Goal: Task Accomplishment & Management: Manage account settings

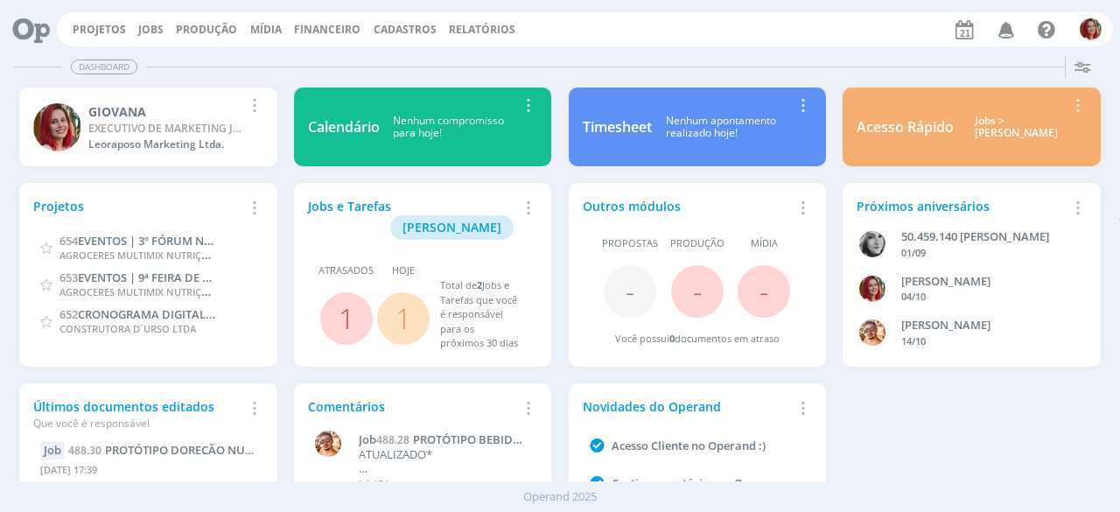
click at [825, 77] on div "Dashboard" at bounding box center [560, 66] width 1092 height 25
click at [95, 35] on link "Projetos" at bounding box center [99, 29] width 53 height 15
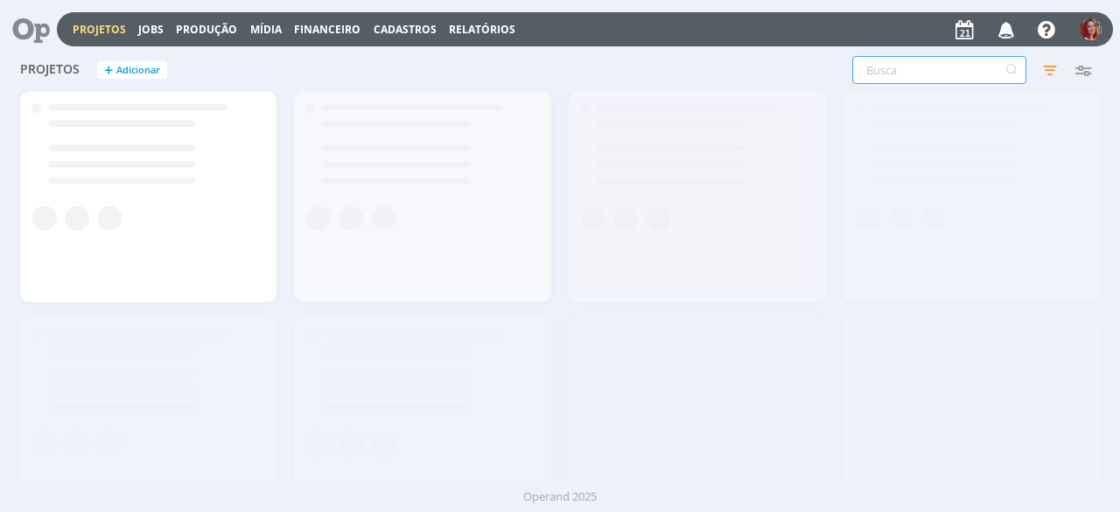
click at [961, 69] on input "text" at bounding box center [939, 70] width 174 height 28
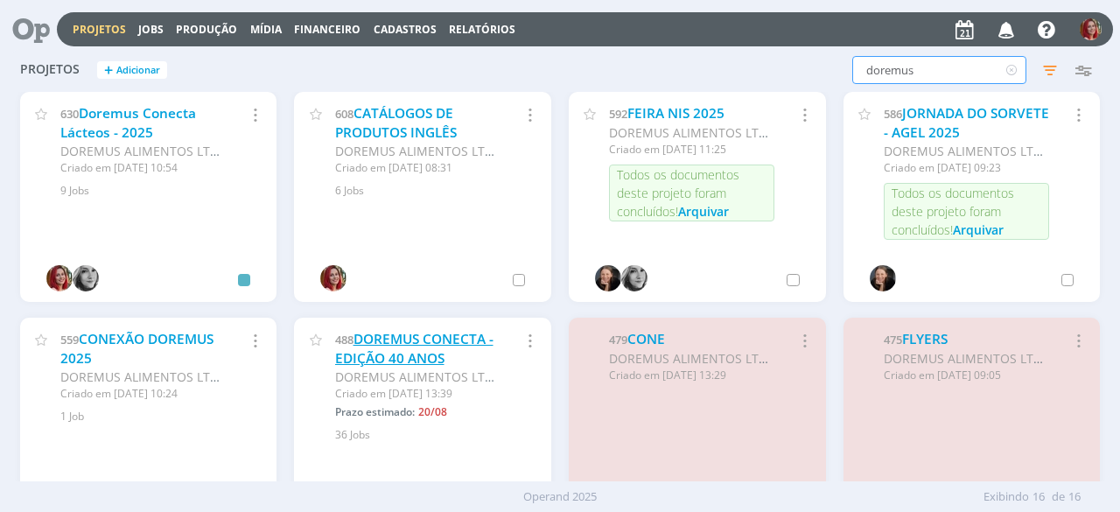
type input "doremus"
click at [387, 359] on link "DOREMUS CONECTA - EDIÇÃO 40 ANOS" at bounding box center [414, 349] width 158 height 38
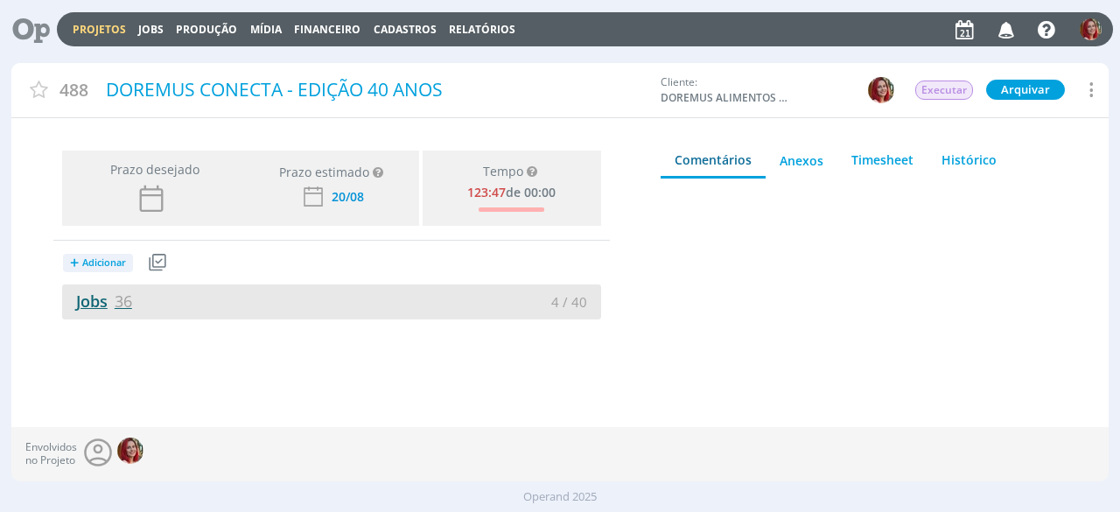
click at [121, 294] on span "36" at bounding box center [124, 301] width 18 height 21
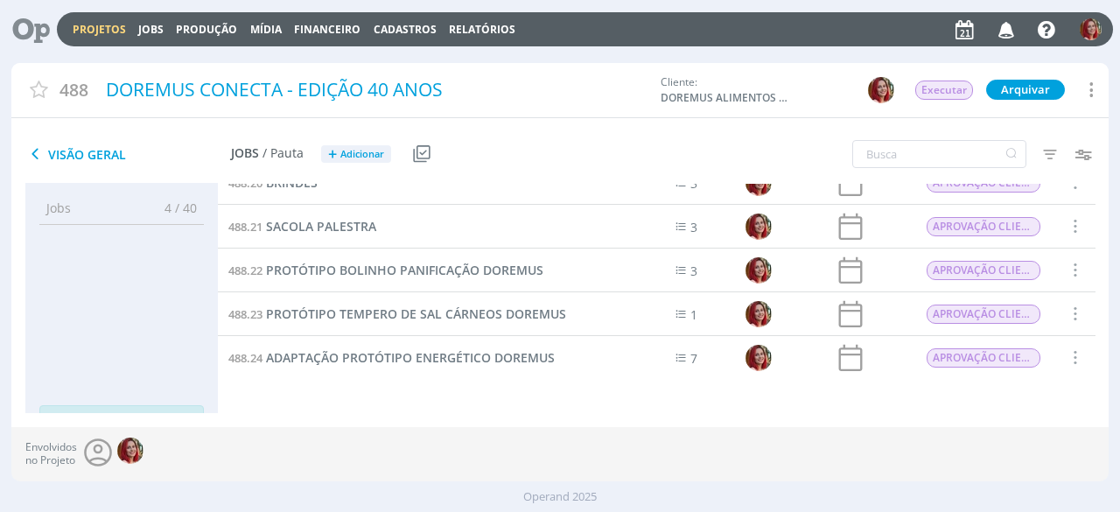
scroll to position [679, 0]
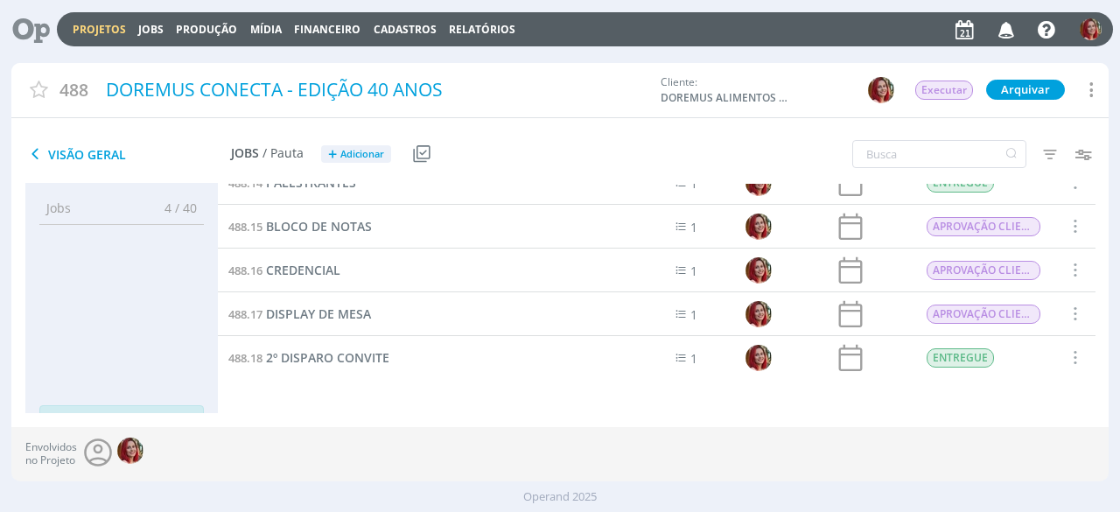
click at [68, 148] on span "Visão Geral" at bounding box center [128, 154] width 206 height 21
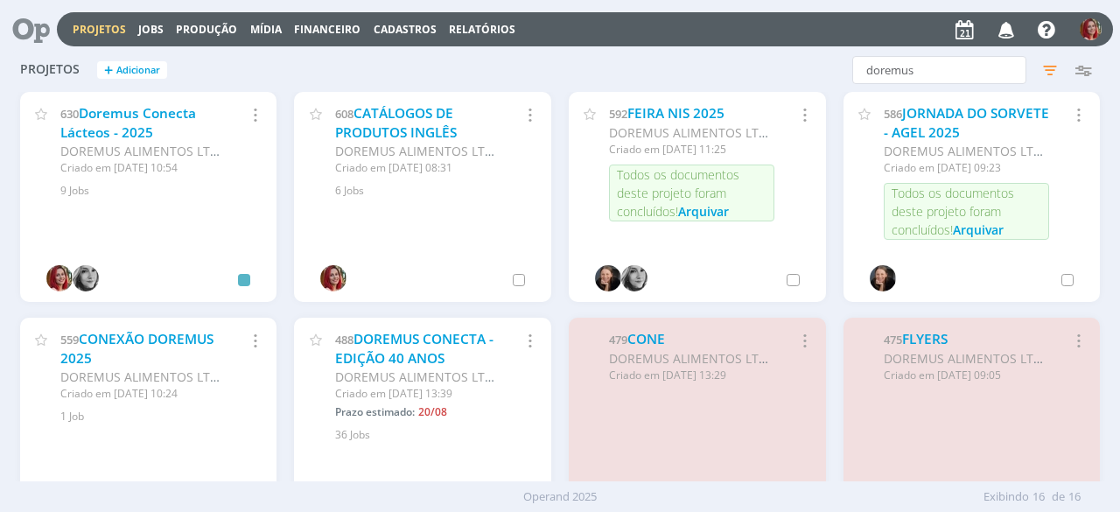
scroll to position [175, 0]
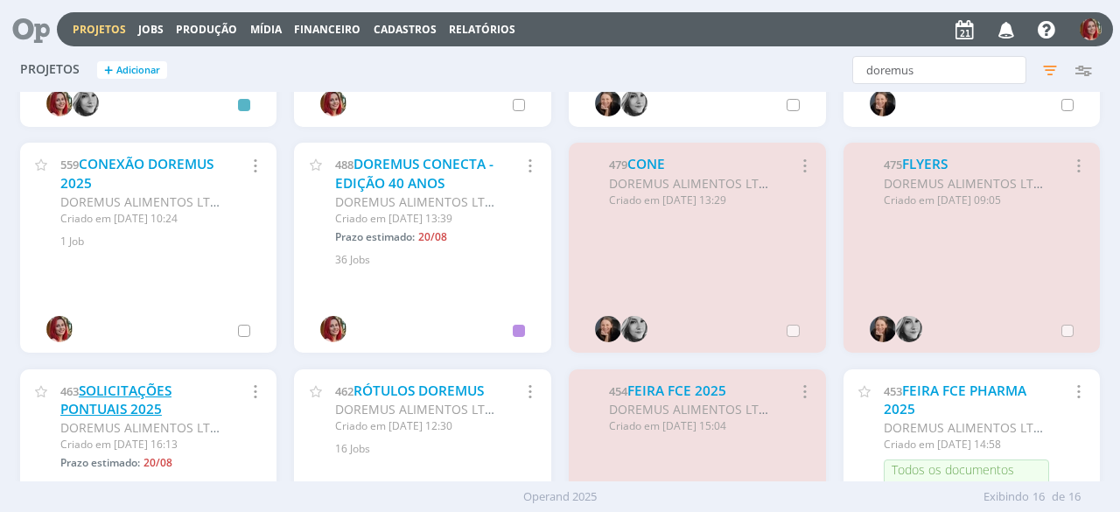
click at [130, 407] on link "SOLICITAÇÕES PONTUAIS 2025" at bounding box center [115, 401] width 111 height 38
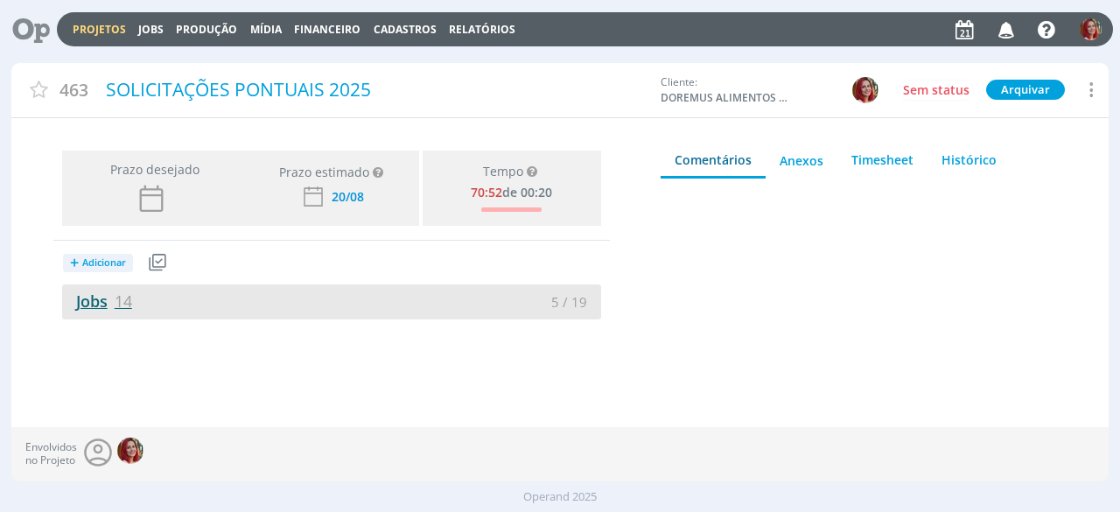
click at [95, 293] on link "Jobs 14" at bounding box center [97, 301] width 70 height 21
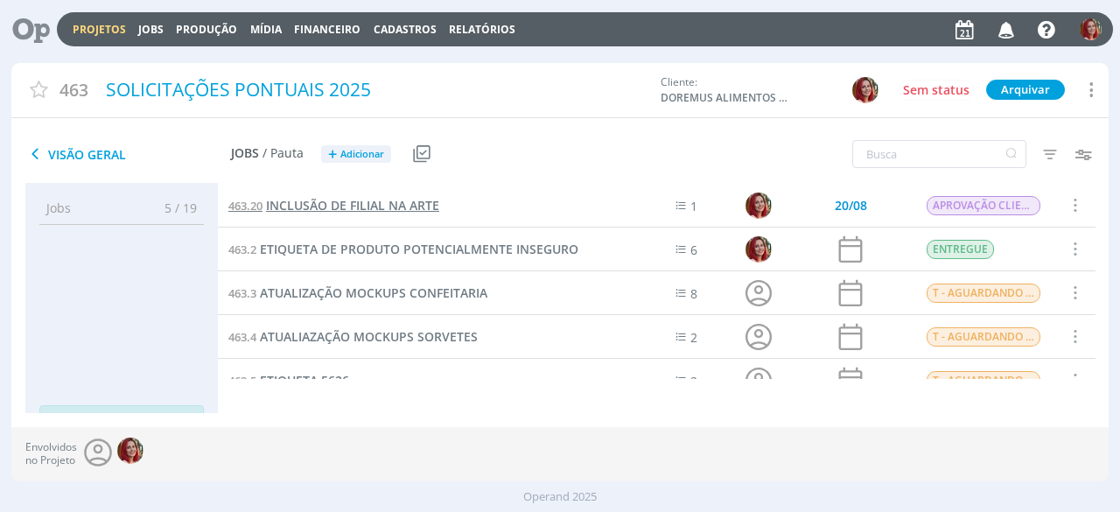
click at [403, 200] on span "INCLUSÃO DE FILIAL NA ARTE" at bounding box center [352, 205] width 173 height 17
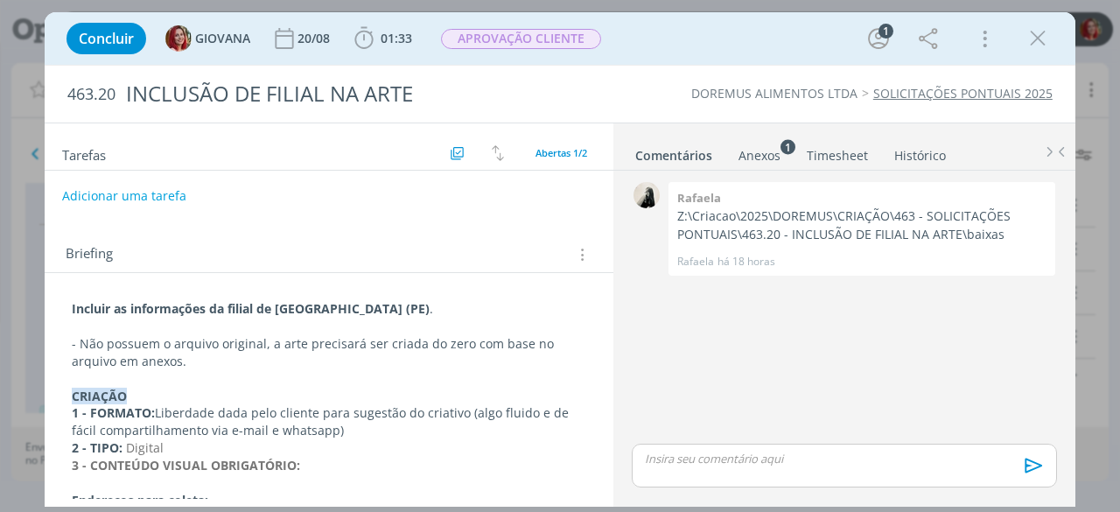
scroll to position [88, 0]
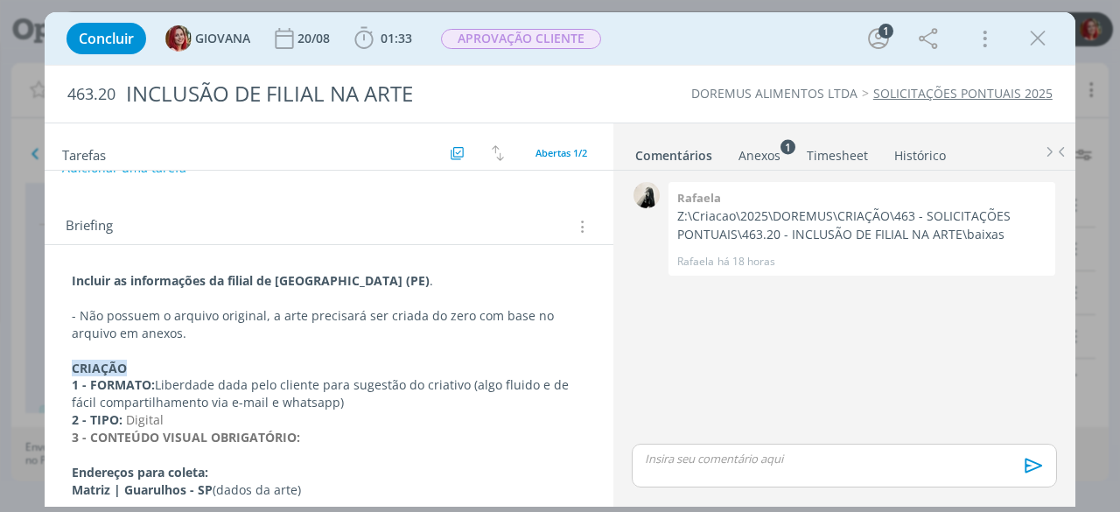
click at [127, 360] on strong "CRIAÇÃO" at bounding box center [99, 368] width 55 height 17
click at [128, 361] on strong "CRIAÇÃO" at bounding box center [100, 369] width 55 height 17
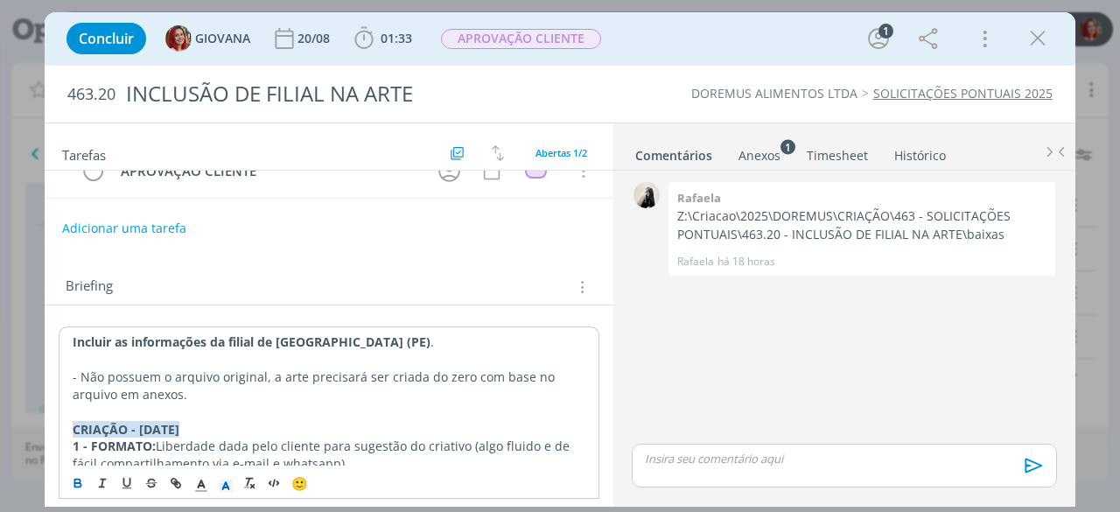
scroll to position [0, 0]
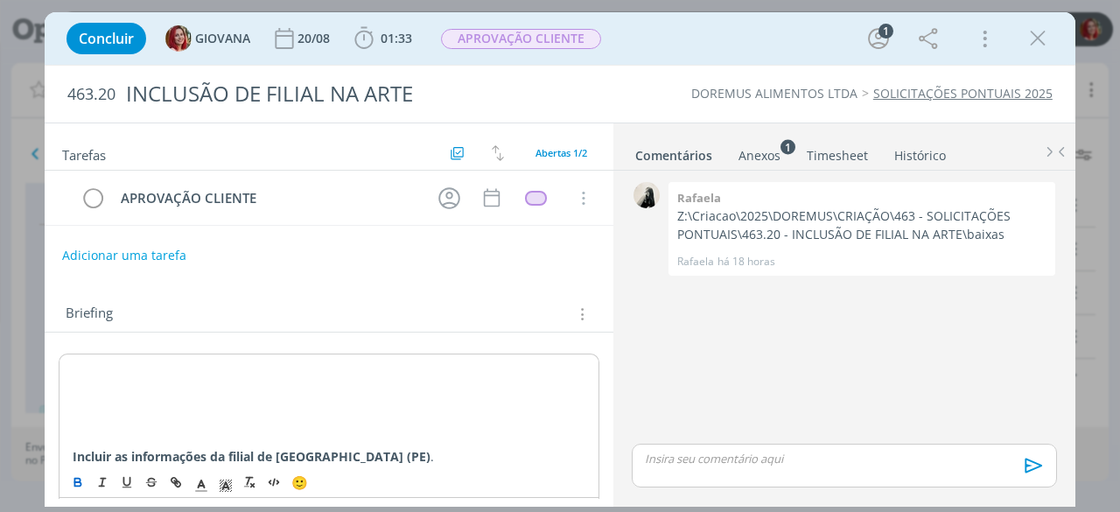
drag, startPoint x: 277, startPoint y: 365, endPoint x: 74, endPoint y: 363, distance: 202.2
click at [226, 482] on polyline "dialog" at bounding box center [226, 485] width 6 height 7
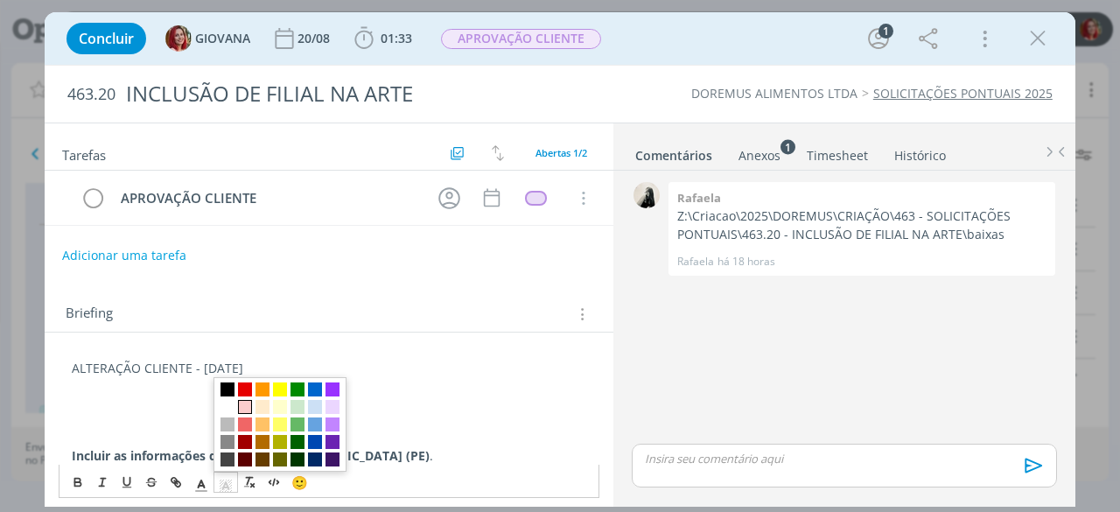
click at [238, 406] on span "dialog" at bounding box center [245, 408] width 14 height 14
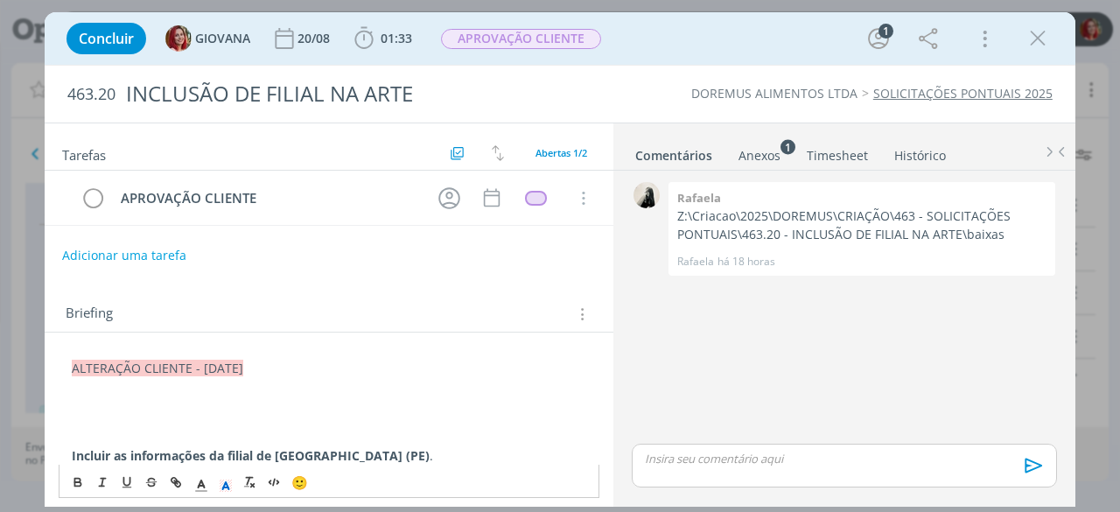
click at [124, 412] on p "dialog" at bounding box center [329, 421] width 515 height 18
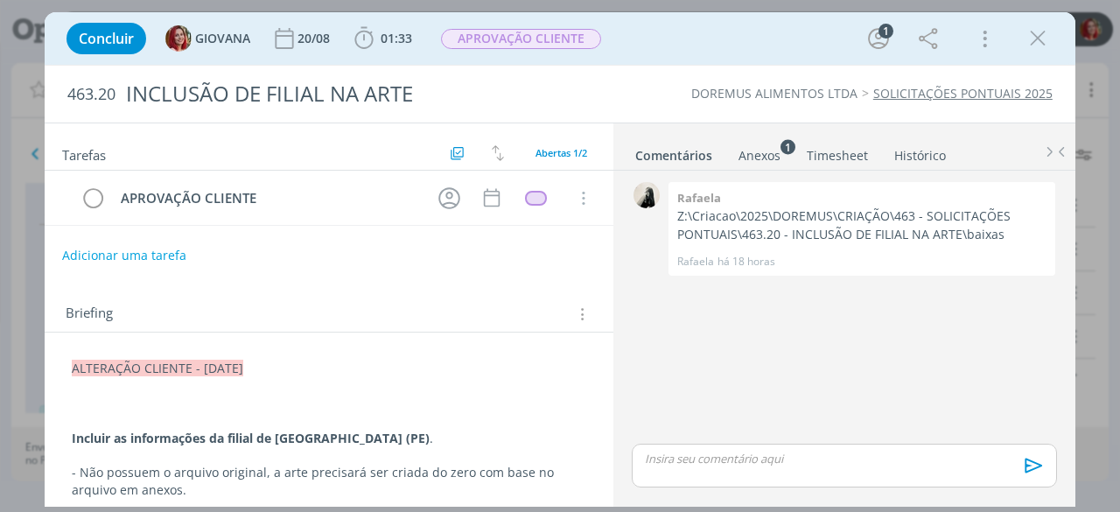
click at [154, 387] on p "dialog" at bounding box center [329, 386] width 515 height 18
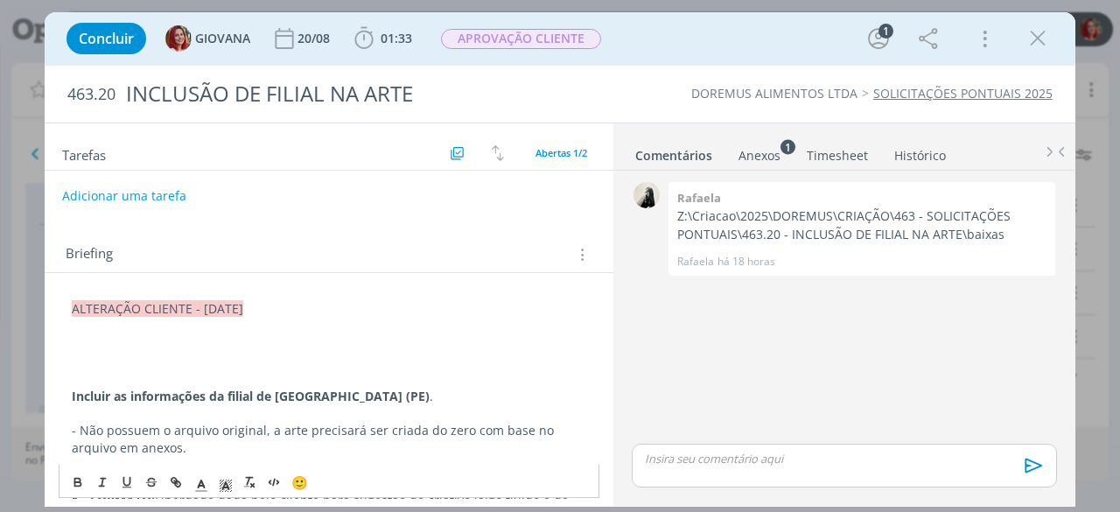
scroll to position [88, 0]
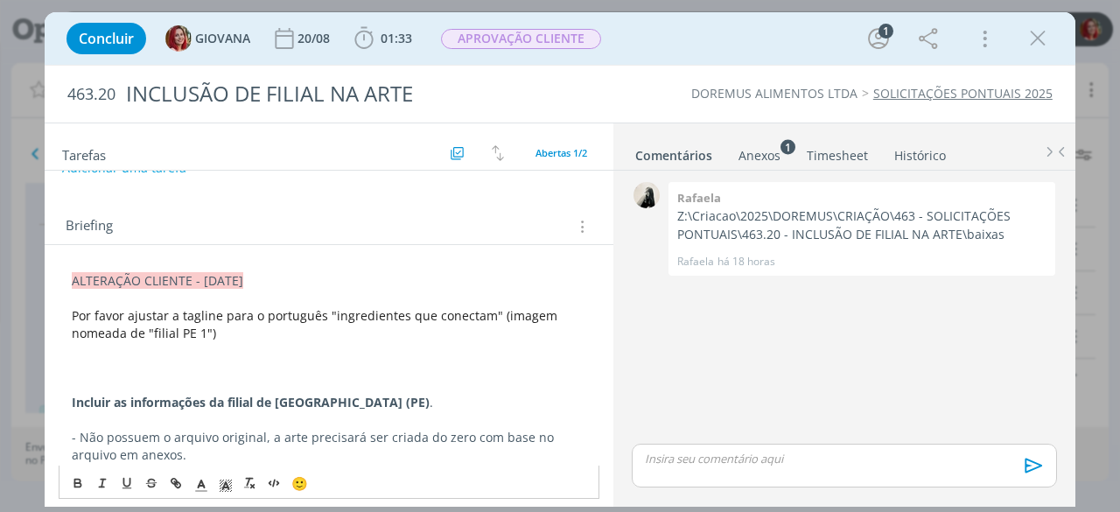
click at [95, 365] on p "dialog" at bounding box center [329, 369] width 515 height 18
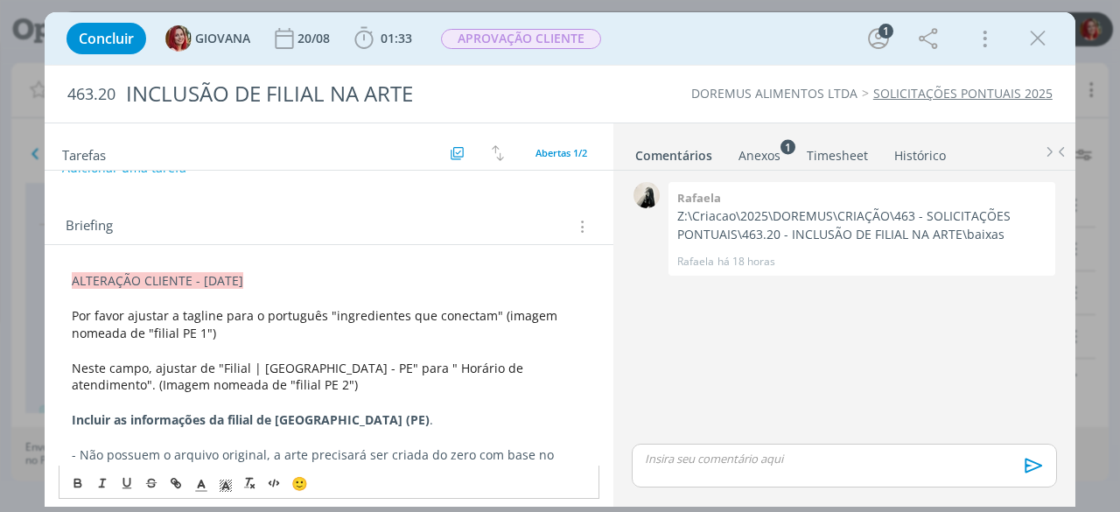
click at [760, 164] on ul "Comentários Anexos 1 Timesheet Histórico" at bounding box center [845, 146] width 462 height 47
click at [761, 157] on div "Anexos 1" at bounding box center [760, 156] width 42 height 18
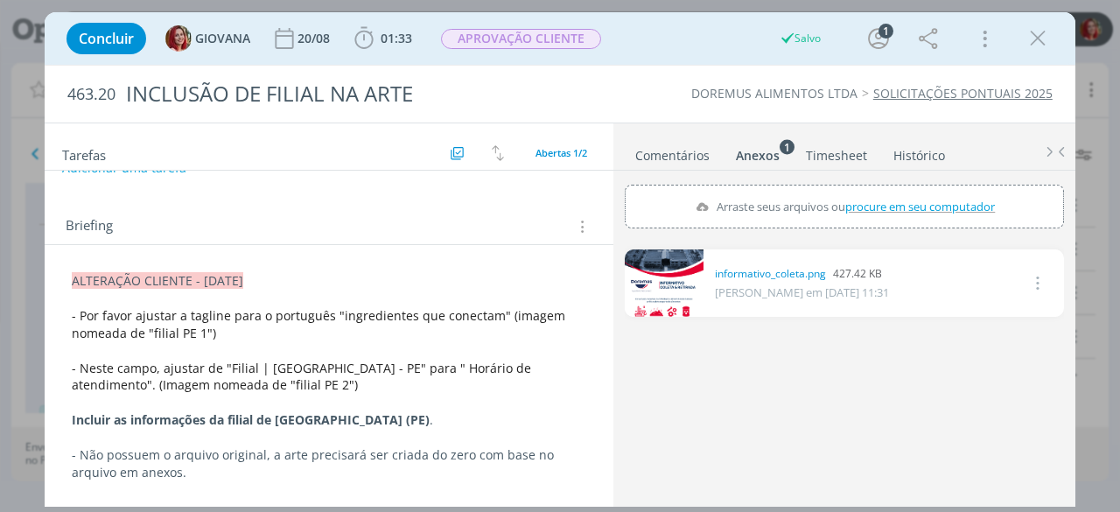
click at [912, 202] on span "procure em seu computador" at bounding box center [920, 207] width 150 height 16
click at [912, 190] on input "Arraste seus arquivos ou procure em seu computador" at bounding box center [844, 187] width 439 height 5
type input "C:\fakepath\filial PE 2.png"
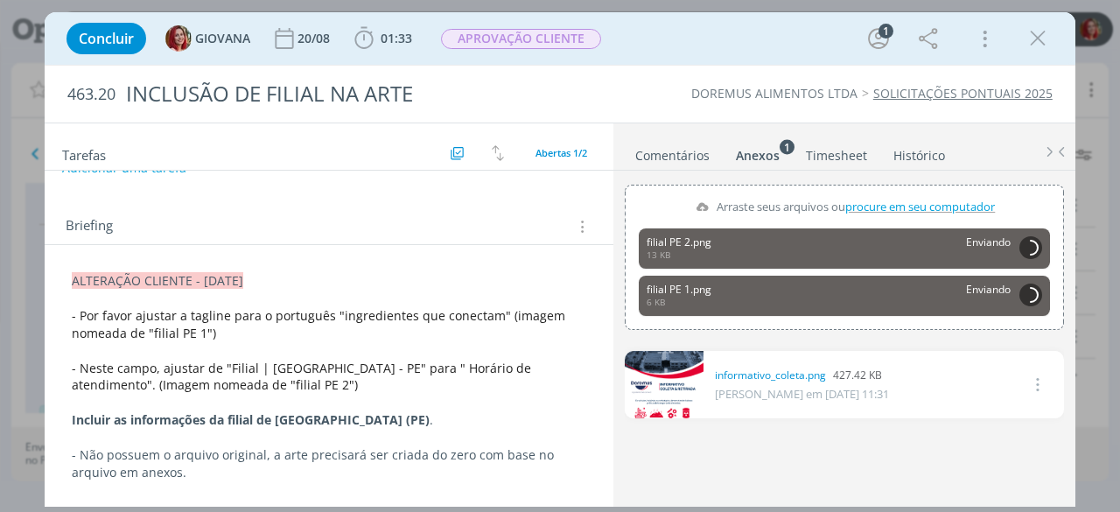
scroll to position [0, 0]
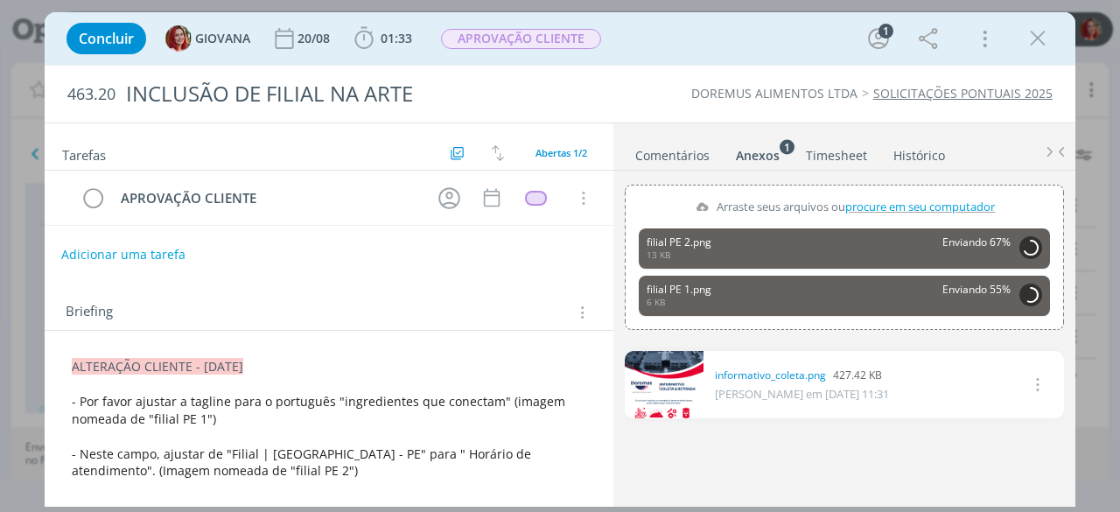
click at [127, 245] on button "Adicionar uma tarefa" at bounding box center [123, 255] width 124 height 30
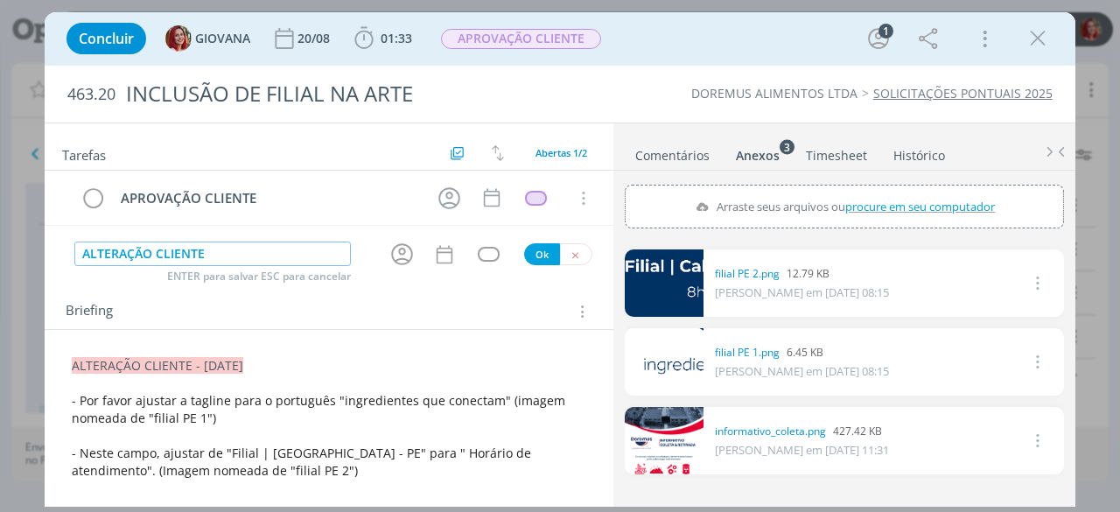
type input "ALTERAÇÃO CLIENTE"
click at [537, 249] on button "Ok" at bounding box center [542, 254] width 36 height 22
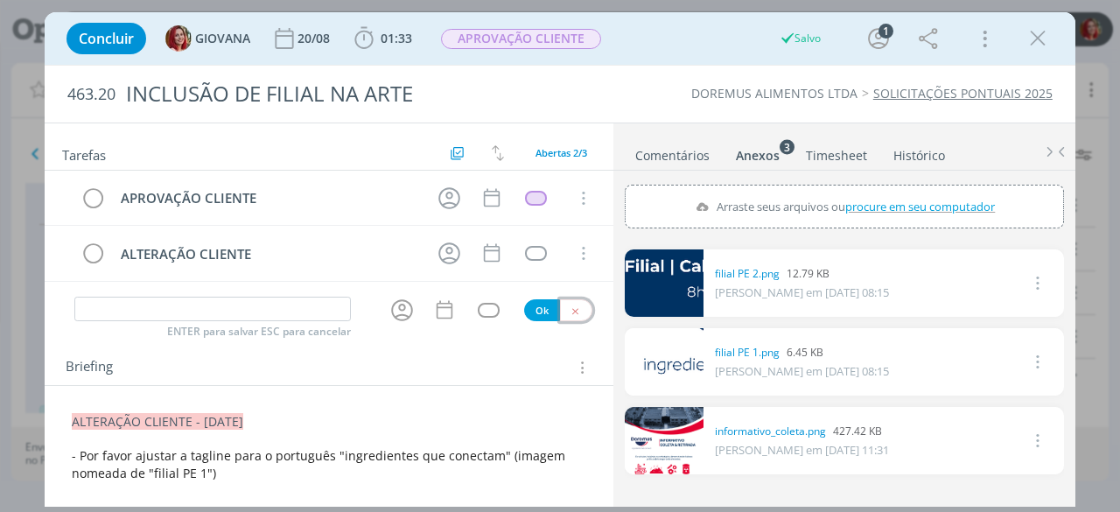
click at [571, 305] on icon "dialog" at bounding box center [575, 310] width 11 height 11
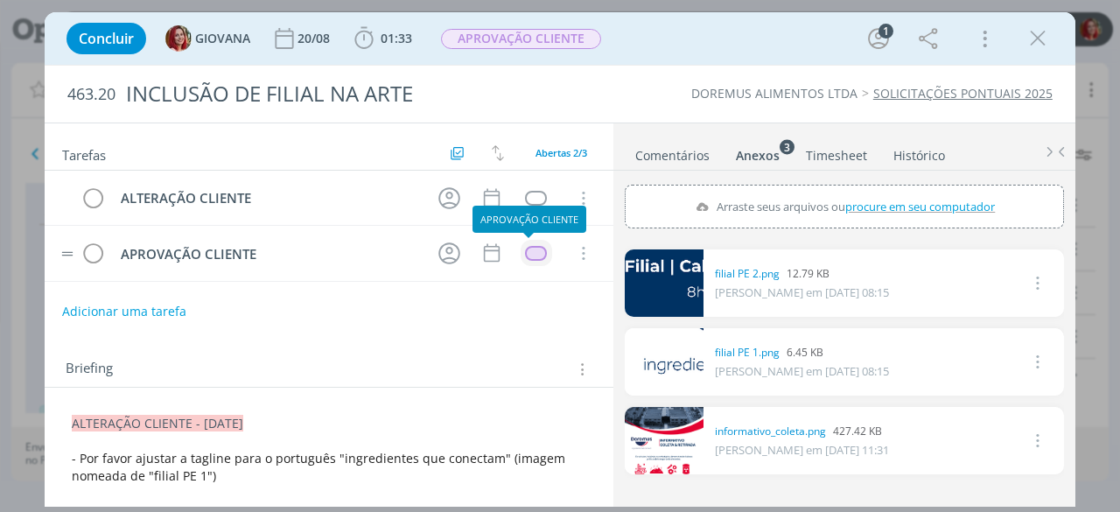
click at [525, 255] on div "dialog" at bounding box center [536, 253] width 22 height 15
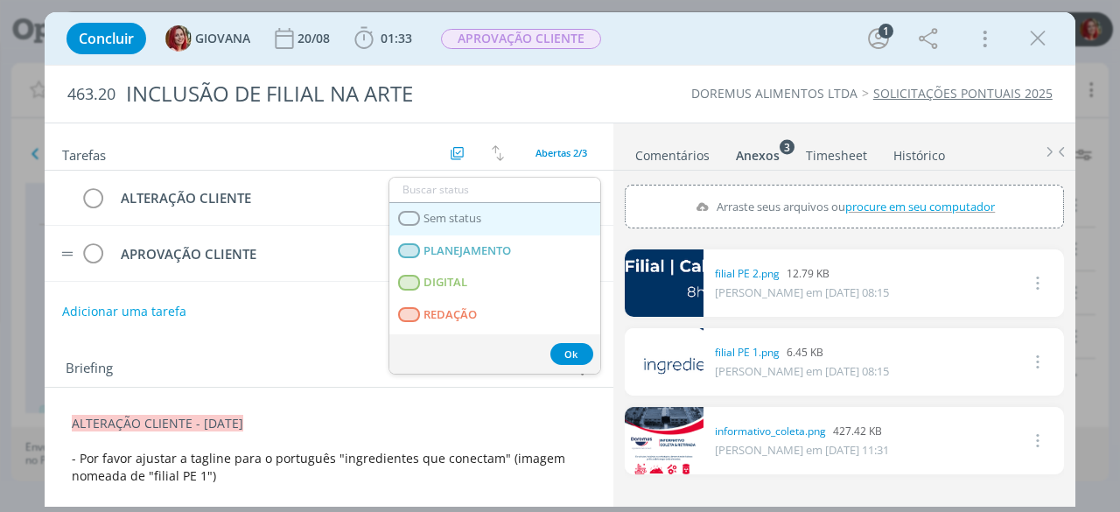
click at [453, 221] on span "Sem status" at bounding box center [453, 219] width 58 height 14
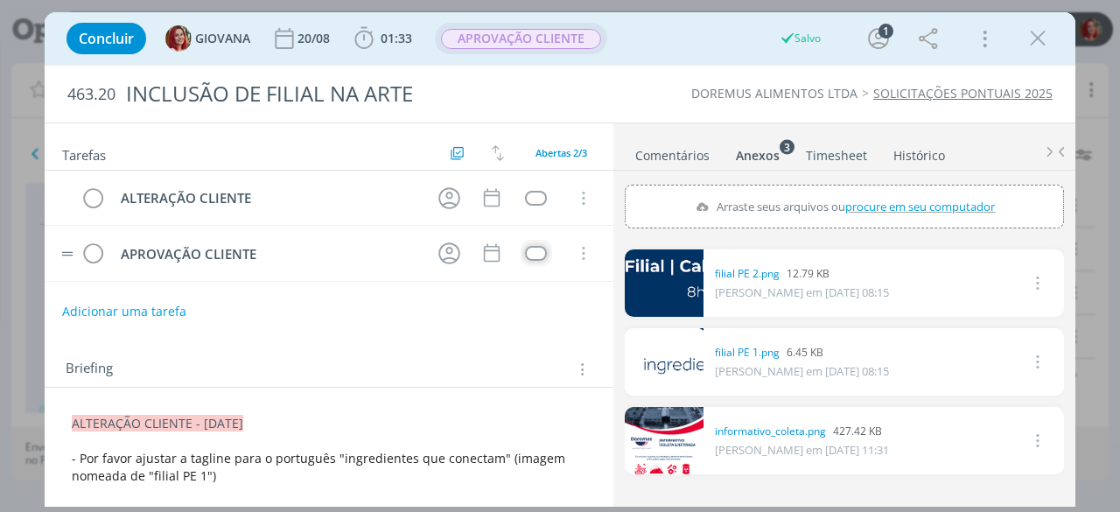
click at [553, 46] on span "APROVAÇÃO CLIENTE" at bounding box center [521, 39] width 160 height 20
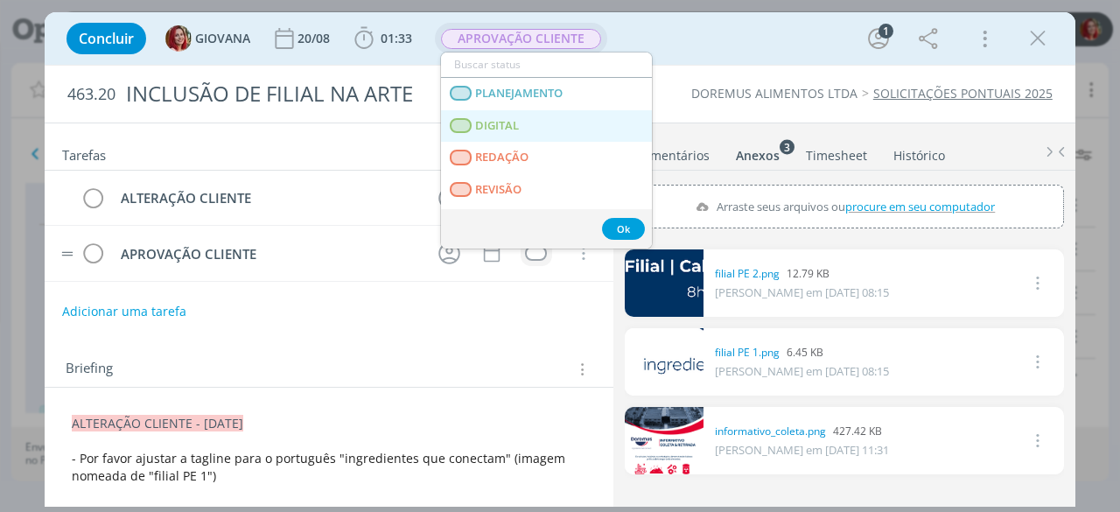
scroll to position [88, 0]
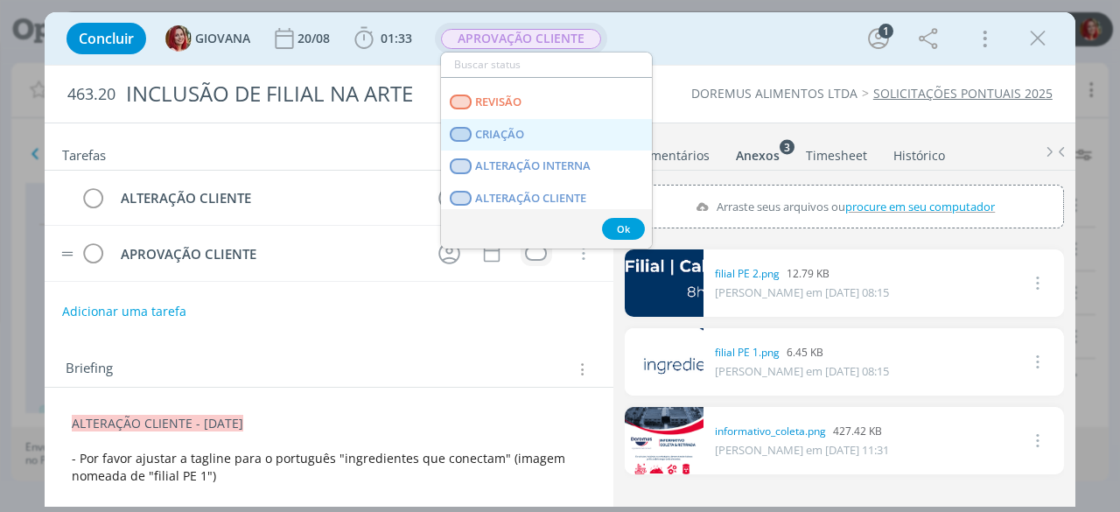
click at [539, 138] on link "CRIAÇÃO" at bounding box center [546, 135] width 211 height 32
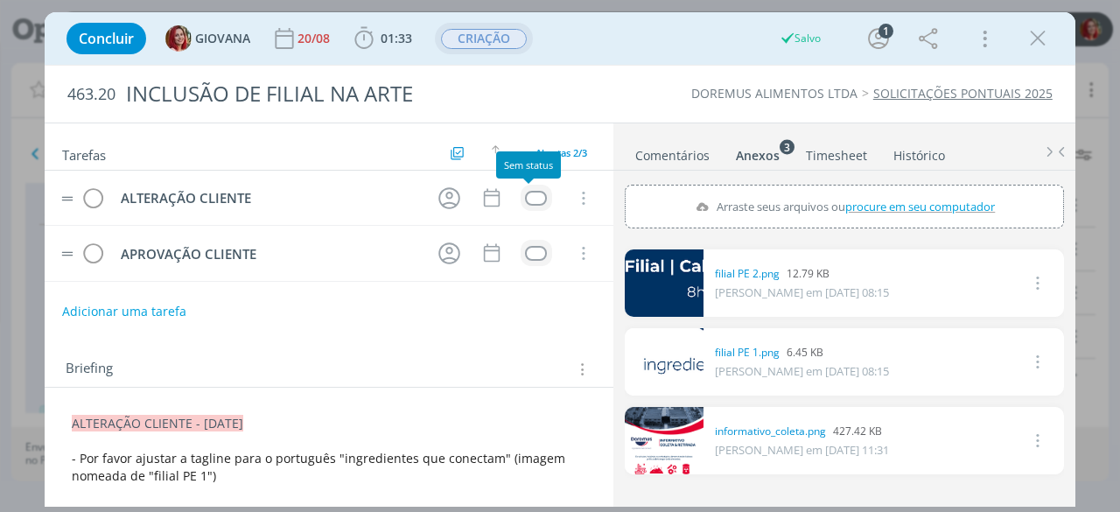
click at [536, 195] on div "dialog" at bounding box center [536, 198] width 22 height 15
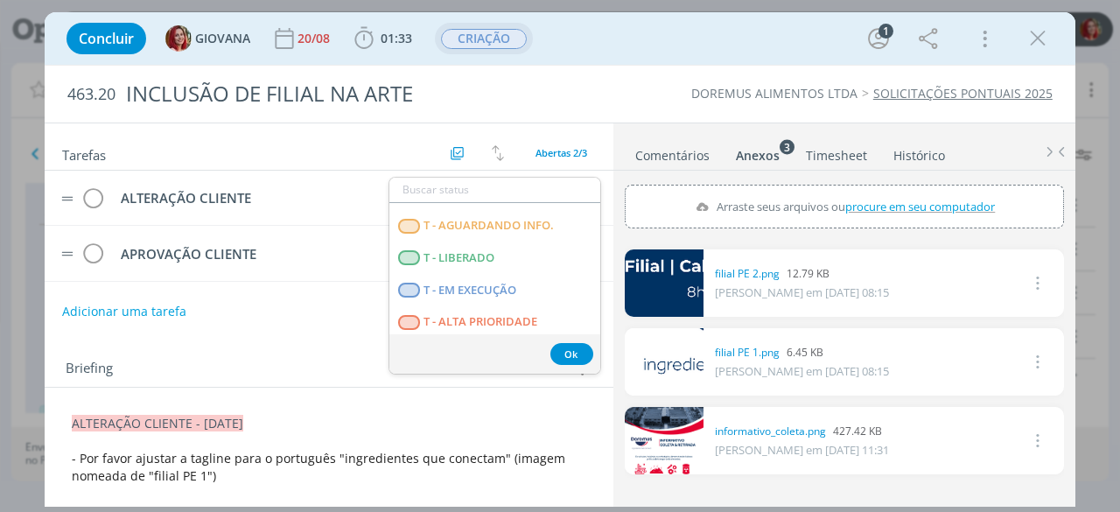
scroll to position [446, 0]
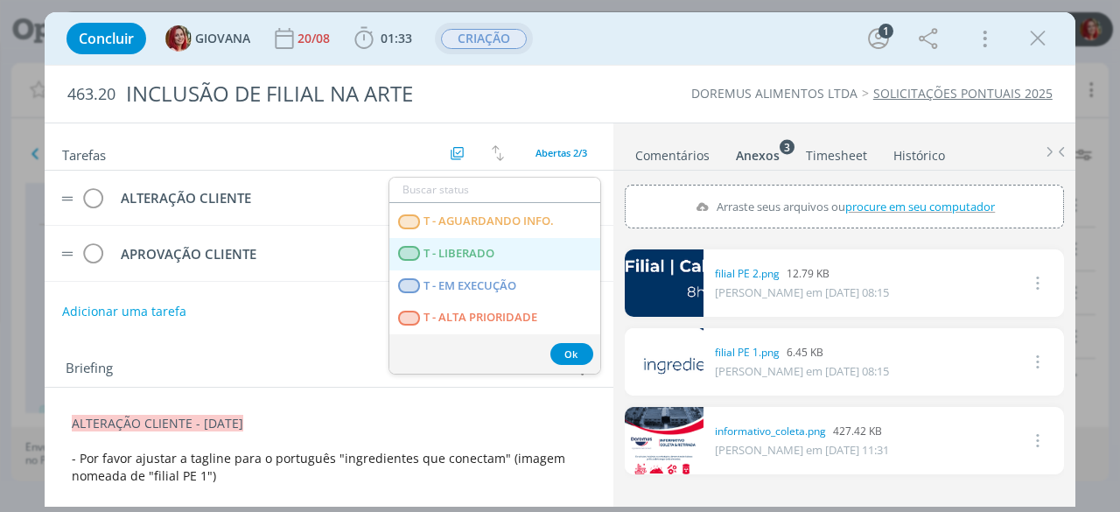
click at [508, 249] on LIBERADO "T - LIBERADO" at bounding box center [494, 254] width 211 height 32
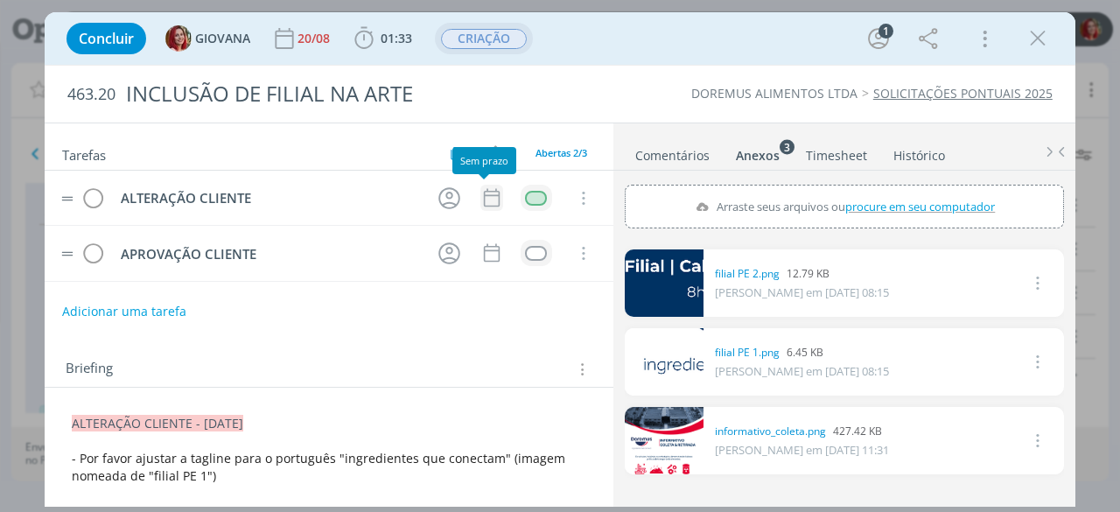
click at [488, 199] on icon "dialog" at bounding box center [492, 197] width 23 height 23
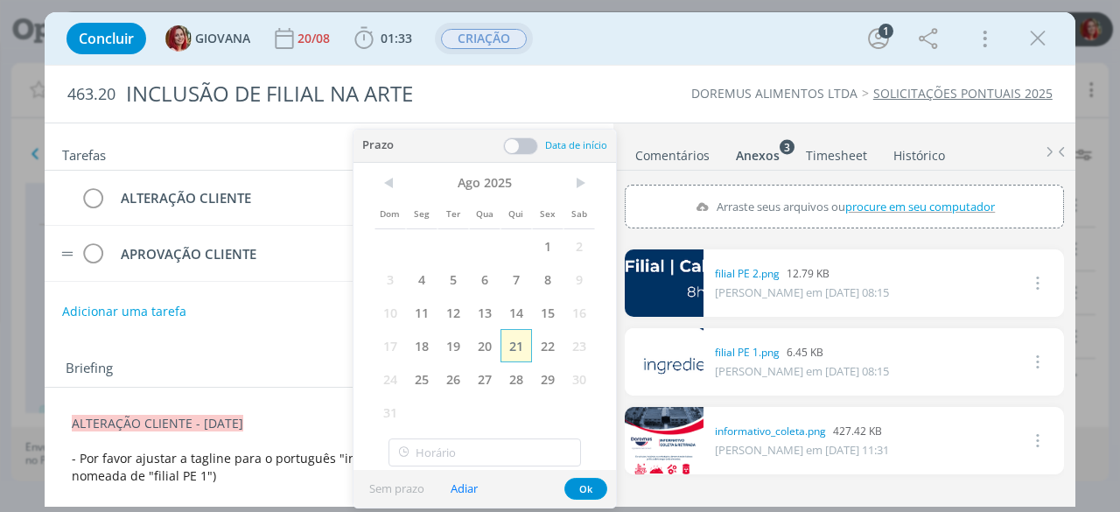
click at [520, 347] on span "21" at bounding box center [517, 345] width 32 height 33
click at [591, 486] on button "Ok" at bounding box center [586, 489] width 43 height 22
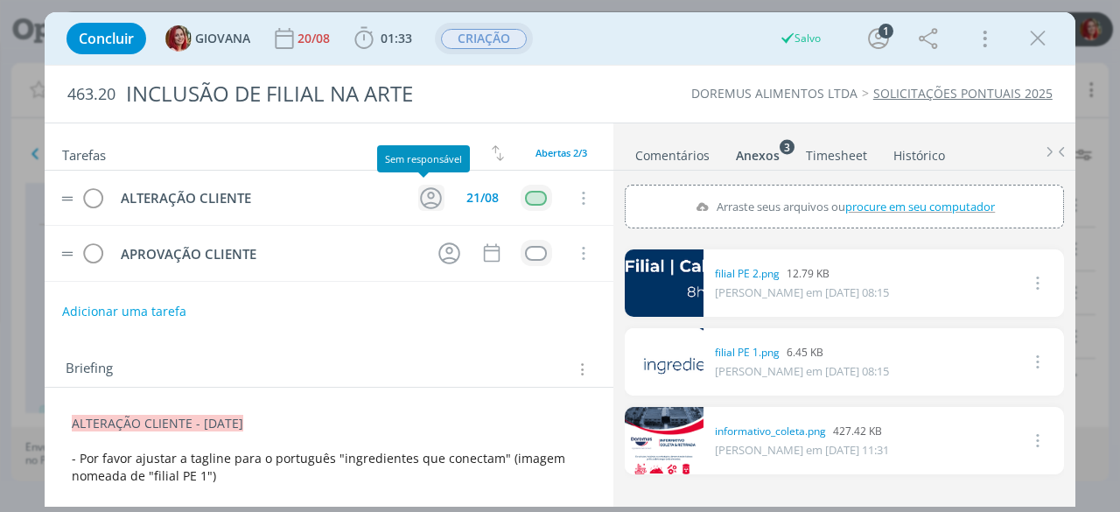
click at [423, 202] on icon "dialog" at bounding box center [430, 198] width 27 height 27
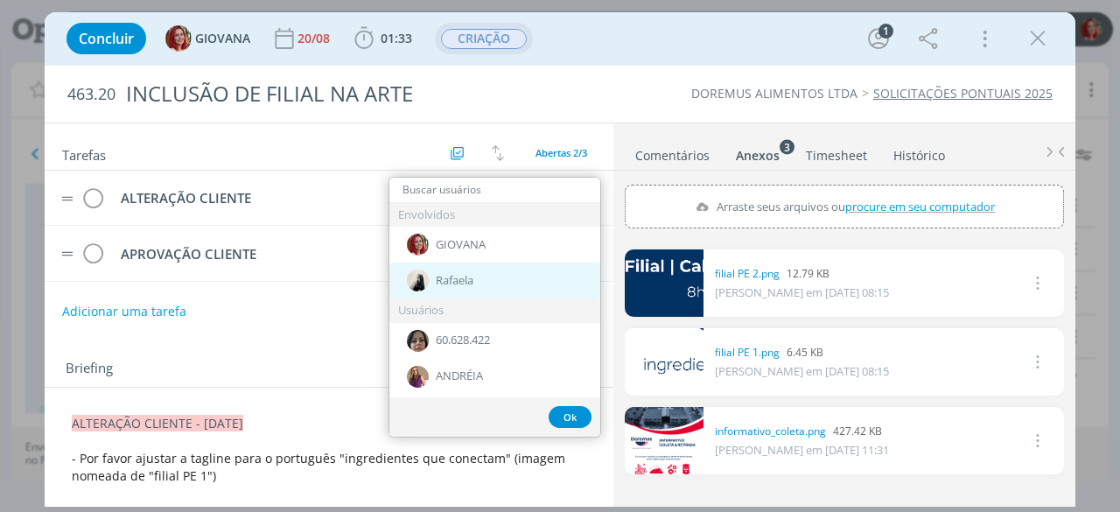
click at [452, 270] on div "Rafaela" at bounding box center [494, 281] width 211 height 36
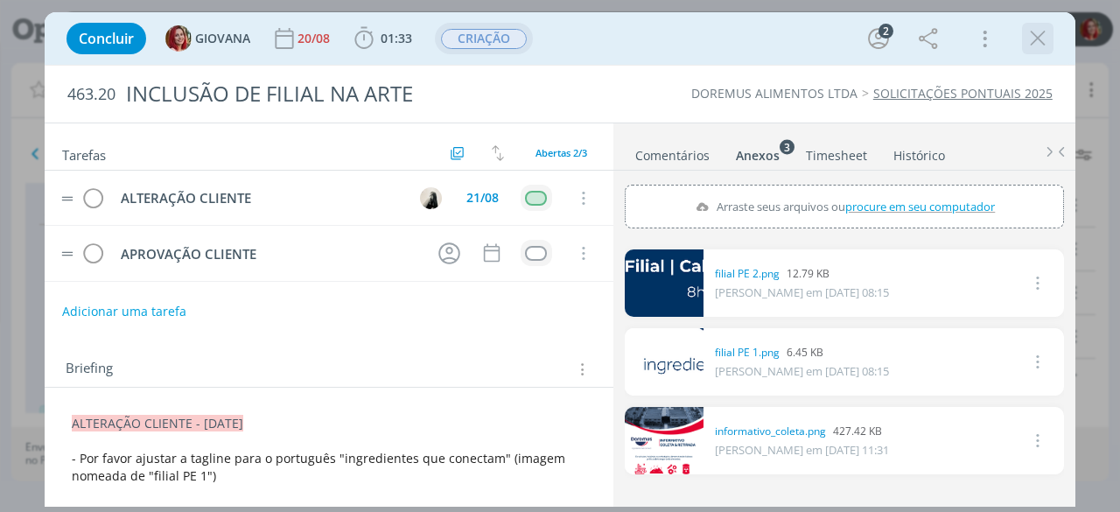
click at [1047, 38] on icon "dialog" at bounding box center [1038, 38] width 26 height 26
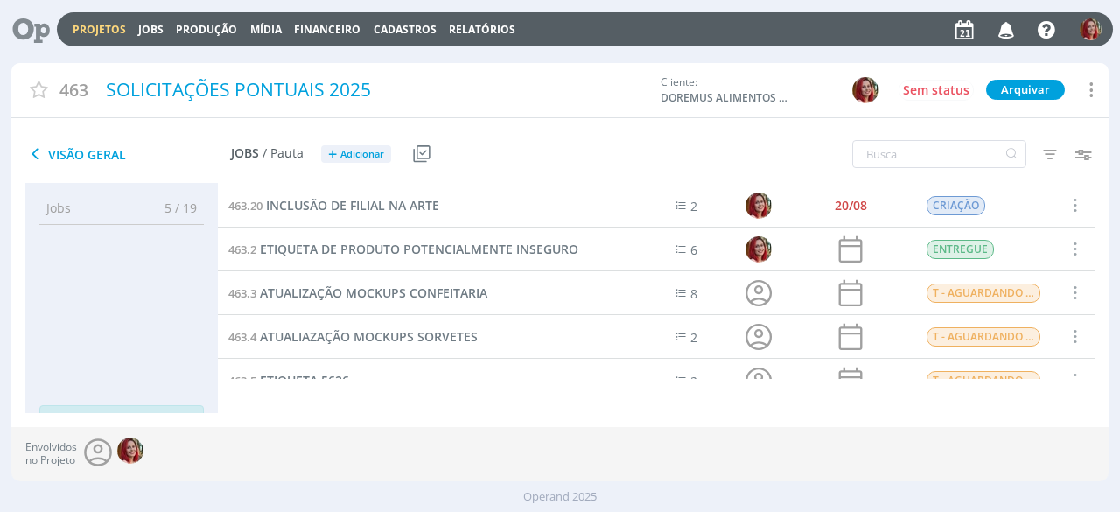
click at [29, 32] on icon at bounding box center [25, 29] width 36 height 34
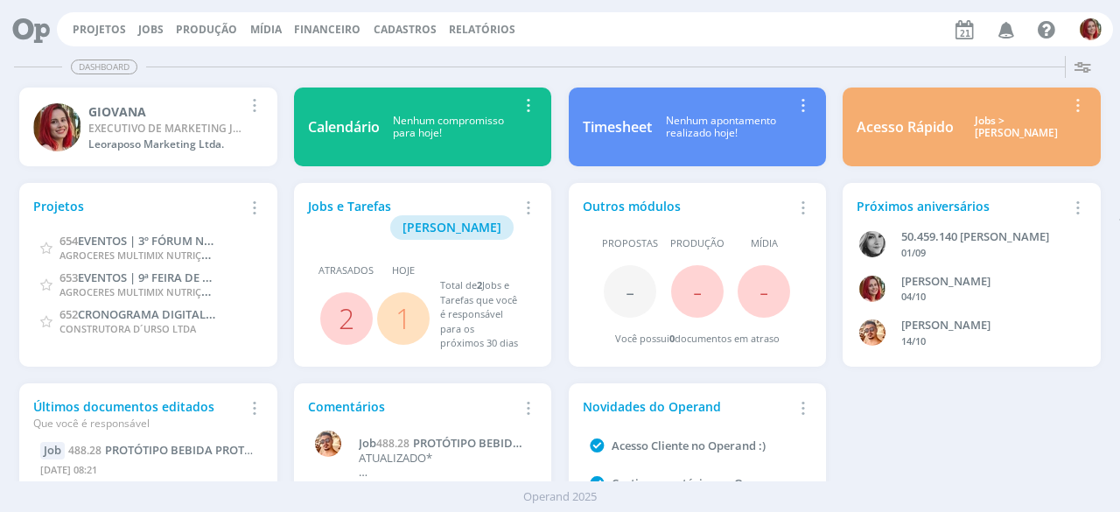
click at [105, 19] on div "Projetos Jobs Produção Mídia Financeiro Cadastros Relatórios Notificações Centr…" at bounding box center [585, 29] width 1056 height 34
click at [105, 20] on div "Projetos Jobs Produção Mídia Financeiro Cadastros Relatórios Notificações Centr…" at bounding box center [585, 29] width 1056 height 34
click at [105, 27] on link "Projetos" at bounding box center [99, 29] width 53 height 15
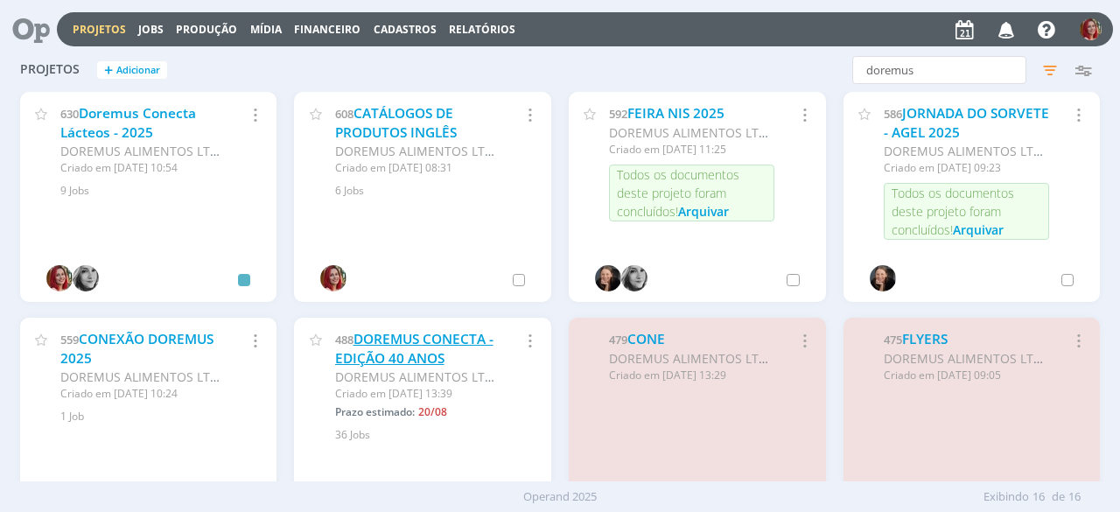
click at [413, 344] on link "DOREMUS CONECTA - EDIÇÃO 40 ANOS" at bounding box center [414, 349] width 158 height 38
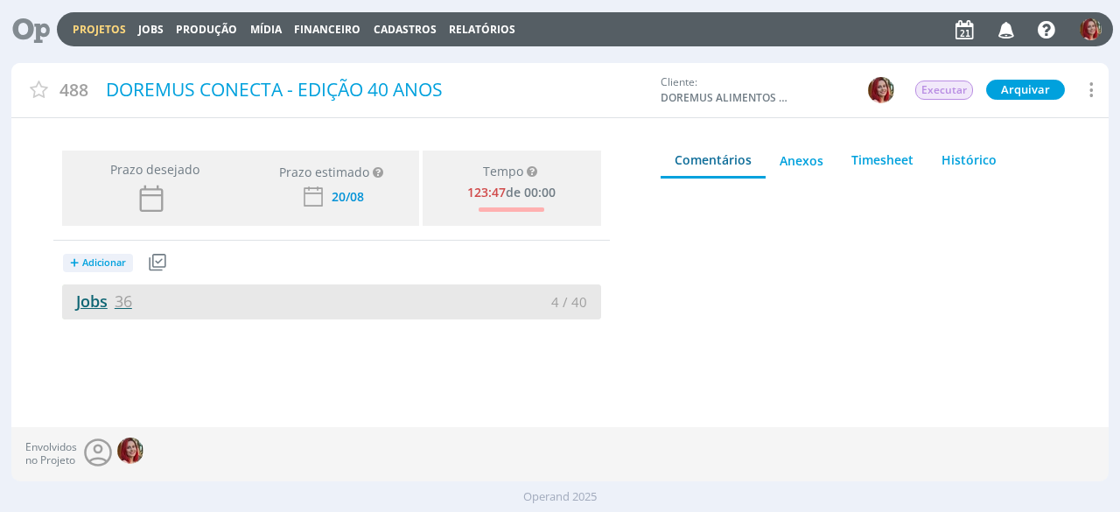
click at [89, 293] on link "Jobs 36" at bounding box center [97, 301] width 70 height 21
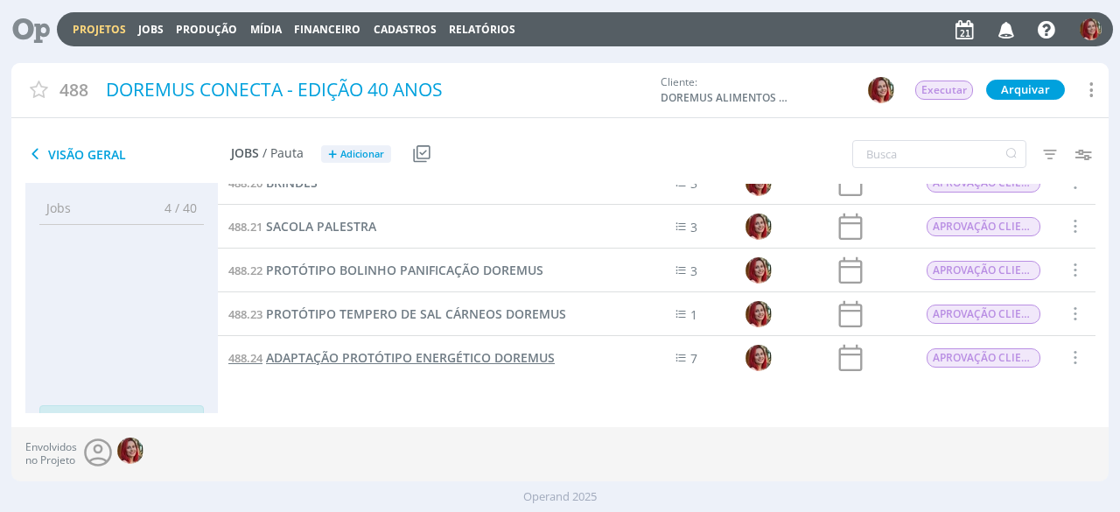
scroll to position [1029, 0]
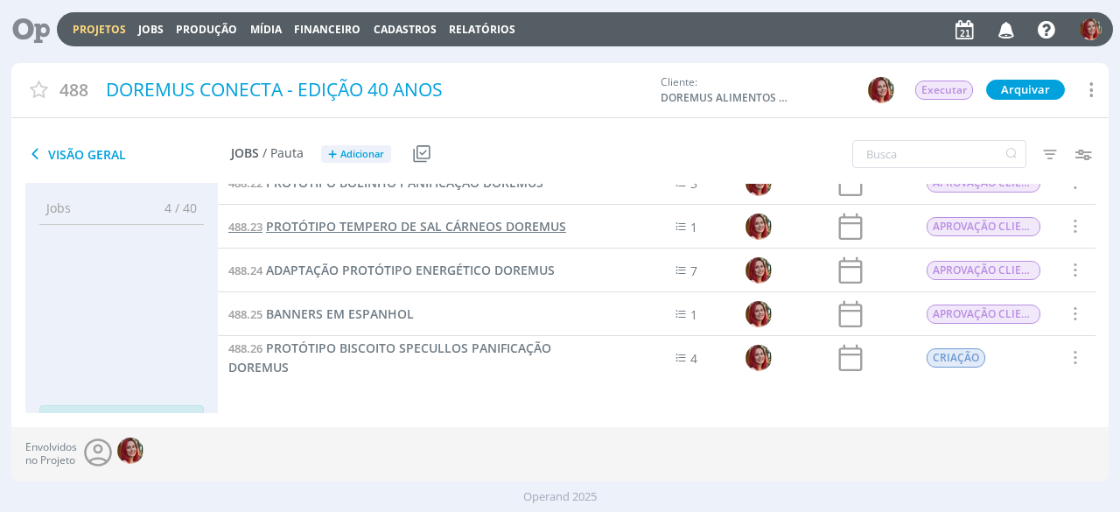
click at [453, 220] on span "PROTÓTIPO TEMPERO DE SAL CÁRNEOS DOREMUS" at bounding box center [416, 226] width 300 height 17
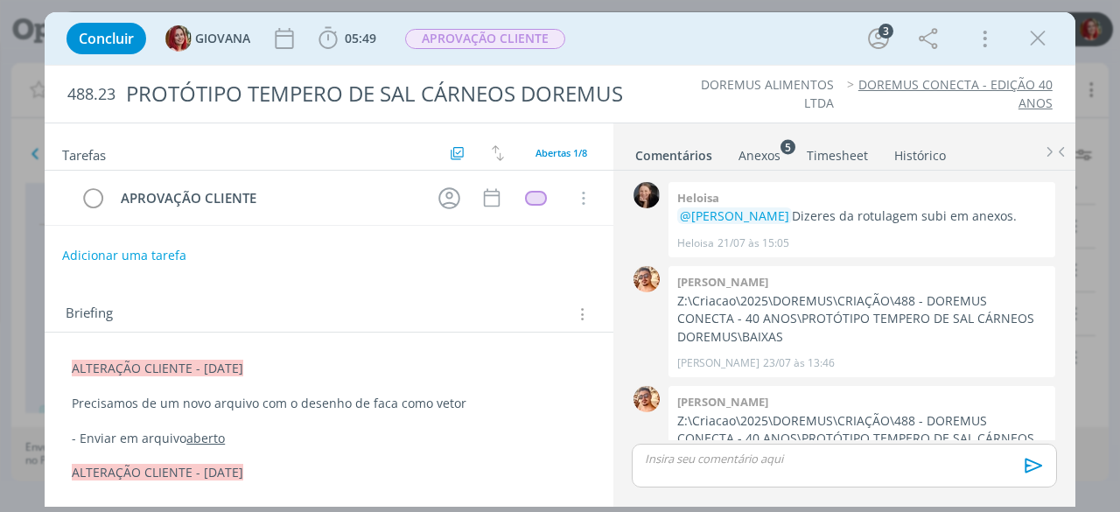
scroll to position [570, 0]
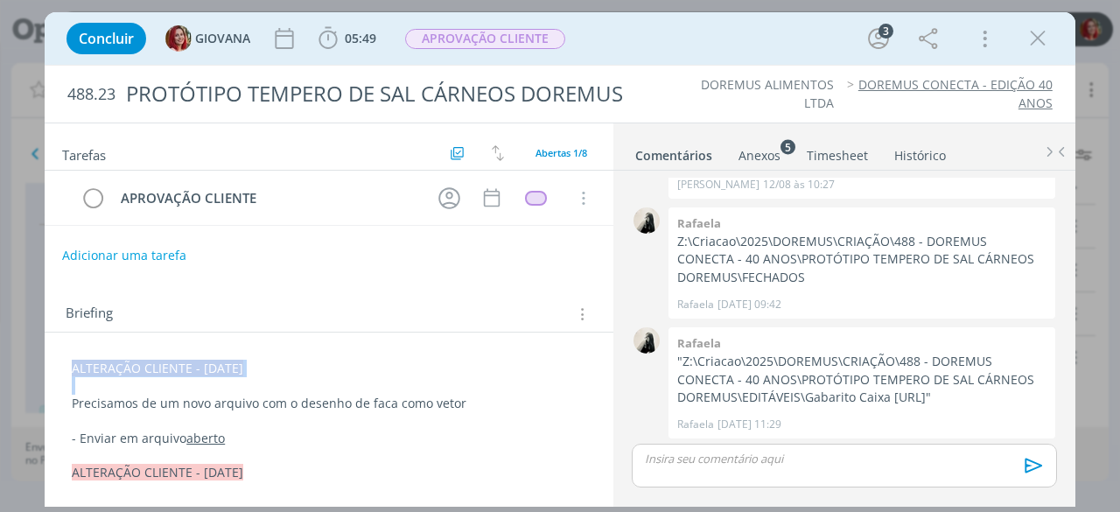
drag, startPoint x: 113, startPoint y: 362, endPoint x: 47, endPoint y: 355, distance: 66.0
copy span "ALTERAÇÃO CLIENTE - 19/08/25"
click at [75, 368] on span "ALTERAÇÃO CLIENTE - 19/08/25" at bounding box center [159, 369] width 172 height 17
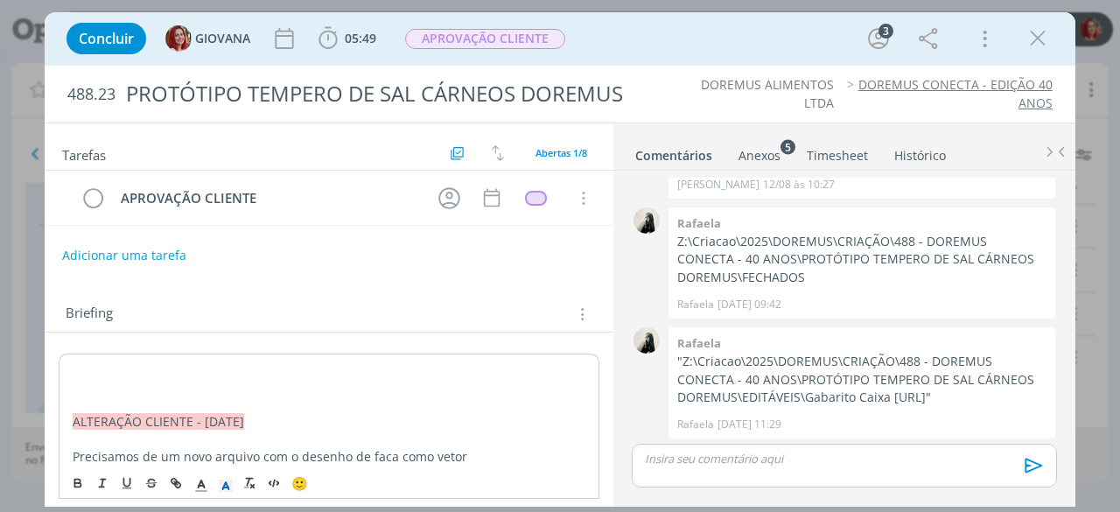
click at [75, 368] on p "dialog" at bounding box center [329, 370] width 513 height 18
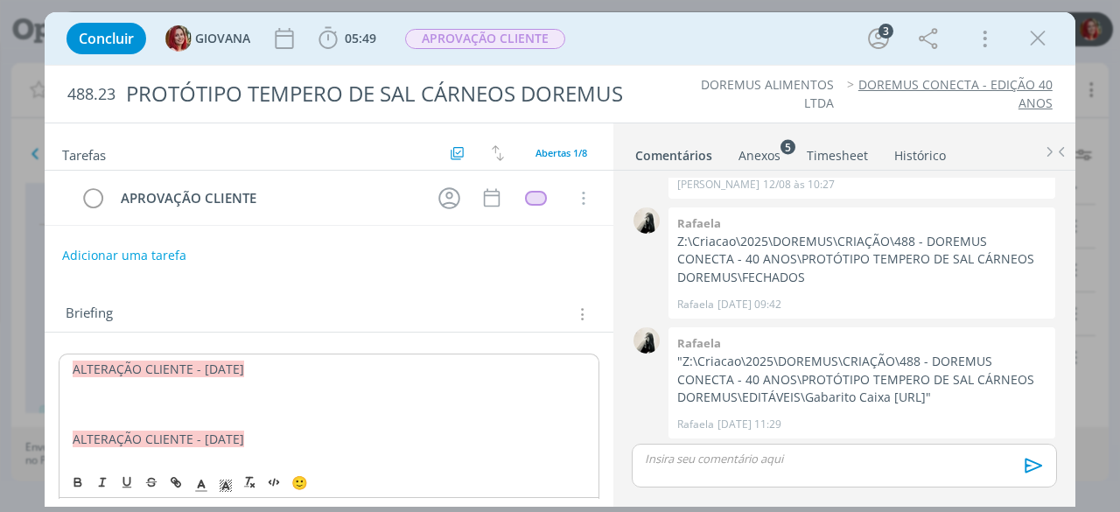
click at [210, 368] on span "ALTERAÇÃO CLIENTE - 19/08/25" at bounding box center [159, 369] width 172 height 17
click at [197, 403] on p "dialog" at bounding box center [329, 405] width 513 height 18
drag, startPoint x: 222, startPoint y: 404, endPoint x: 66, endPoint y: 404, distance: 156.7
copy p "Converter o arquivo em curvas por favor."
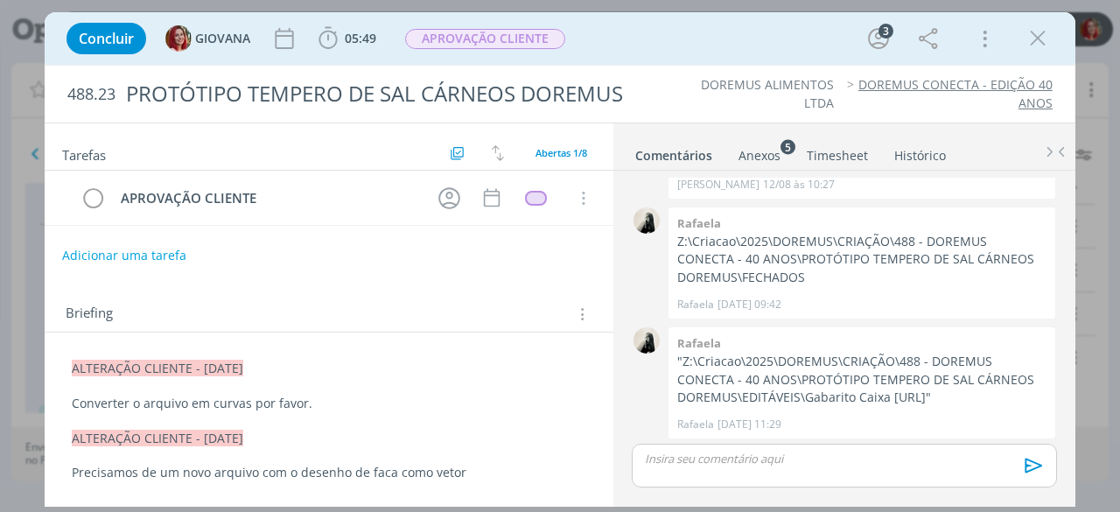
click at [250, 399] on p "Converter o arquivo em curvas por favor." at bounding box center [329, 404] width 515 height 18
click at [189, 399] on p "Converter o arquivo em curvas por favor." at bounding box center [329, 404] width 515 height 18
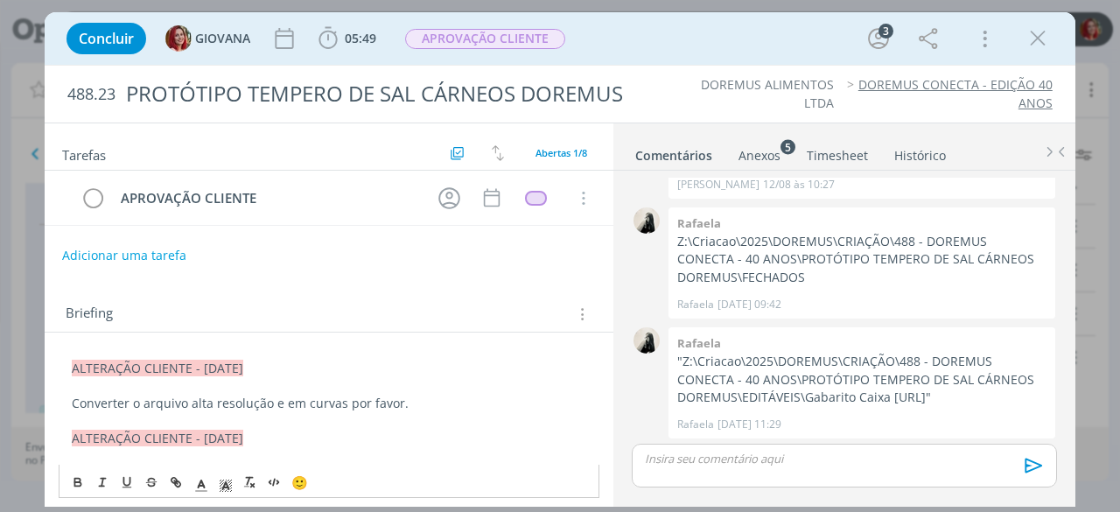
drag, startPoint x: 429, startPoint y: 407, endPoint x: 65, endPoint y: 400, distance: 364.2
copy p "Converter o arquivo alta resolução e em curvas por favor."
click at [417, 400] on p "Converter o arquivo alta resolução e em curvas por favor." at bounding box center [329, 404] width 515 height 18
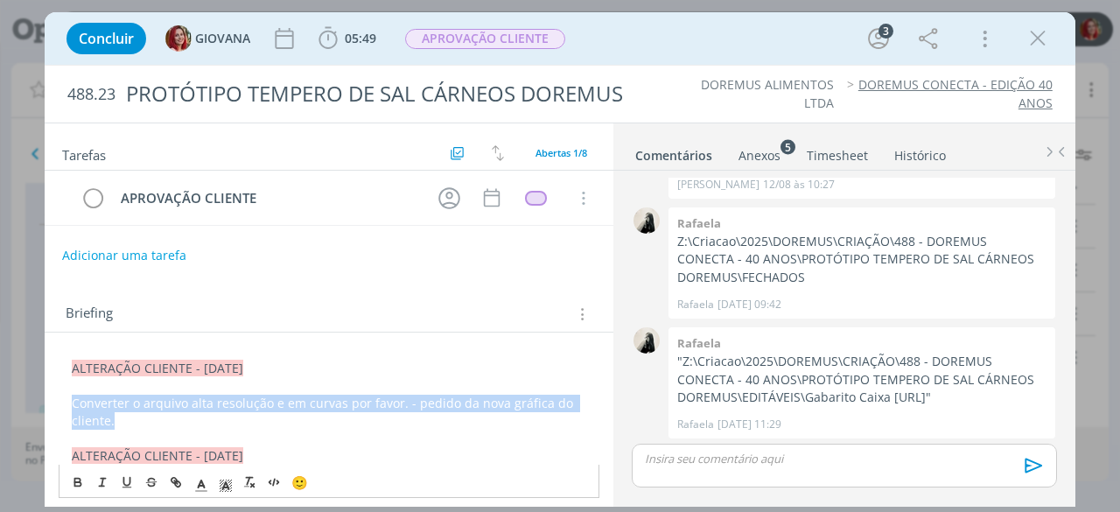
drag, startPoint x: 142, startPoint y: 413, endPoint x: 67, endPoint y: 400, distance: 76.4
copy p "Converter o arquivo alta resolução e em curvas por favor. - pedido da nova gráf…"
click at [77, 402] on p "Converter o arquivo alta resolução e em curvas por favor. - pedido da nova gráf…" at bounding box center [329, 412] width 515 height 35
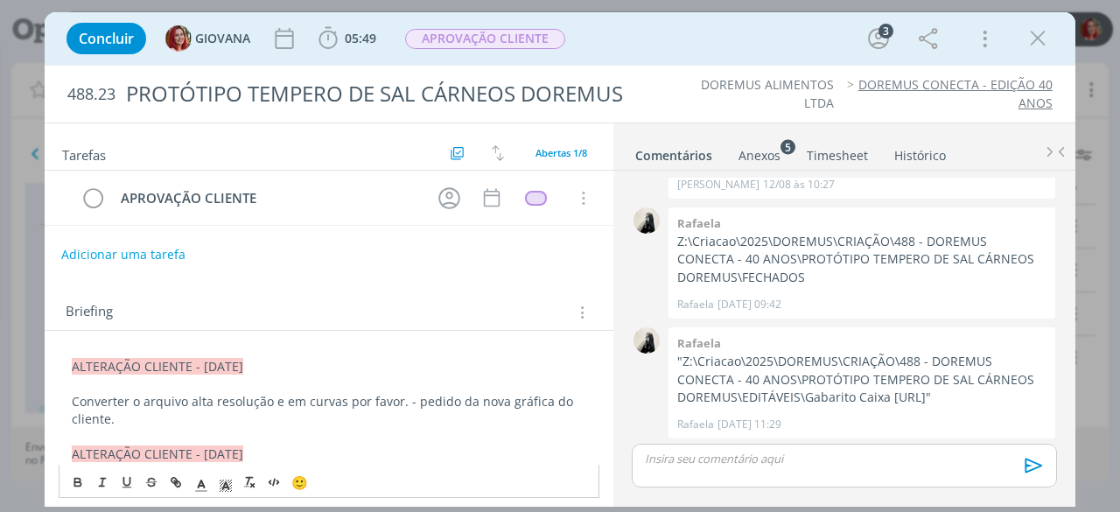
click at [93, 249] on button "Adicionar uma tarefa" at bounding box center [123, 255] width 124 height 30
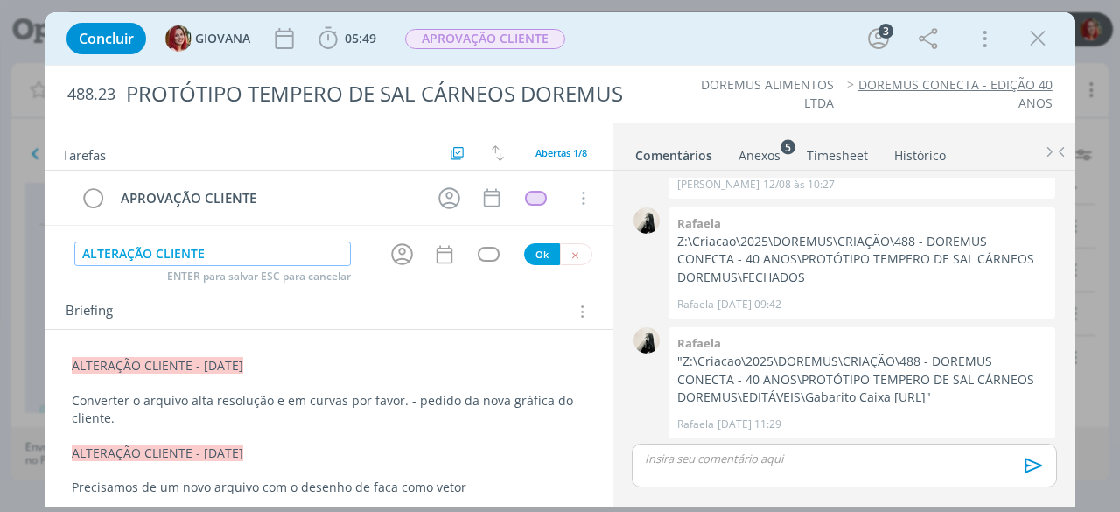
type input "ALTERAÇÃO CLIENTE"
click at [543, 251] on button "Ok" at bounding box center [542, 254] width 36 height 22
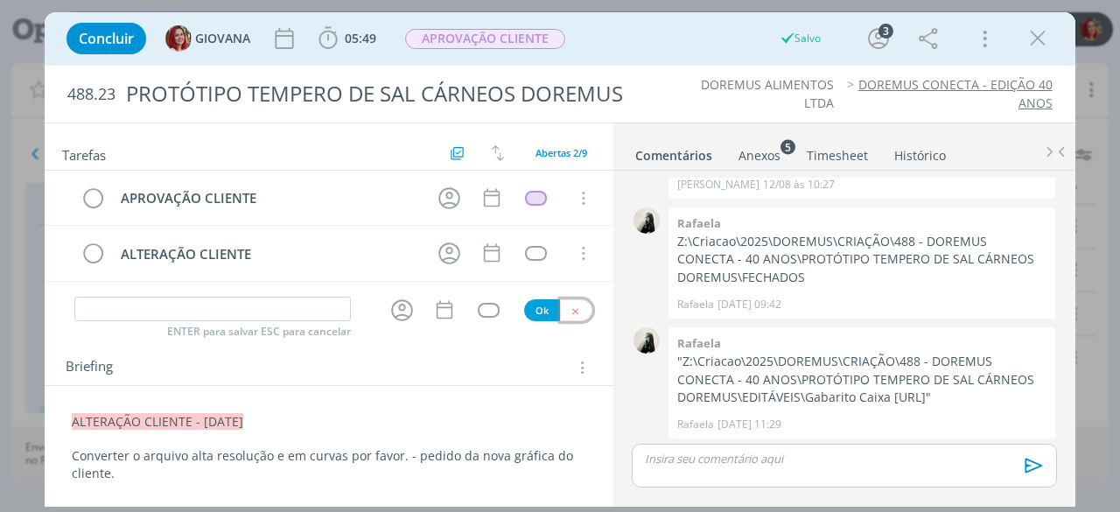
click at [574, 299] on button "dialog" at bounding box center [576, 310] width 32 height 22
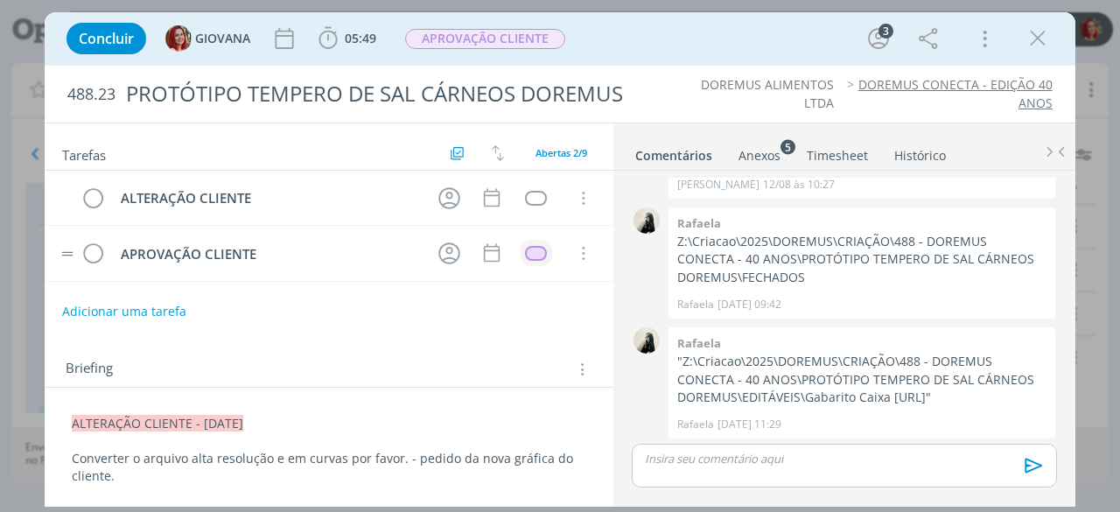
click at [525, 253] on div "dialog" at bounding box center [536, 253] width 22 height 15
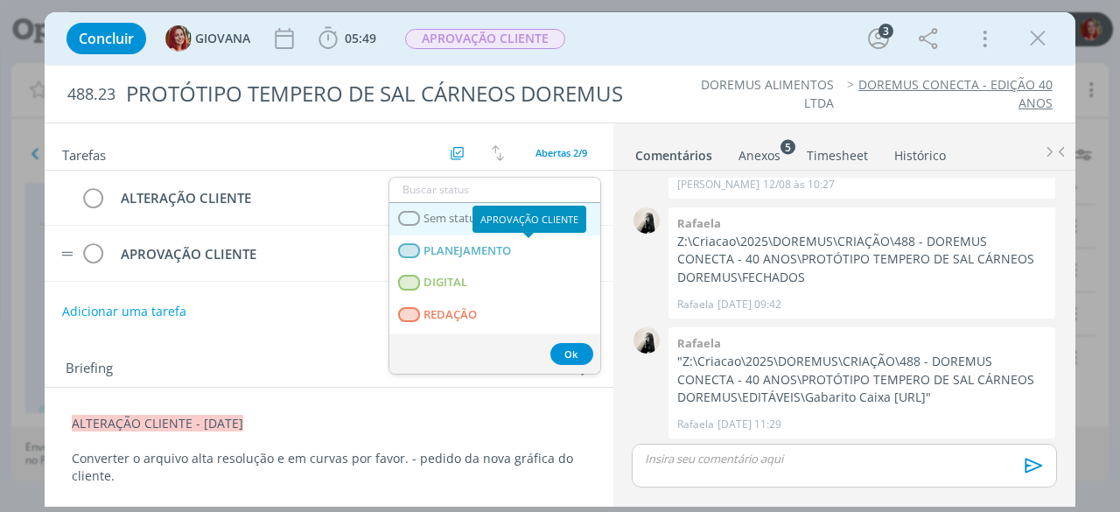
click at [441, 213] on span "Sem status" at bounding box center [453, 219] width 58 height 14
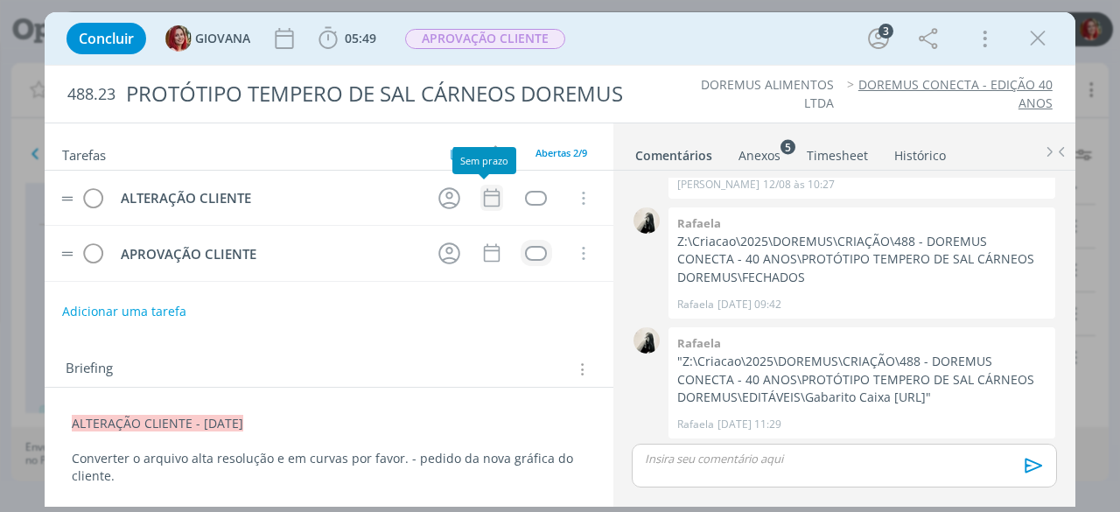
click at [488, 202] on icon "dialog" at bounding box center [492, 197] width 23 height 23
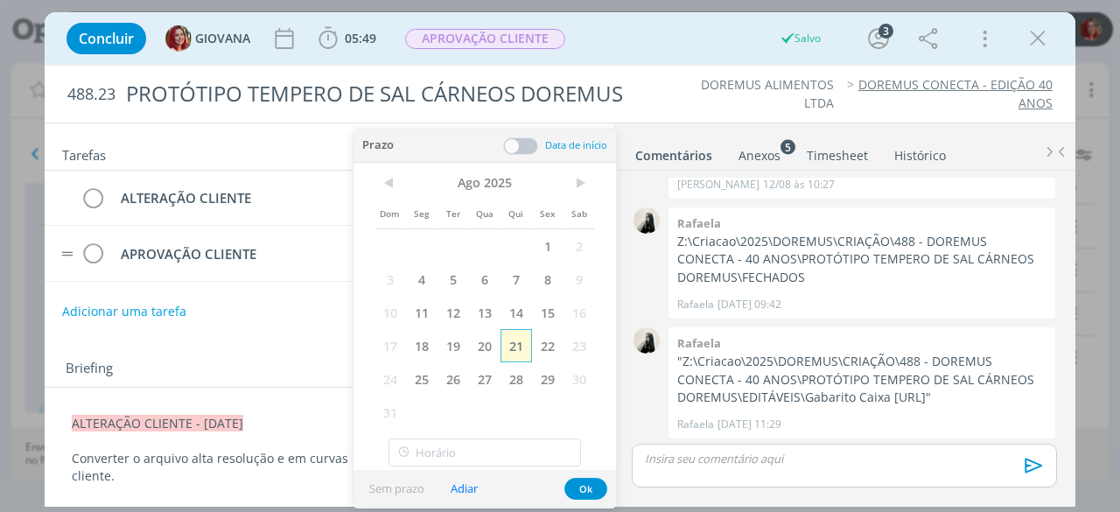
click at [511, 346] on span "21" at bounding box center [517, 345] width 32 height 33
drag, startPoint x: 600, startPoint y: 490, endPoint x: 593, endPoint y: 457, distance: 34.0
click at [600, 490] on button "Ok" at bounding box center [586, 489] width 43 height 22
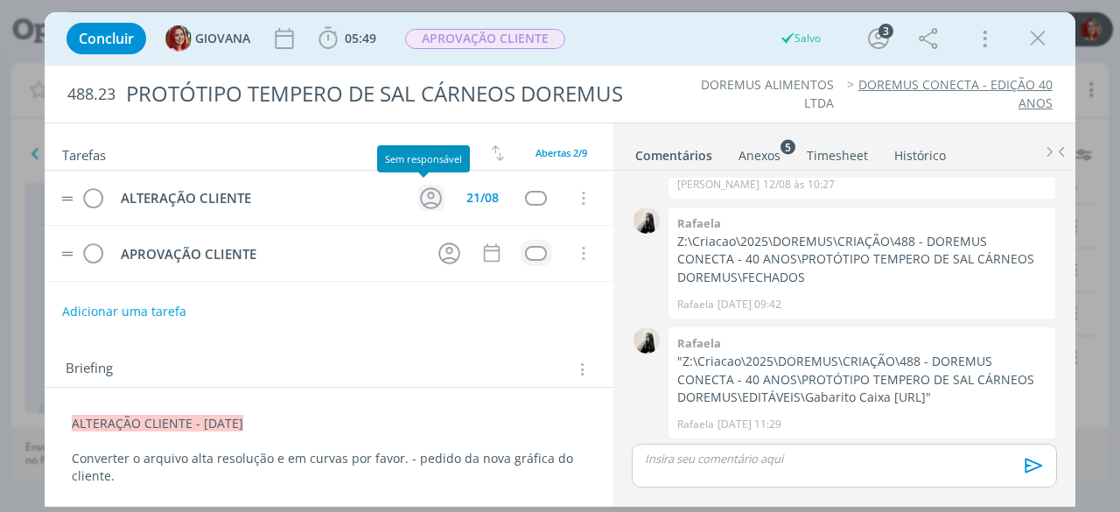
click at [419, 191] on icon "dialog" at bounding box center [430, 198] width 27 height 27
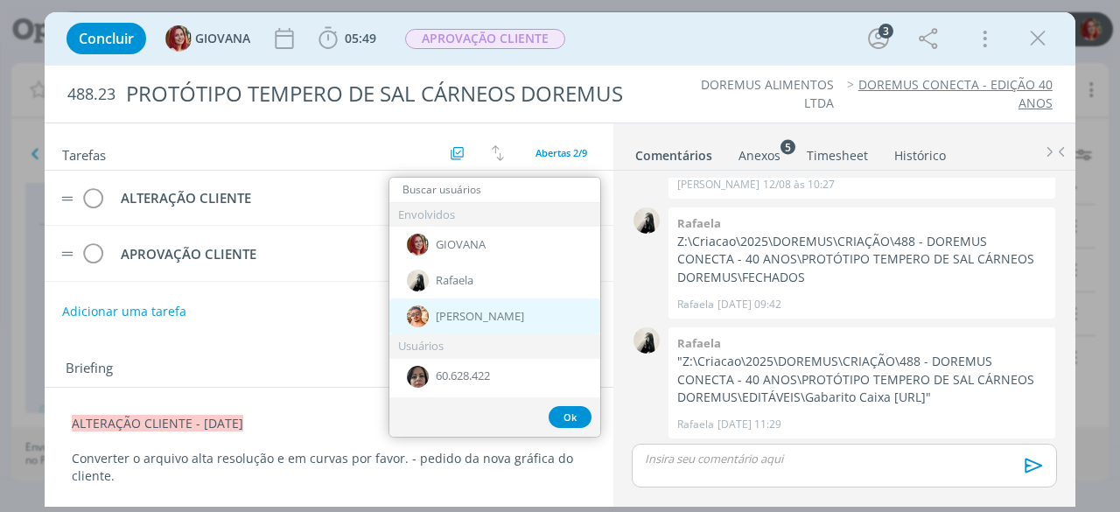
click at [495, 306] on div "[PERSON_NAME]" at bounding box center [494, 316] width 211 height 36
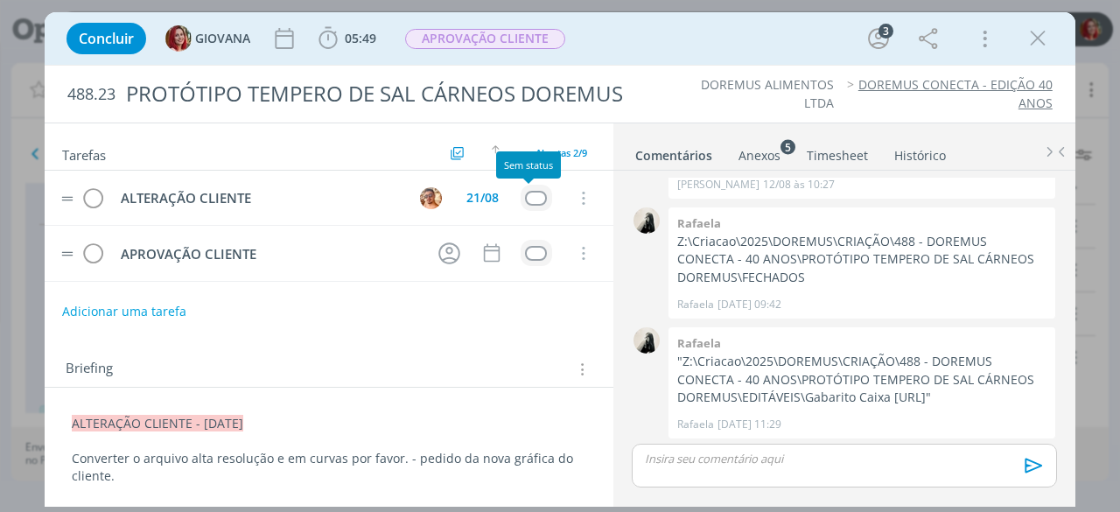
click at [525, 195] on div "dialog" at bounding box center [536, 198] width 22 height 15
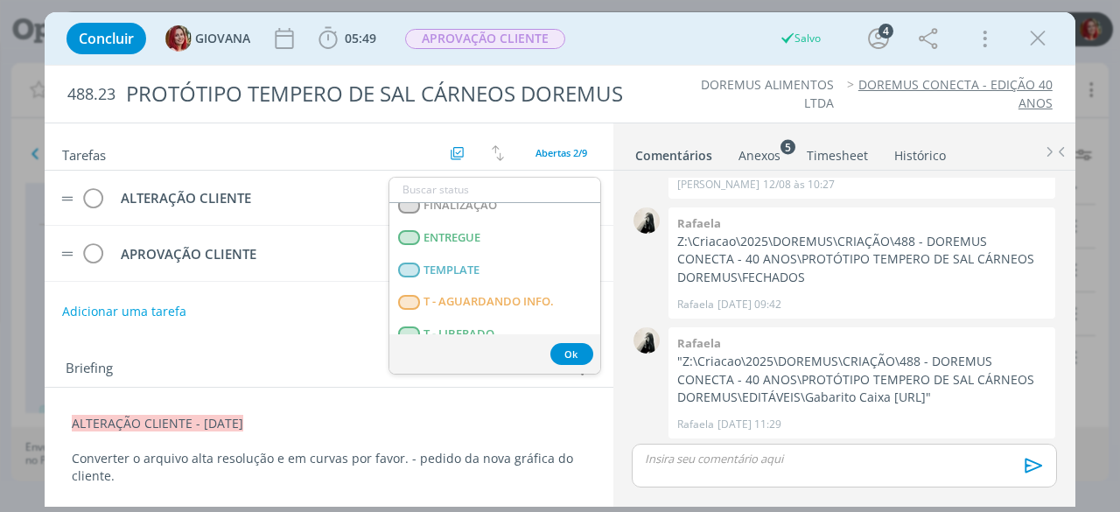
scroll to position [446, 0]
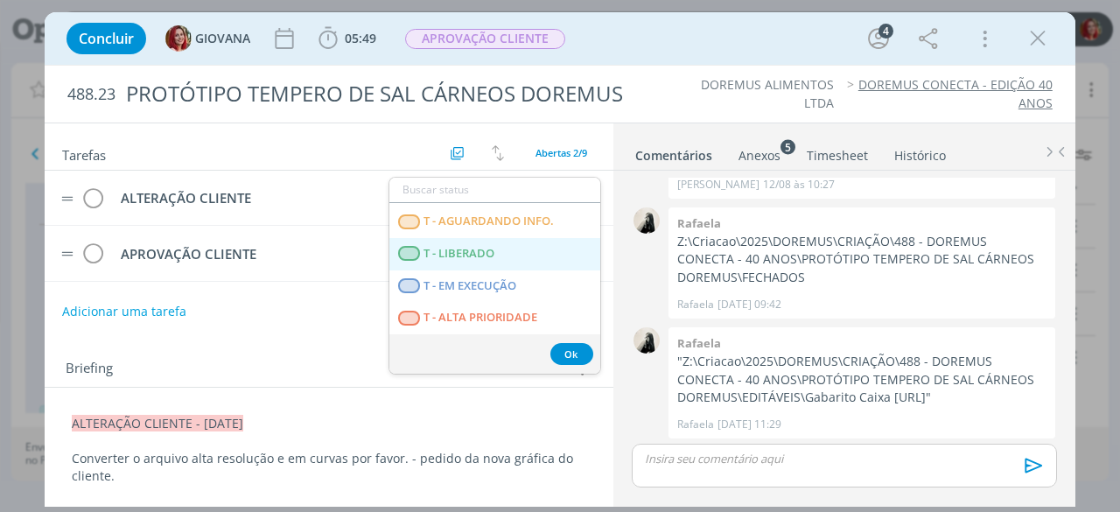
click at [494, 252] on span "T - LIBERADO" at bounding box center [459, 254] width 71 height 14
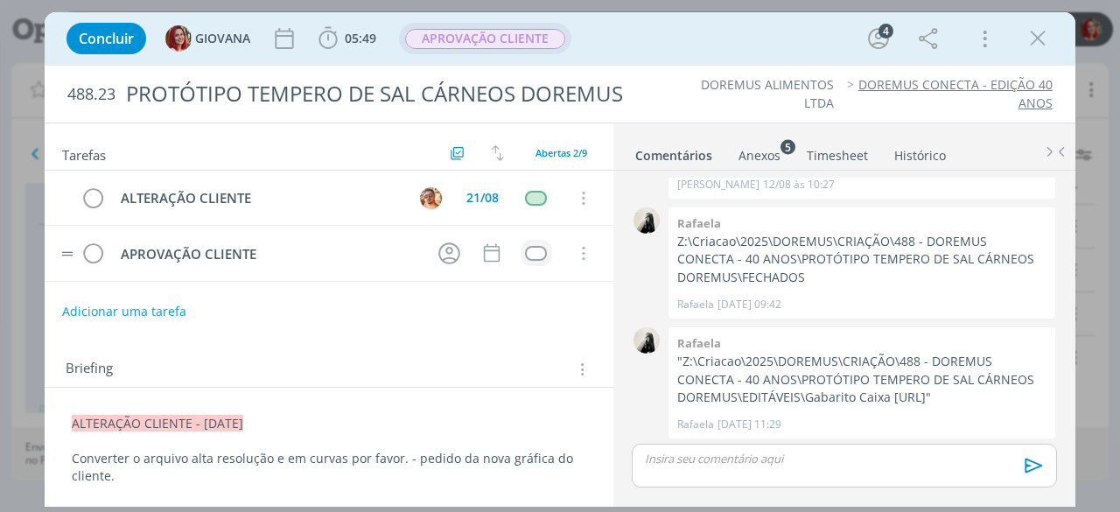
click at [497, 36] on span "APROVAÇÃO CLIENTE" at bounding box center [485, 39] width 160 height 20
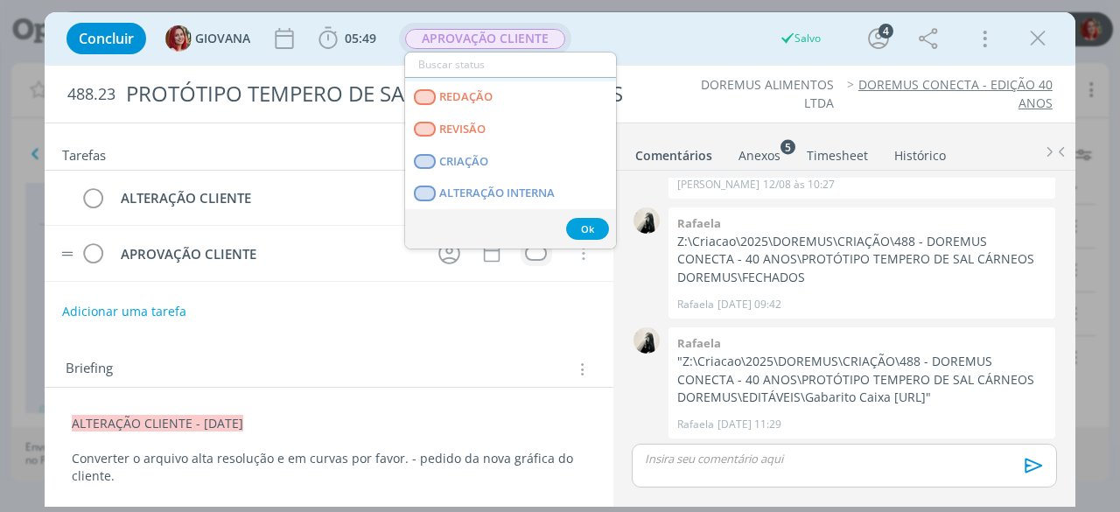
scroll to position [88, 0]
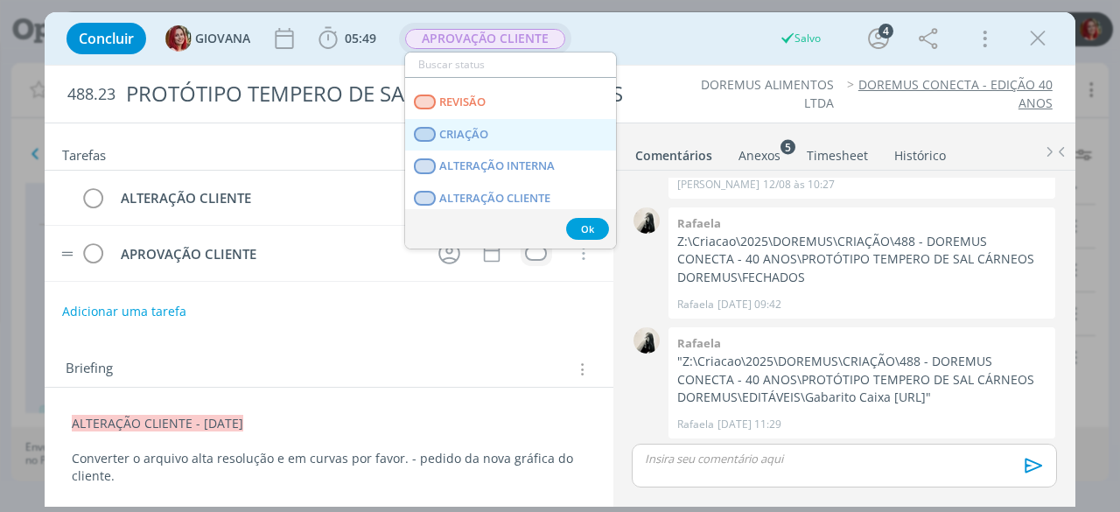
click at [495, 125] on link "CRIAÇÃO" at bounding box center [510, 135] width 211 height 32
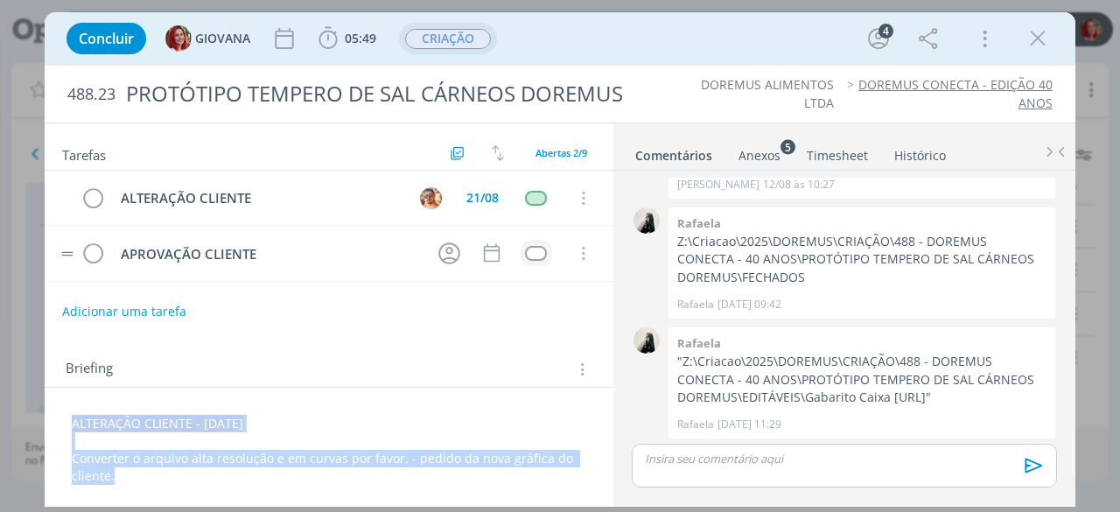
drag, startPoint x: 127, startPoint y: 474, endPoint x: 67, endPoint y: 396, distance: 98.6
copy div "ALTERAÇÃO CLIENTE - 21/08/25 Converter o arquivo alta resolução e em curvas por…"
click at [368, 460] on p "Converter o arquivo alta resolução e em curvas por favor. - pedido da nova gráf…" at bounding box center [329, 468] width 513 height 35
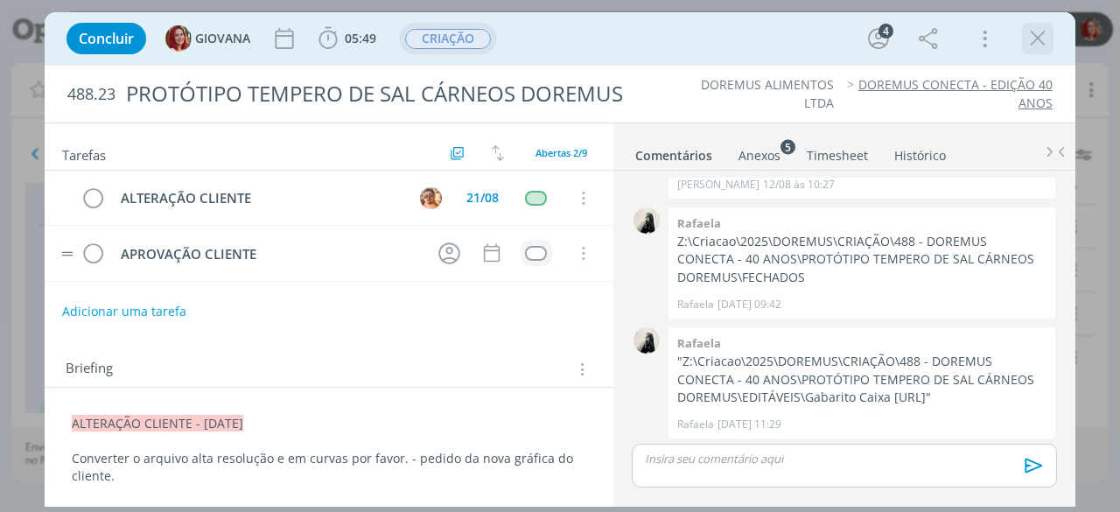
click at [1041, 33] on icon "dialog" at bounding box center [1038, 38] width 26 height 26
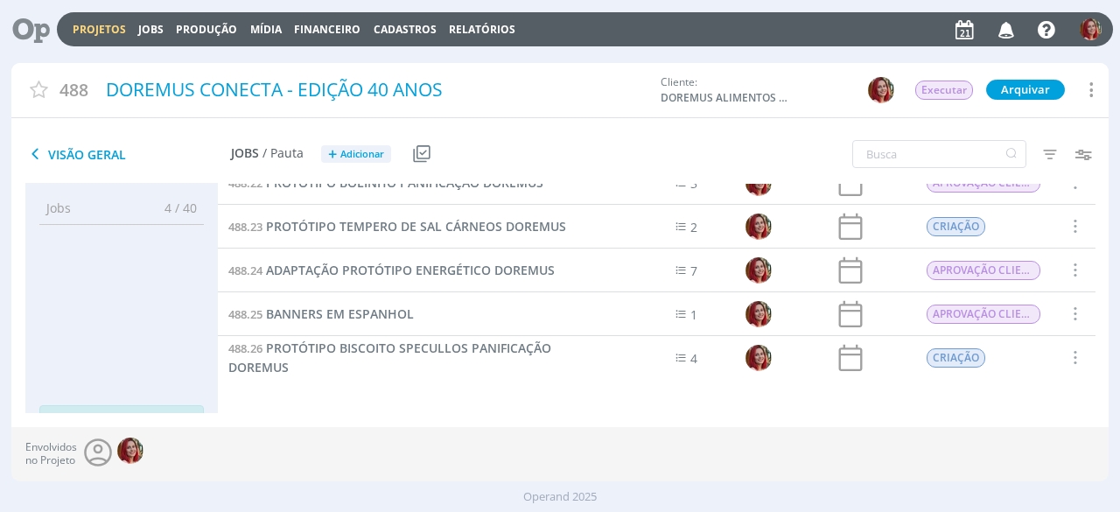
scroll to position [942, 0]
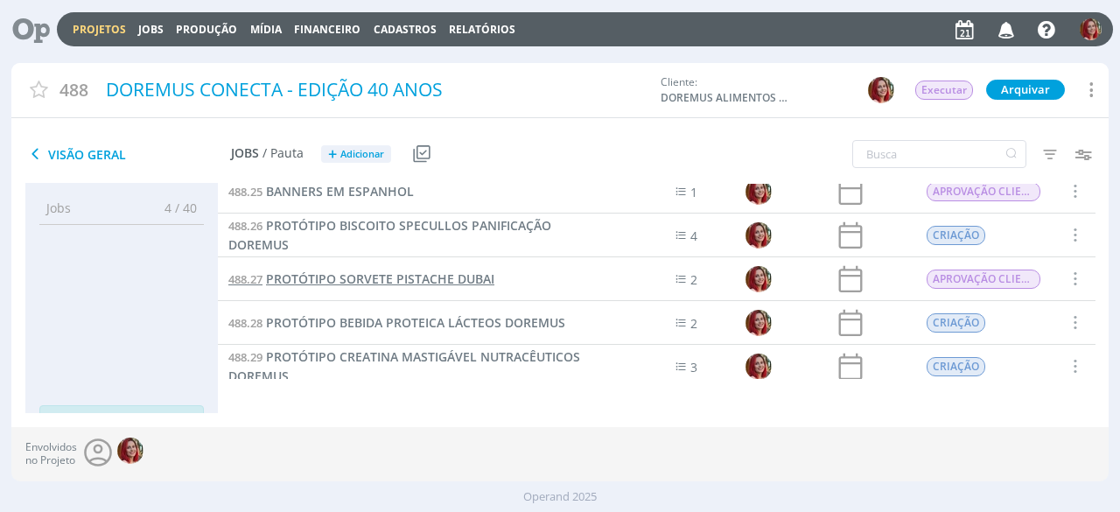
click at [458, 270] on span "PROTÓTIPO SORVETE PISTACHE DUBAI" at bounding box center [380, 278] width 228 height 17
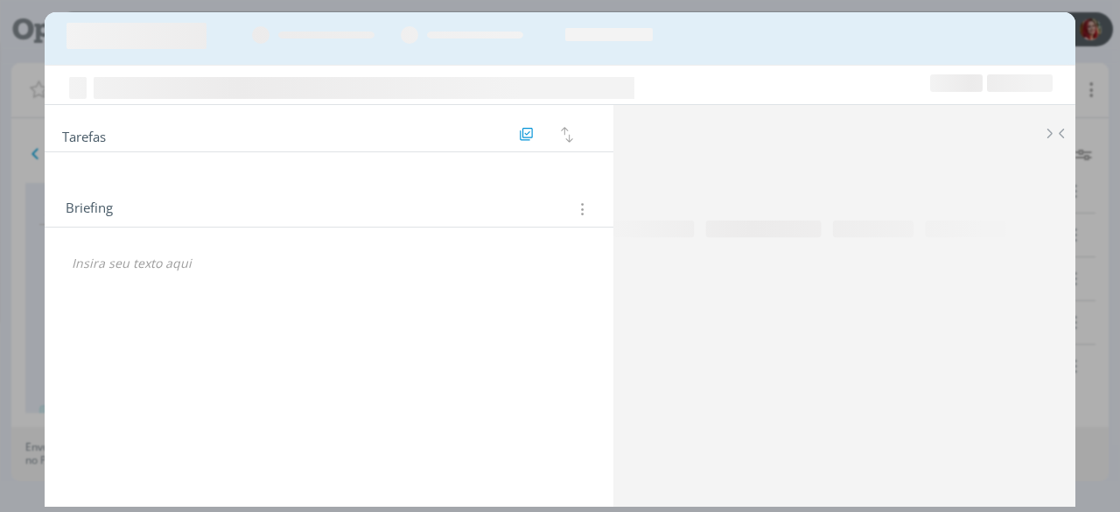
scroll to position [1204, 0]
click at [458, 223] on div "Briefing Briefings Predefinidos Versões do Briefing Ver Briefing do Projeto" at bounding box center [329, 203] width 569 height 47
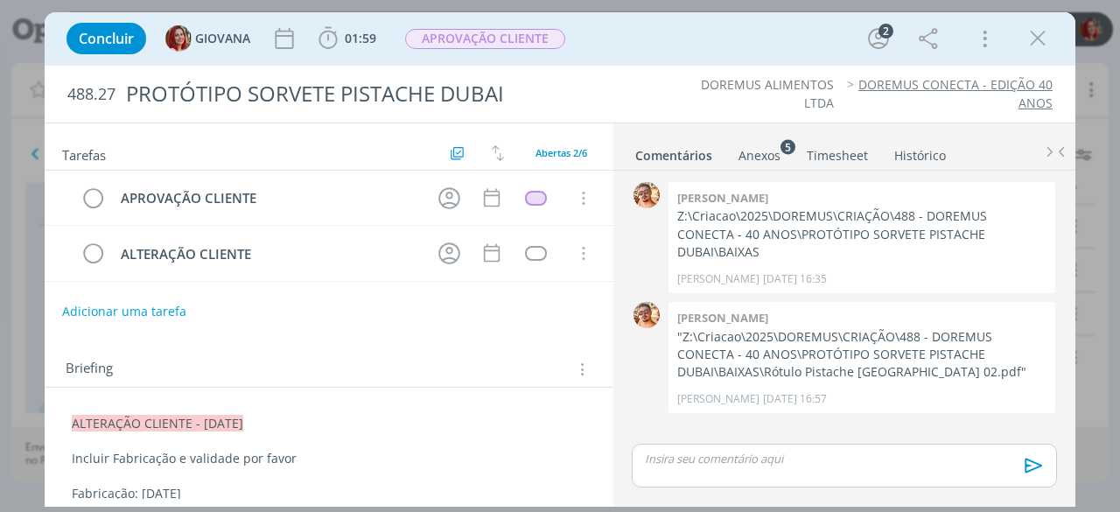
click at [72, 421] on span "ALTERAÇÃO CLIENTE - 11/08/25" at bounding box center [158, 423] width 172 height 17
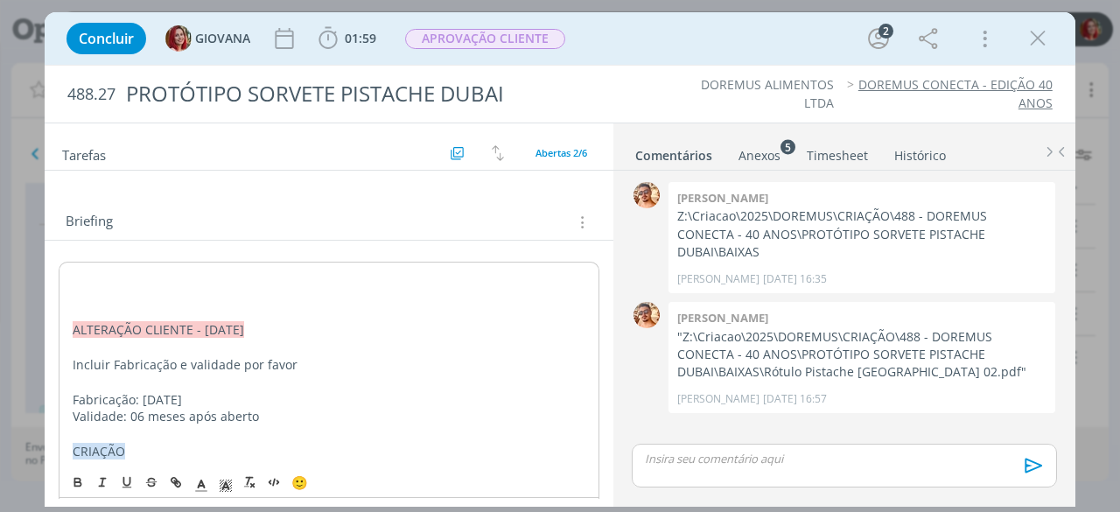
scroll to position [153, 0]
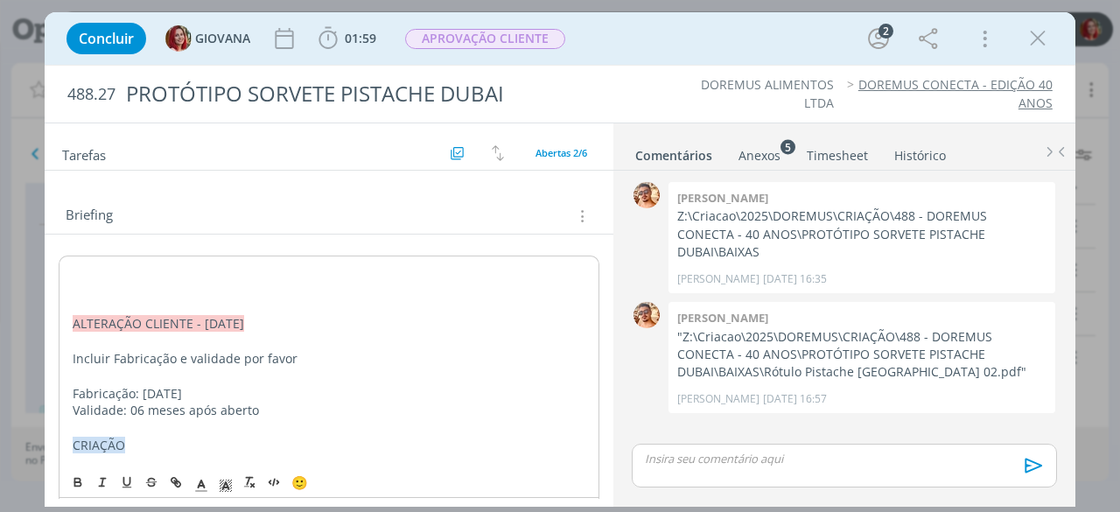
click at [117, 256] on div "ALTERAÇÃO CLIENTE - 11/08/25 Incluir Fabricação e validade por favor Fabricação…" at bounding box center [329, 471] width 541 height 431
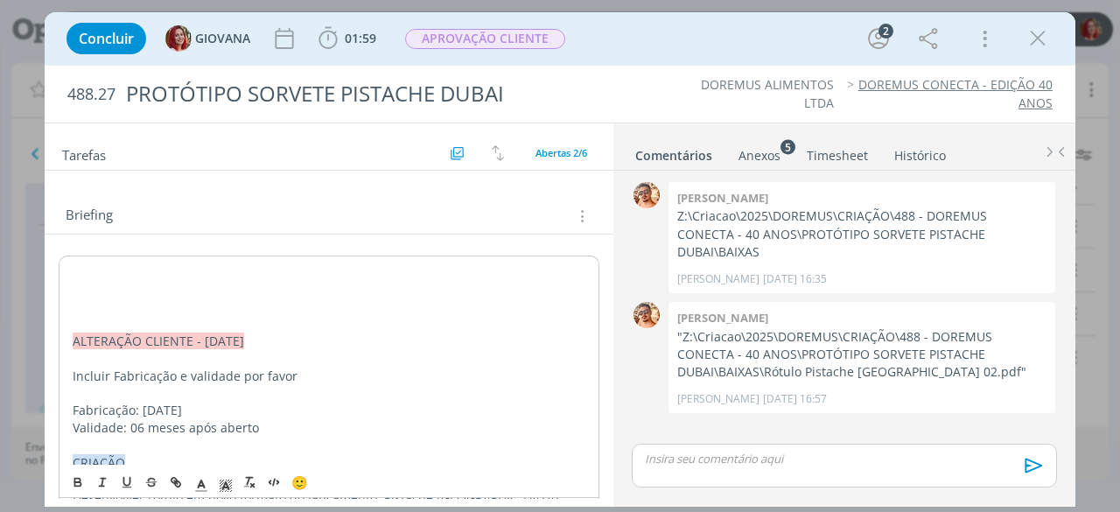
click at [89, 270] on p "dialog" at bounding box center [329, 272] width 513 height 18
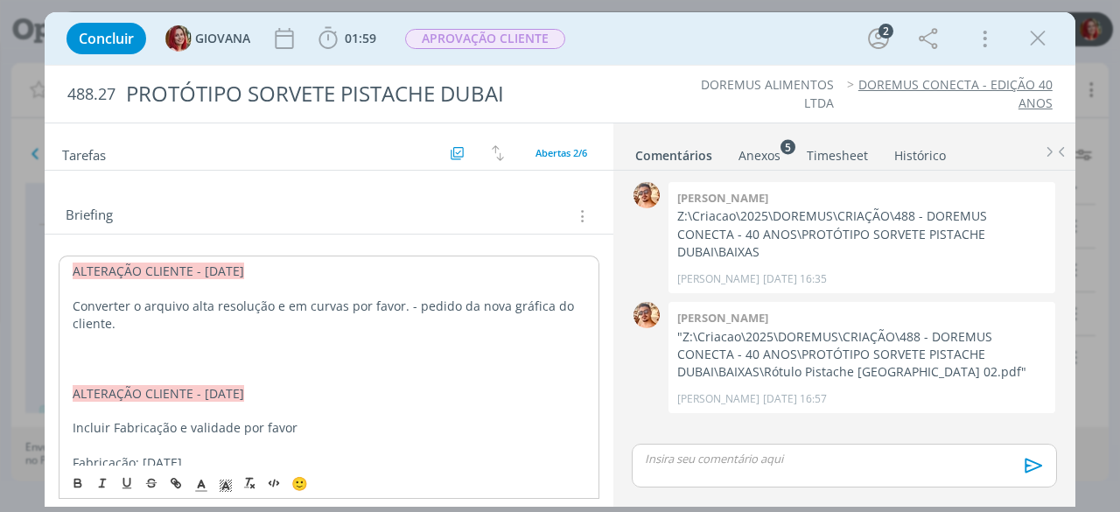
click at [102, 368] on p "dialog" at bounding box center [329, 377] width 513 height 18
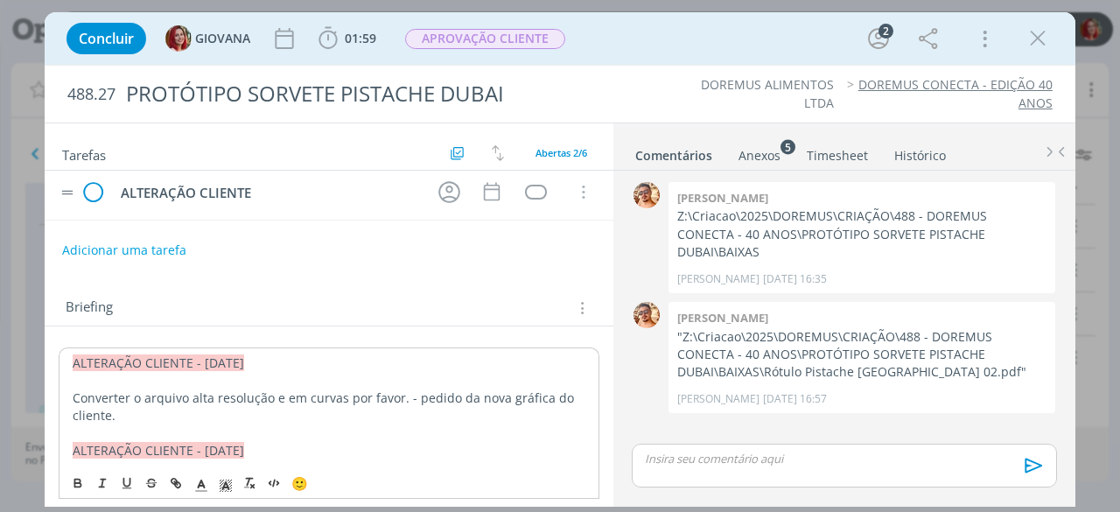
scroll to position [0, 0]
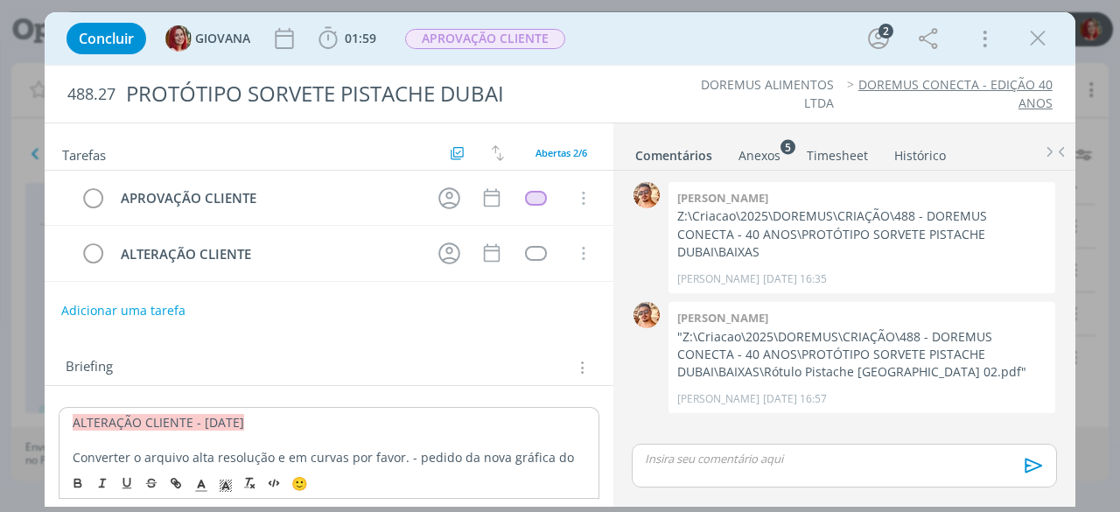
click at [129, 307] on button "Adicionar uma tarefa" at bounding box center [123, 311] width 124 height 30
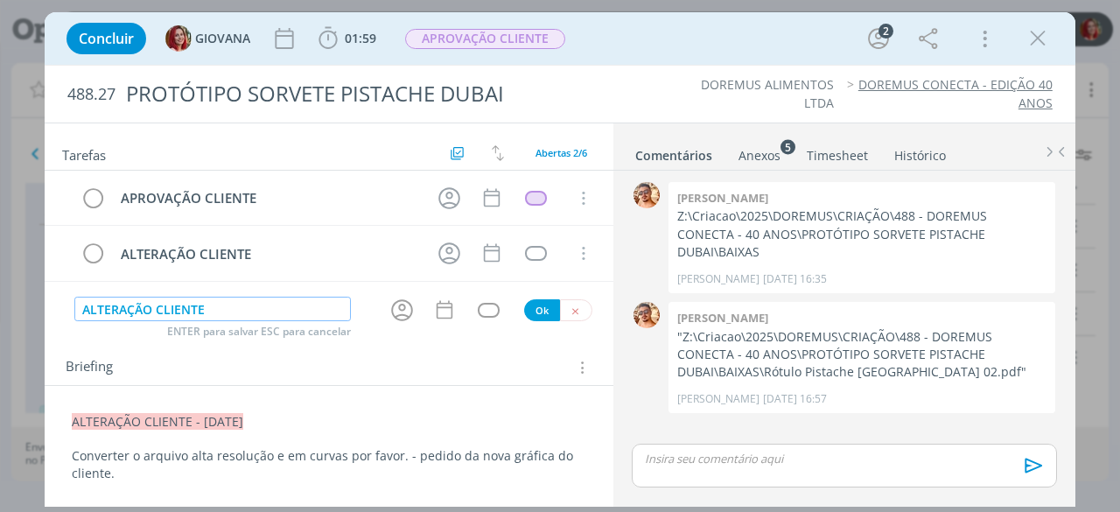
type input "ALTERAÇÃO CLIENTE"
click at [533, 304] on button "Ok" at bounding box center [542, 310] width 36 height 22
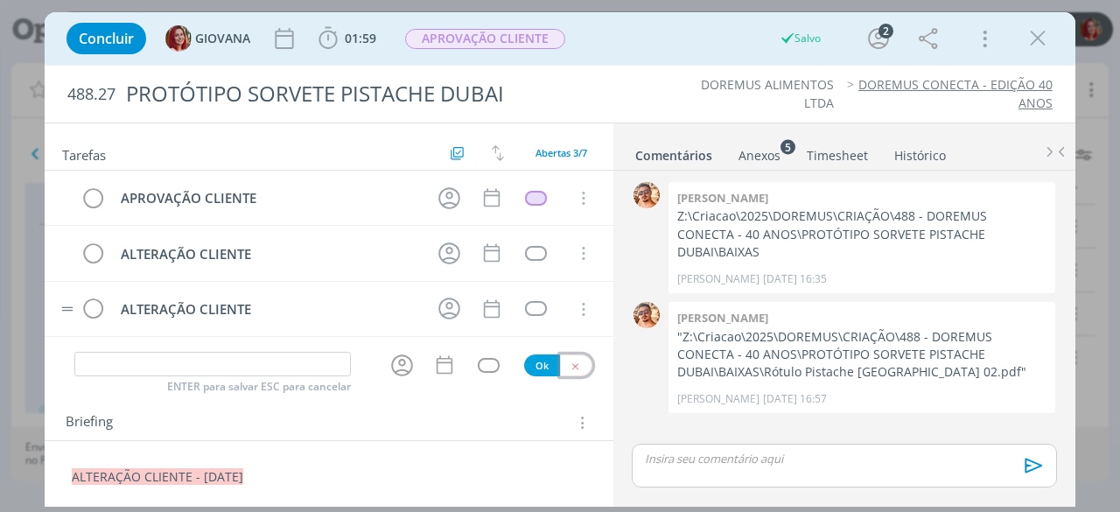
click at [572, 361] on icon "dialog" at bounding box center [575, 366] width 11 height 11
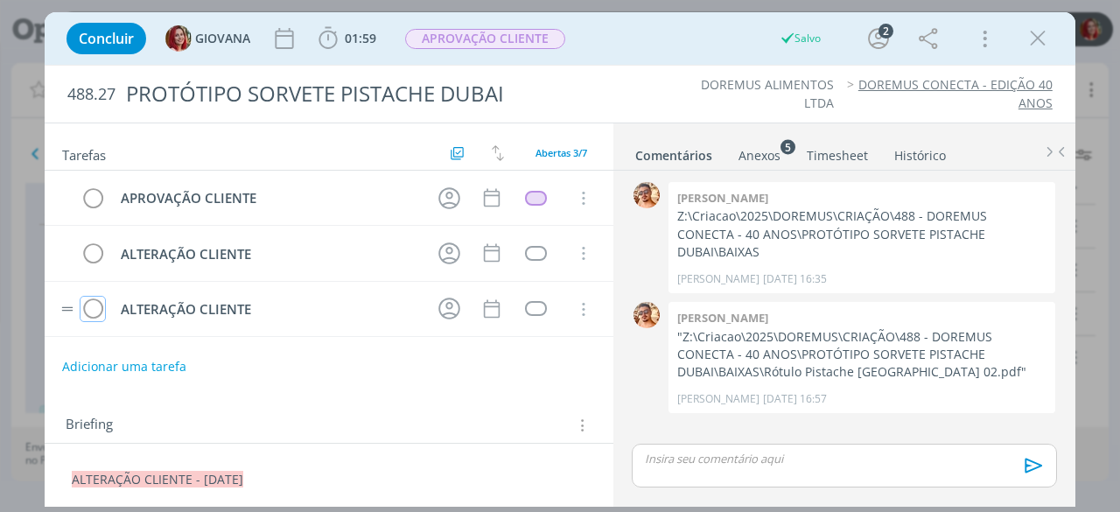
click at [75, 302] on tr "ALTERAÇÃO CLIENTE Cancelar" at bounding box center [329, 309] width 569 height 55
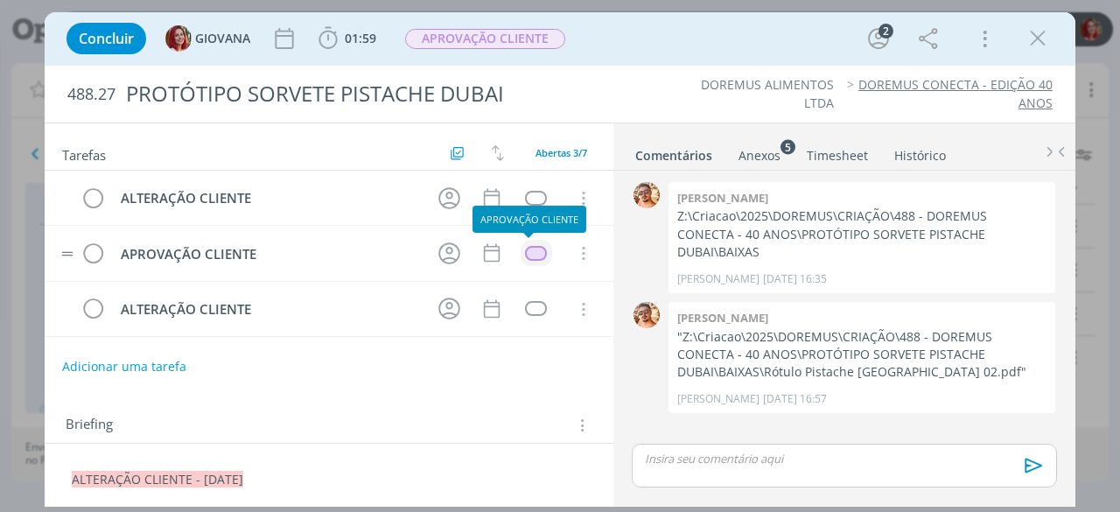
click at [525, 246] on div "dialog" at bounding box center [536, 253] width 22 height 15
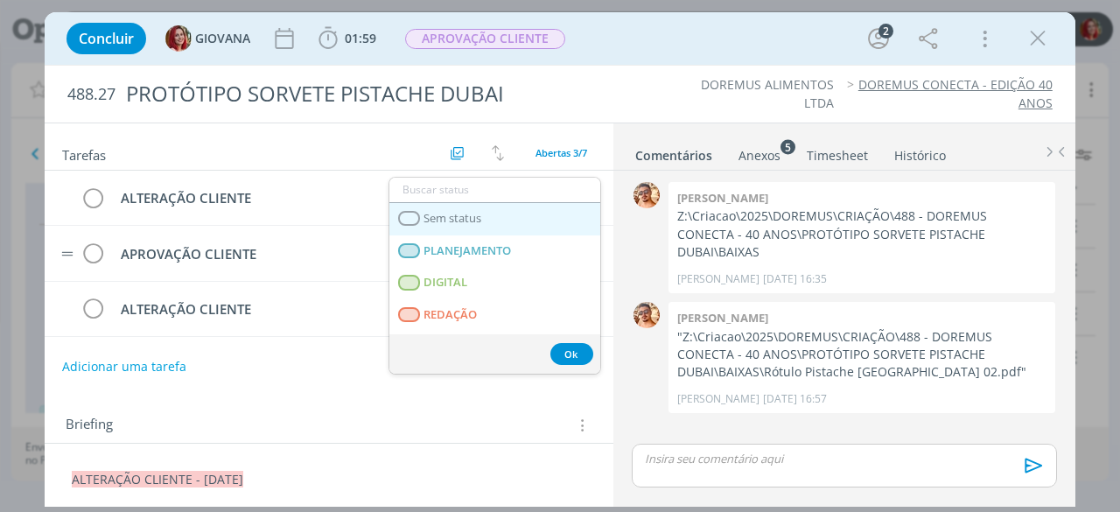
click at [438, 217] on span "Sem status" at bounding box center [453, 219] width 58 height 14
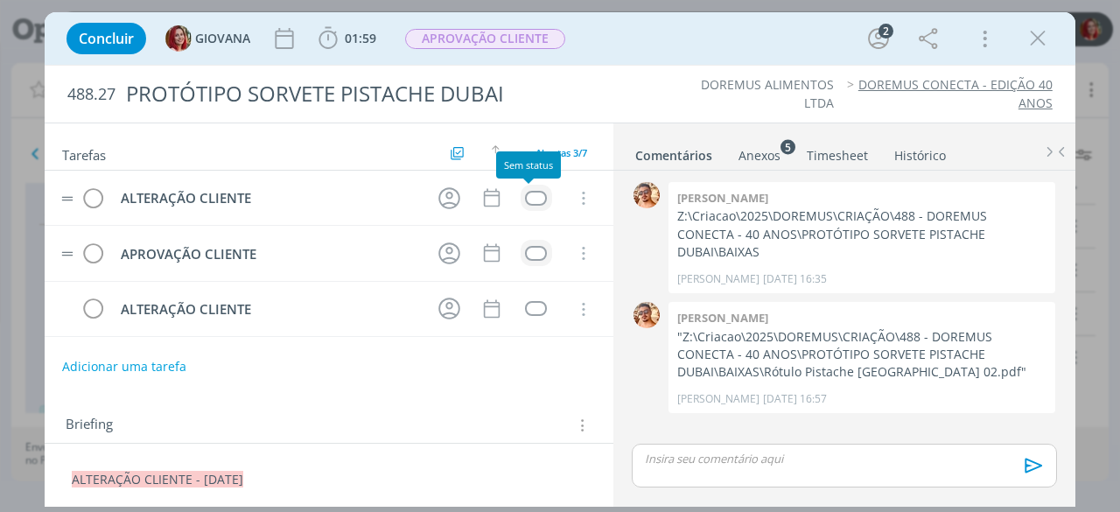
click at [521, 194] on td "dialog" at bounding box center [537, 198] width 32 height 26
click at [526, 193] on div "dialog" at bounding box center [536, 198] width 22 height 15
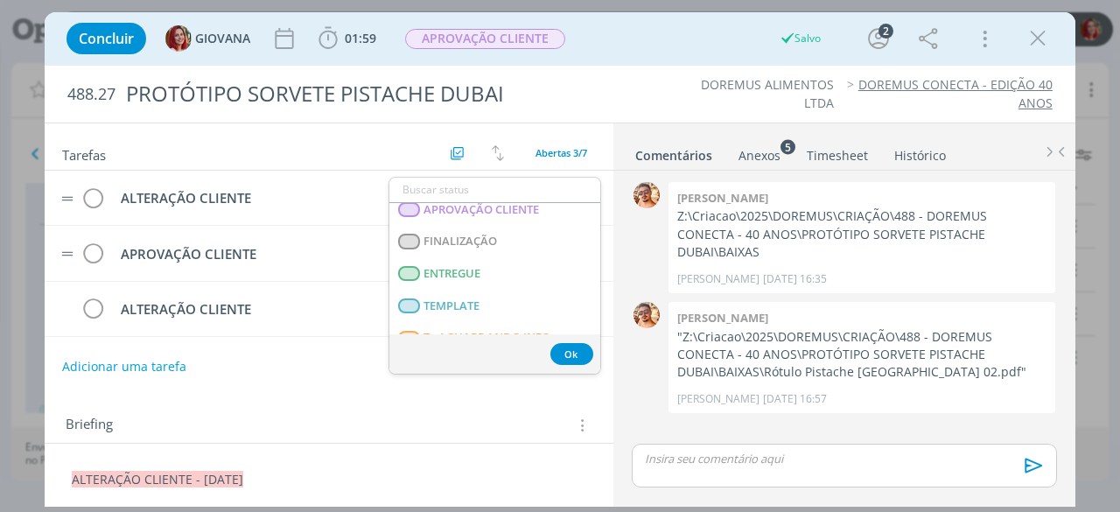
scroll to position [438, 0]
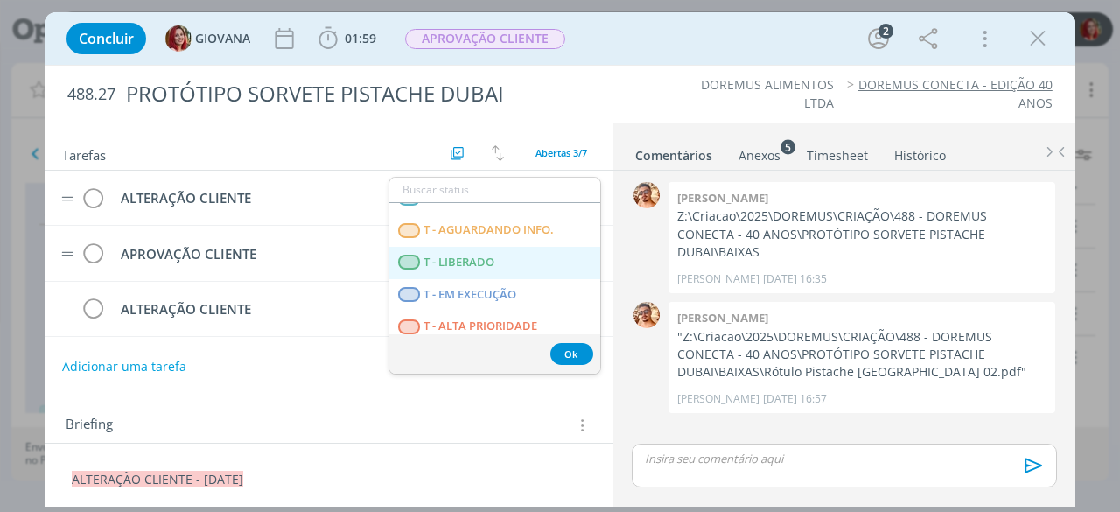
click at [495, 263] on LIBERADO "T - LIBERADO" at bounding box center [494, 263] width 211 height 32
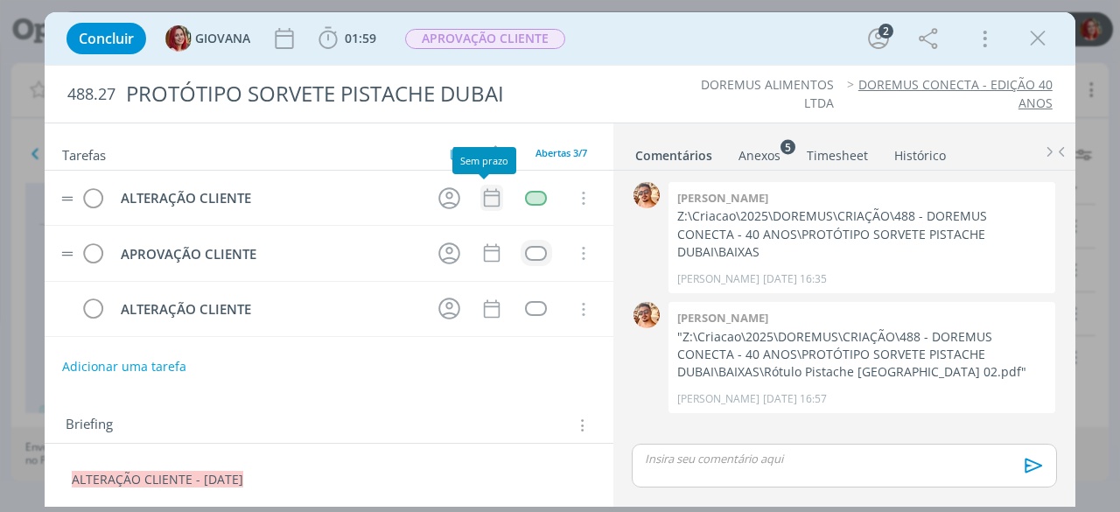
click at [489, 193] on icon "dialog" at bounding box center [492, 198] width 16 height 18
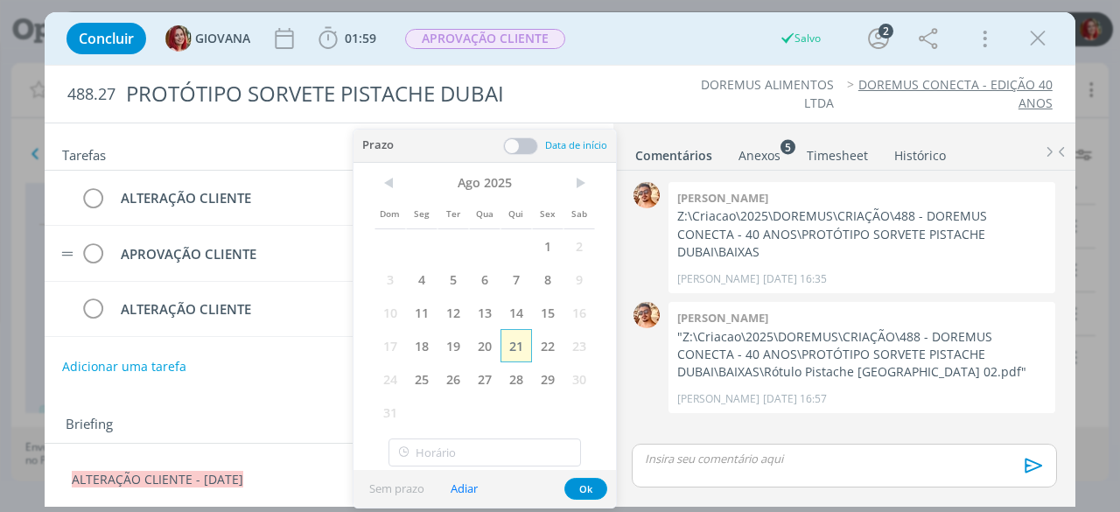
click at [524, 356] on span "21" at bounding box center [517, 345] width 32 height 33
click at [592, 492] on button "Ok" at bounding box center [586, 489] width 43 height 22
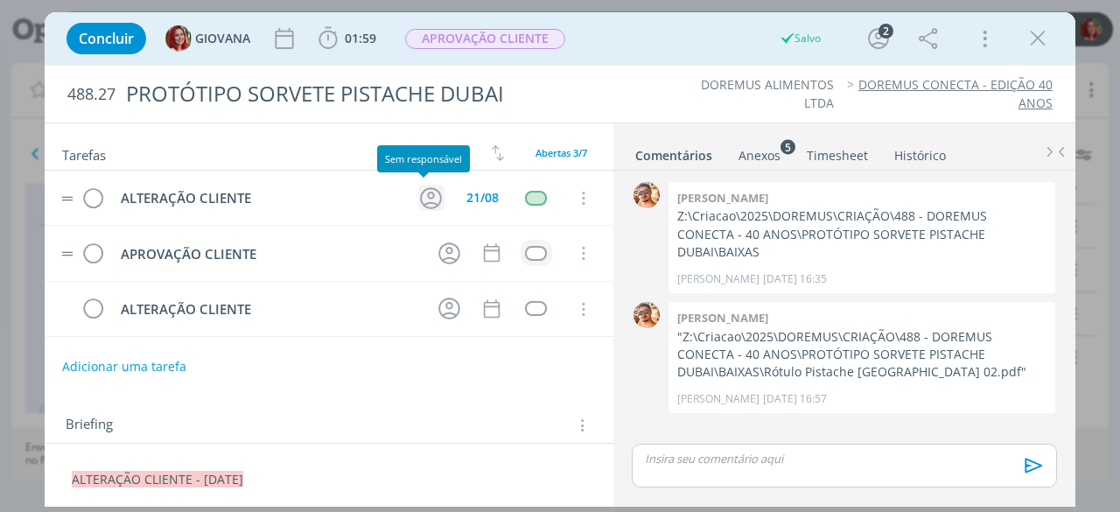
click at [424, 190] on icon "dialog" at bounding box center [430, 198] width 27 height 27
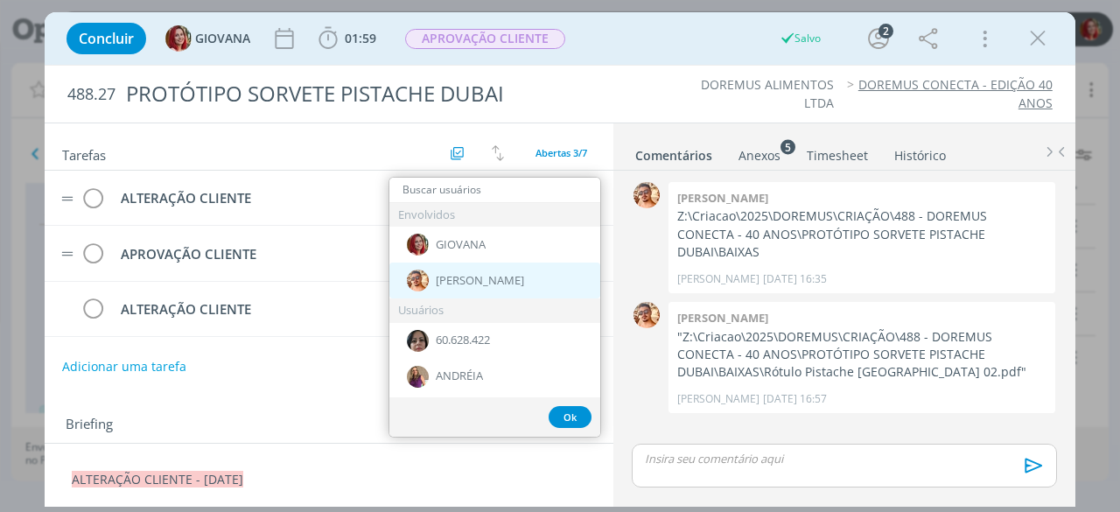
click at [499, 286] on div "[PERSON_NAME]" at bounding box center [494, 281] width 211 height 36
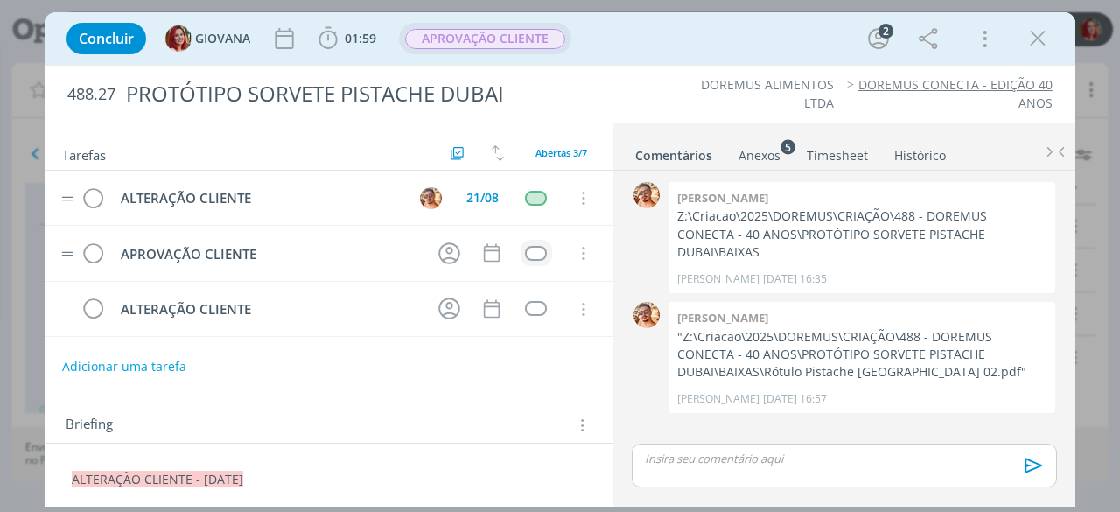
click at [483, 37] on span "APROVAÇÃO CLIENTE" at bounding box center [485, 39] width 160 height 20
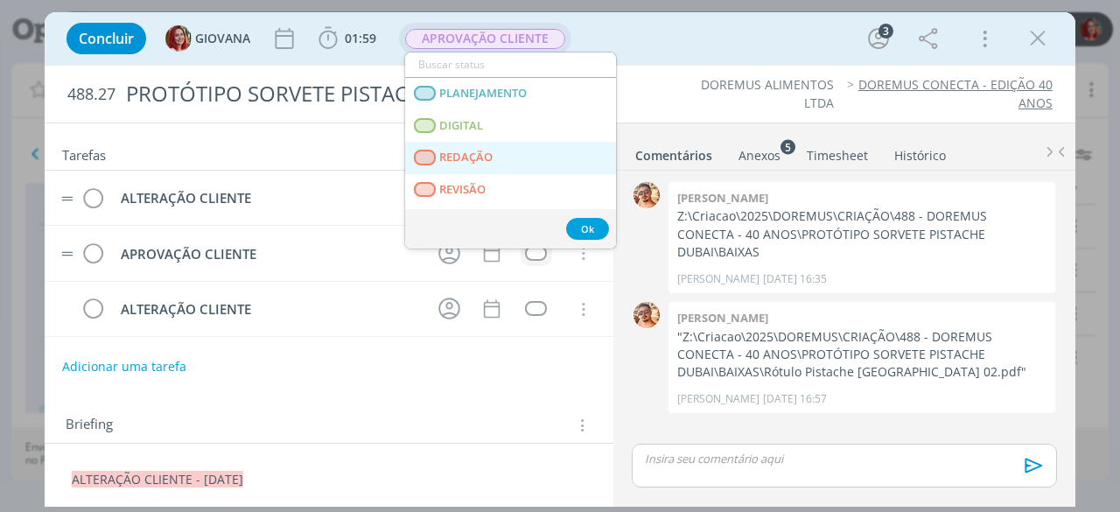
scroll to position [88, 0]
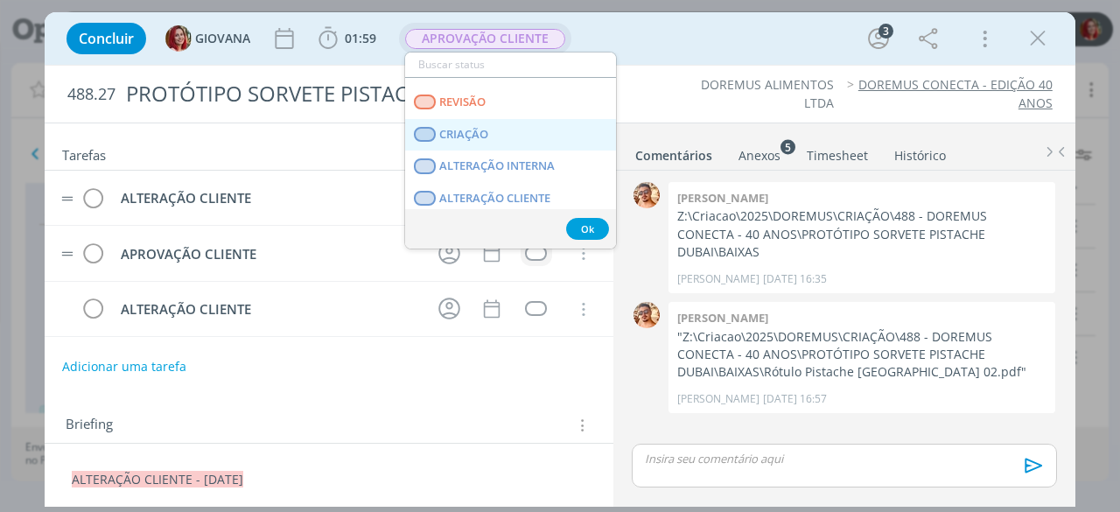
click at [473, 133] on span "CRIAÇÃO" at bounding box center [464, 135] width 49 height 14
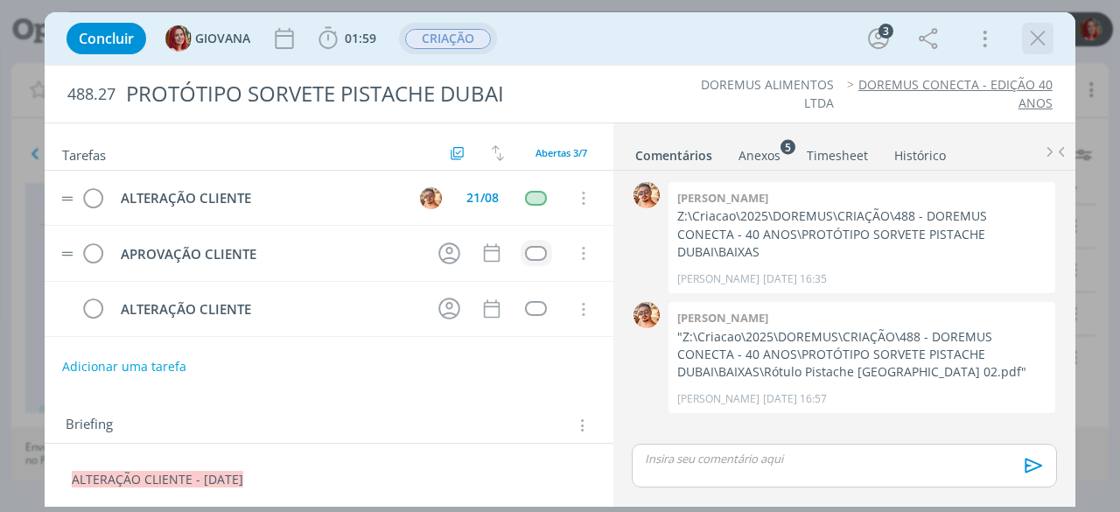
click at [1043, 34] on icon "dialog" at bounding box center [1038, 38] width 26 height 26
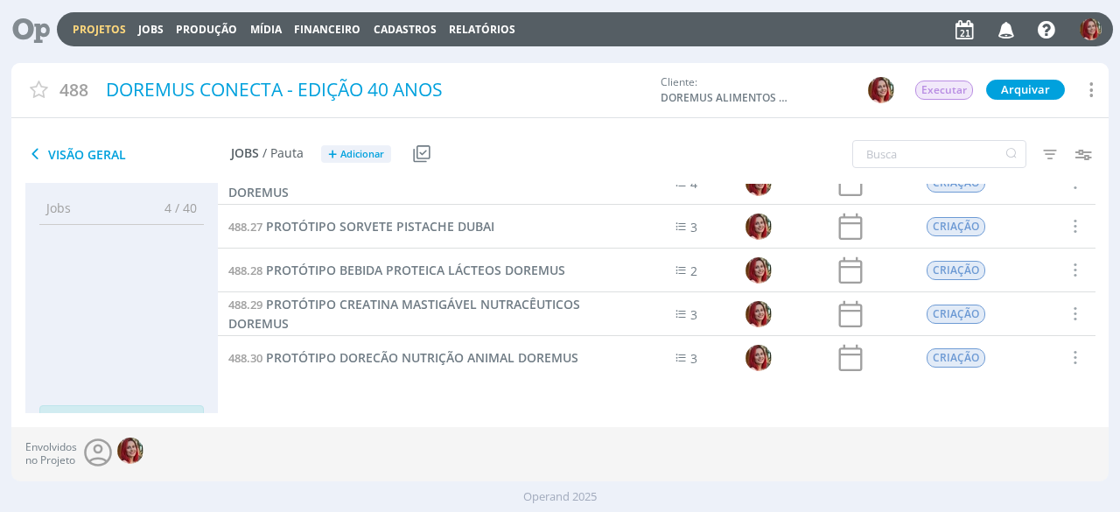
click at [27, 32] on icon at bounding box center [25, 29] width 36 height 34
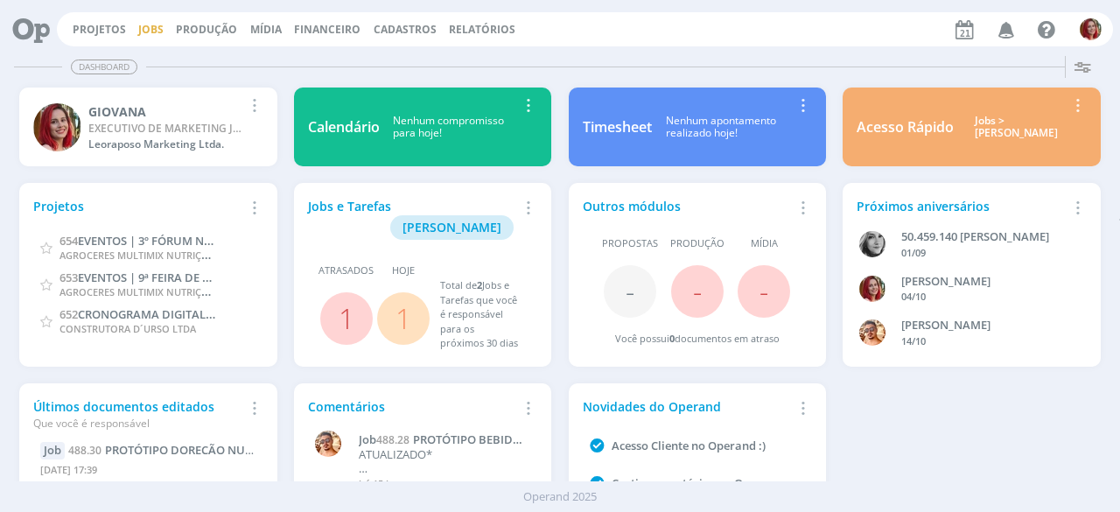
click at [142, 27] on link "Jobs" at bounding box center [150, 29] width 25 height 15
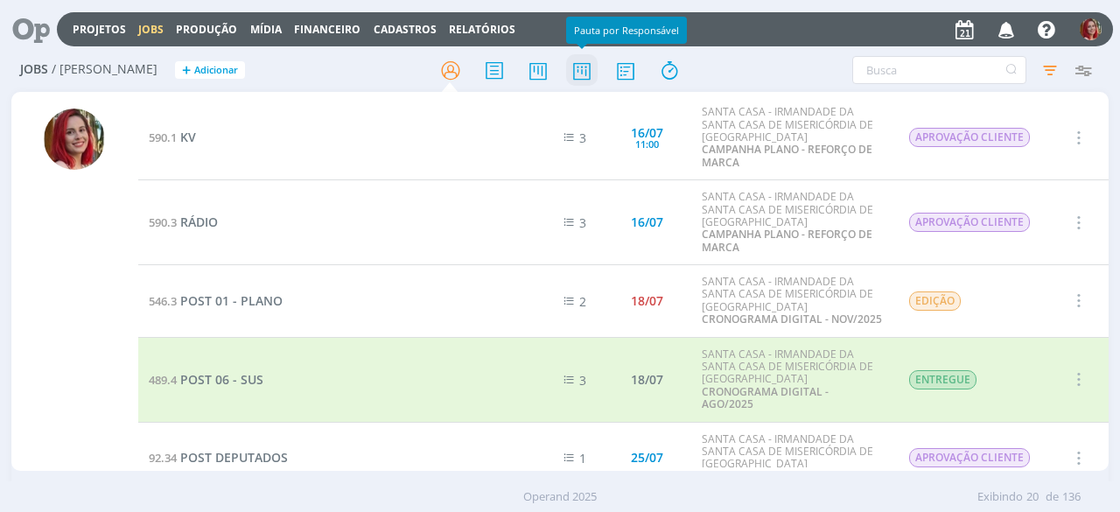
click at [593, 67] on icon at bounding box center [582, 70] width 32 height 34
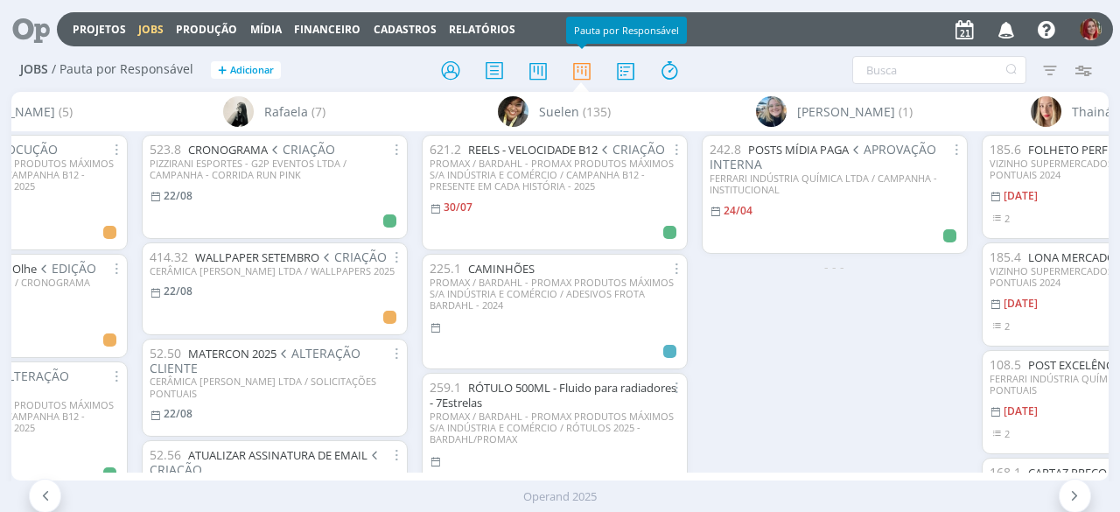
scroll to position [0, 5101]
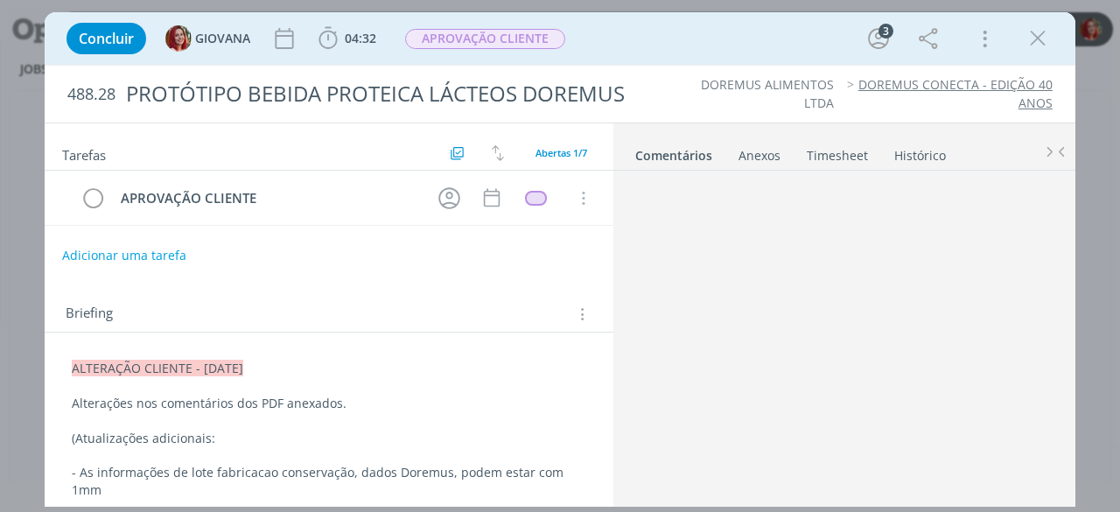
scroll to position [550, 0]
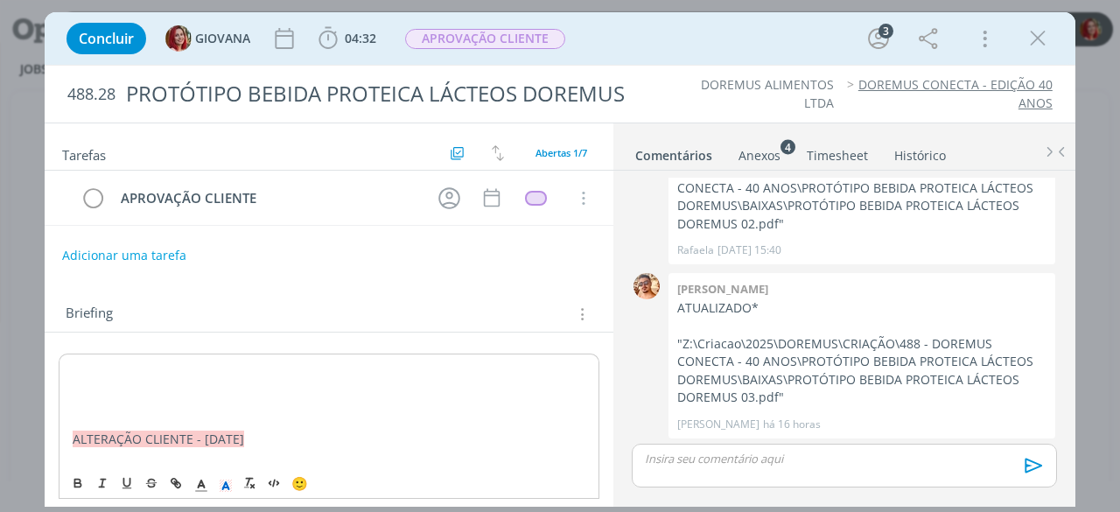
drag, startPoint x: 294, startPoint y: 368, endPoint x: 55, endPoint y: 346, distance: 240.0
click at [226, 493] on span "dialog" at bounding box center [226, 483] width 25 height 21
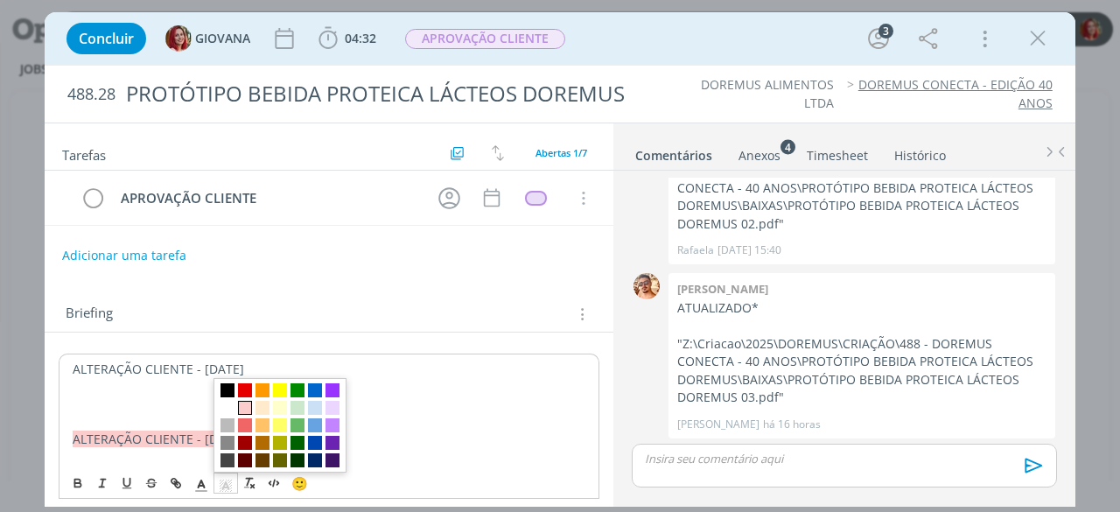
click at [247, 408] on span "dialog" at bounding box center [245, 408] width 14 height 14
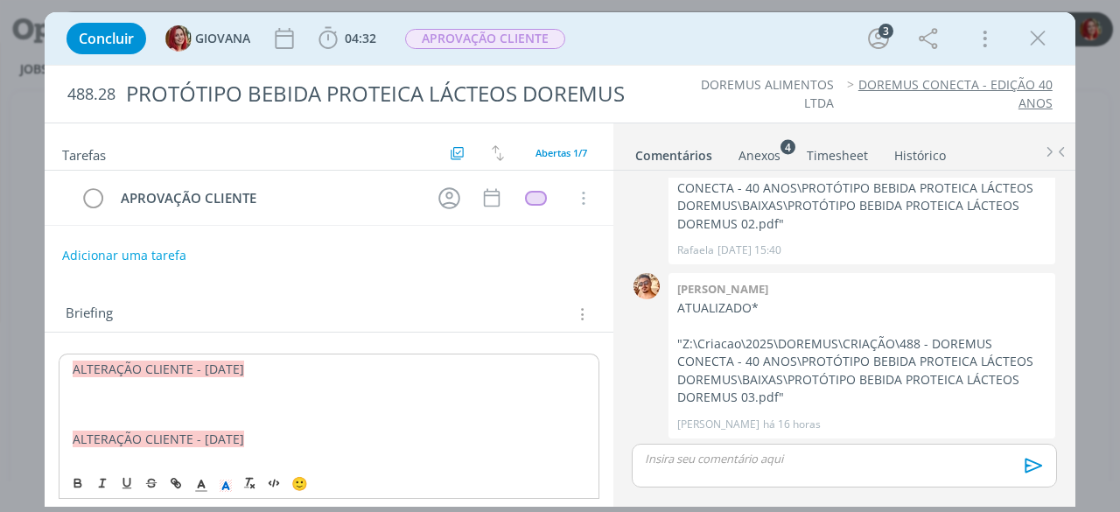
click at [173, 413] on p "dialog" at bounding box center [329, 422] width 513 height 18
click at [162, 403] on p "dialog" at bounding box center [329, 405] width 513 height 18
click at [181, 395] on p "dialog" at bounding box center [329, 404] width 515 height 18
click at [764, 155] on div "Anexos 4" at bounding box center [760, 156] width 42 height 18
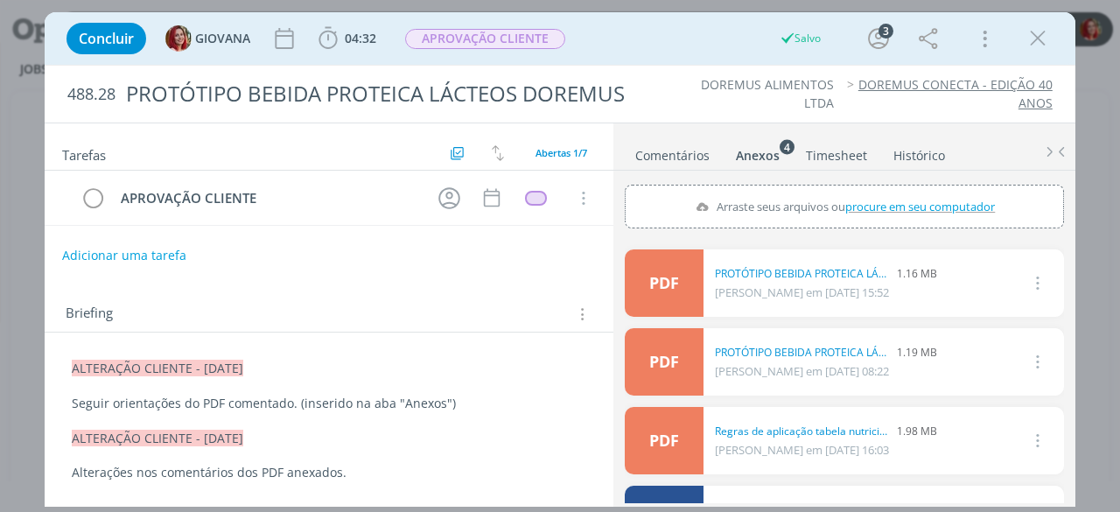
click at [870, 203] on span "procure em seu computador" at bounding box center [920, 207] width 150 height 16
click at [870, 190] on input "Arraste seus arquivos ou procure em seu computador" at bounding box center [844, 187] width 439 height 5
type input "C:\fakepath\PROTÓTIPO BEBIDA PROTEICA LÁCTEOS DOREMUS 03_revisado3.pdf"
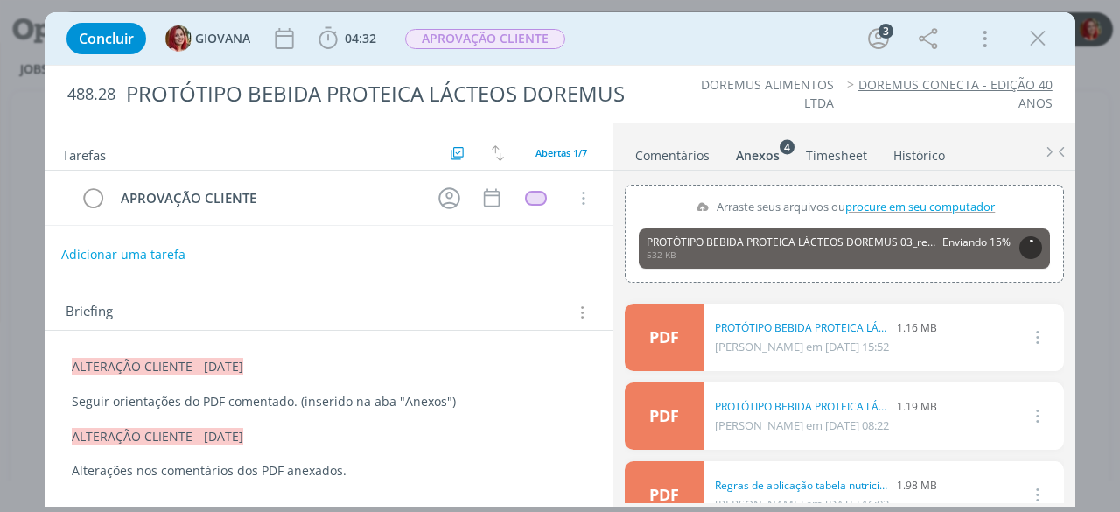
click at [119, 246] on button "Adicionar uma tarefa" at bounding box center [123, 255] width 124 height 30
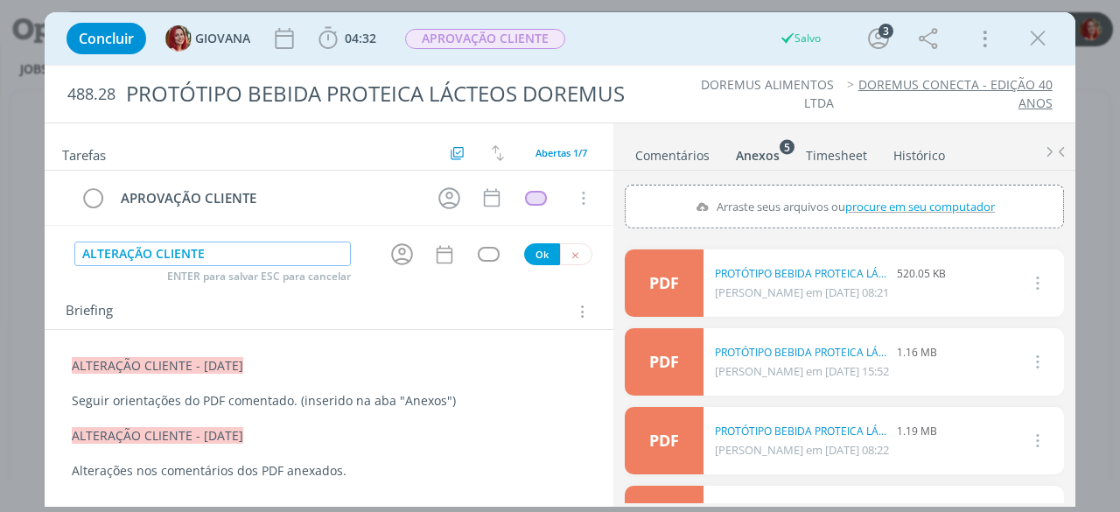
type input "ALTERAÇÃO CLIENTE"
click at [524, 251] on button "Ok" at bounding box center [542, 254] width 36 height 22
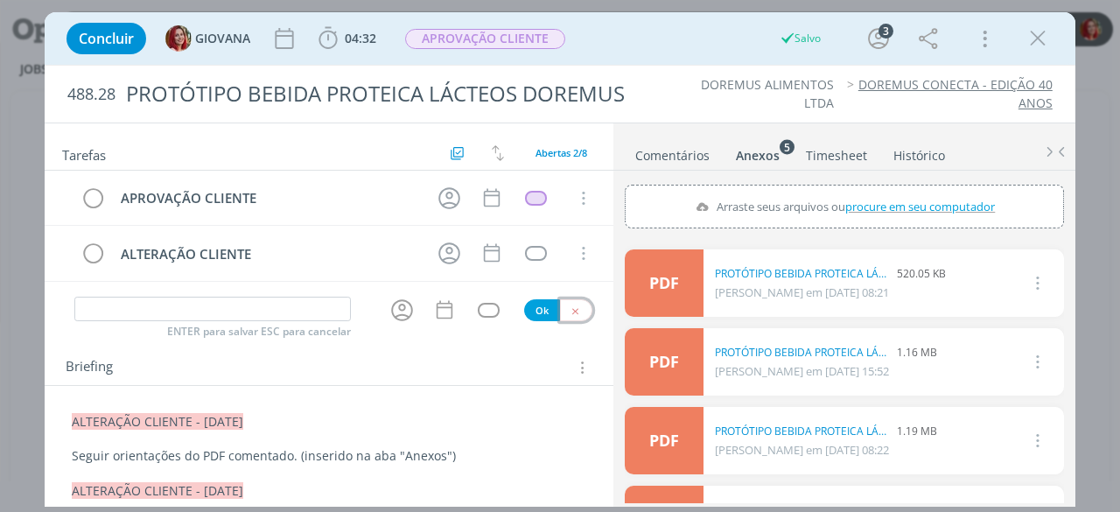
click at [574, 312] on button "dialog" at bounding box center [576, 310] width 32 height 22
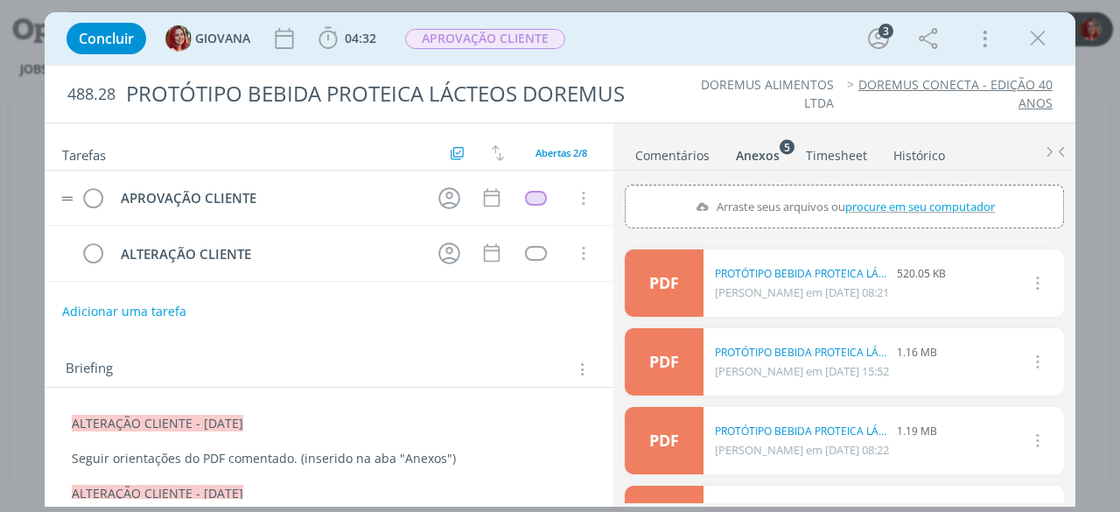
drag, startPoint x: 67, startPoint y: 257, endPoint x: 72, endPoint y: 192, distance: 65.9
click at [72, 192] on div "APROVAÇÃO CLIENTE Cancelar ALTERAÇÃO CLIENTE Cancelar" at bounding box center [329, 226] width 569 height 111
click at [525, 251] on div "dialog" at bounding box center [536, 253] width 22 height 15
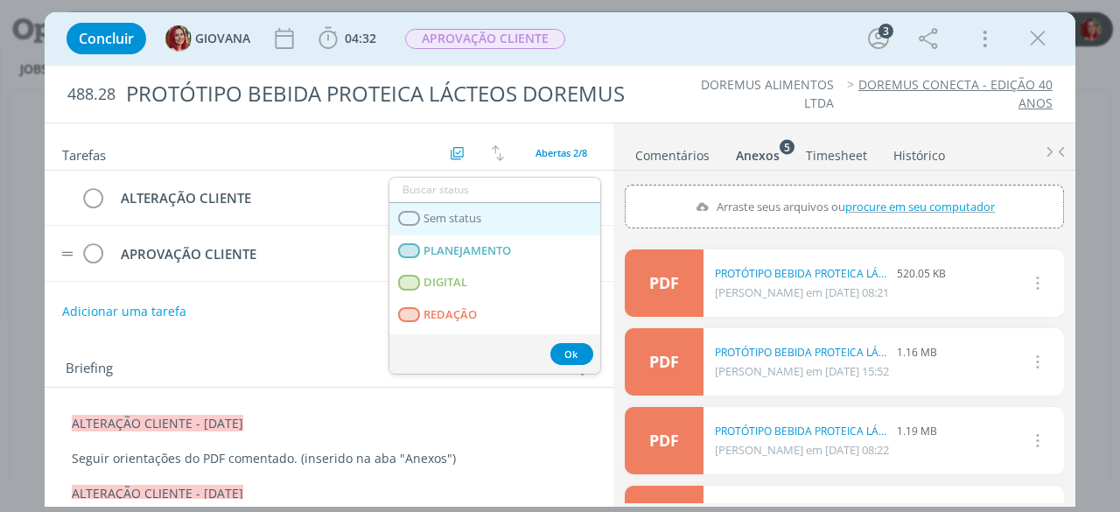
click at [439, 215] on span "Sem status" at bounding box center [453, 219] width 58 height 14
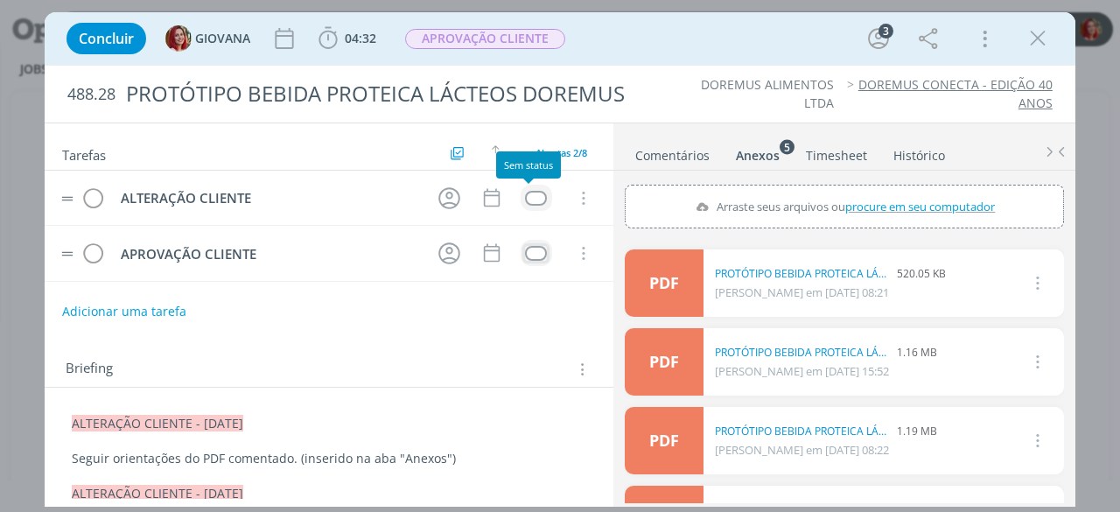
click at [531, 198] on div "dialog" at bounding box center [536, 198] width 22 height 15
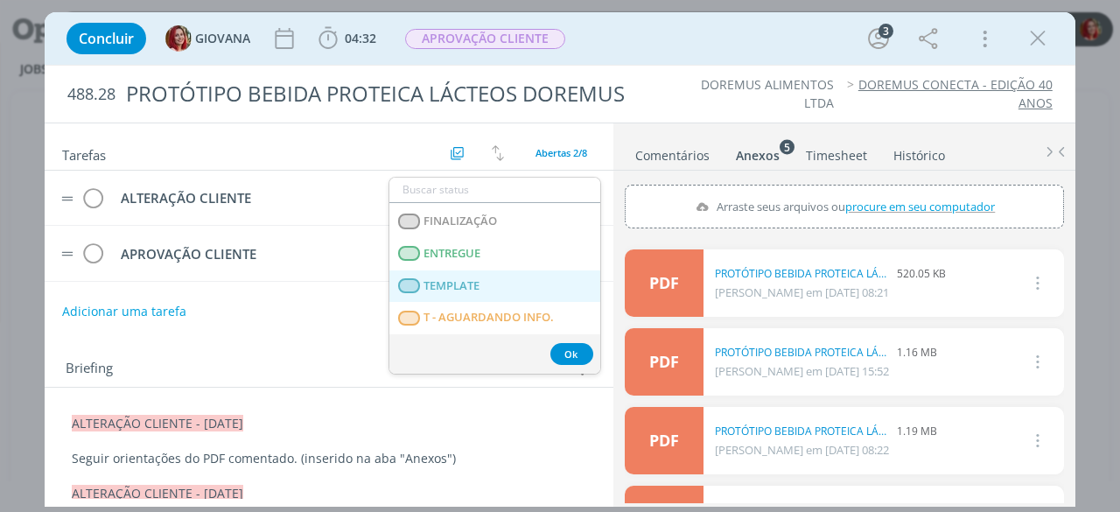
scroll to position [446, 0]
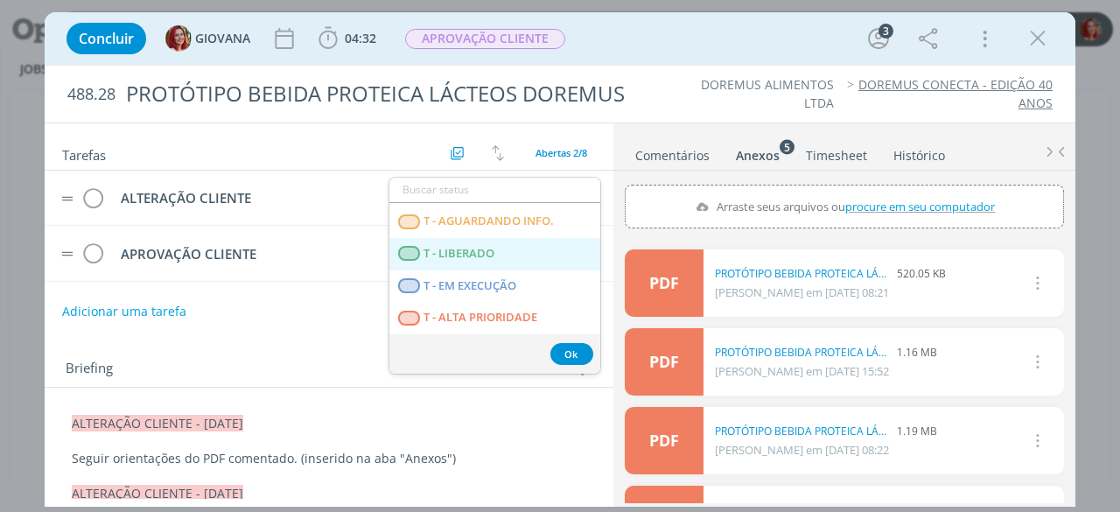
click at [483, 255] on span "T - LIBERADO" at bounding box center [459, 254] width 71 height 14
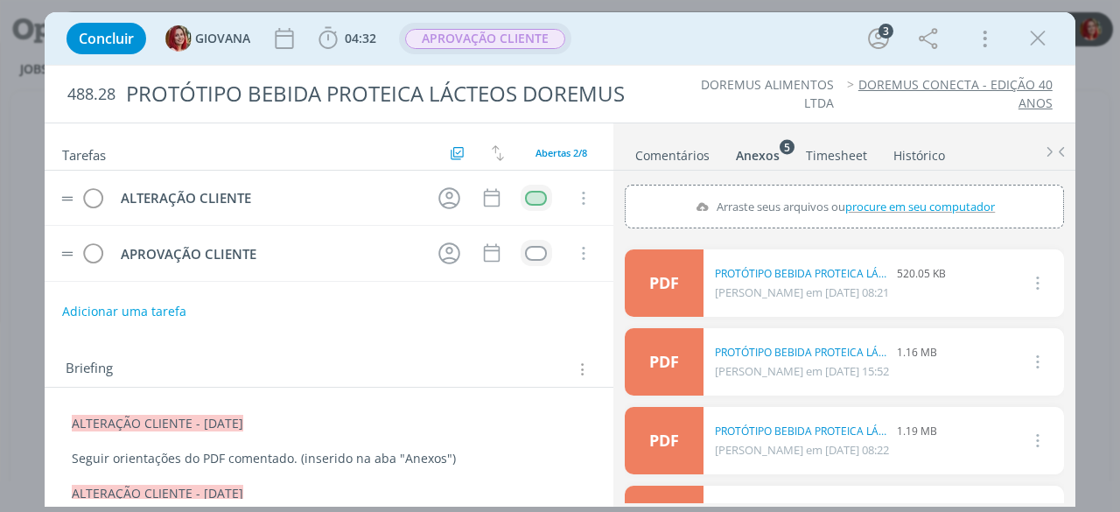
click at [513, 40] on span "APROVAÇÃO CLIENTE" at bounding box center [485, 39] width 160 height 20
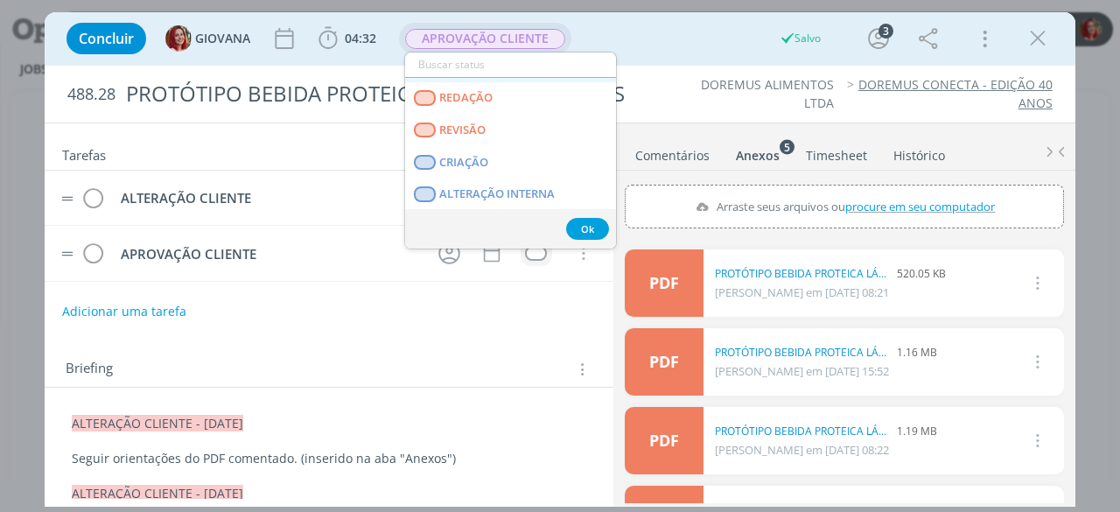
scroll to position [88, 0]
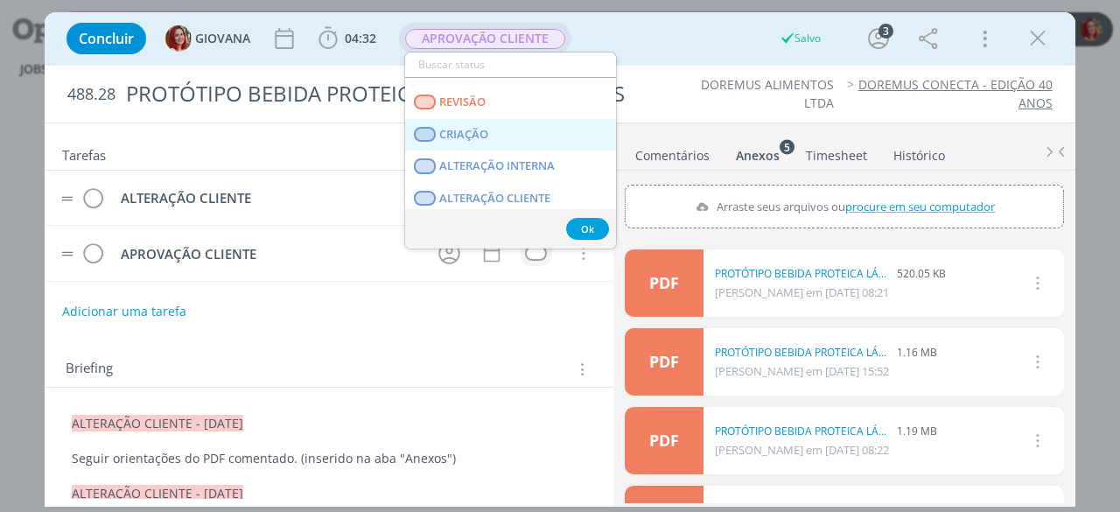
click at [530, 125] on link "CRIAÇÃO" at bounding box center [510, 135] width 211 height 32
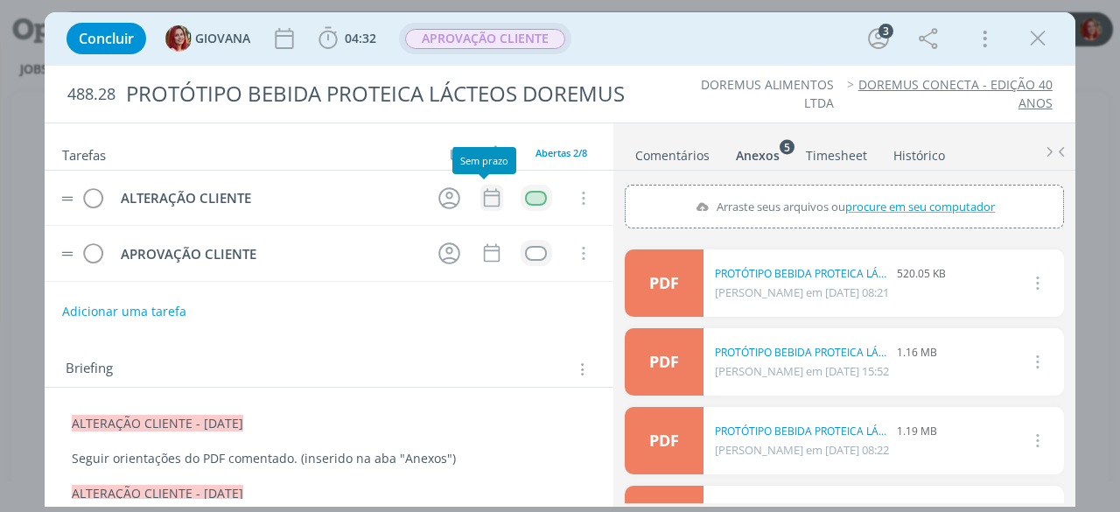
click at [485, 195] on icon "dialog" at bounding box center [492, 197] width 23 height 23
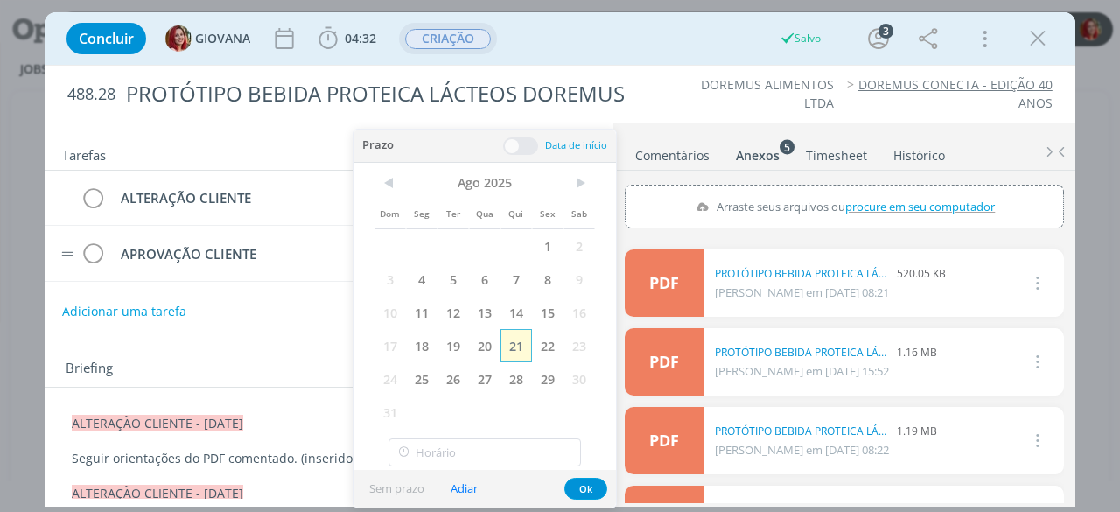
click at [515, 345] on span "21" at bounding box center [517, 345] width 32 height 33
click at [580, 494] on button "Ok" at bounding box center [586, 489] width 43 height 22
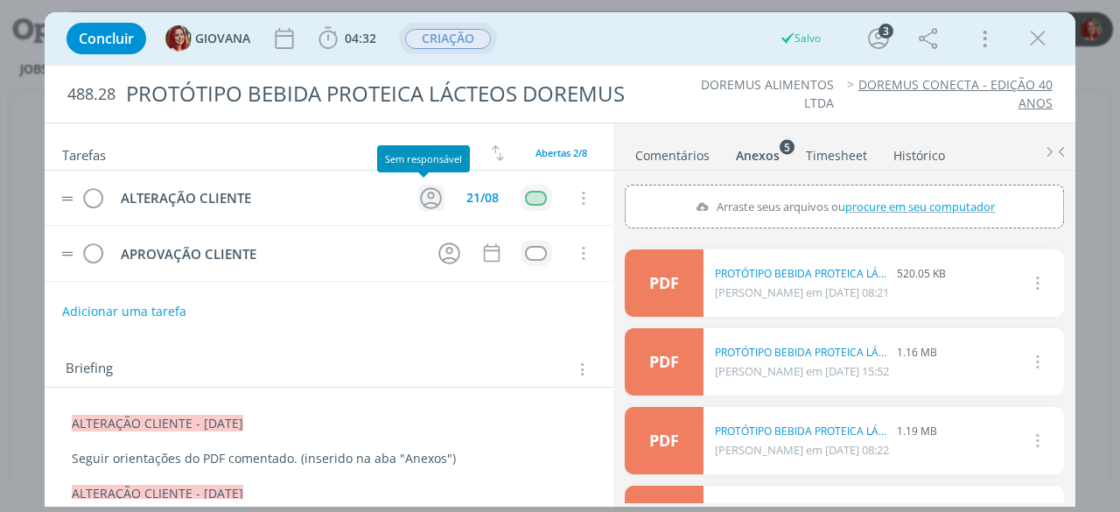
click at [420, 197] on icon "dialog" at bounding box center [430, 198] width 27 height 27
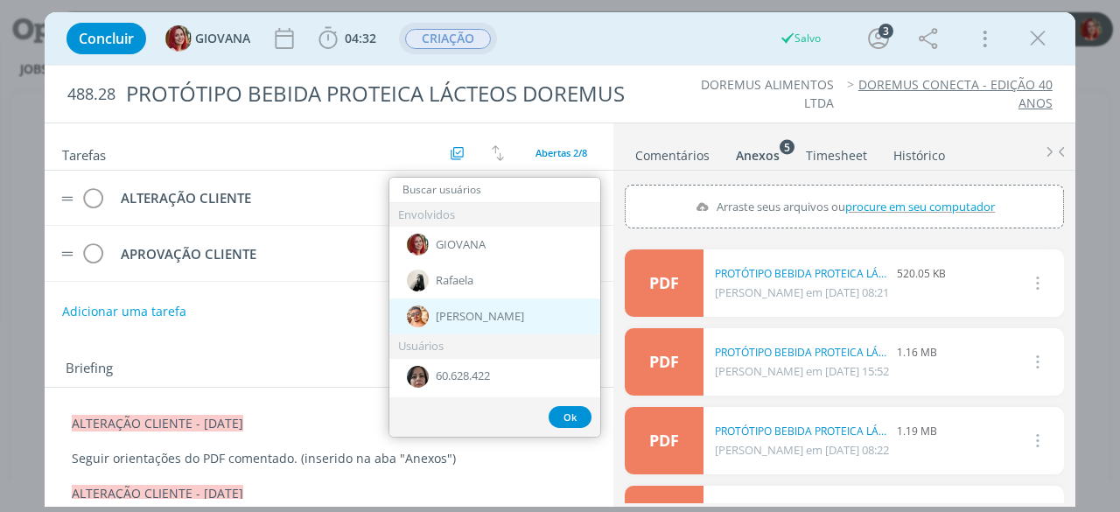
click at [447, 312] on span "[PERSON_NAME]" at bounding box center [480, 317] width 88 height 14
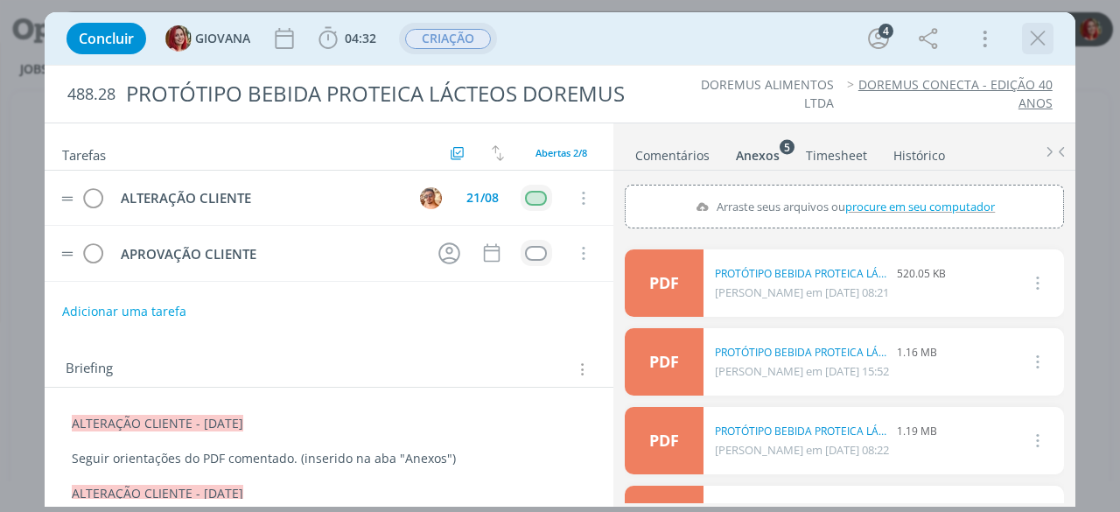
click at [1045, 43] on icon "dialog" at bounding box center [1038, 38] width 26 height 26
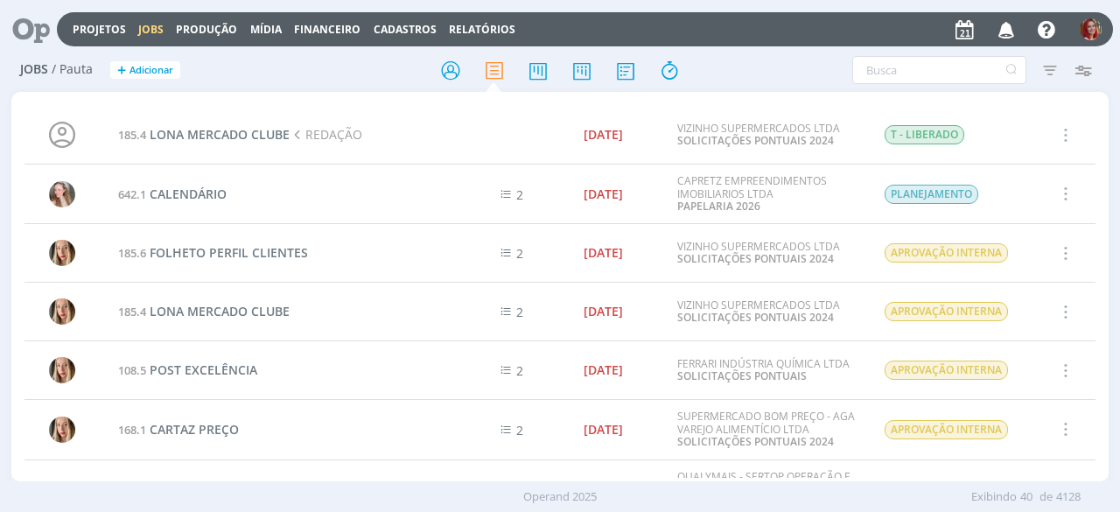
drag, startPoint x: 21, startPoint y: 24, endPoint x: 268, endPoint y: 4, distance: 247.6
click at [22, 24] on icon at bounding box center [25, 29] width 36 height 34
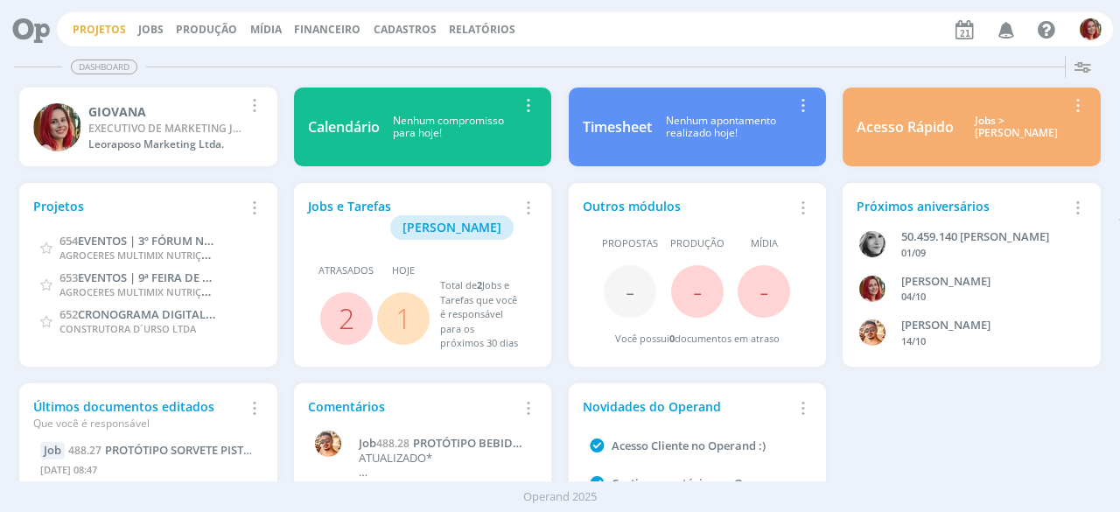
click at [96, 31] on link "Projetos" at bounding box center [99, 29] width 53 height 15
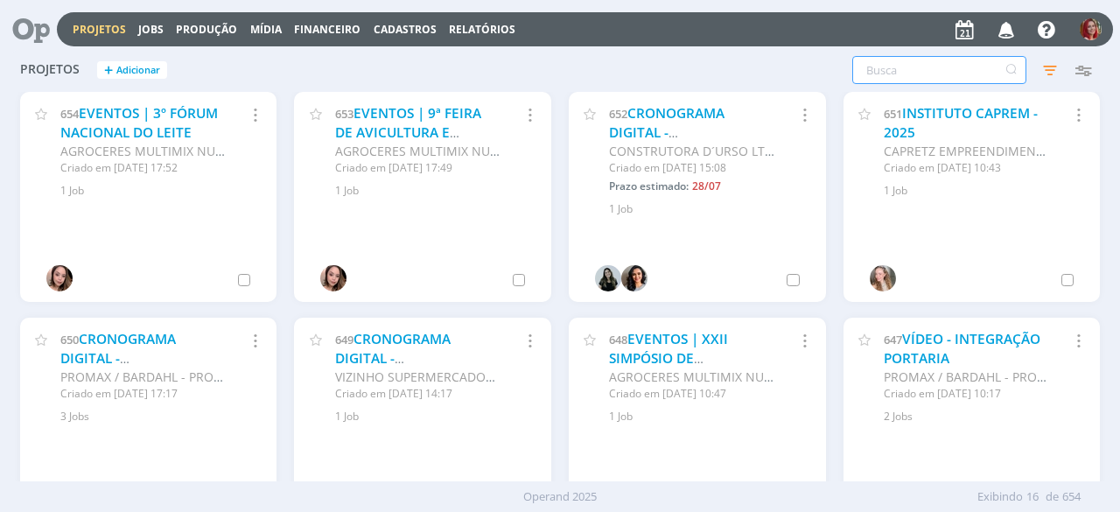
click at [957, 78] on input "text" at bounding box center [939, 70] width 174 height 28
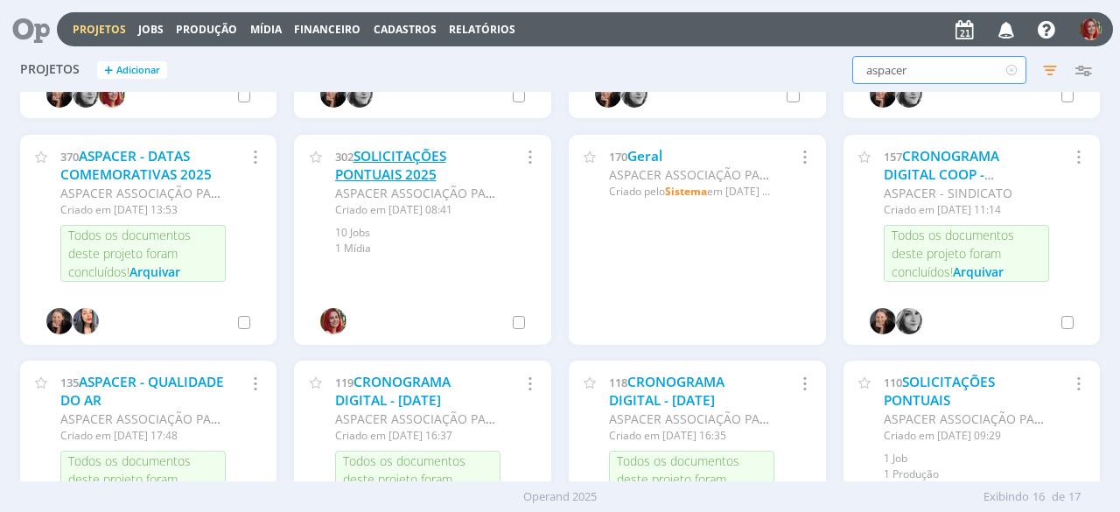
scroll to position [438, 0]
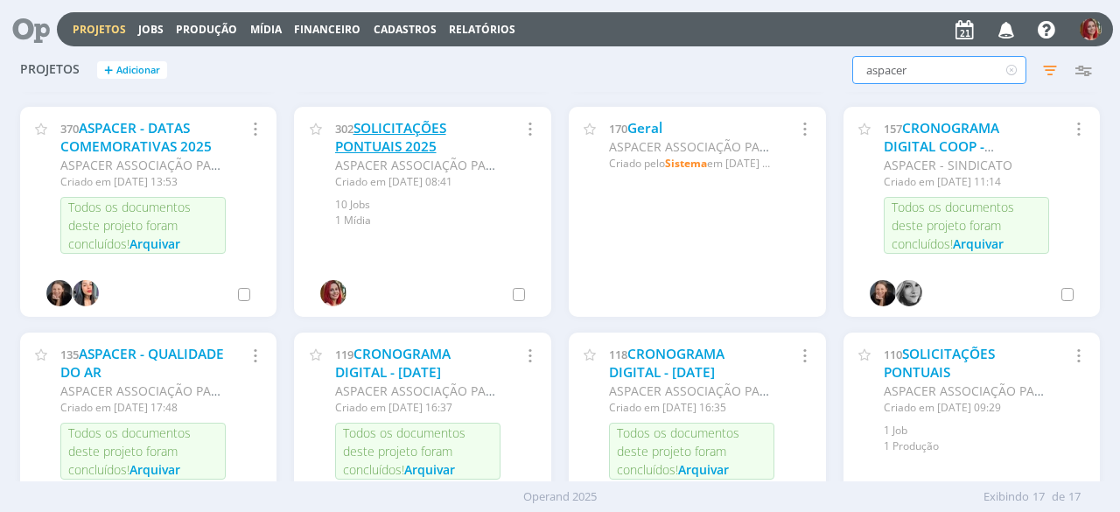
type input "aspacer"
click at [393, 148] on link "SOLICITAÇÕES PONTUAIS 2025" at bounding box center [390, 138] width 111 height 38
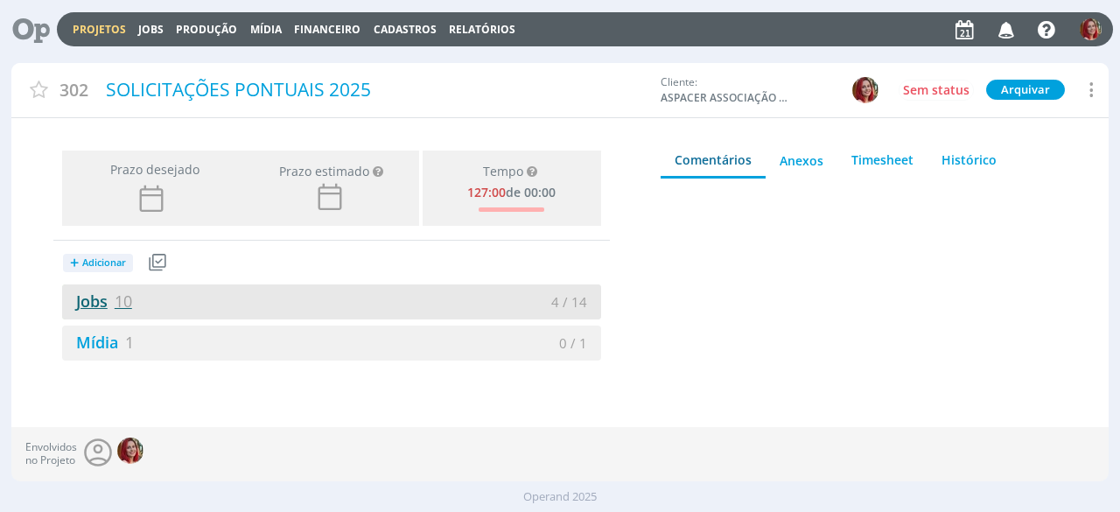
click at [114, 304] on link "Jobs 10" at bounding box center [97, 301] width 70 height 21
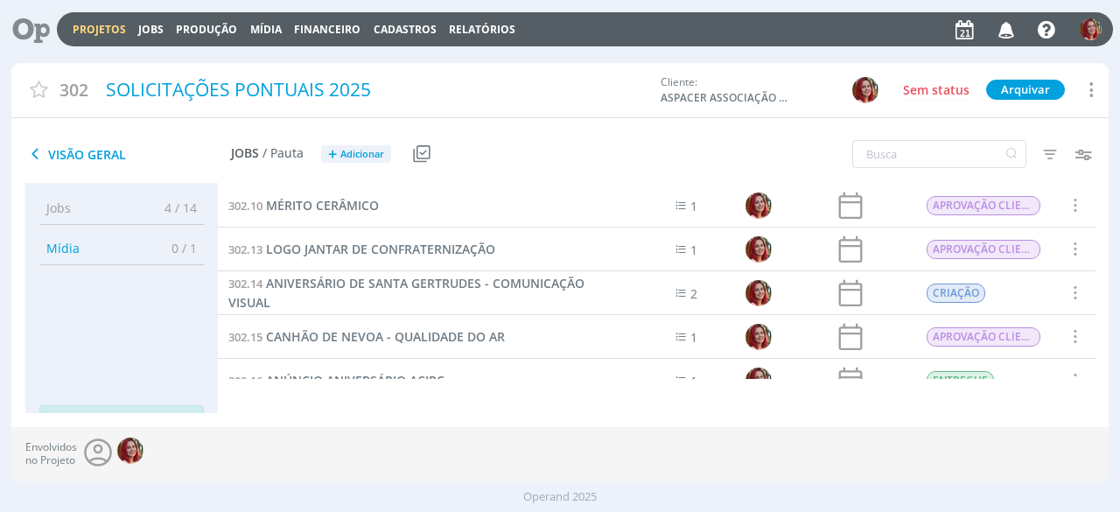
scroll to position [242, 0]
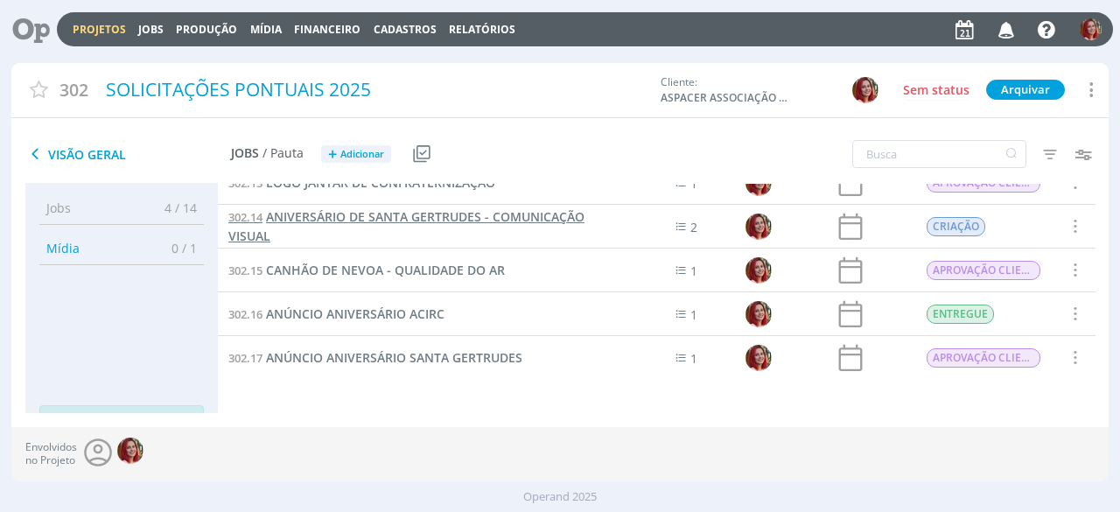
click at [494, 209] on span "ANIVERSÁRIO DE SANTA GERTRUDES - COMUNICAÇÃO VISUAL" at bounding box center [406, 226] width 356 height 36
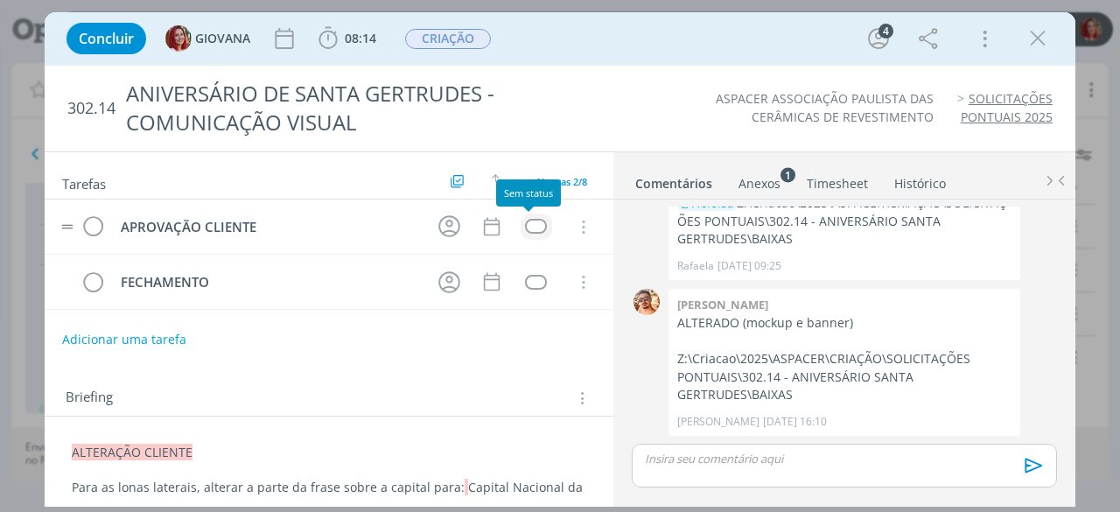
click at [536, 225] on div "dialog" at bounding box center [536, 226] width 22 height 15
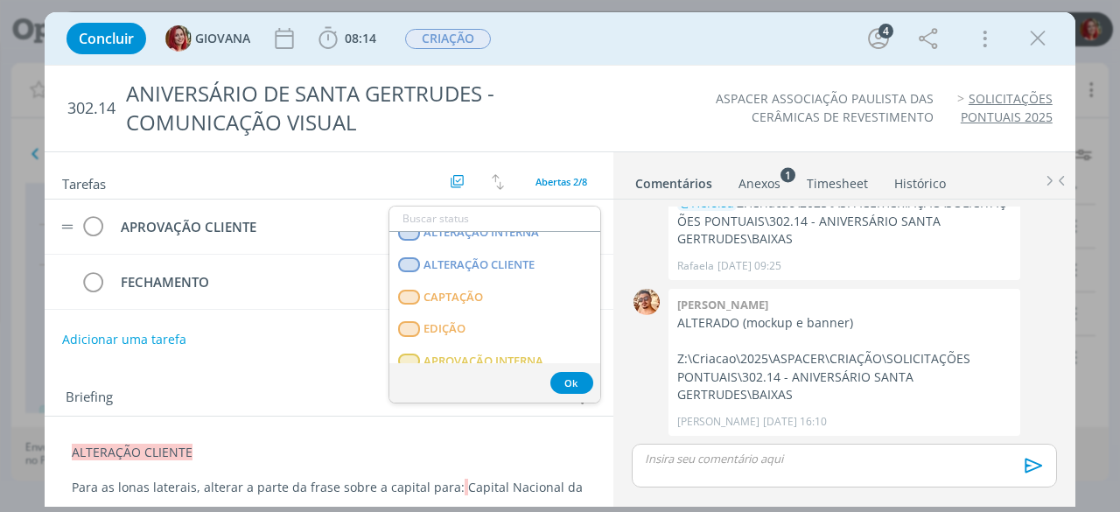
scroll to position [263, 0]
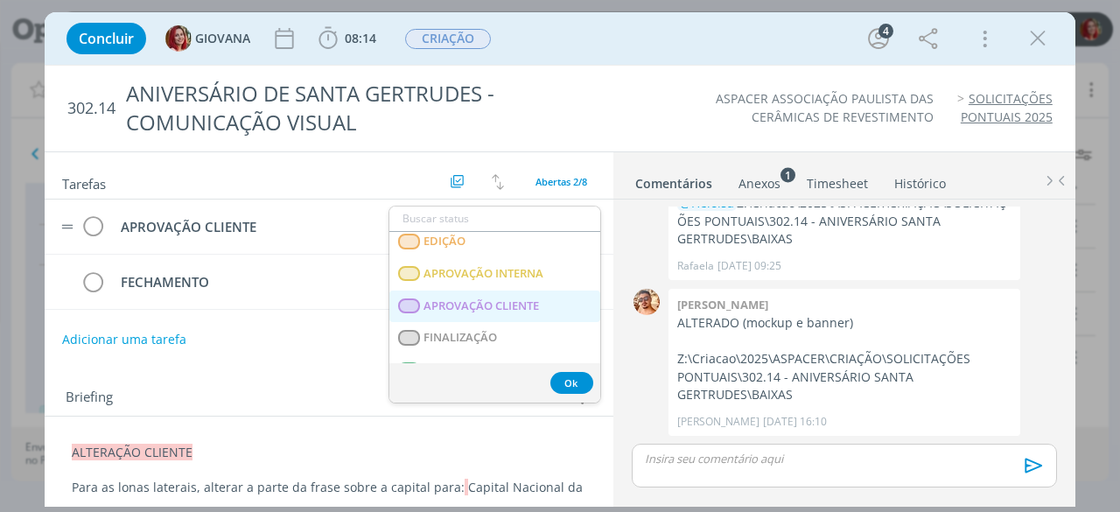
click at [524, 303] on span "APROVAÇÃO CLIENTE" at bounding box center [482, 305] width 116 height 14
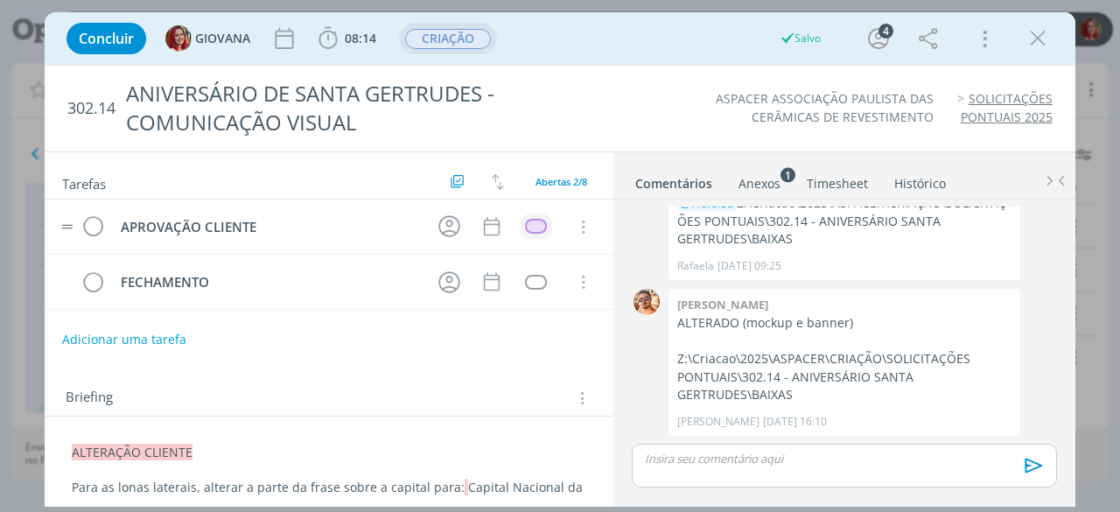
click at [453, 46] on span "CRIAÇÃO" at bounding box center [448, 39] width 86 height 20
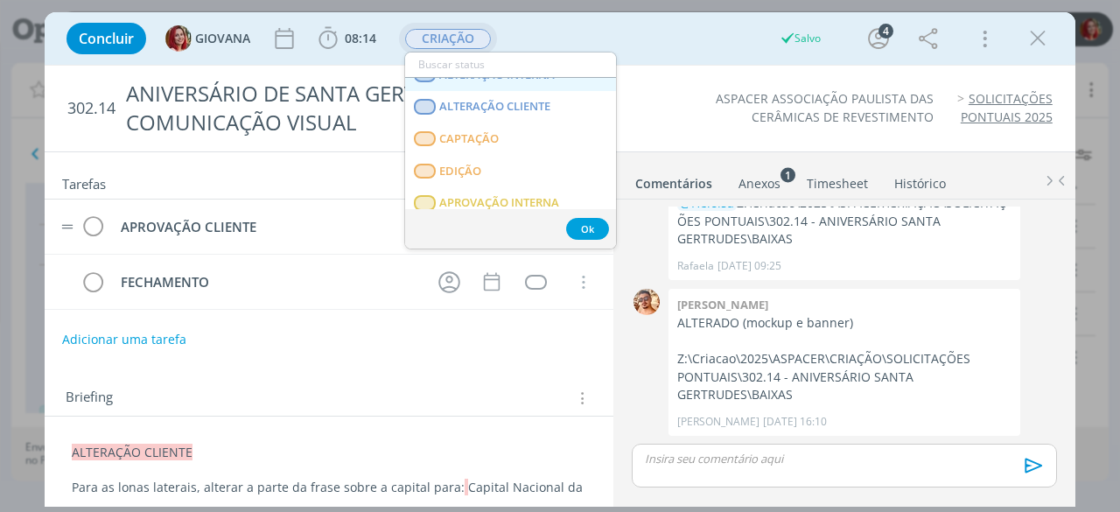
scroll to position [175, 0]
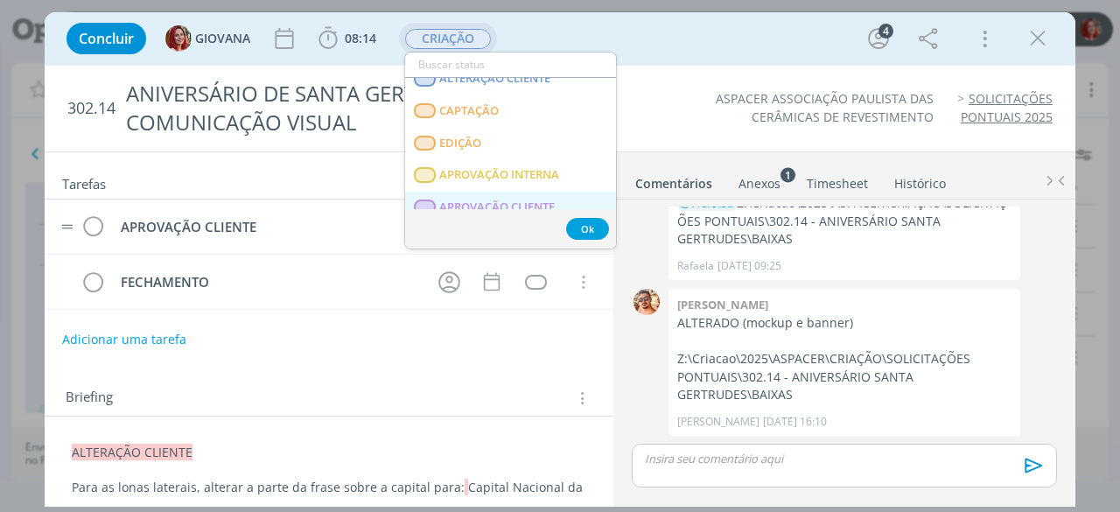
click at [493, 206] on span "APROVAÇÃO CLIENTE" at bounding box center [498, 207] width 116 height 14
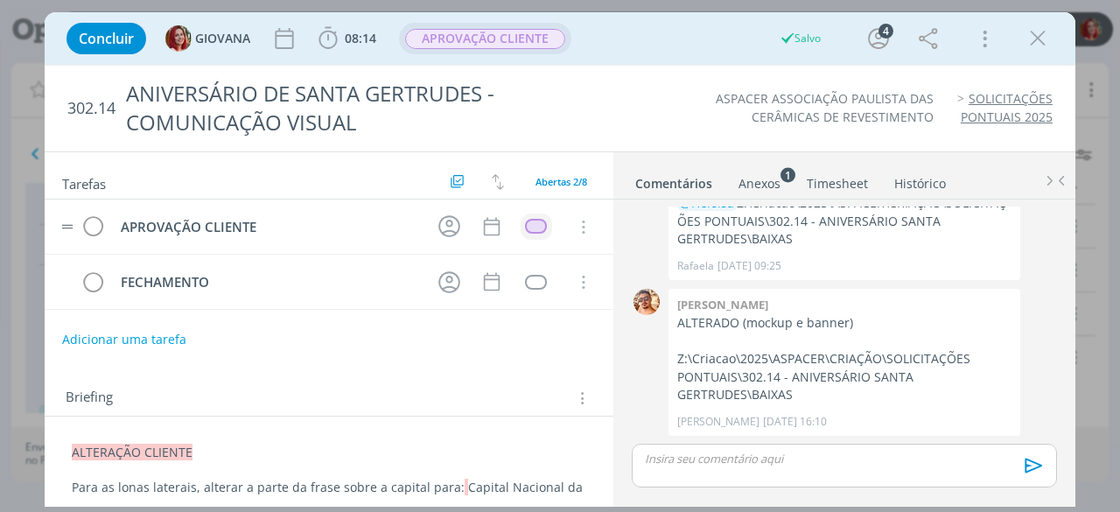
drag, startPoint x: 1040, startPoint y: 32, endPoint x: 729, endPoint y: 225, distance: 365.5
click at [1037, 36] on icon "dialog" at bounding box center [1038, 38] width 26 height 26
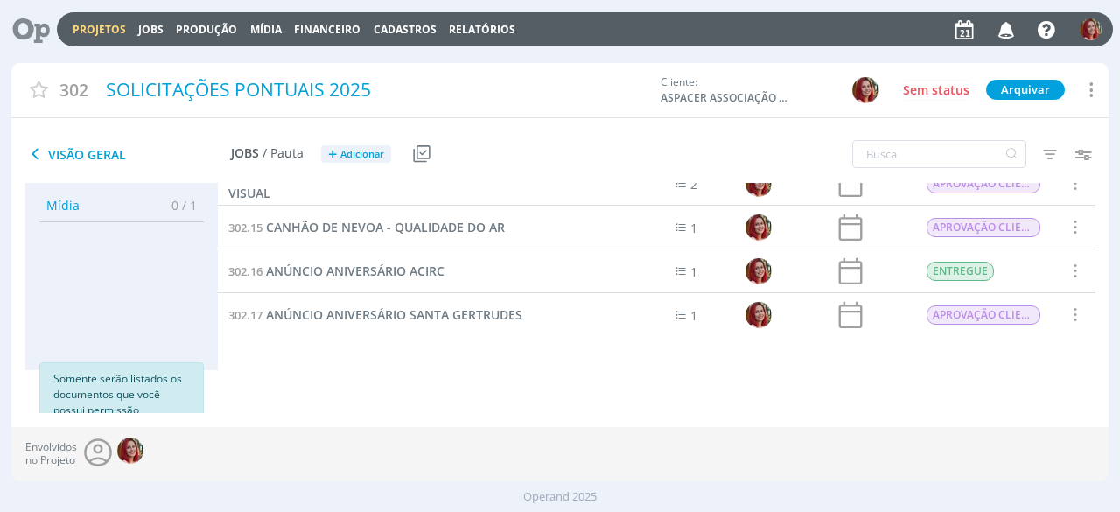
scroll to position [67, 0]
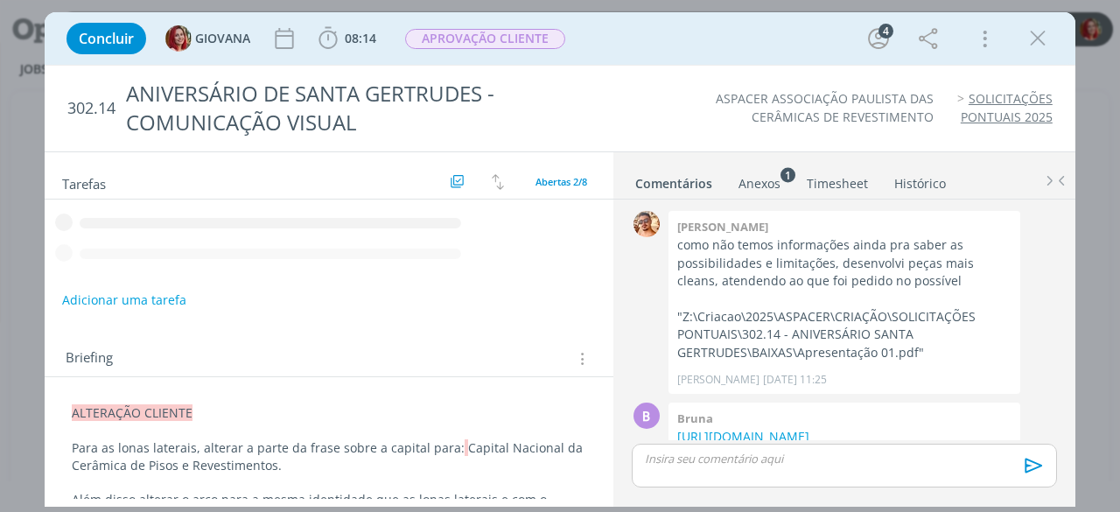
scroll to position [369, 0]
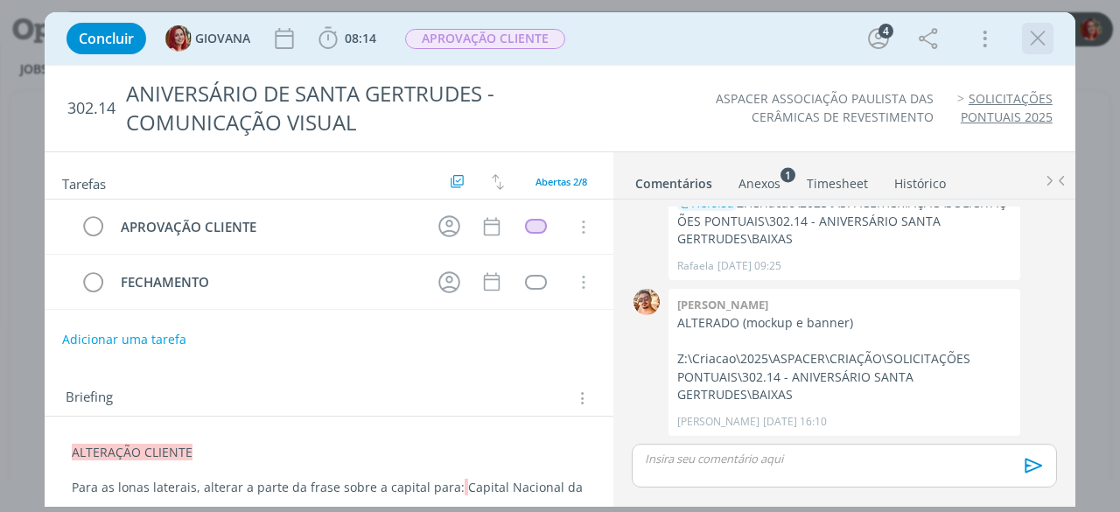
click at [1035, 43] on icon "dialog" at bounding box center [1038, 38] width 26 height 26
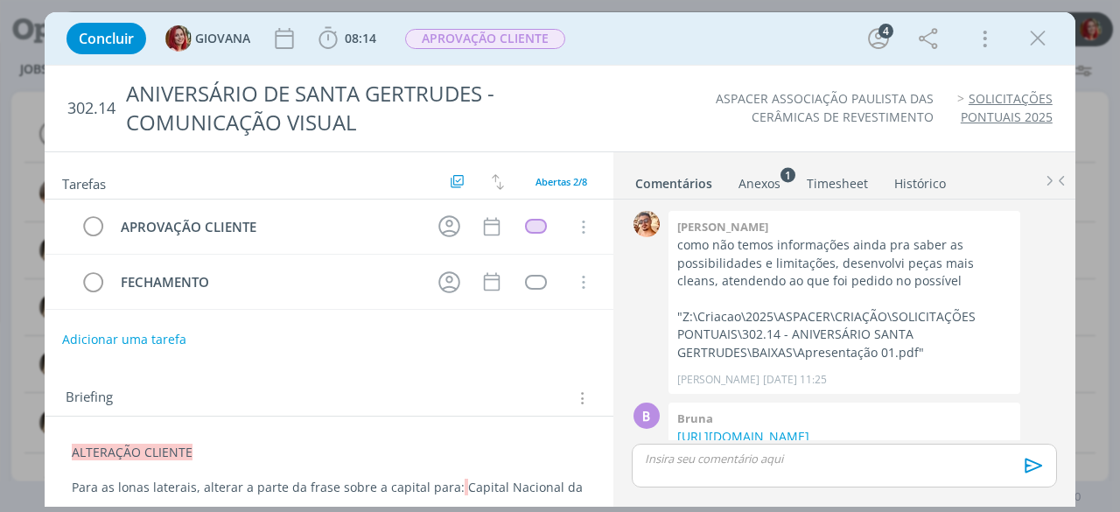
scroll to position [369, 0]
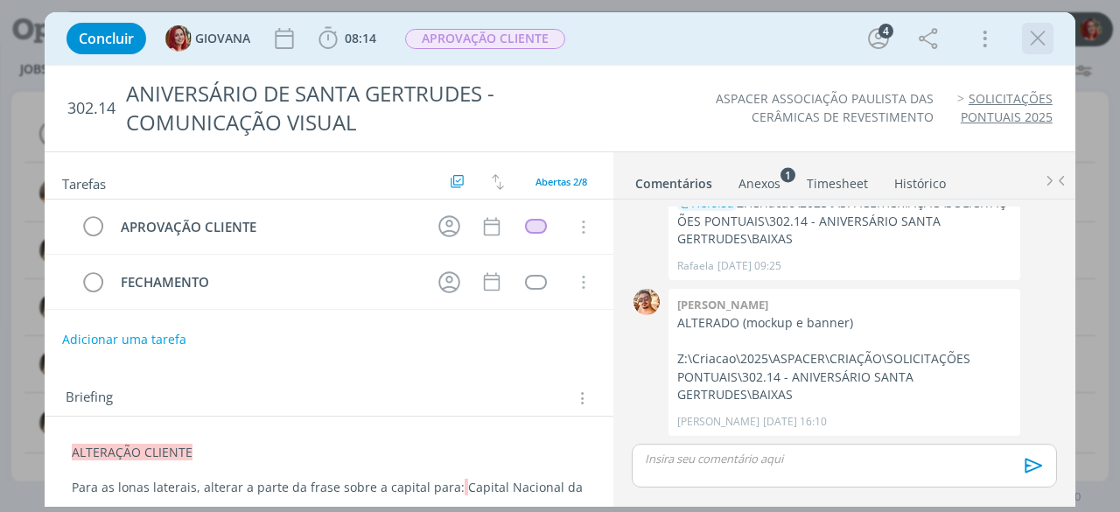
drag, startPoint x: 1045, startPoint y: 38, endPoint x: 424, endPoint y: 1, distance: 621.6
click at [1045, 38] on icon "dialog" at bounding box center [1038, 38] width 26 height 26
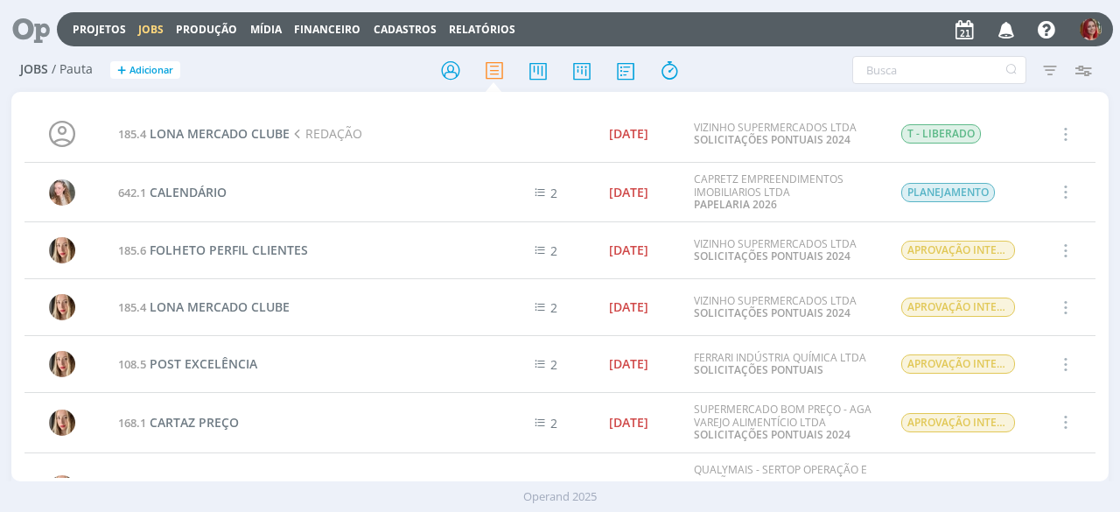
drag, startPoint x: 95, startPoint y: 27, endPoint x: 122, endPoint y: 19, distance: 28.3
click at [96, 27] on link "Projetos" at bounding box center [99, 29] width 53 height 15
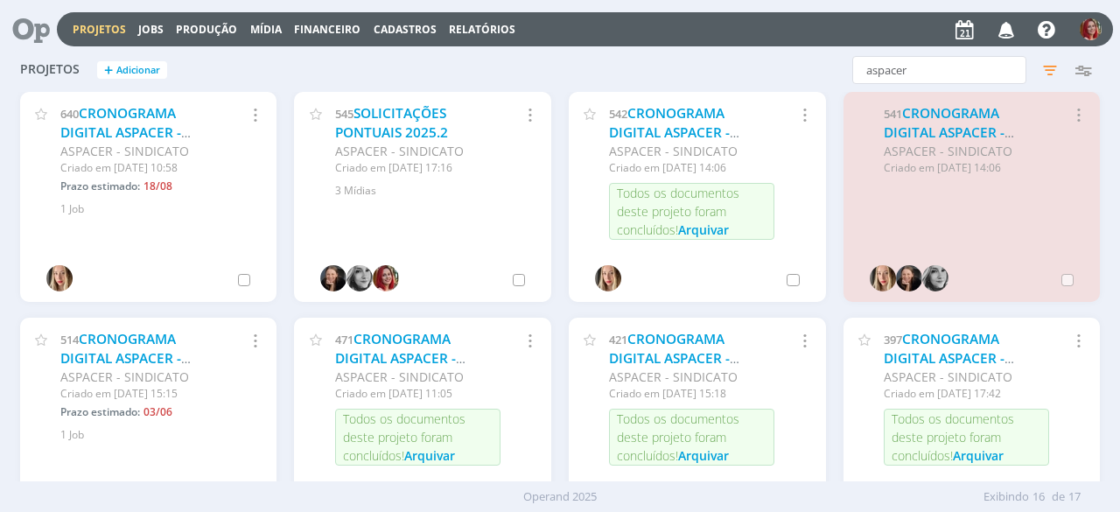
click at [410, 111] on link "SOLICITAÇÕES PONTUAIS 2025.2" at bounding box center [391, 123] width 113 height 38
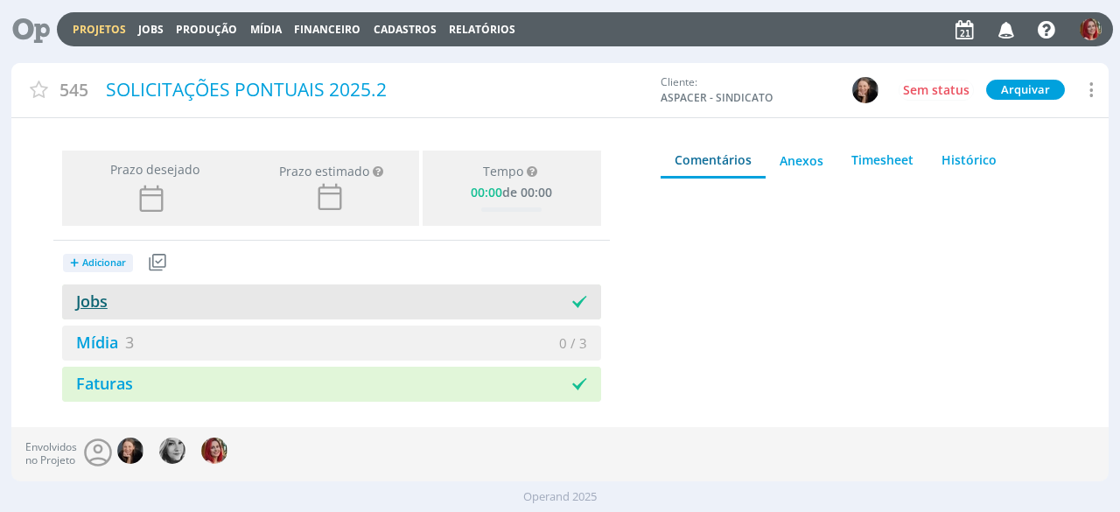
click at [73, 301] on link "Jobs" at bounding box center [85, 301] width 46 height 21
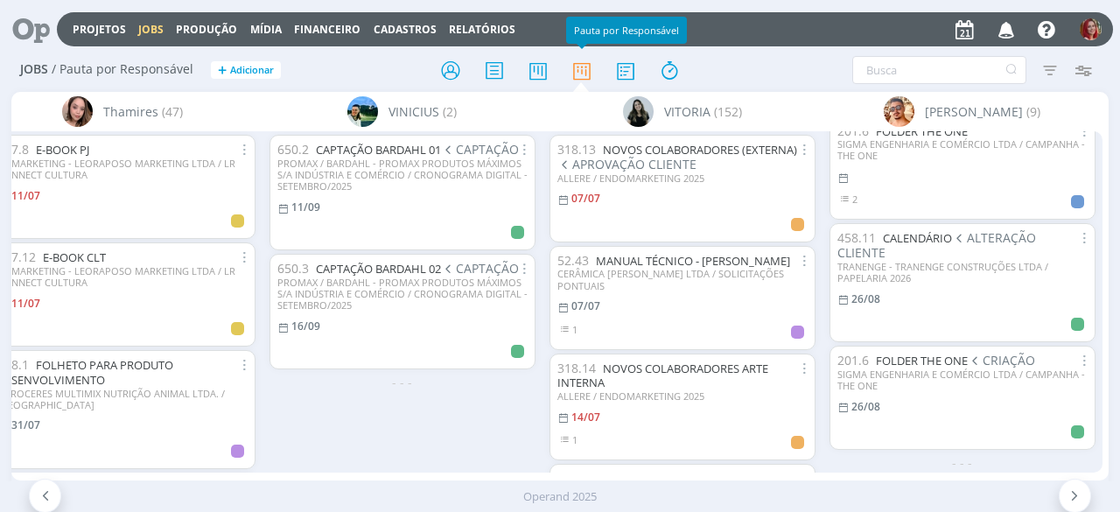
scroll to position [965, 0]
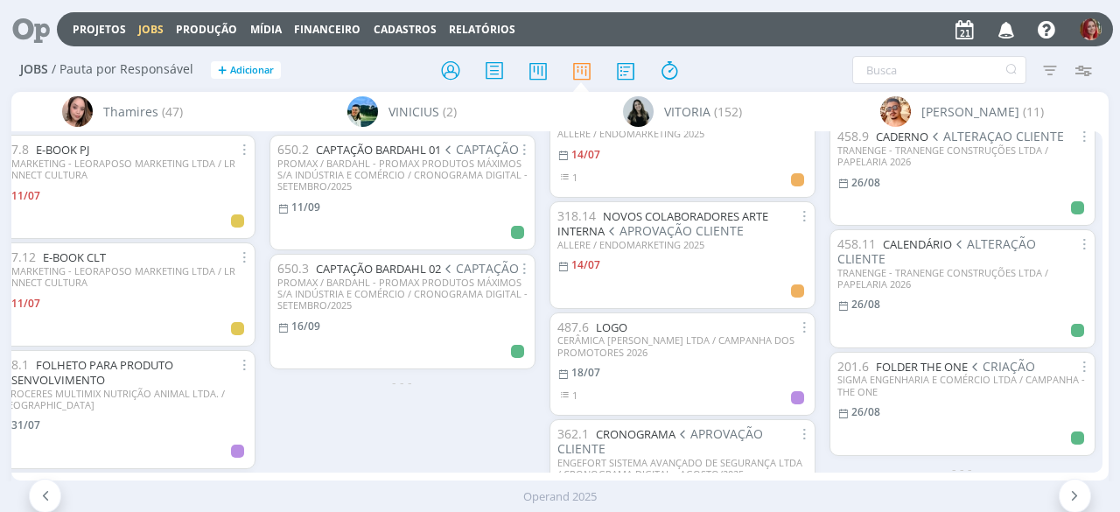
scroll to position [968, 0]
click at [431, 423] on div "650.2 CAPTAÇÃO BARDAHL 01 CAPTAÇÃO PROMAX / BARDAHL - PROMAX PRODUTOS MÁXIMOS S…" at bounding box center [403, 301] width 280 height 340
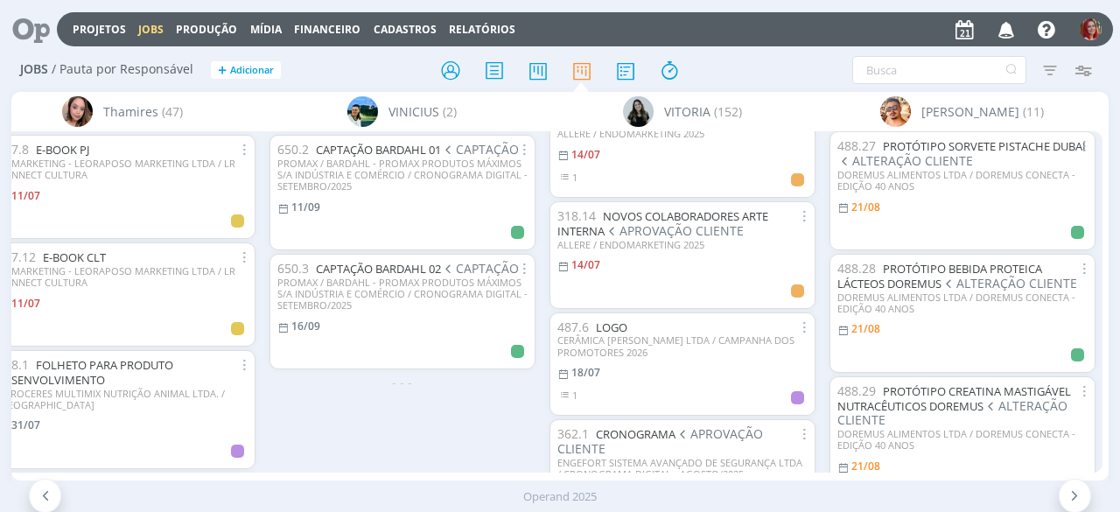
scroll to position [0, 0]
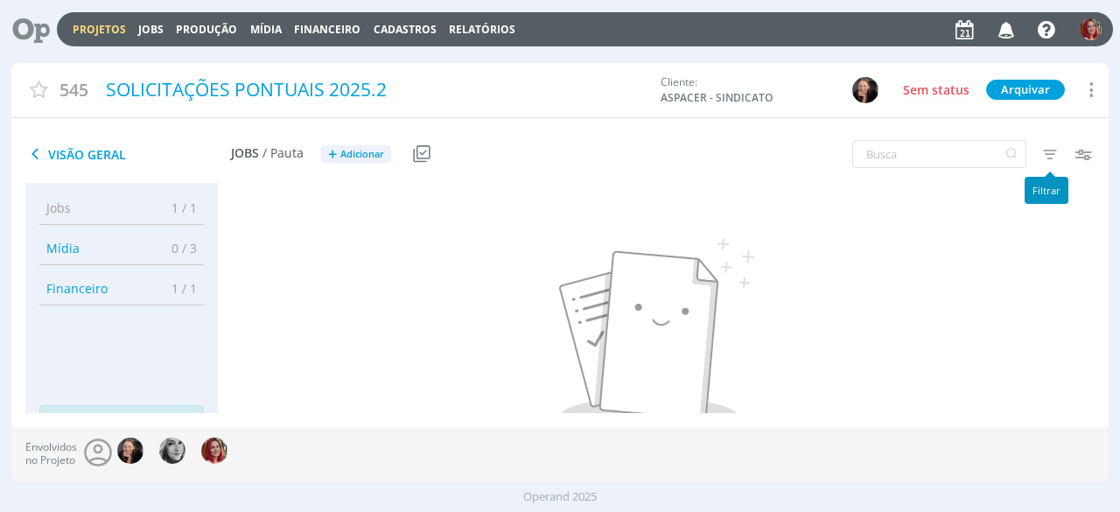
click at [1048, 156] on icon "button" at bounding box center [1050, 154] width 32 height 32
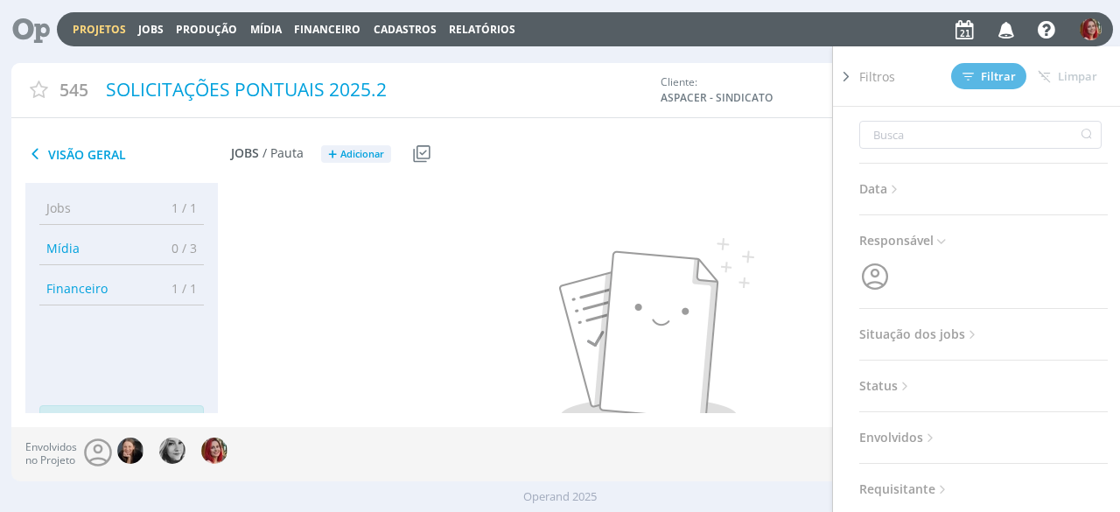
click at [924, 342] on span "Situação dos jobs" at bounding box center [919, 334] width 121 height 23
click at [973, 378] on span at bounding box center [973, 382] width 35 height 18
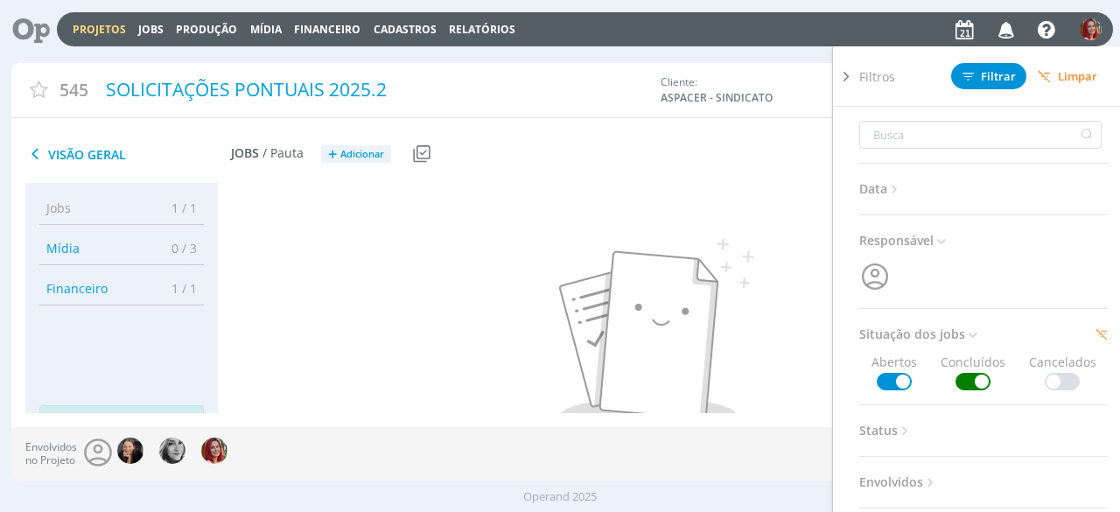
click at [1045, 382] on span at bounding box center [1062, 382] width 35 height 18
click at [665, 325] on img at bounding box center [656, 336] width 195 height 196
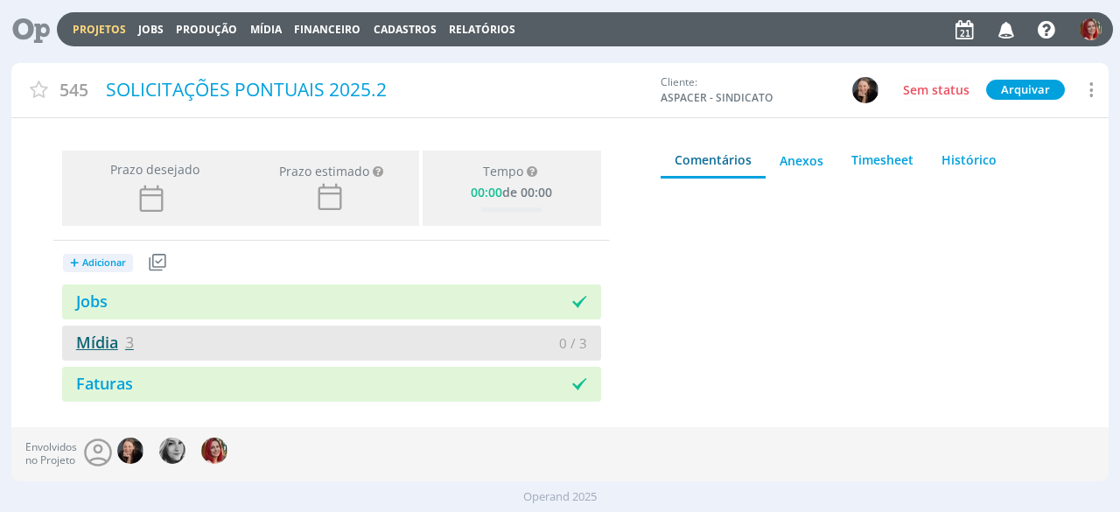
click at [116, 333] on link "Mídia 3" at bounding box center [98, 342] width 72 height 21
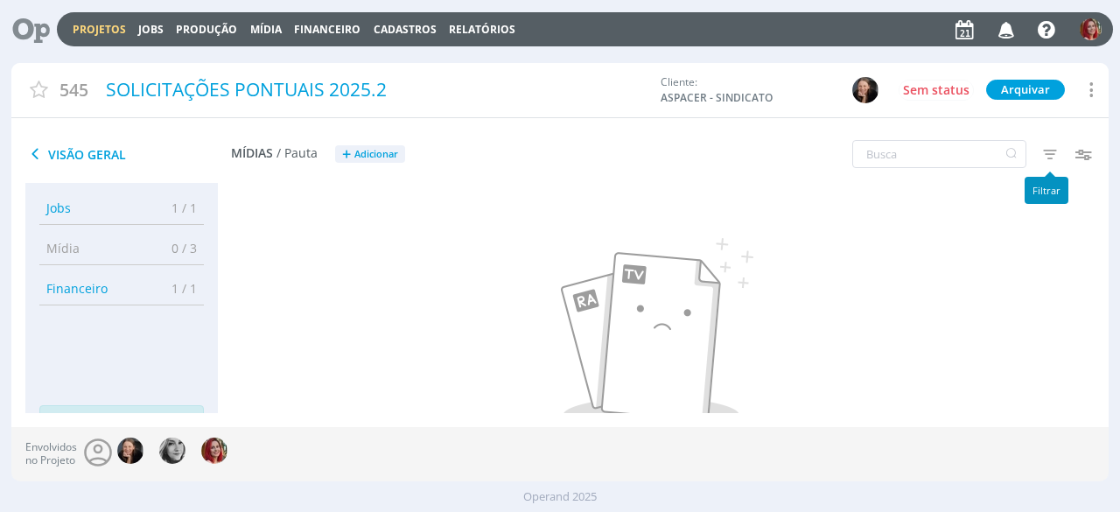
click at [1045, 157] on icon "button" at bounding box center [1050, 154] width 32 height 32
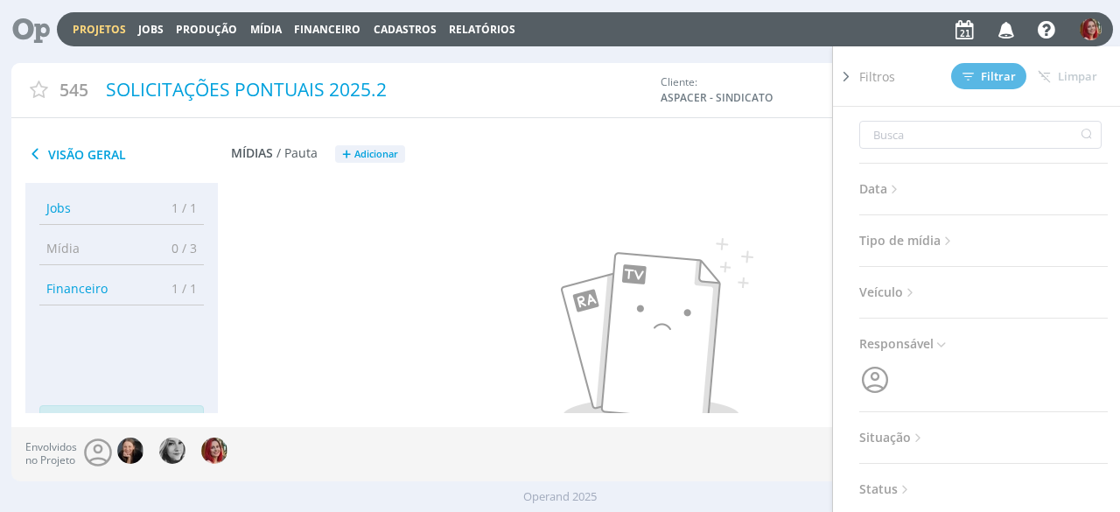
click at [896, 426] on span "Situação" at bounding box center [892, 437] width 67 height 23
click at [982, 481] on span at bounding box center [973, 485] width 35 height 18
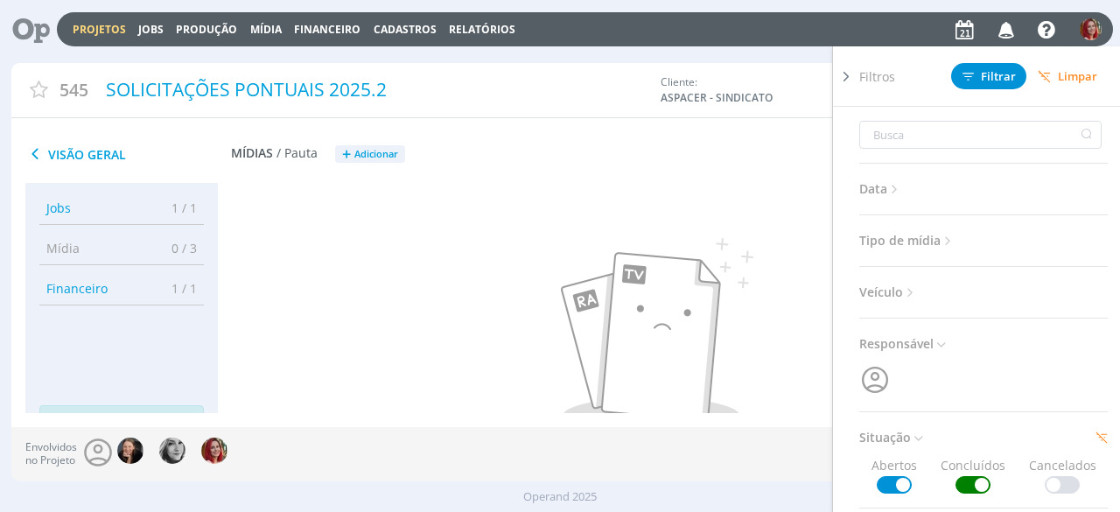
click at [1058, 489] on span at bounding box center [1062, 485] width 35 height 18
click at [591, 333] on img at bounding box center [657, 336] width 193 height 196
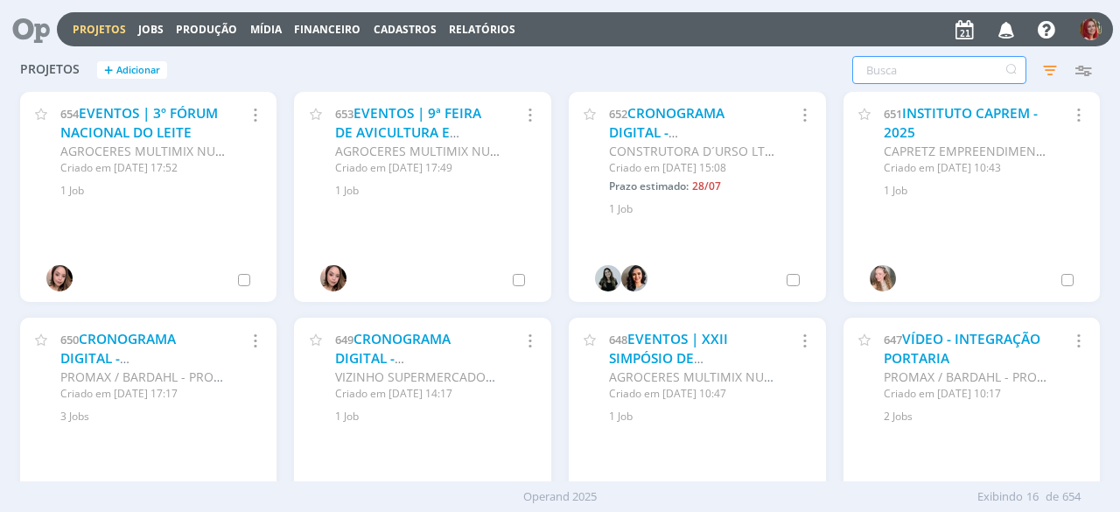
click at [919, 81] on input "text" at bounding box center [939, 70] width 174 height 28
type input "aspacer"
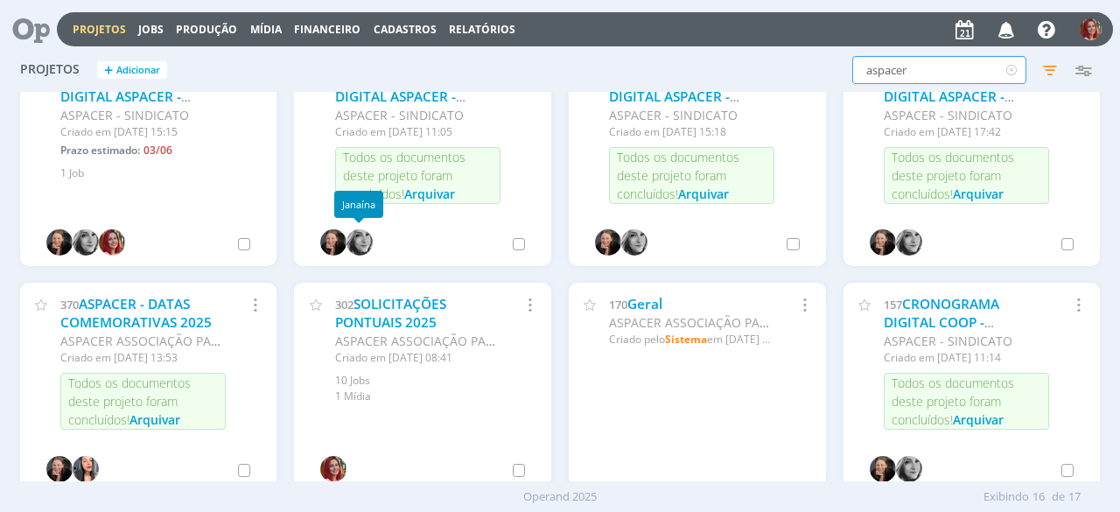
scroll to position [263, 0]
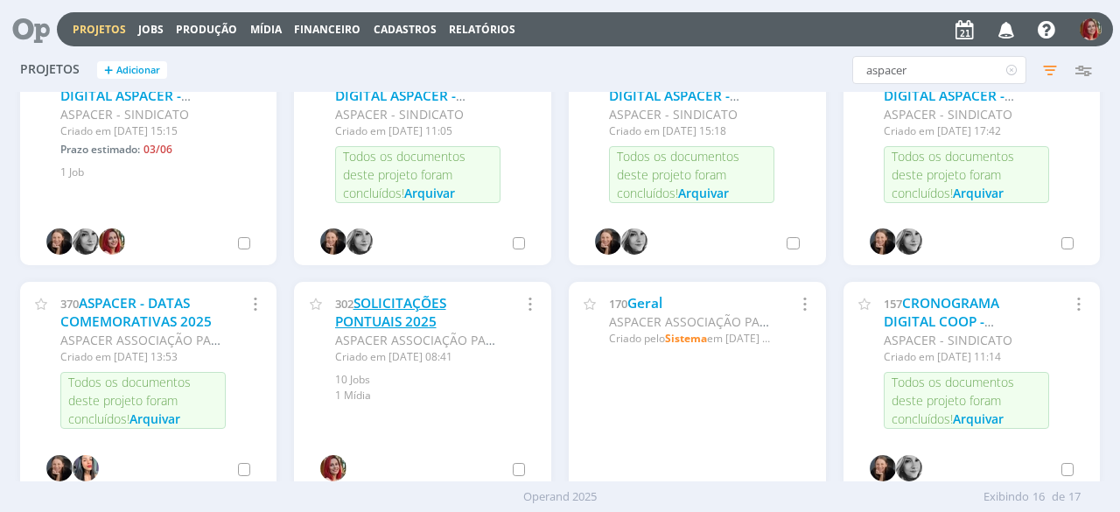
click at [375, 320] on link "SOLICITAÇÕES PONTUAIS 2025" at bounding box center [390, 313] width 111 height 38
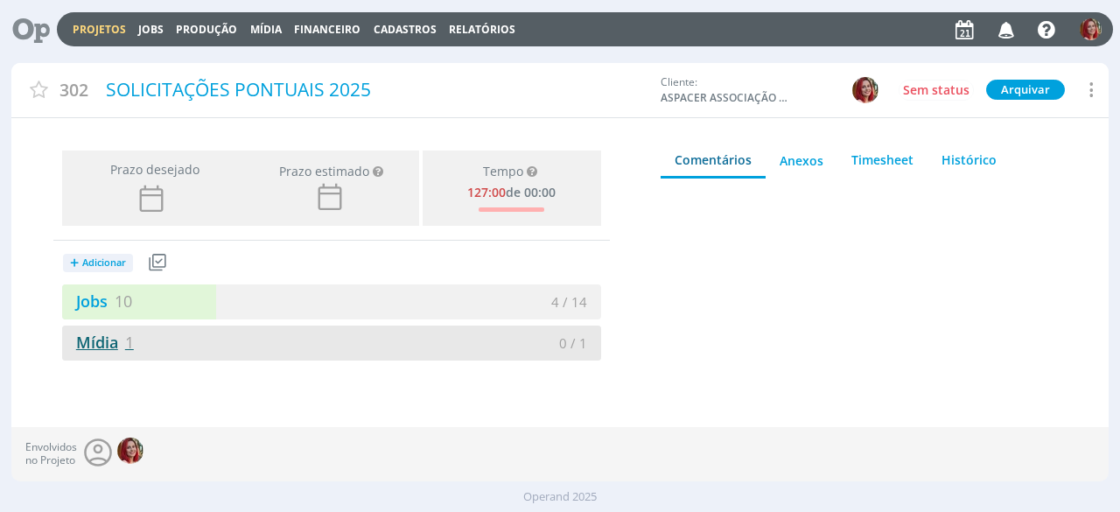
click at [96, 348] on link "Mídia 1" at bounding box center [98, 342] width 72 height 21
click at [959, 27] on icon at bounding box center [964, 29] width 27 height 26
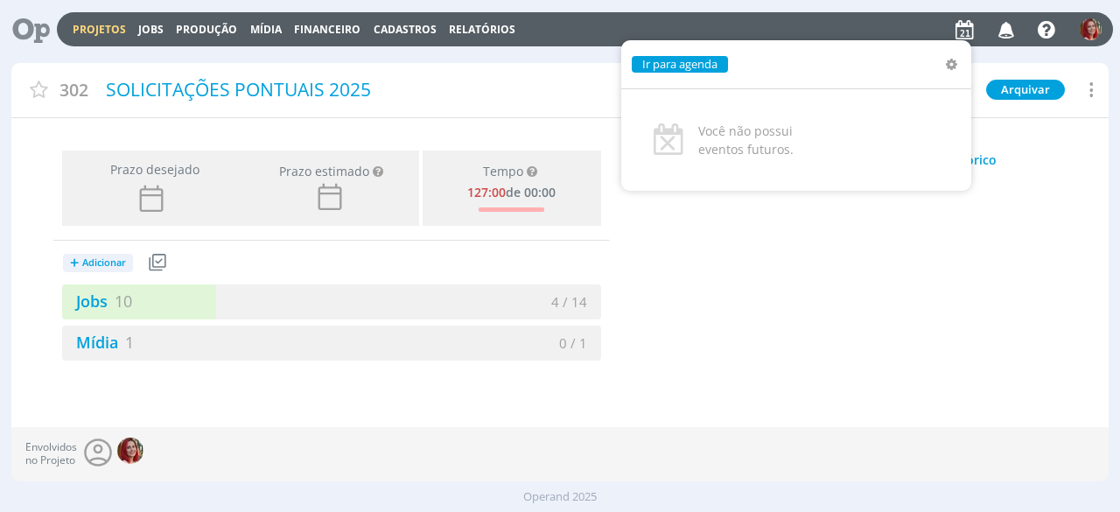
click at [1040, 28] on icon "button" at bounding box center [1047, 29] width 28 height 28
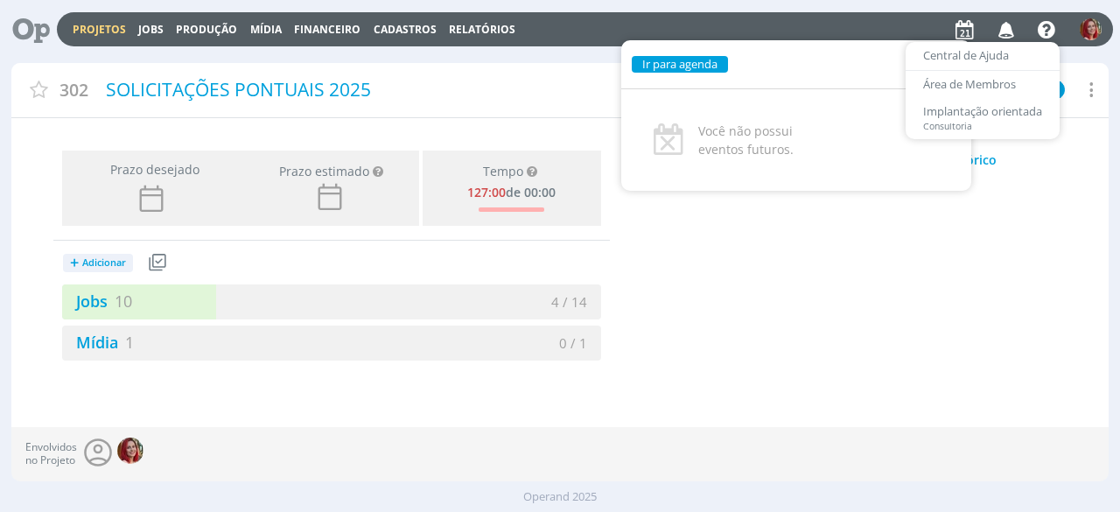
click at [997, 316] on div at bounding box center [864, 319] width 407 height 252
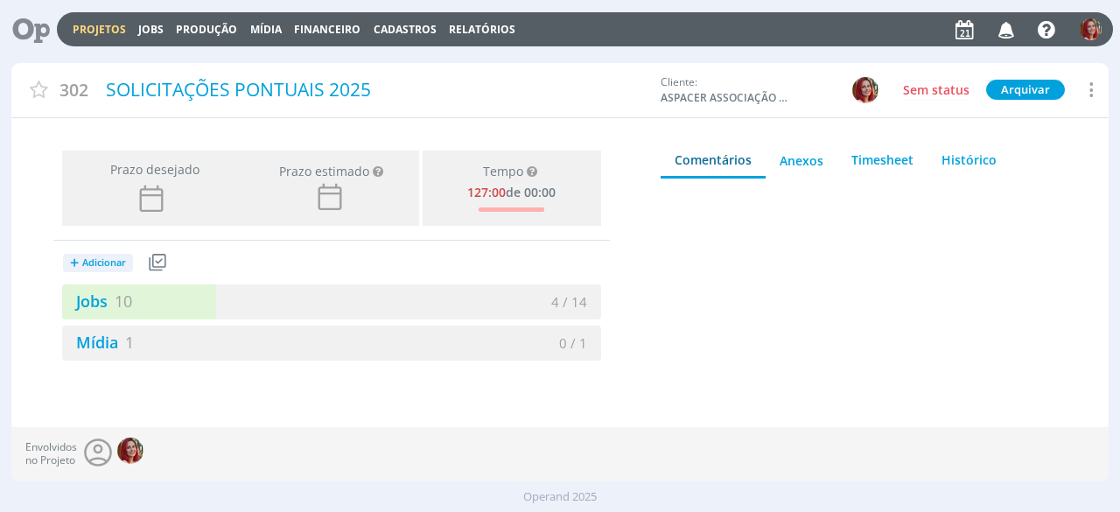
click at [963, 23] on icon at bounding box center [964, 29] width 27 height 26
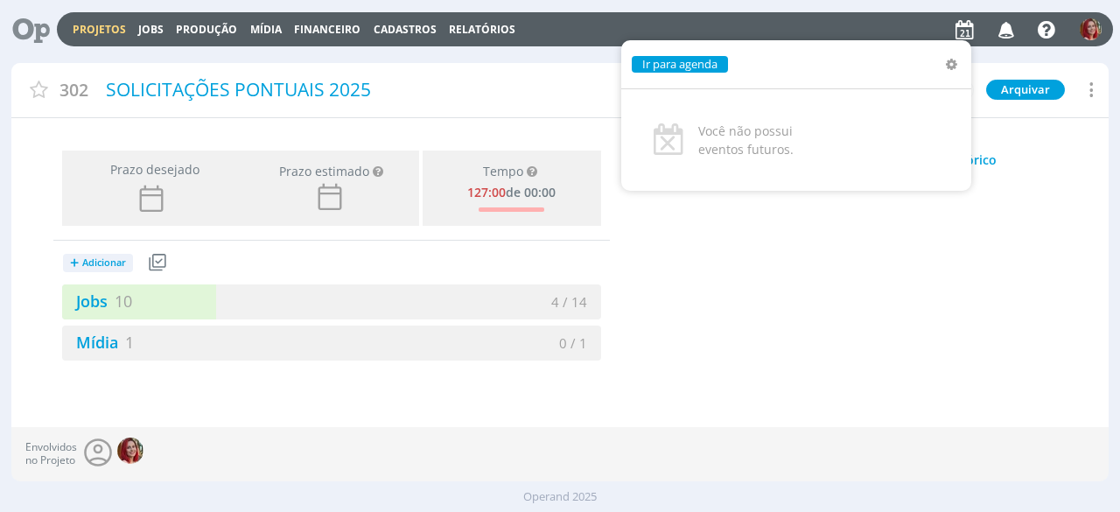
click at [695, 60] on link "Ir para agenda" at bounding box center [679, 64] width 75 height 16
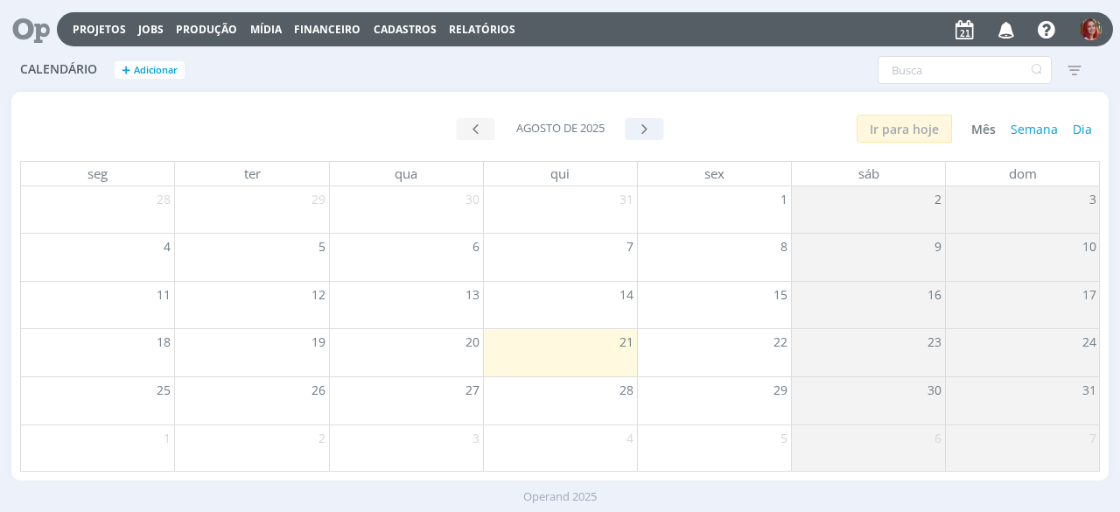
click at [649, 125] on span "button" at bounding box center [644, 129] width 17 height 17
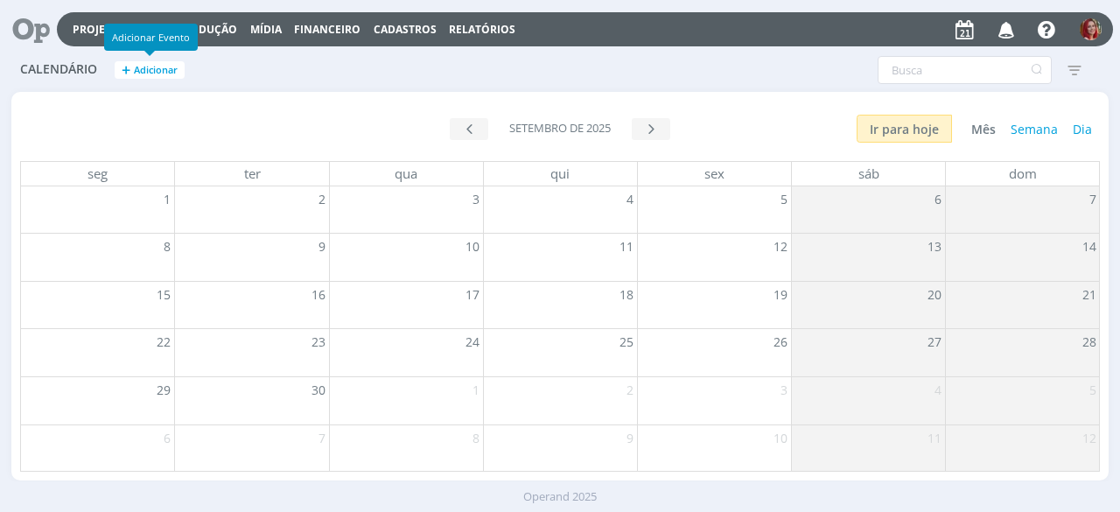
click at [173, 72] on span "Adicionar" at bounding box center [156, 70] width 44 height 11
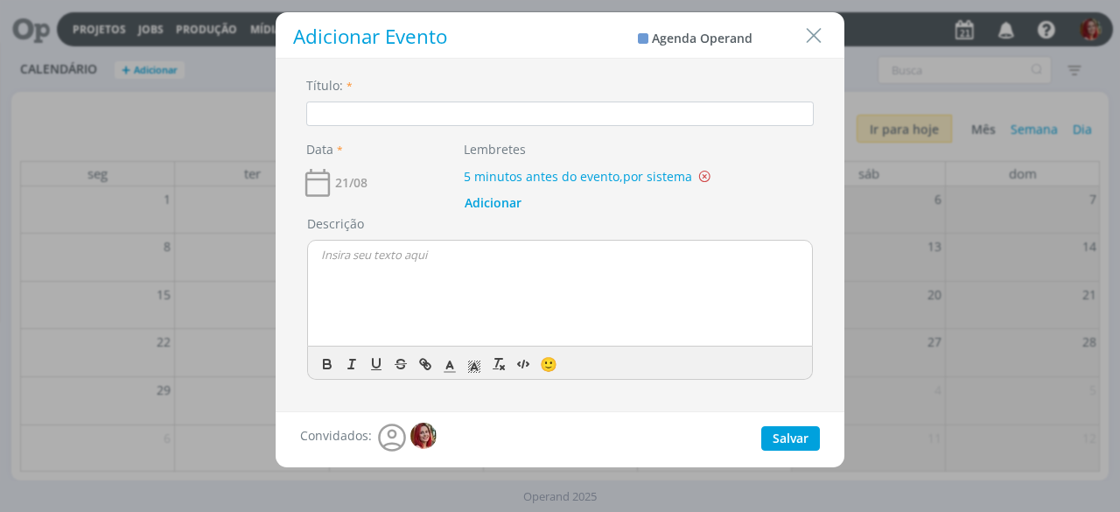
click at [324, 181] on icon "dialog" at bounding box center [317, 182] width 35 height 35
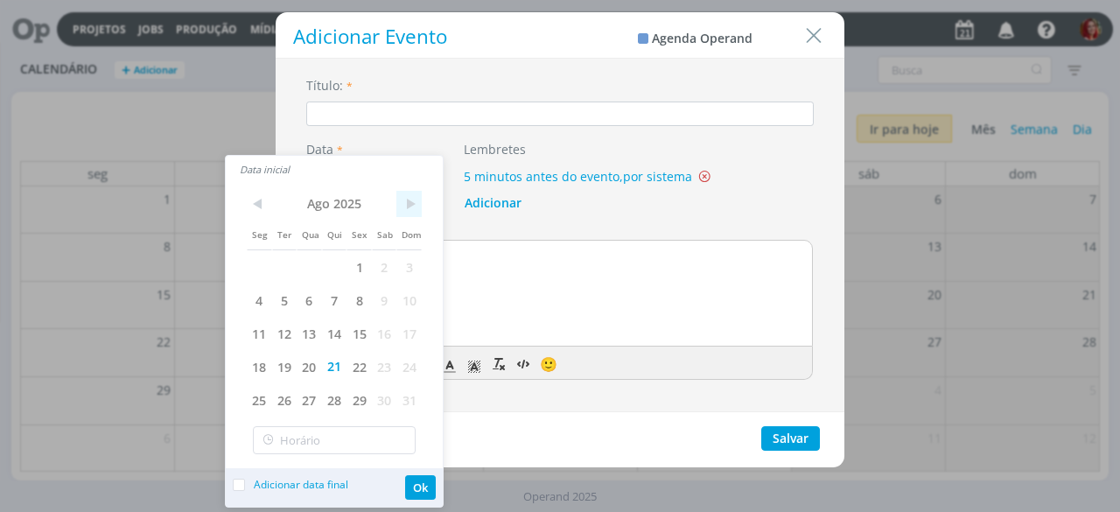
click at [418, 200] on span ">" at bounding box center [408, 204] width 25 height 26
click at [312, 267] on span "3" at bounding box center [309, 266] width 25 height 33
click at [328, 267] on span "4" at bounding box center [334, 266] width 25 height 33
click at [314, 274] on span "3" at bounding box center [309, 266] width 25 height 33
click at [417, 498] on button "Ok" at bounding box center [420, 487] width 31 height 25
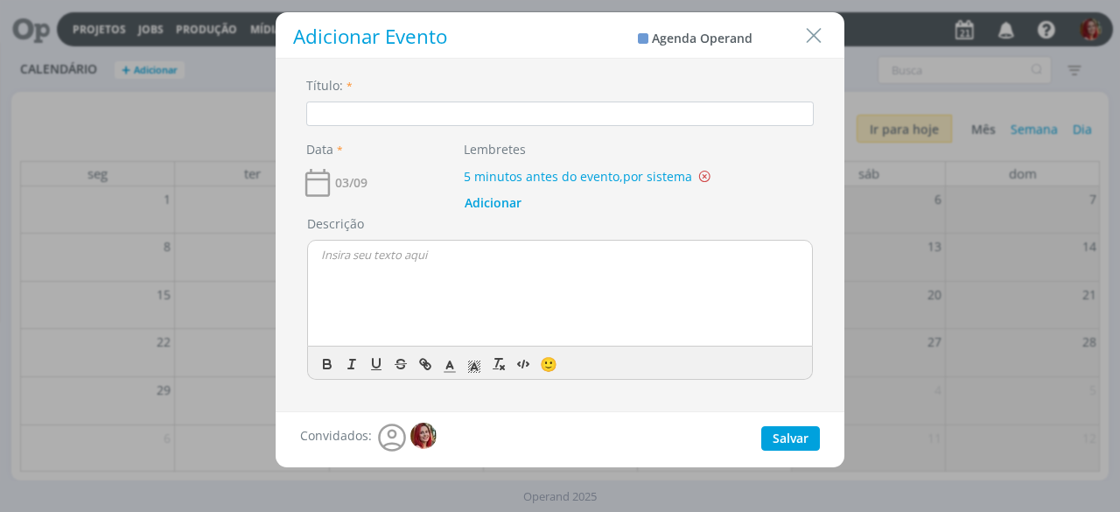
click at [378, 447] on icon "dialog" at bounding box center [392, 437] width 35 height 35
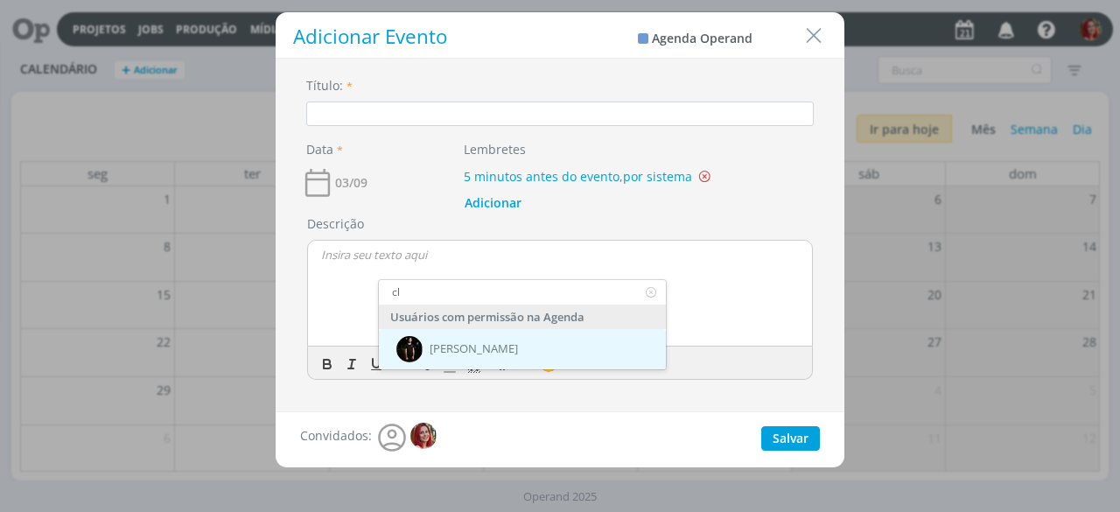
type input "cl"
click at [459, 343] on span "[PERSON_NAME]" at bounding box center [474, 350] width 88 height 14
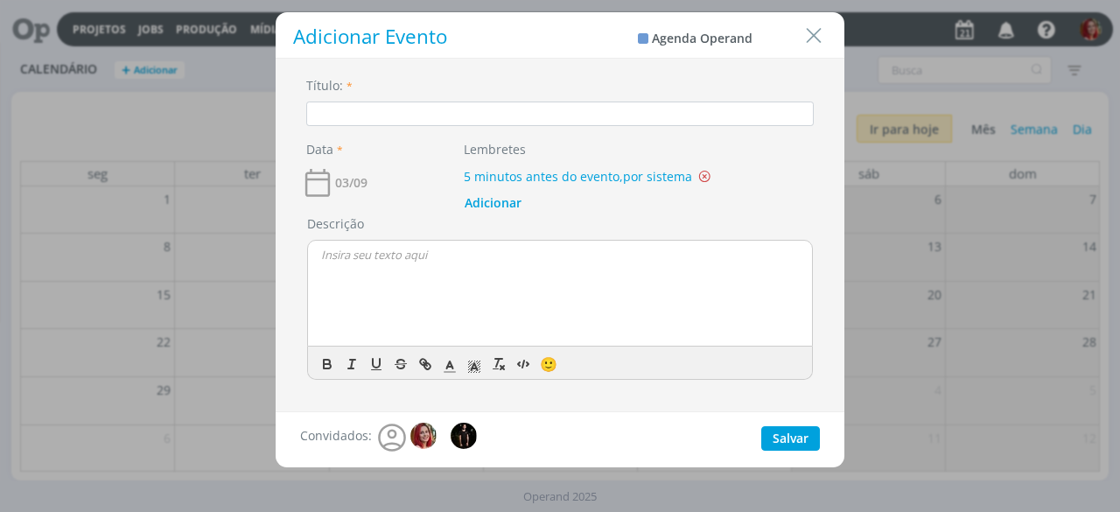
click at [328, 279] on div "dialog" at bounding box center [560, 293] width 504 height 105
click at [703, 174] on icon "dialog" at bounding box center [705, 176] width 18 height 18
click at [439, 117] on input "Título:" at bounding box center [560, 114] width 508 height 25
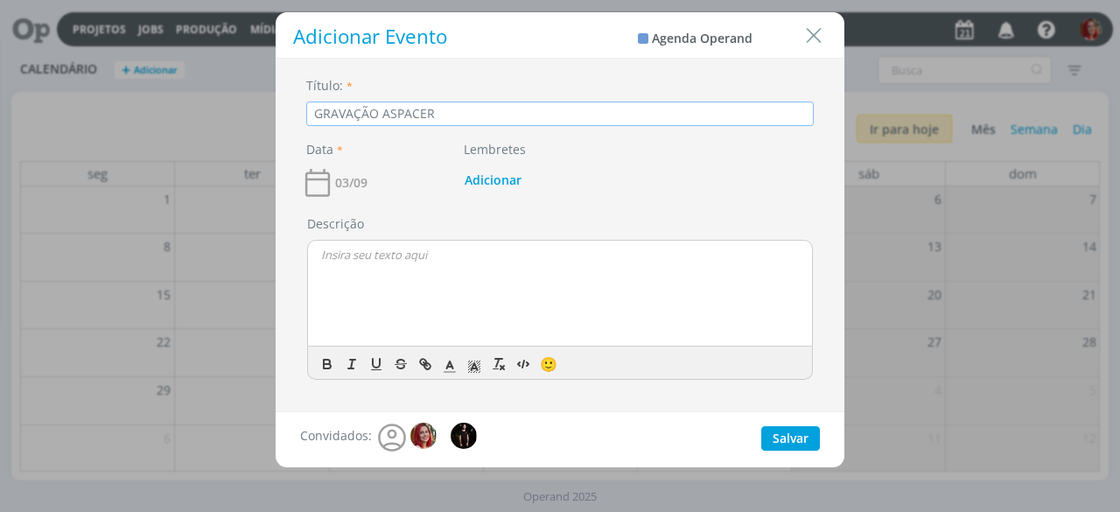
type input "GRAVAÇÃO ASPACER"
click at [460, 298] on div "dialog" at bounding box center [560, 293] width 504 height 105
click at [324, 257] on p "fórum e premio de design" at bounding box center [560, 255] width 478 height 16
click at [387, 251] on p "Fórum e premio de design" at bounding box center [560, 255] width 478 height 16
click at [477, 258] on p "Fórum e prêmio de design" at bounding box center [560, 255] width 478 height 16
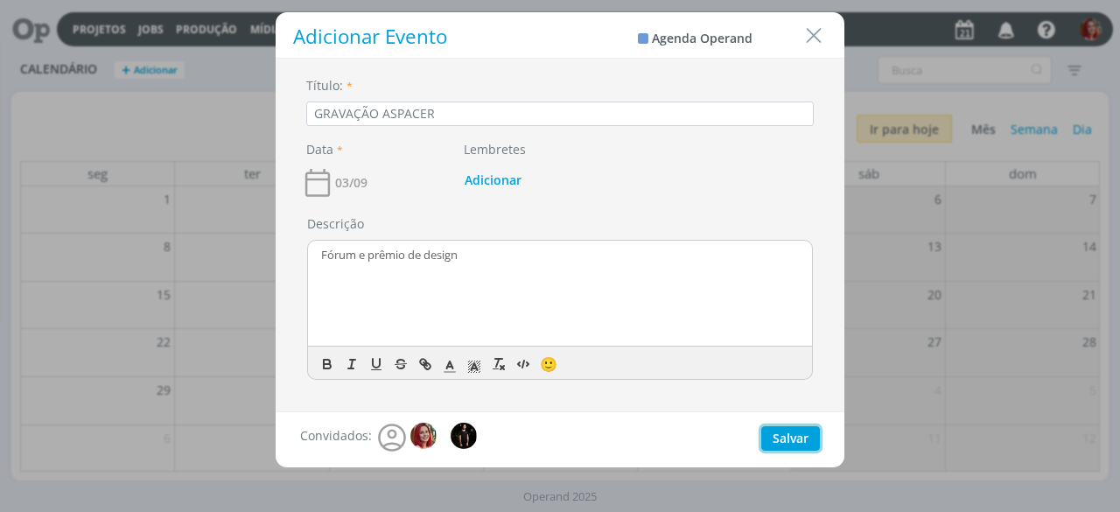
click at [790, 436] on button "Salvar" at bounding box center [790, 438] width 59 height 25
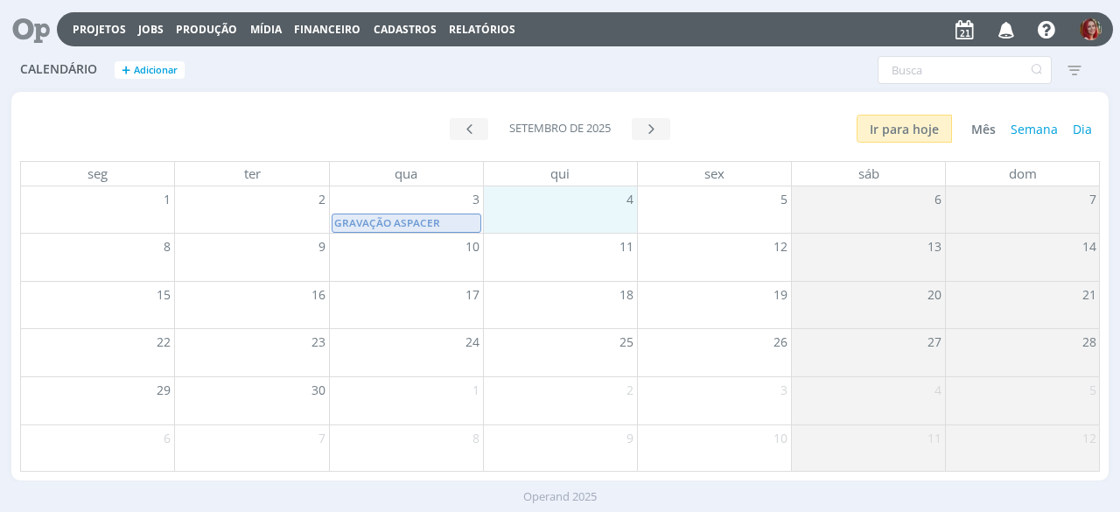
click at [602, 207] on div "4" at bounding box center [560, 209] width 153 height 46
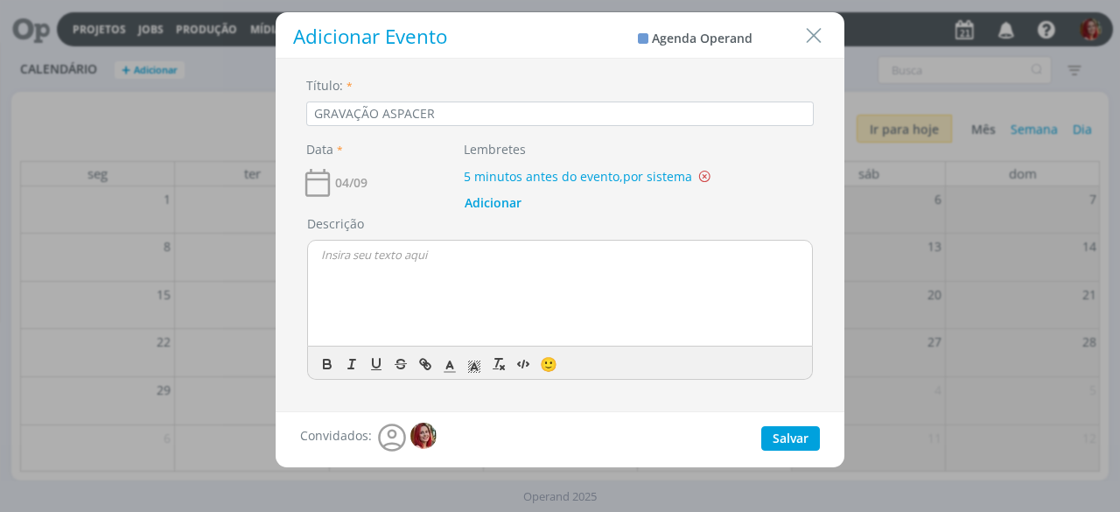
type input "GRAVAÇÃO ASPACER"
click at [705, 173] on icon "dialog" at bounding box center [705, 176] width 18 height 18
click at [551, 296] on div "dialog" at bounding box center [560, 293] width 504 height 105
click at [396, 433] on icon "dialog" at bounding box center [392, 437] width 35 height 35
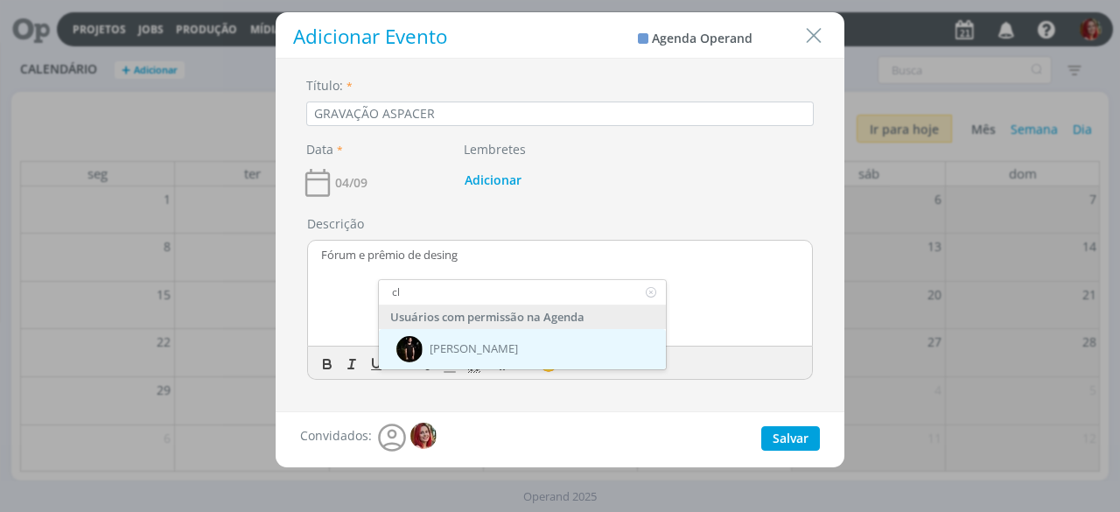
type input "cl"
click at [494, 338] on div "[PERSON_NAME]" at bounding box center [522, 350] width 287 height 40
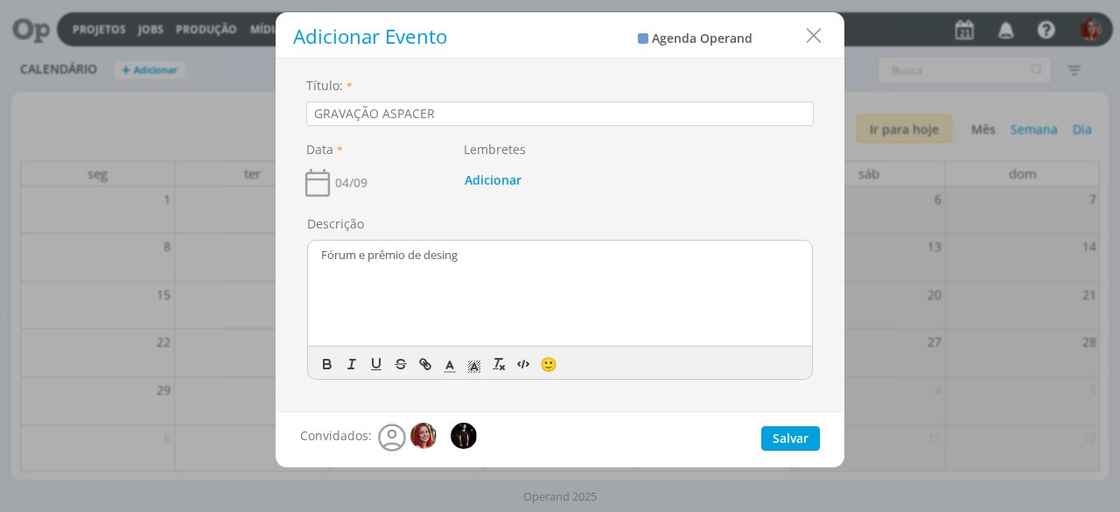
click at [716, 299] on div "Fórum e prêmio de desing" at bounding box center [560, 293] width 504 height 105
click at [782, 440] on button "Salvar" at bounding box center [790, 438] width 59 height 25
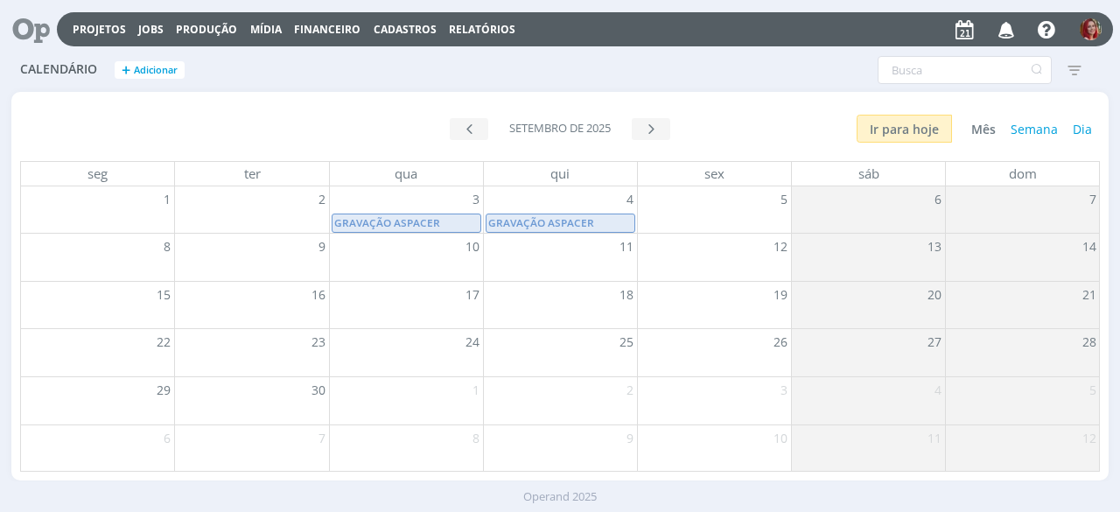
click at [1086, 27] on img "button" at bounding box center [1091, 29] width 22 height 22
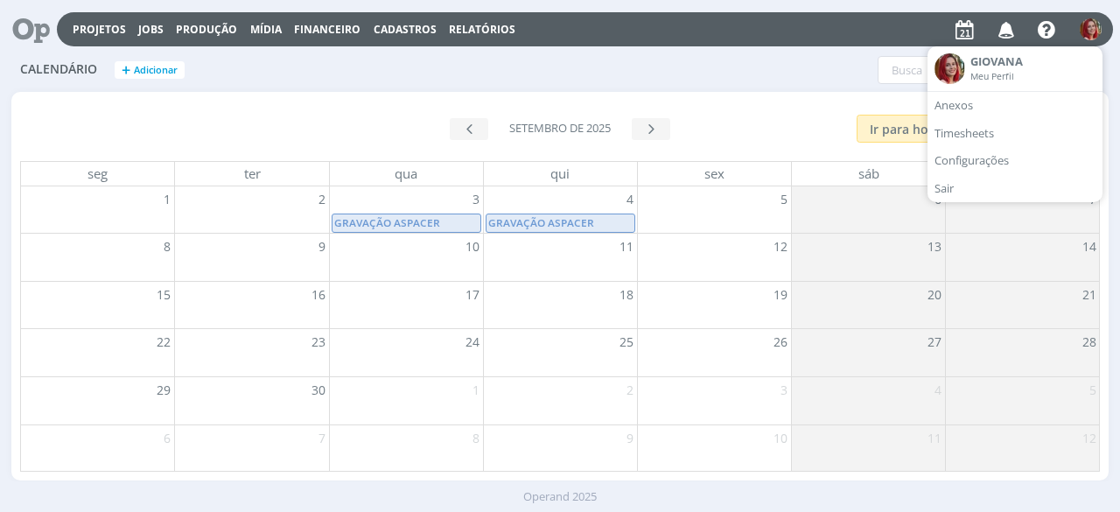
click at [668, 75] on div "Filtros Filtrar Limpar Agenda de:" at bounding box center [743, 70] width 732 height 28
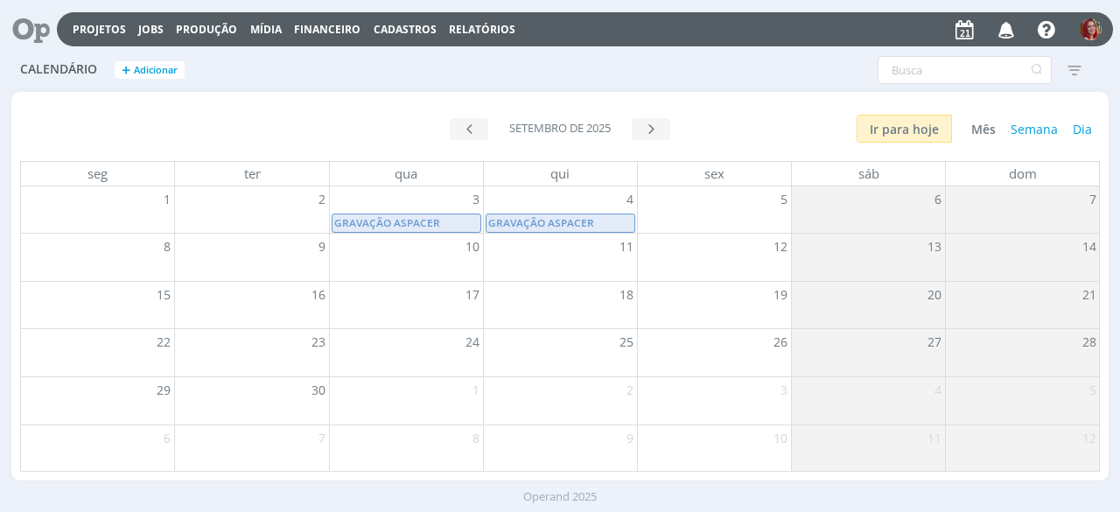
click at [965, 31] on icon at bounding box center [964, 29] width 27 height 26
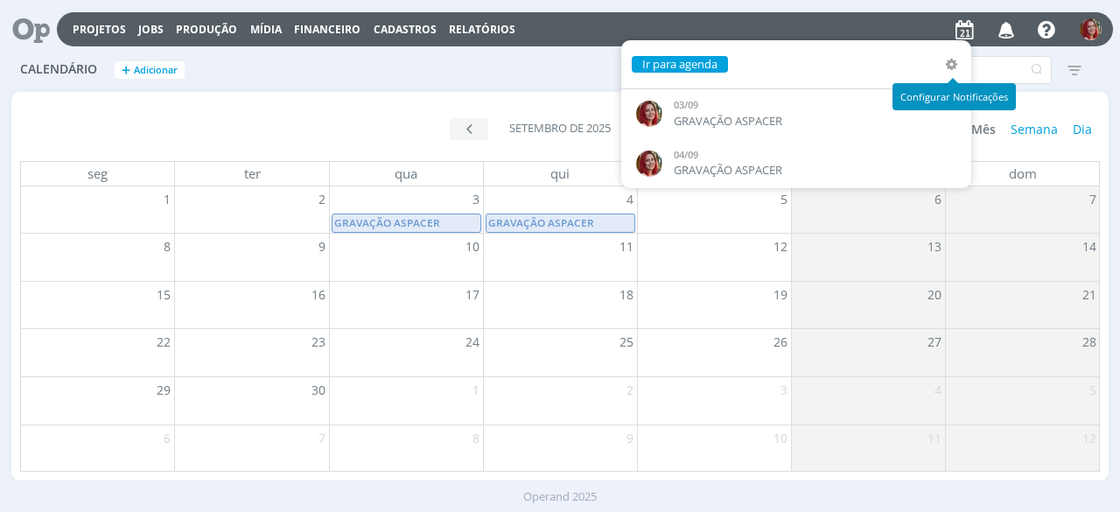
click at [948, 64] on icon at bounding box center [952, 64] width 18 height 18
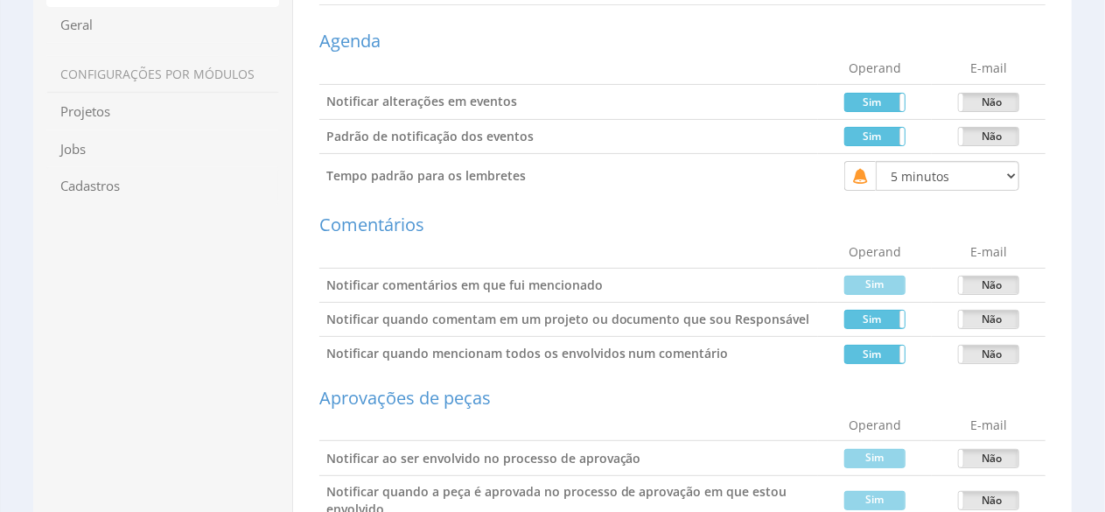
scroll to position [175, 0]
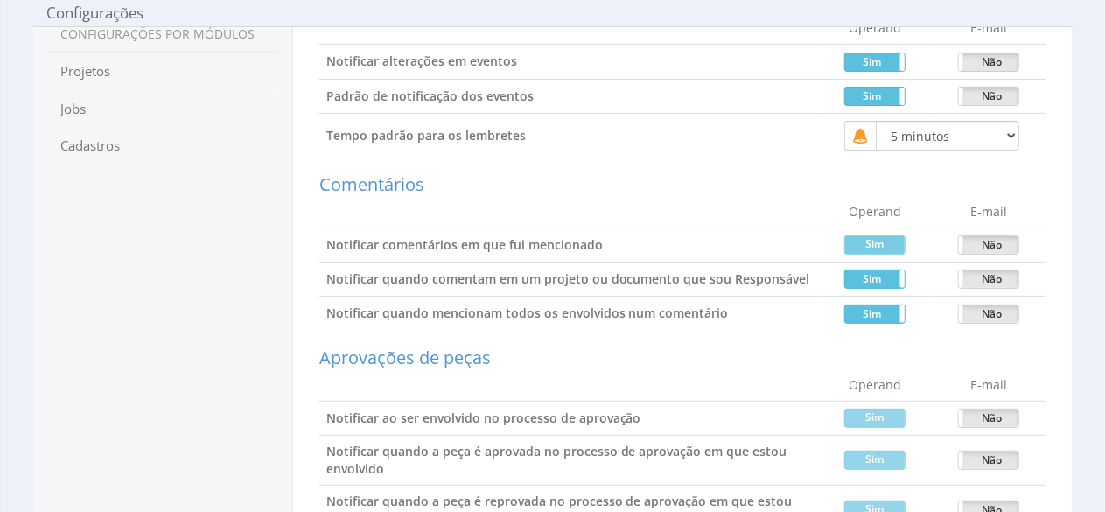
click at [861, 236] on label "Sim" at bounding box center [875, 245] width 60 height 18
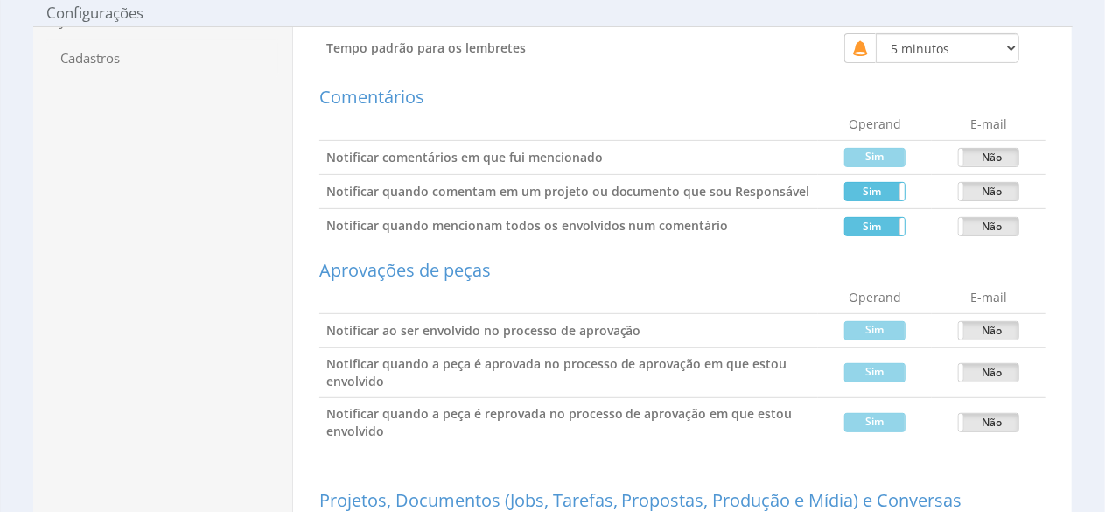
click at [256, 276] on div "Configurações Meu perfil Geral CONFIGURAÇÕES POR MÓDULOS Projetos Jobs Proposta…" at bounding box center [163, 385] width 260 height 1125
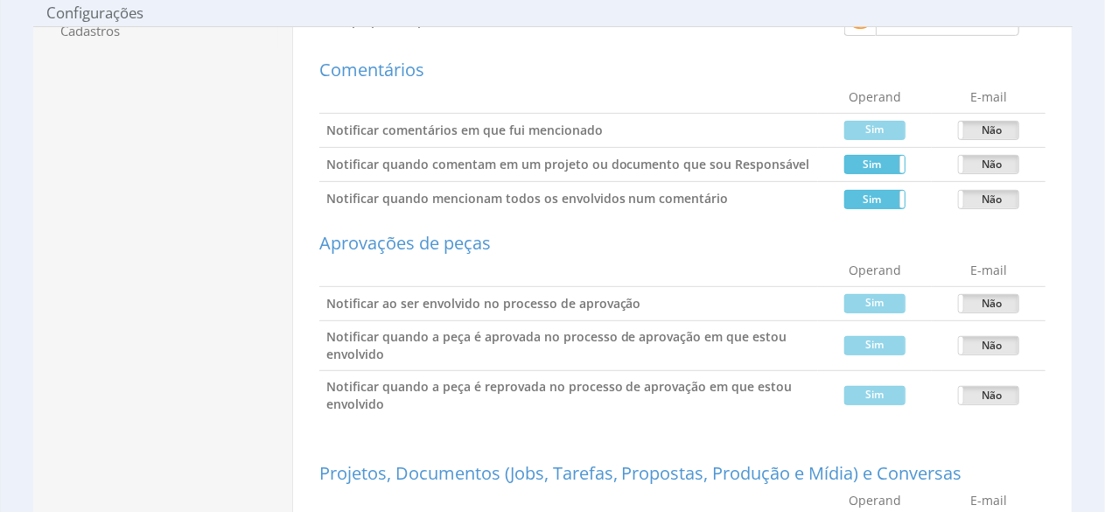
scroll to position [289, 0]
click at [240, 244] on div "Configurações Meu perfil Geral CONFIGURAÇÕES POR MÓDULOS Projetos Jobs Proposta…" at bounding box center [163, 359] width 260 height 1125
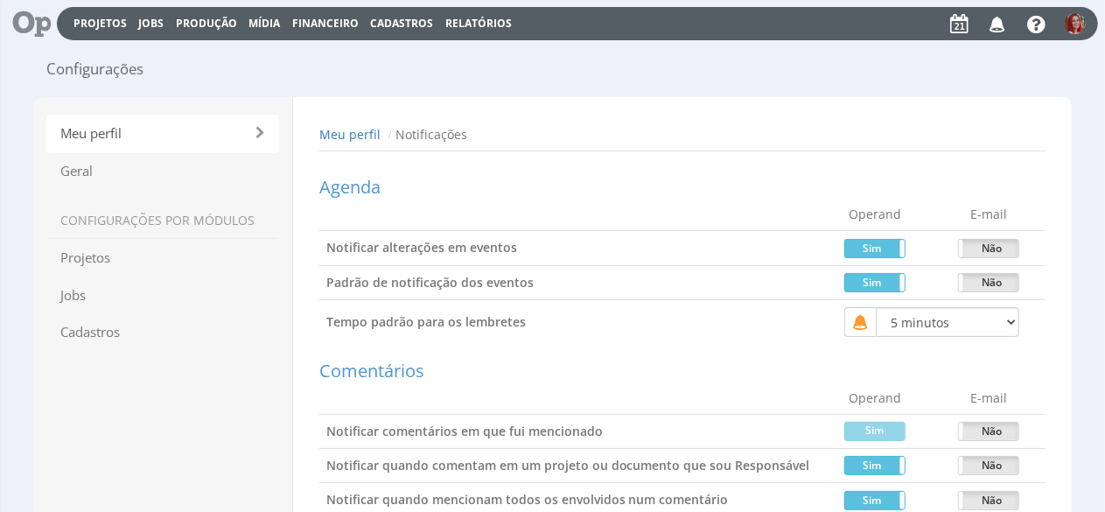
scroll to position [0, 0]
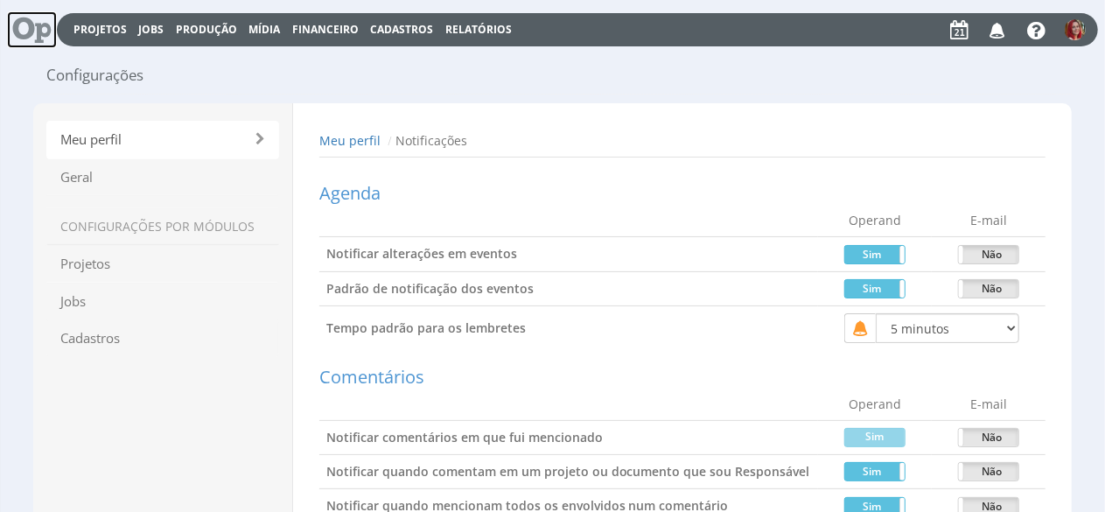
click at [18, 19] on span at bounding box center [32, 30] width 50 height 38
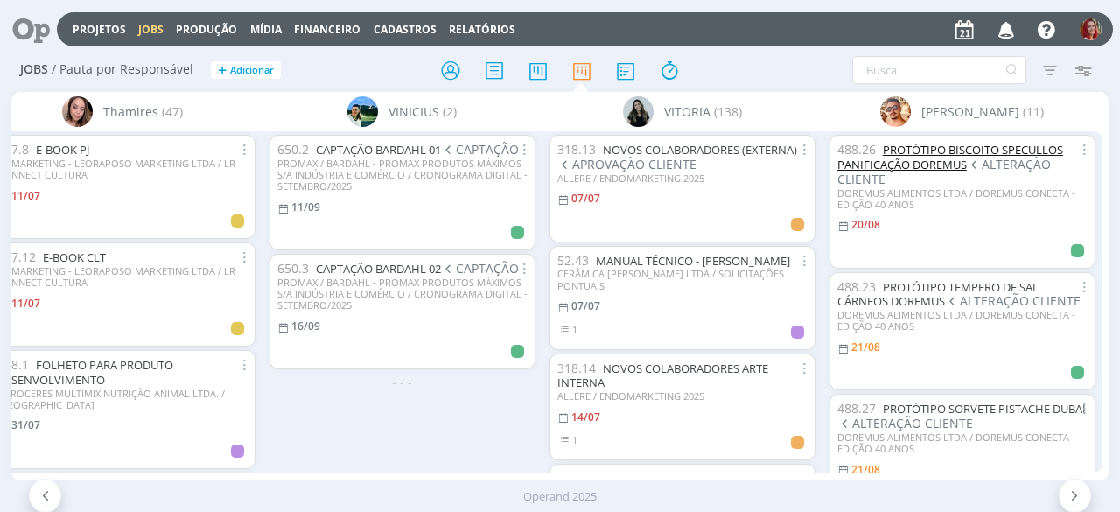
click at [949, 165] on link "PROTÓTIPO BISCOITO SPECULLOS PANIFICAÇÃO DOREMUS" at bounding box center [951, 157] width 226 height 31
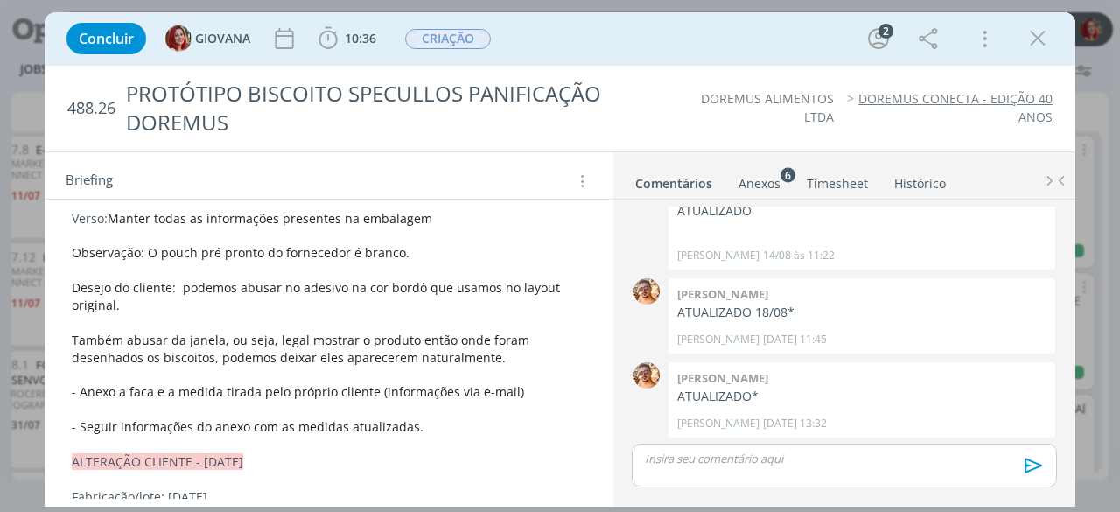
scroll to position [350, 0]
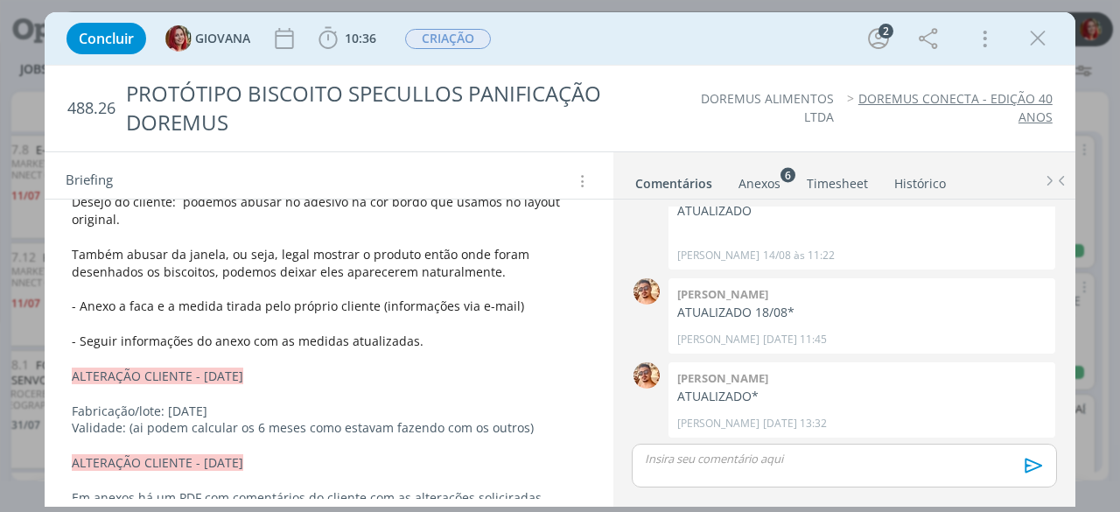
click at [471, 350] on p "dialog" at bounding box center [329, 359] width 515 height 18
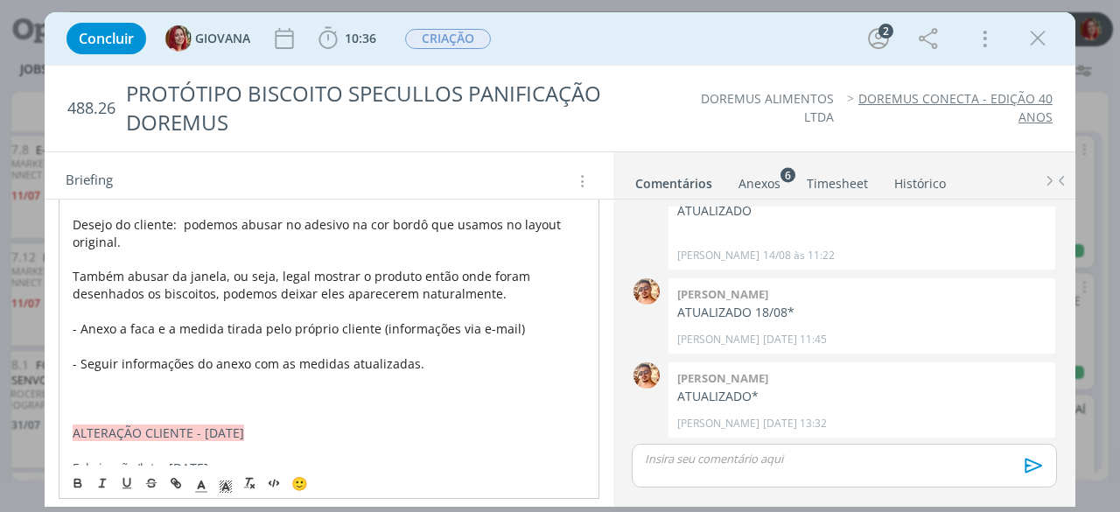
scroll to position [525, 0]
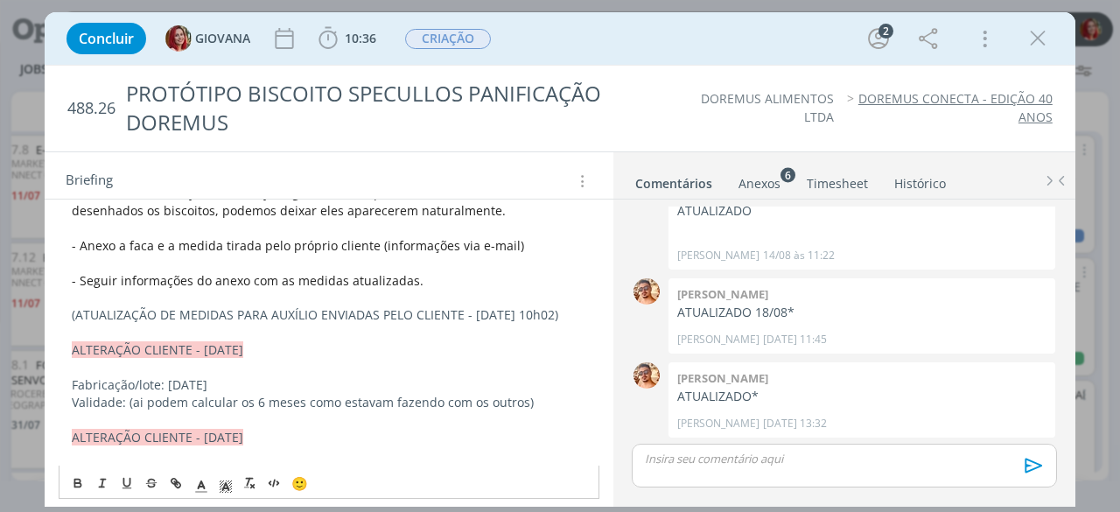
click at [541, 311] on p "(ATUALIZAÇÃO DE MEDIDAS PARA AUXÍLIO ENVIADAS PELO CLIENTE - [DATE] 10h02)" at bounding box center [329, 315] width 515 height 18
click at [527, 311] on p "(ATUALIZAÇÃO DE MEDIDAS PARA AUXÍLIO ENVIADAS PELO CLIENTE - [DATE] 10h02)" at bounding box center [329, 315] width 515 height 18
drag, startPoint x: 516, startPoint y: 311, endPoint x: 550, endPoint y: 316, distance: 34.5
click at [550, 316] on p "(ATUALIZAÇÃO DE MEDIDAS PARA AUXÍLIO ENVIADAS PELO CLIENTE - [DATE] 10h02)" at bounding box center [329, 315] width 515 height 18
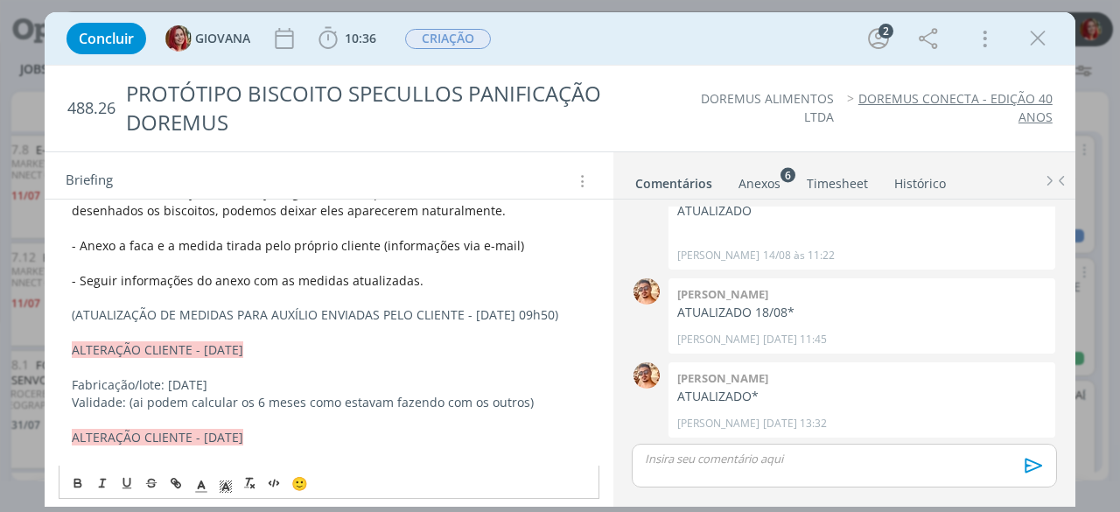
click at [558, 306] on p "(ATUALIZAÇÃO DE MEDIDAS PARA AUXÍLIO ENVIADAS PELO CLIENTE - [DATE] 09h50)" at bounding box center [329, 315] width 515 height 18
click at [558, 313] on p "(ATUALIZAÇÃO DE MEDIDAS PARA AUXÍLIO ENVIADAS PELO CLIENTE - [DATE] 09h50)" at bounding box center [329, 315] width 515 height 18
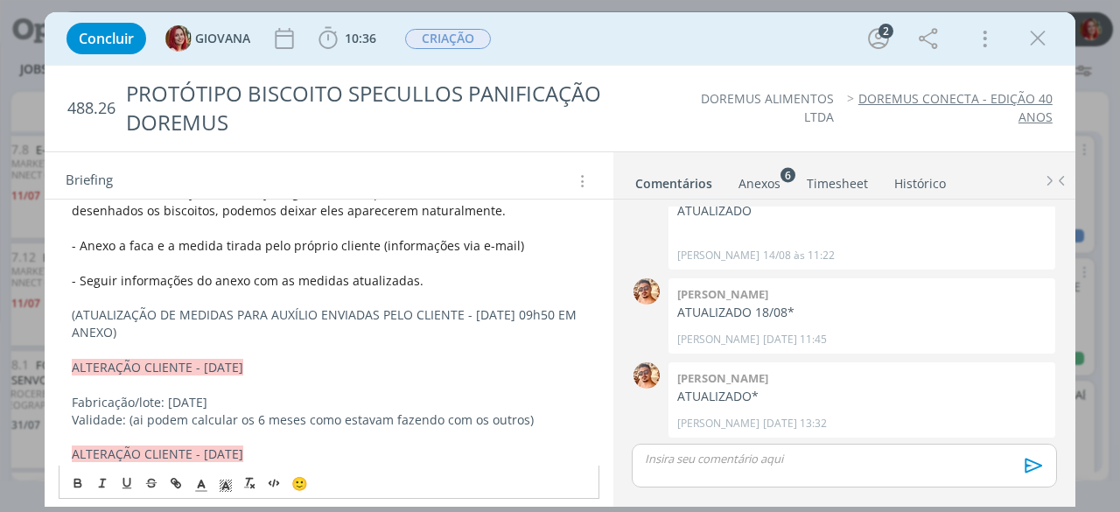
click at [764, 171] on link "Anexos 6" at bounding box center [760, 179] width 44 height 25
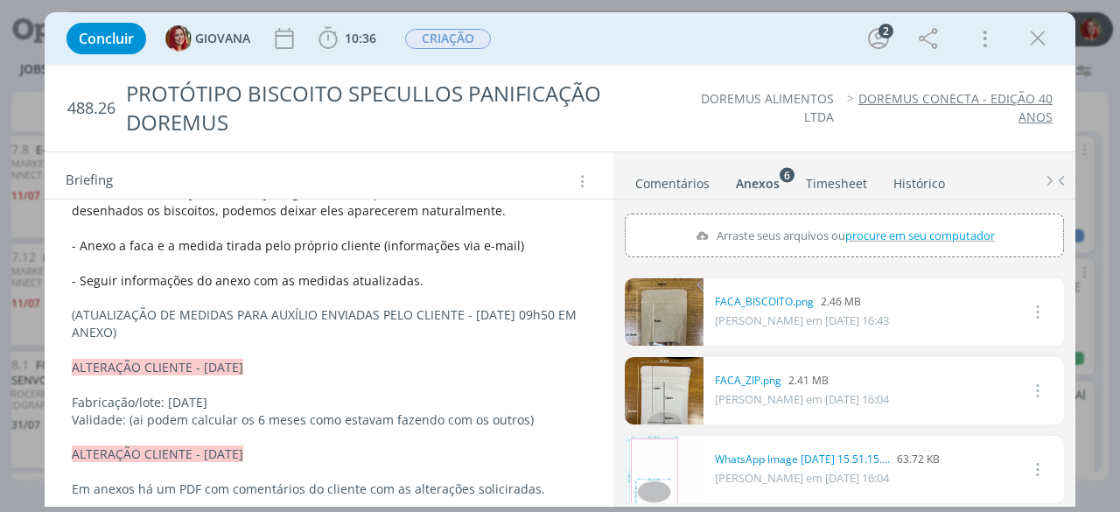
click at [873, 235] on span "procure em seu computador" at bounding box center [920, 235] width 150 height 16
click at [873, 219] on input "Arraste seus arquivos ou procure em seu computador" at bounding box center [844, 216] width 439 height 5
type input "C:\fakepath\nova ft biscoito - novas medidas - PARTE DA FRENTE.jpeg"
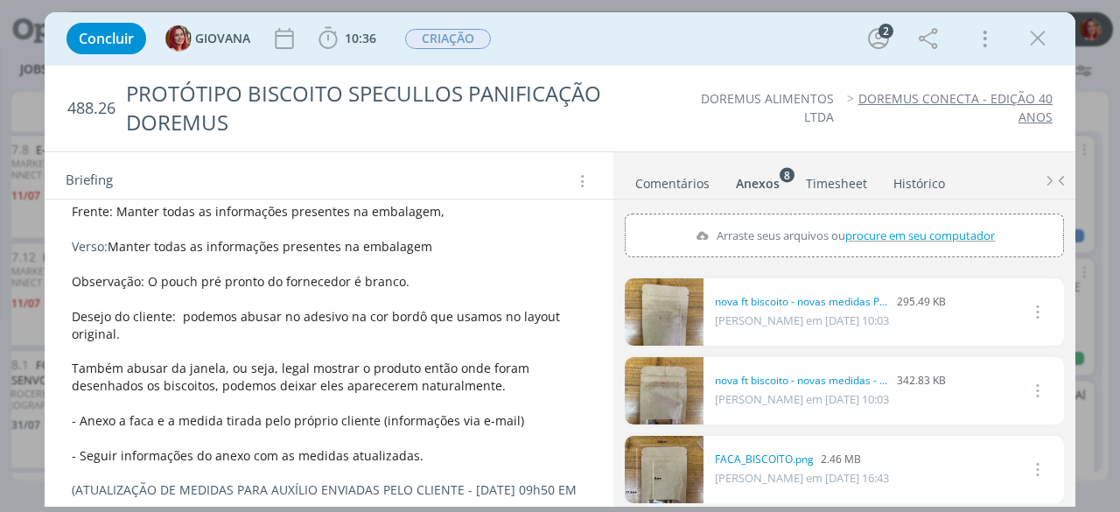
scroll to position [438, 0]
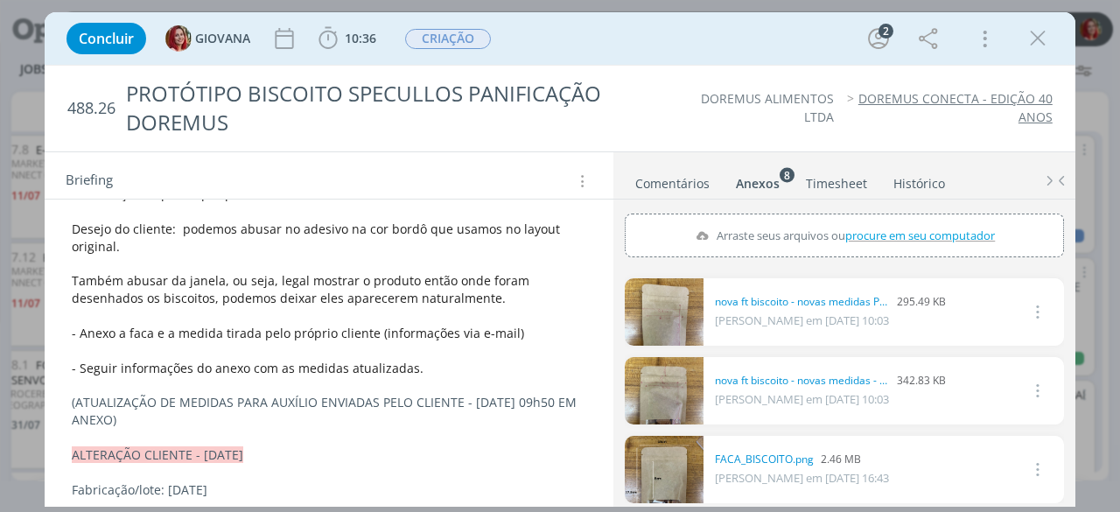
drag, startPoint x: 71, startPoint y: 399, endPoint x: 134, endPoint y: 416, distance: 65.2
click at [135, 416] on p "(ATUALIZAÇÃO DE MEDIDAS PARA AUXÍLIO ENVIADAS PELO CLIENTE - 21/08 ÀS 09h50 EM …" at bounding box center [329, 412] width 513 height 35
drag, startPoint x: 121, startPoint y: 412, endPoint x: 67, endPoint y: 402, distance: 54.4
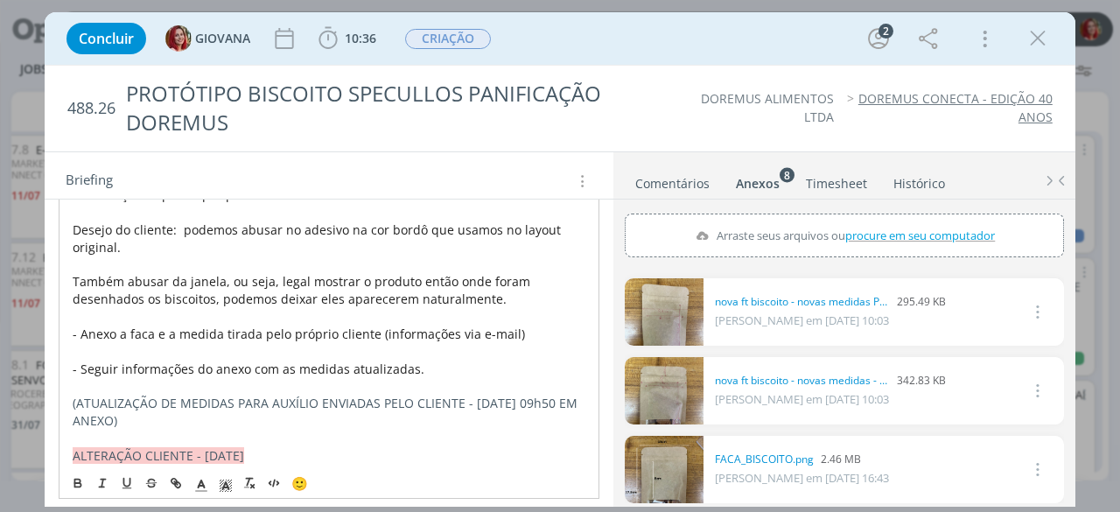
copy p "(ATUALIZAÇÃO DE MEDIDAS PARA AUXÍLIO ENVIADAS PELO CLIENTE - 21/08 ÀS 09h50 EM …"
click at [142, 412] on p "(ATUALIZAÇÃO DE MEDIDAS PARA AUXÍLIO ENVIADAS PELO CLIENTE - 21/08 ÀS 09h50 EM …" at bounding box center [329, 412] width 513 height 35
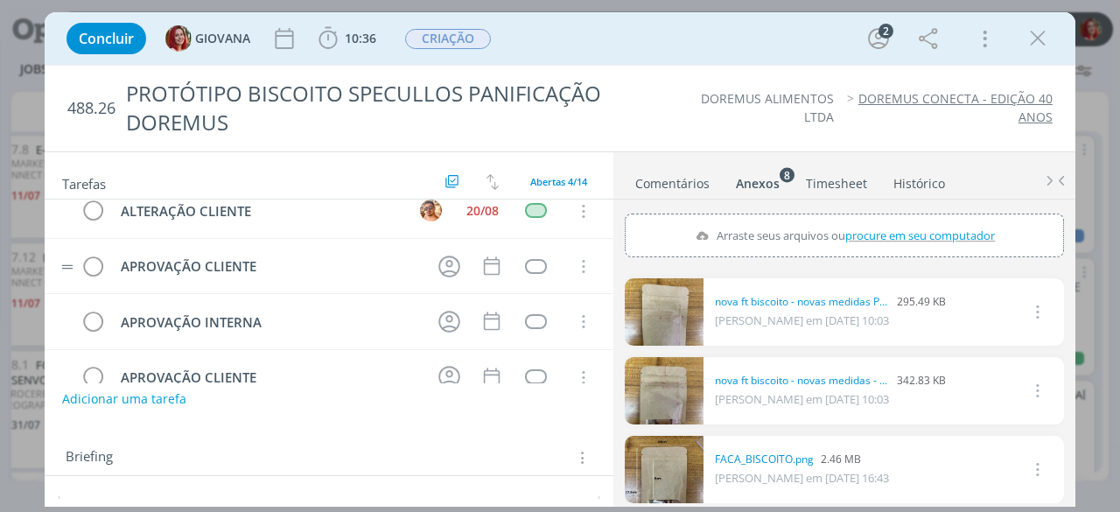
scroll to position [0, 0]
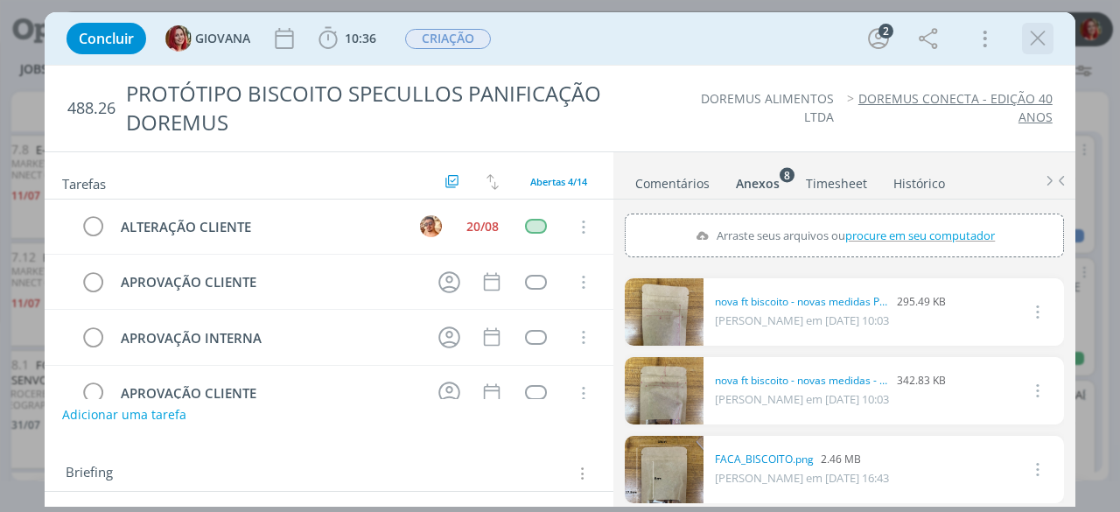
click at [1041, 31] on icon "dialog" at bounding box center [1038, 38] width 26 height 26
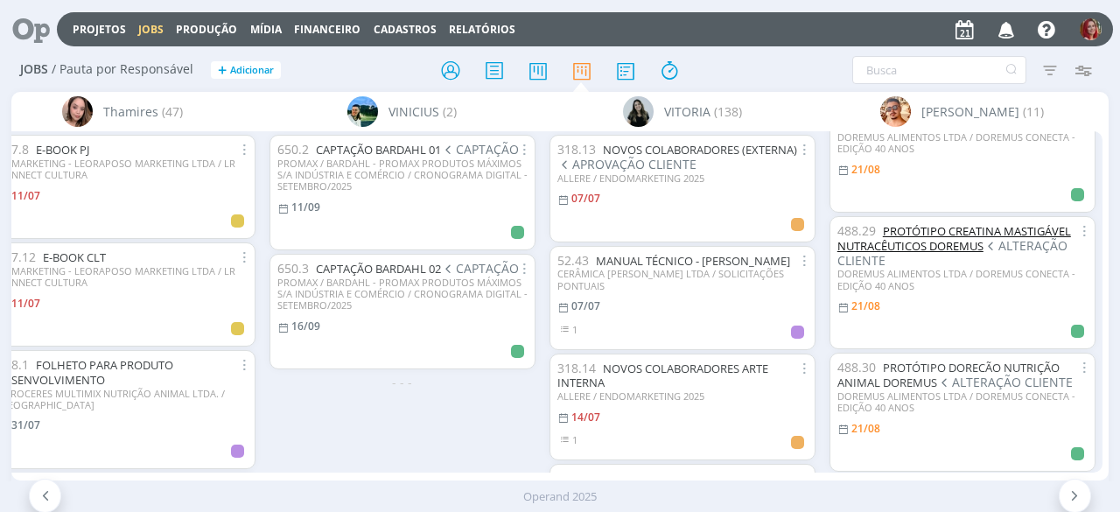
scroll to position [438, 0]
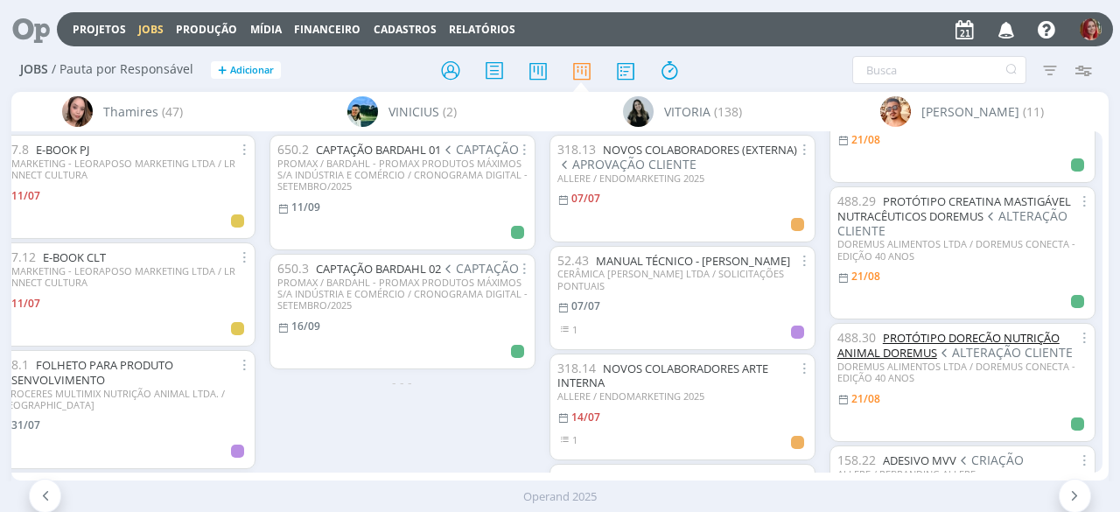
click at [940, 333] on link "PROTÓTIPO DORECÃO NUTRIÇÃO ANIMAL DOREMUS" at bounding box center [949, 345] width 222 height 31
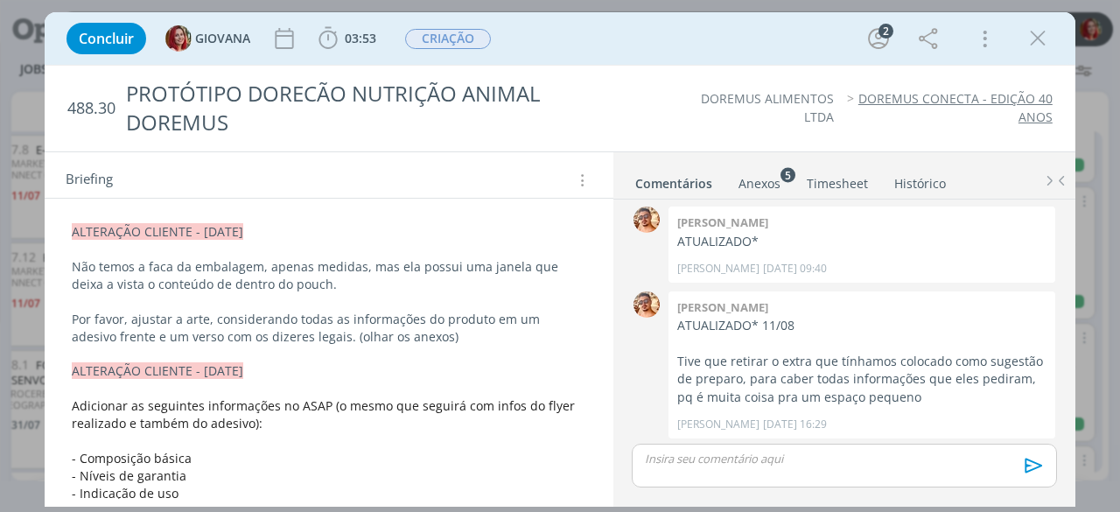
scroll to position [350, 0]
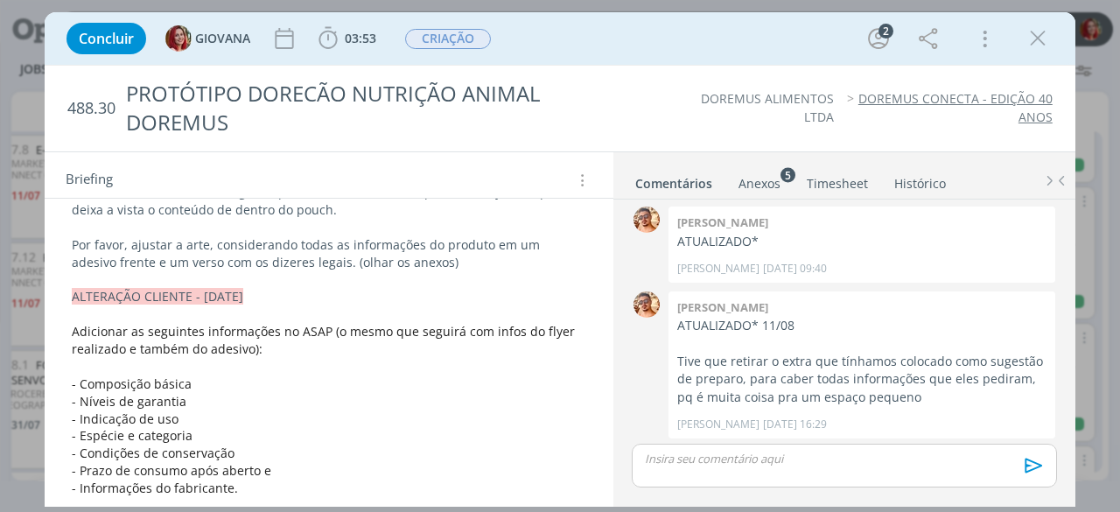
click at [440, 257] on p "Por favor, ajustar a arte, considerando todas as informações do produto em um a…" at bounding box center [329, 253] width 515 height 35
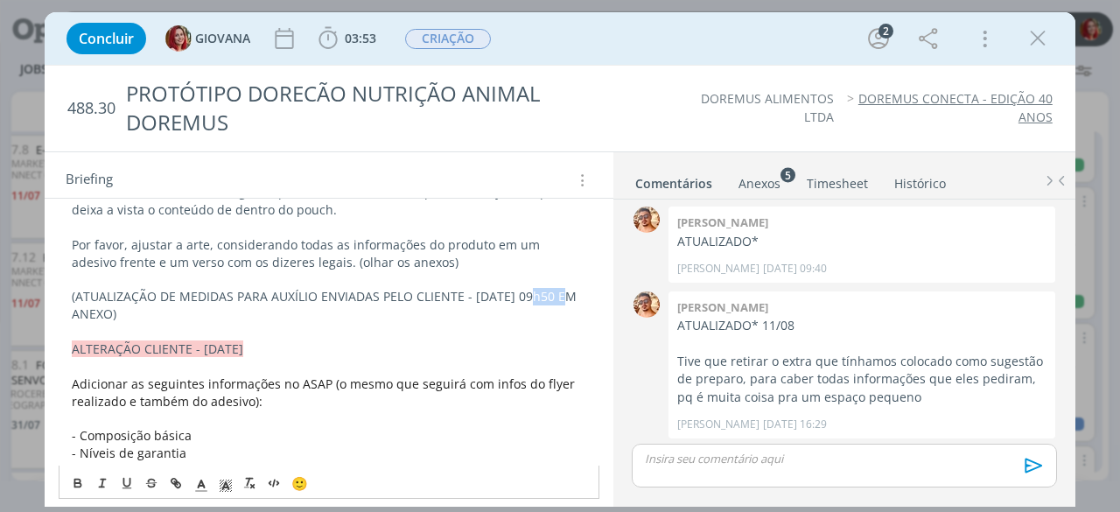
drag, startPoint x: 523, startPoint y: 291, endPoint x: 557, endPoint y: 289, distance: 33.4
click at [559, 291] on span "(ATUALIZAÇÃO DE MEDIDAS PARA AUXÍLIO ENVIADAS PELO CLIENTE - 21/08 ÀS 09h50 EM …" at bounding box center [326, 305] width 509 height 34
click at [770, 175] on div "Anexos 5" at bounding box center [760, 184] width 42 height 18
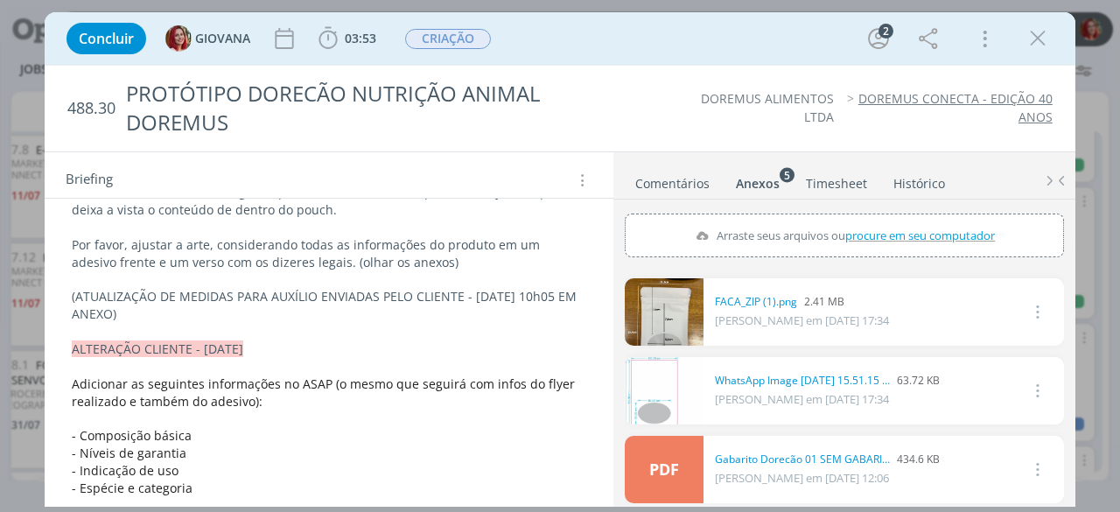
click at [872, 233] on span "procure em seu computador" at bounding box center [920, 235] width 150 height 16
click at [872, 219] on input "Arraste seus arquivos ou procure em seu computador" at bounding box center [844, 216] width 439 height 5
type input "C:\fakepath\nova ft dorecão - novas medidas - PARTE DE TRÁS.jpeg"
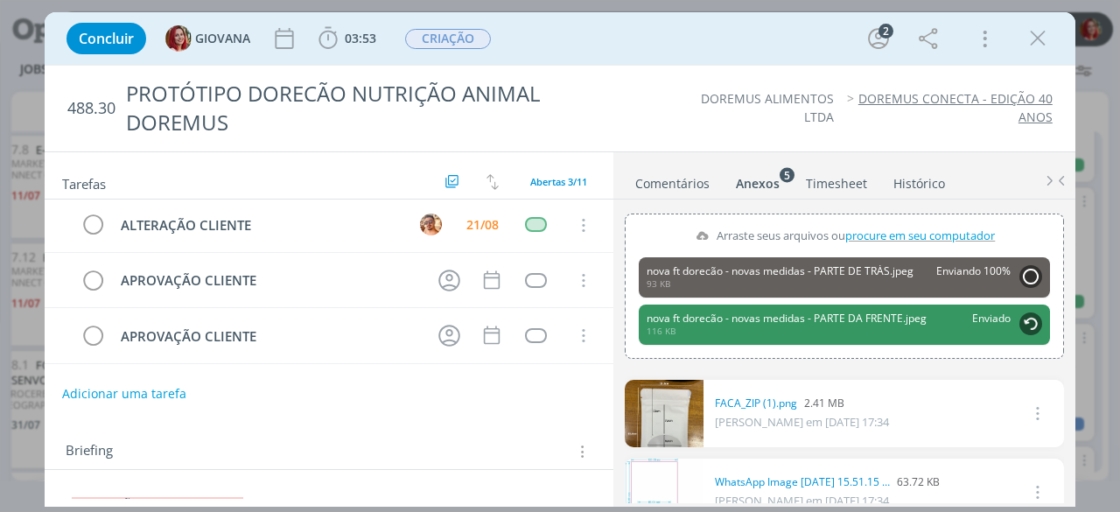
scroll to position [0, 0]
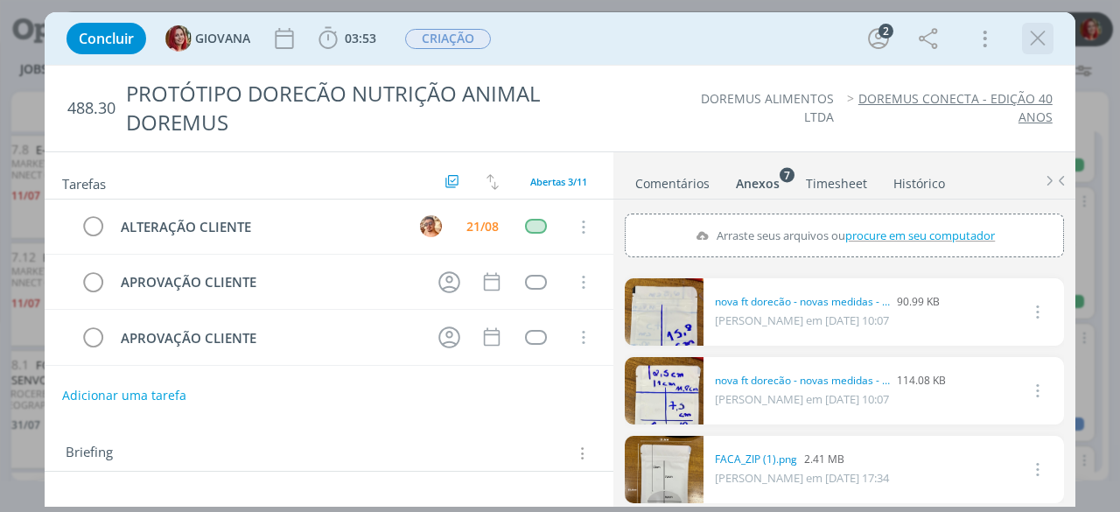
click at [1042, 27] on icon "dialog" at bounding box center [1038, 38] width 26 height 26
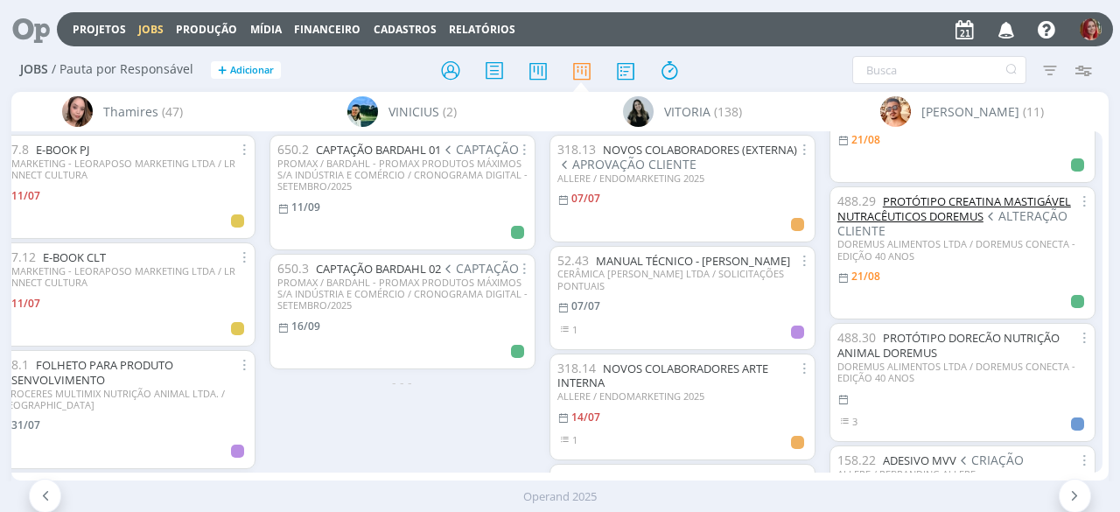
click at [970, 216] on link "PROTÓTIPO CREATINA MASTIGÁVEL NUTRACÊUTICOS DOREMUS" at bounding box center [955, 208] width 234 height 31
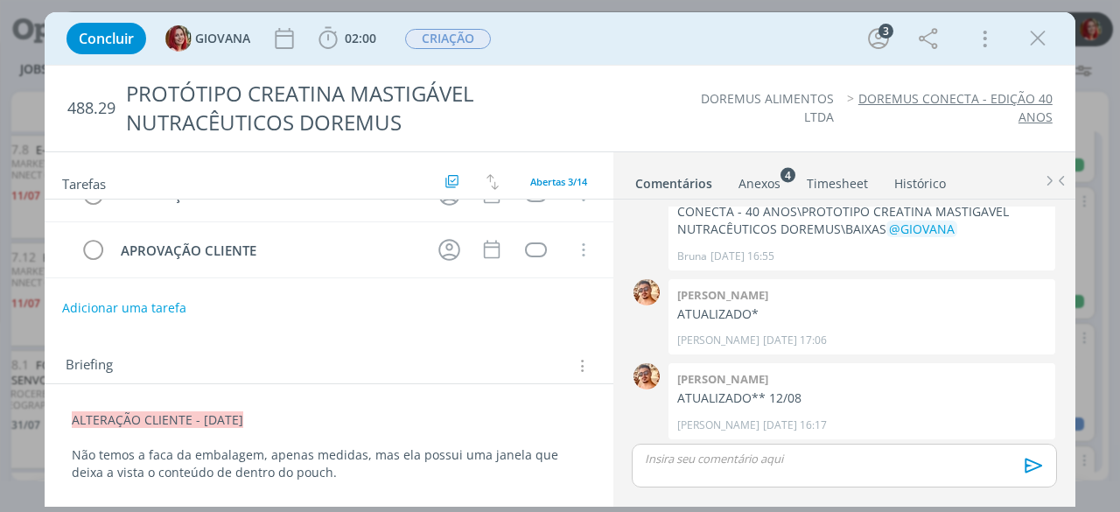
scroll to position [175, 0]
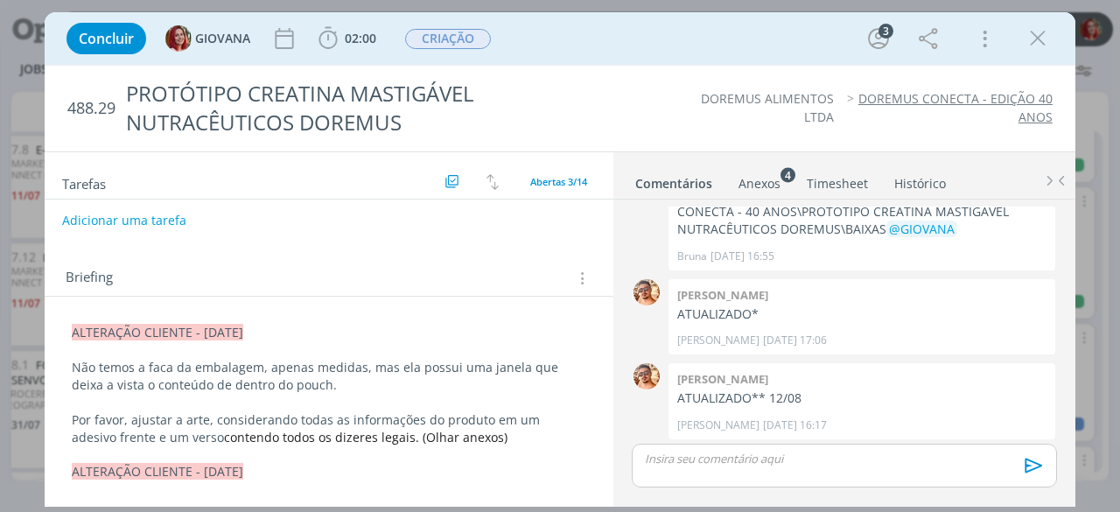
click at [502, 438] on p "Por favor, ajustar a arte, considerando todas as informações do produto em um a…" at bounding box center [329, 428] width 515 height 35
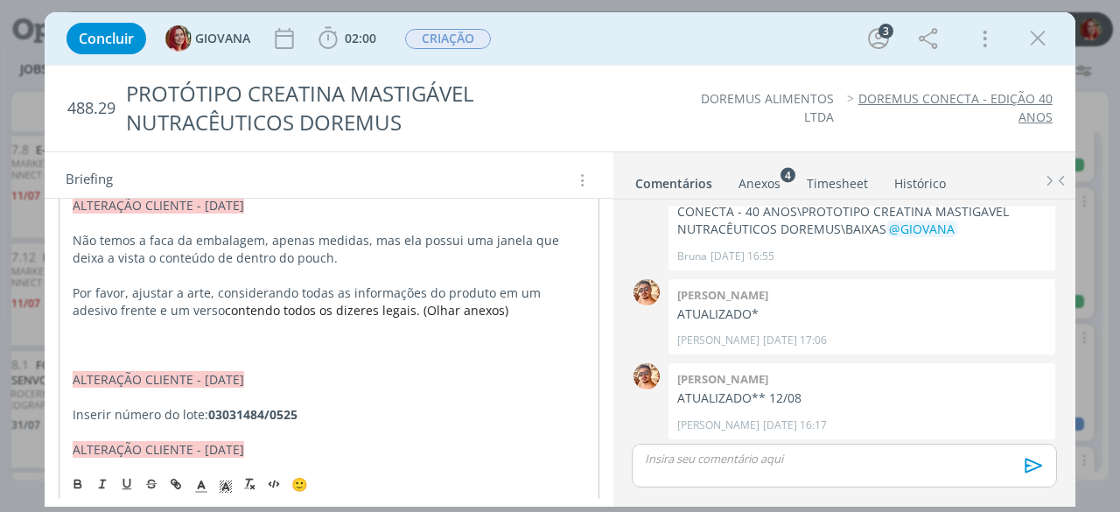
scroll to position [308, 0]
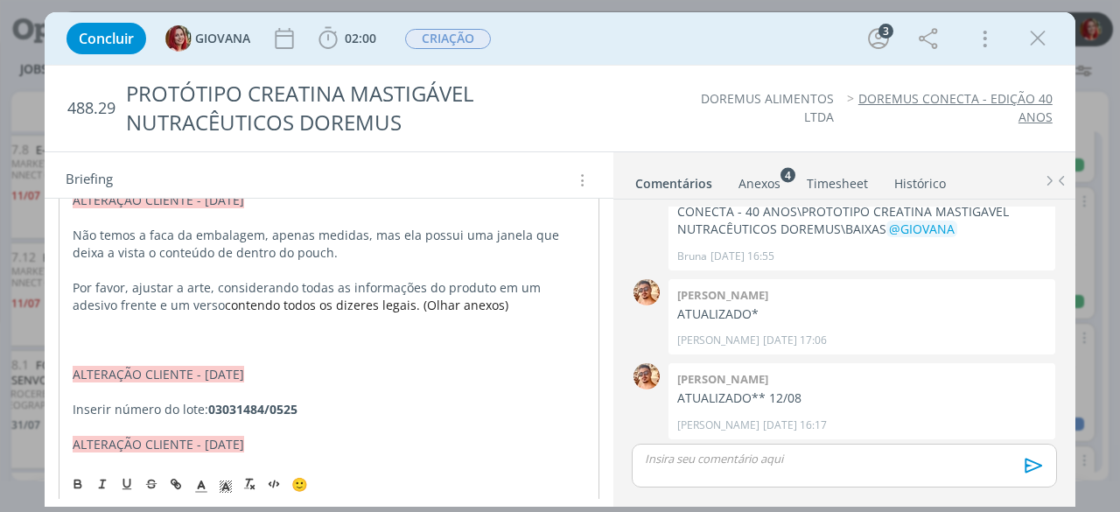
click at [173, 335] on p "dialog" at bounding box center [329, 340] width 513 height 18
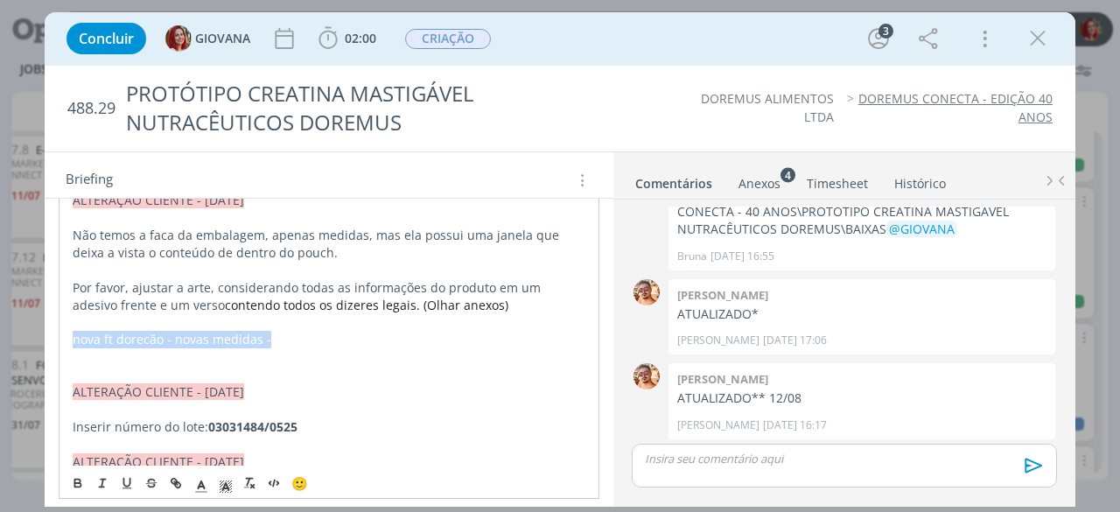
drag, startPoint x: 360, startPoint y: 339, endPoint x: 67, endPoint y: 333, distance: 293.3
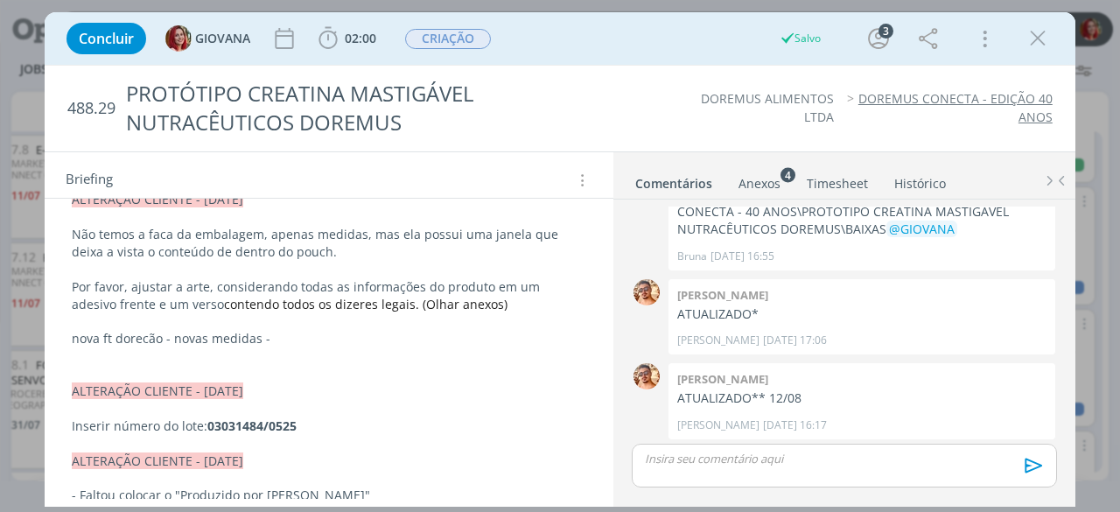
click at [300, 347] on p "dialog" at bounding box center [329, 356] width 515 height 18
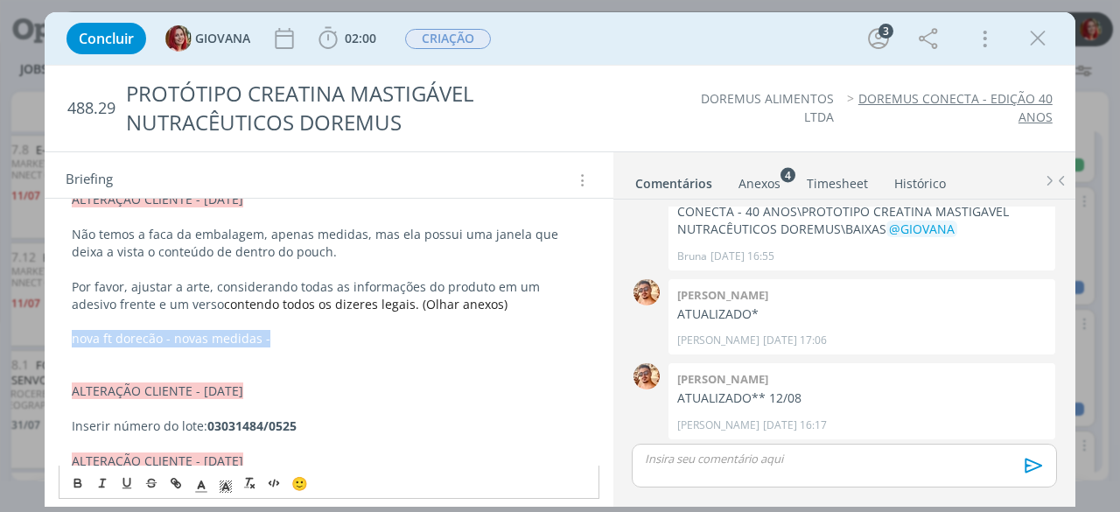
drag, startPoint x: 295, startPoint y: 333, endPoint x: 63, endPoint y: 335, distance: 231.9
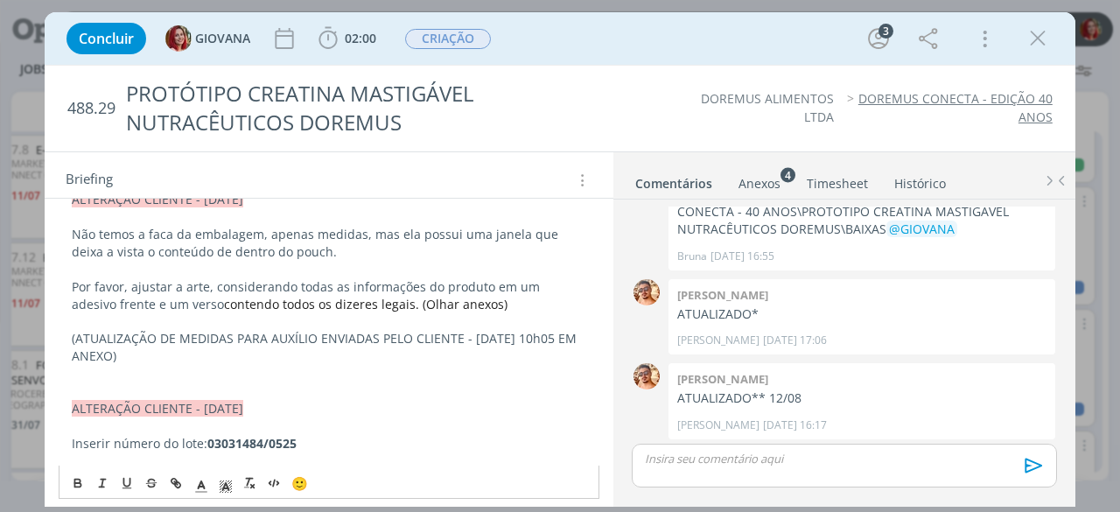
click at [557, 323] on p "dialog" at bounding box center [329, 322] width 515 height 18
click at [558, 332] on span "(ATUALIZAÇÃO DE MEDIDAS PARA AUXÍLIO ENVIADAS PELO CLIENTE - [DATE] 10h05 EM AN…" at bounding box center [326, 347] width 509 height 34
click at [766, 175] on div "Anexos 4" at bounding box center [760, 184] width 42 height 18
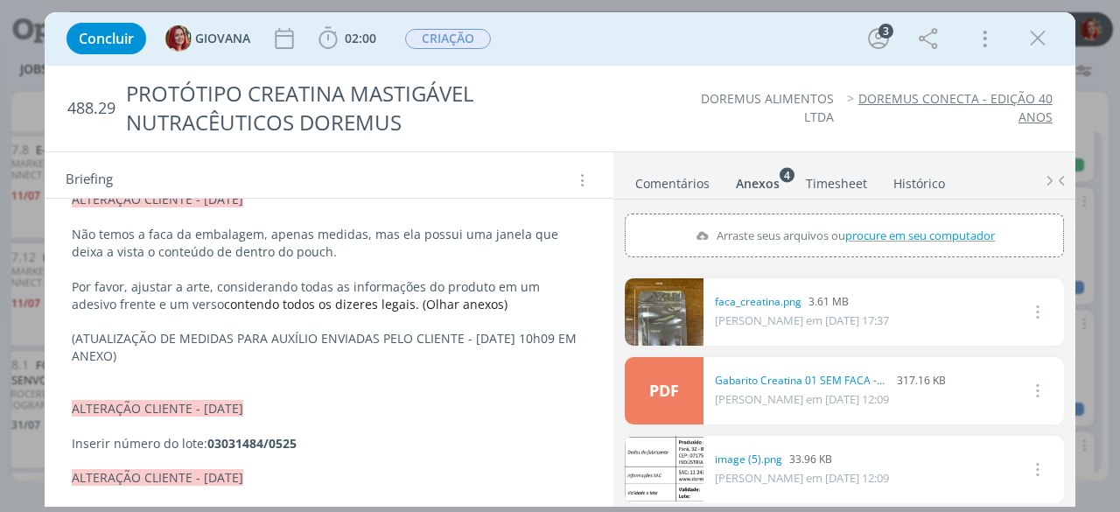
click at [875, 236] on span "procure em seu computador" at bounding box center [920, 235] width 150 height 16
click at [875, 219] on input "Arraste seus arquivos ou procure em seu computador" at bounding box center [844, 216] width 439 height 5
type input "C:\fakepath\nova ft creatina - novas medidas - PARTE DE TRÁS.jpeg"
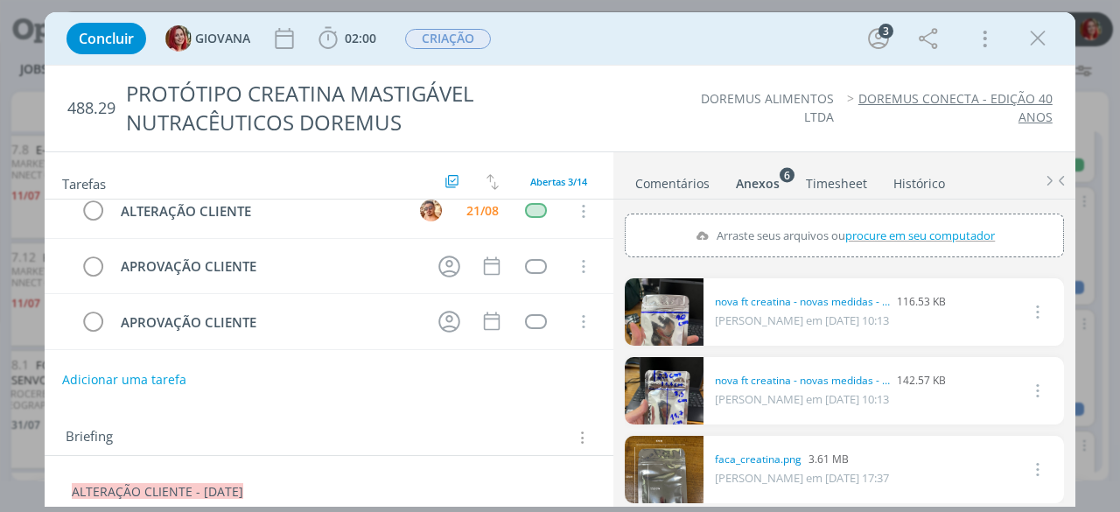
scroll to position [0, 0]
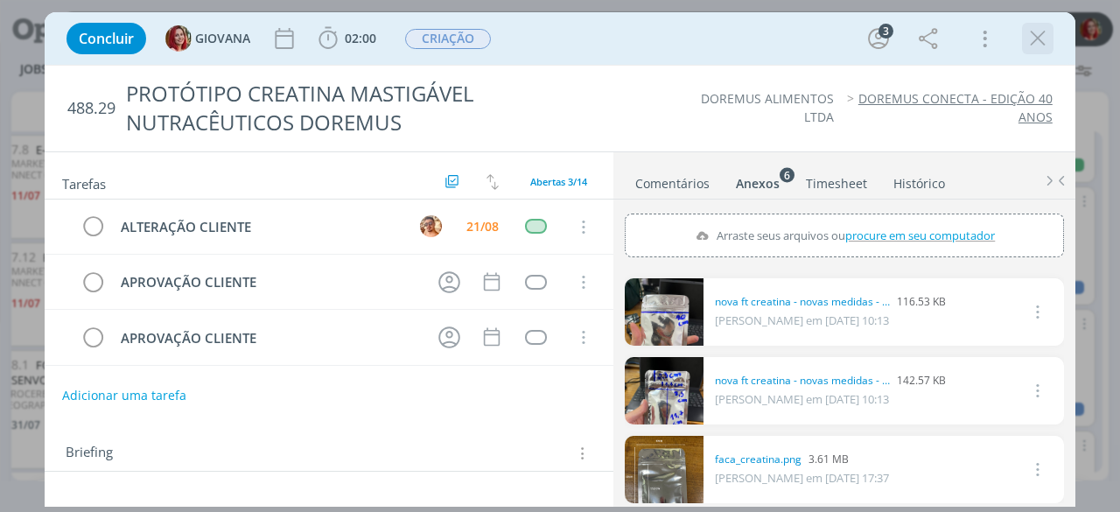
click at [1038, 34] on icon "dialog" at bounding box center [1038, 38] width 26 height 26
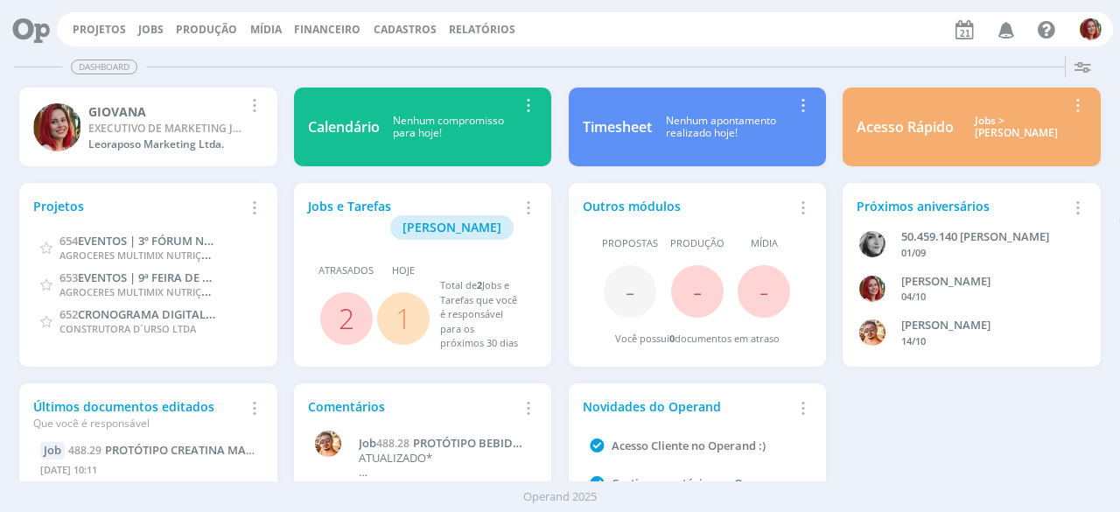
drag, startPoint x: 818, startPoint y: 72, endPoint x: 698, endPoint y: 67, distance: 120.0
click at [818, 72] on div "Dashboard" at bounding box center [560, 66] width 1092 height 25
click at [30, 36] on icon at bounding box center [25, 29] width 36 height 34
click at [152, 27] on link "Jobs" at bounding box center [150, 29] width 25 height 15
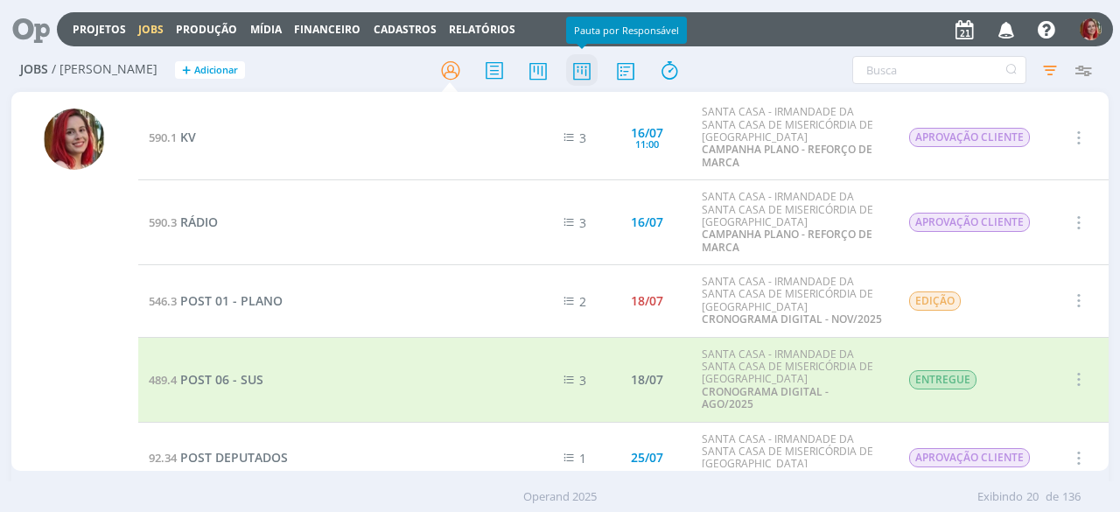
drag, startPoint x: 580, startPoint y: 74, endPoint x: 579, endPoint y: 86, distance: 11.5
click at [579, 74] on icon at bounding box center [582, 70] width 32 height 34
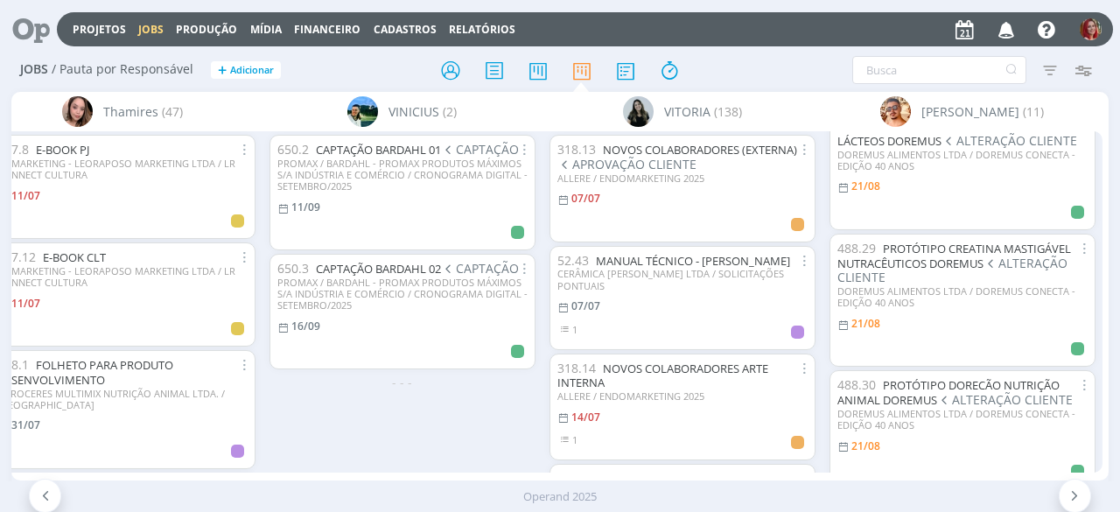
scroll to position [438, 0]
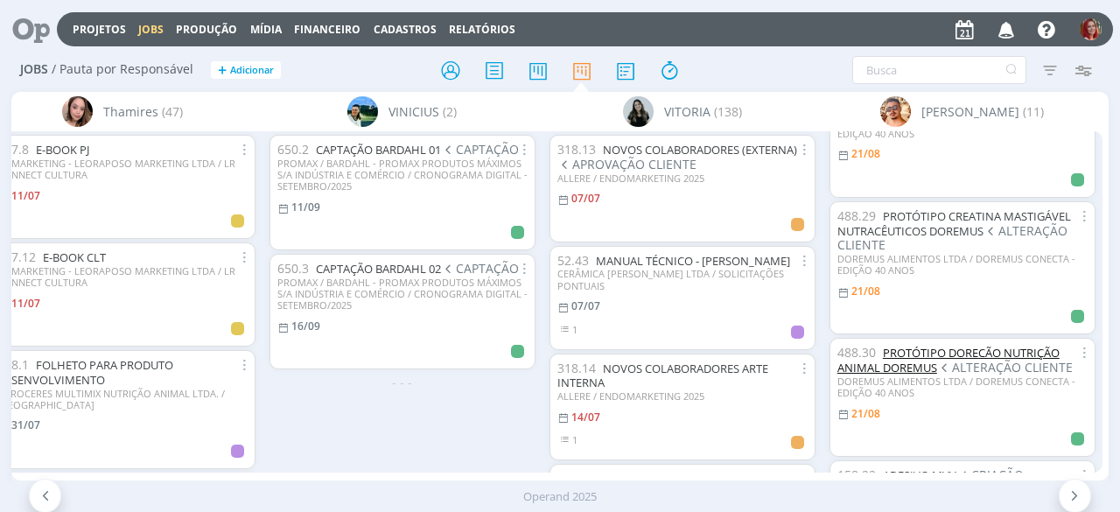
click at [911, 365] on link "PROTÓTIPO DORECÃO NUTRIÇÃO ANIMAL DOREMUS" at bounding box center [949, 360] width 222 height 31
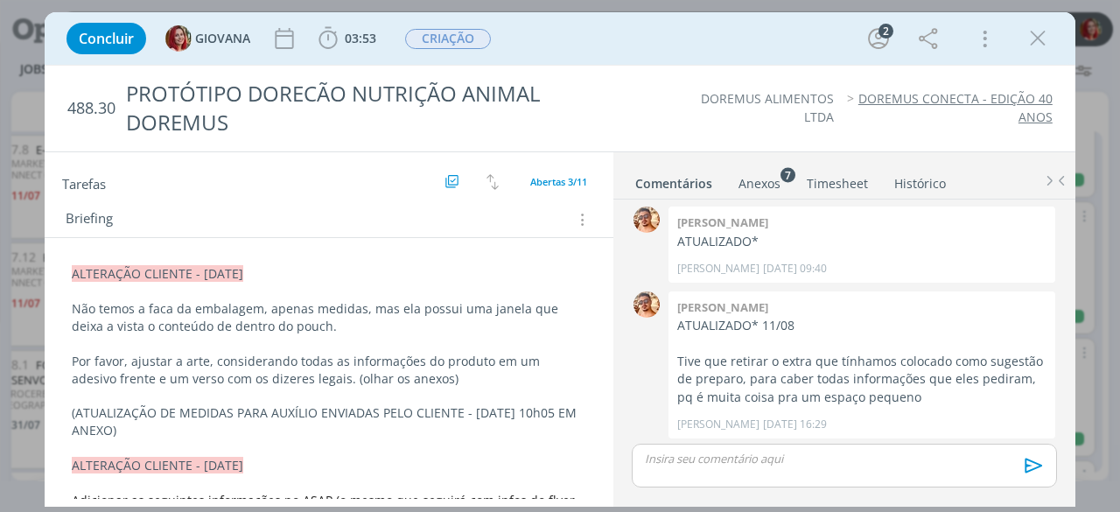
scroll to position [260, 0]
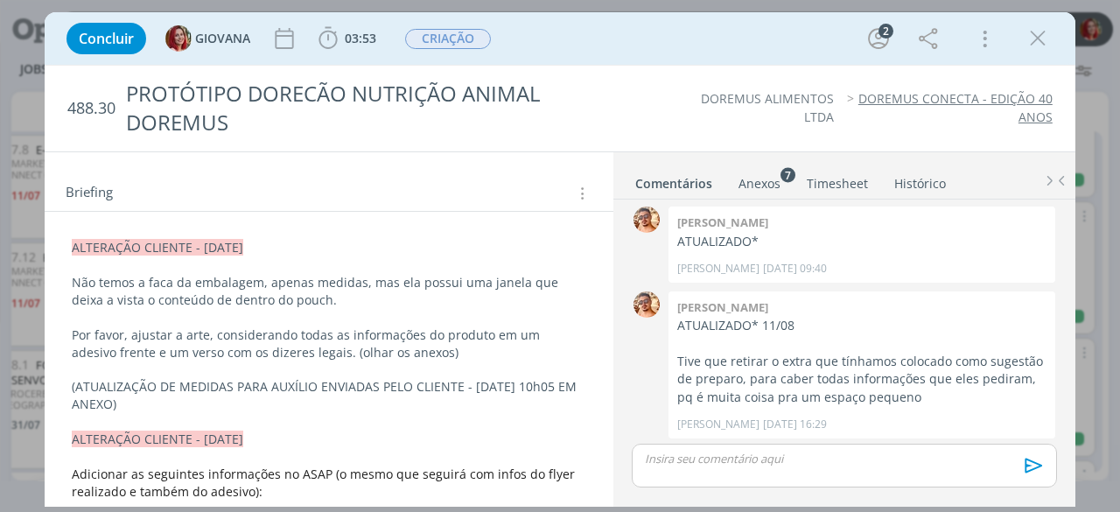
drag, startPoint x: 69, startPoint y: 381, endPoint x: 154, endPoint y: 394, distance: 85.9
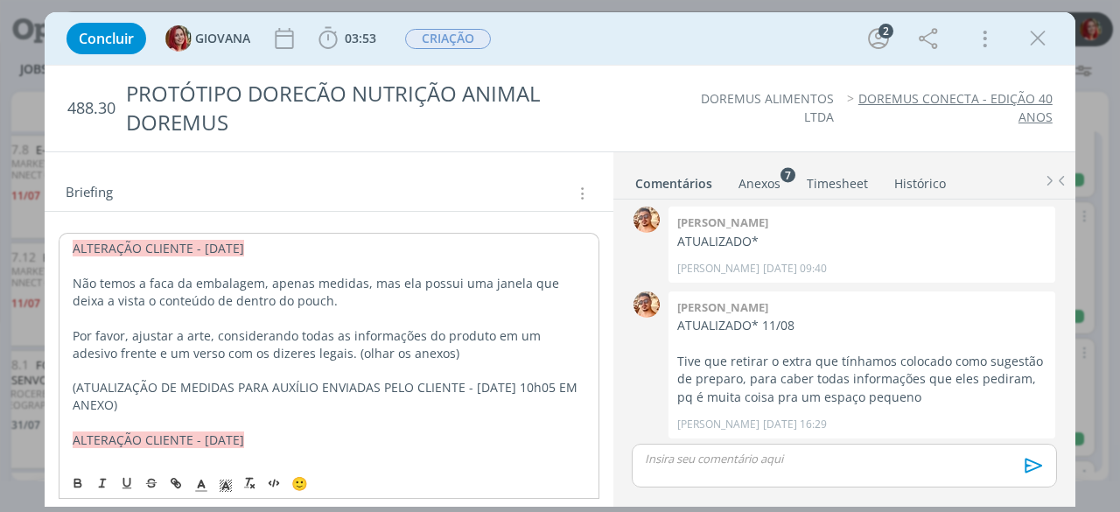
copy span "(ATUALIZAÇÃO DE MEDIDAS PARA AUXÍLIO ENVIADAS PELO CLIENTE - [DATE] 10h05 EM AN…"
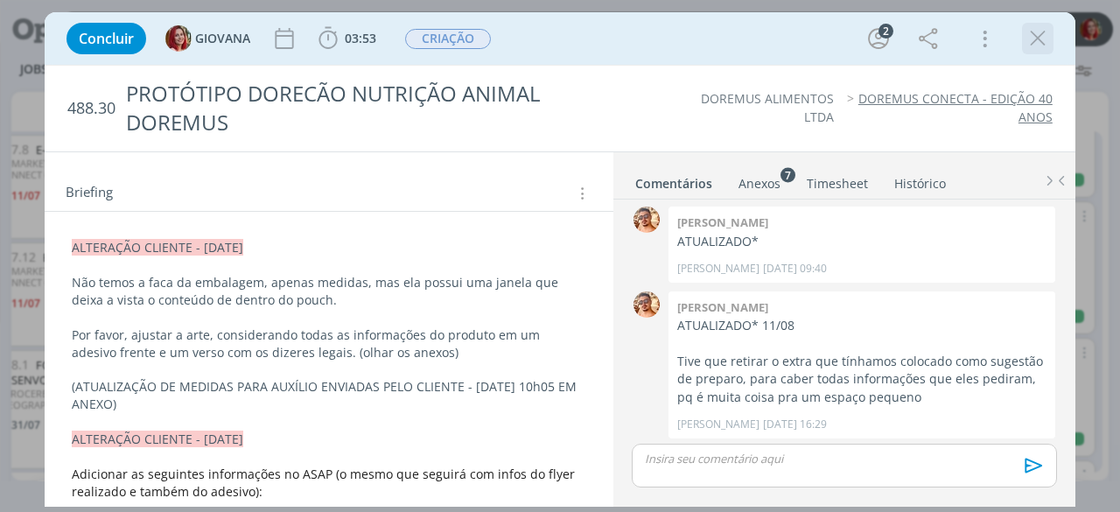
click at [1038, 39] on icon "dialog" at bounding box center [1038, 38] width 26 height 26
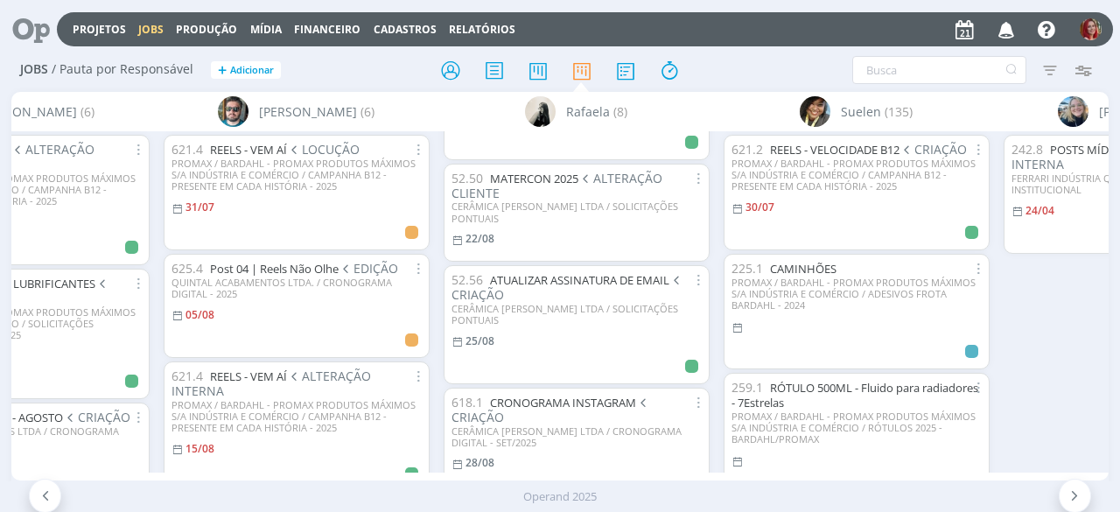
scroll to position [203, 0]
click at [551, 179] on link "MATERCON 2025" at bounding box center [534, 177] width 88 height 16
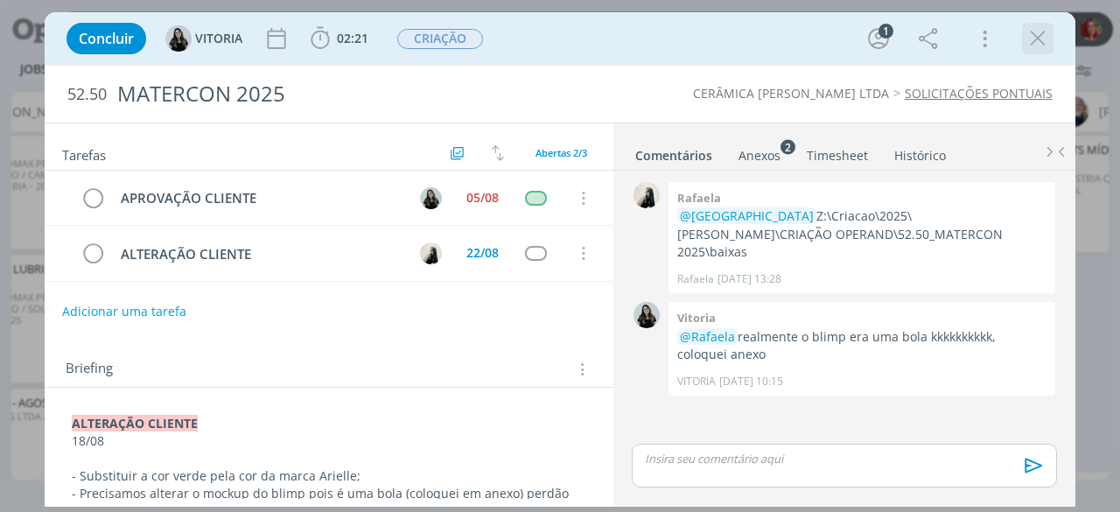
click at [1033, 41] on icon "dialog" at bounding box center [1038, 38] width 26 height 26
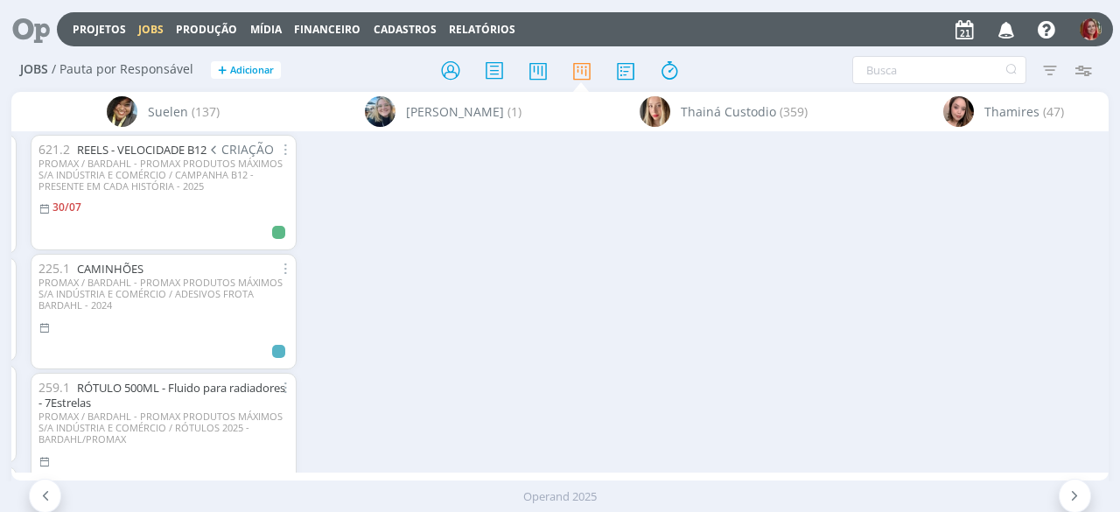
scroll to position [0, 4247]
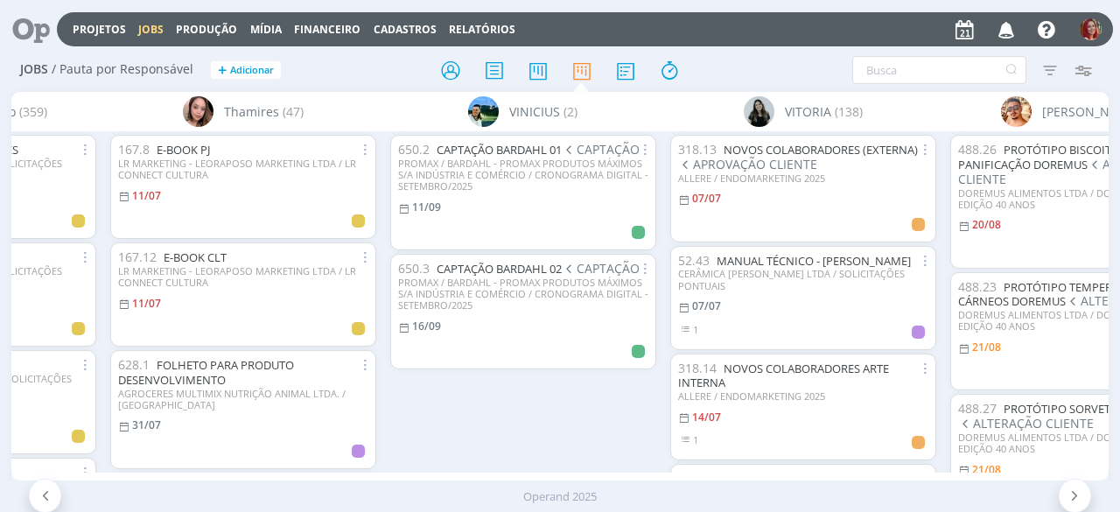
scroll to position [0, 6478]
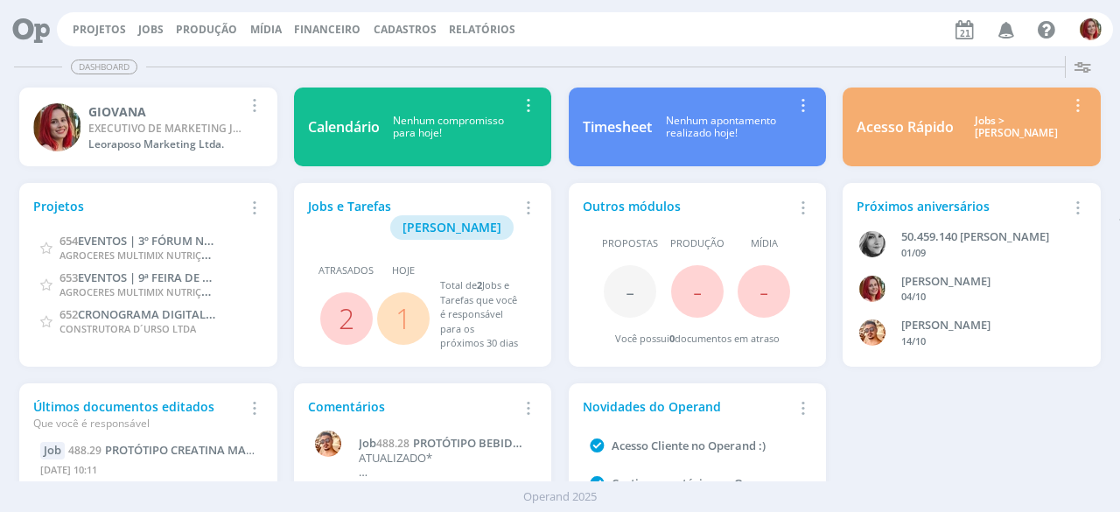
click at [100, 37] on div "Projetos Jobs Produção [GEOGRAPHIC_DATA] Financeiro Cadastros Relatórios Notifi…" at bounding box center [585, 29] width 1056 height 34
click at [109, 28] on link "Projetos" at bounding box center [99, 29] width 53 height 15
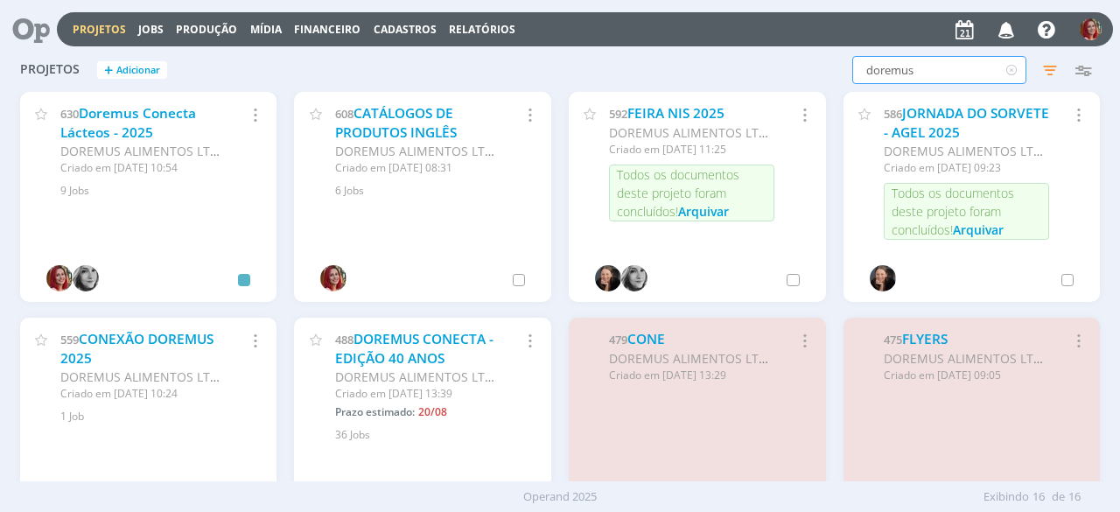
drag, startPoint x: 960, startPoint y: 76, endPoint x: 579, endPoint y: 78, distance: 380.7
click at [579, 78] on div "Projetos + Adicionar doremus Filtros Filtrar Limpar doremus Status Clientes Sel…" at bounding box center [560, 71] width 1098 height 44
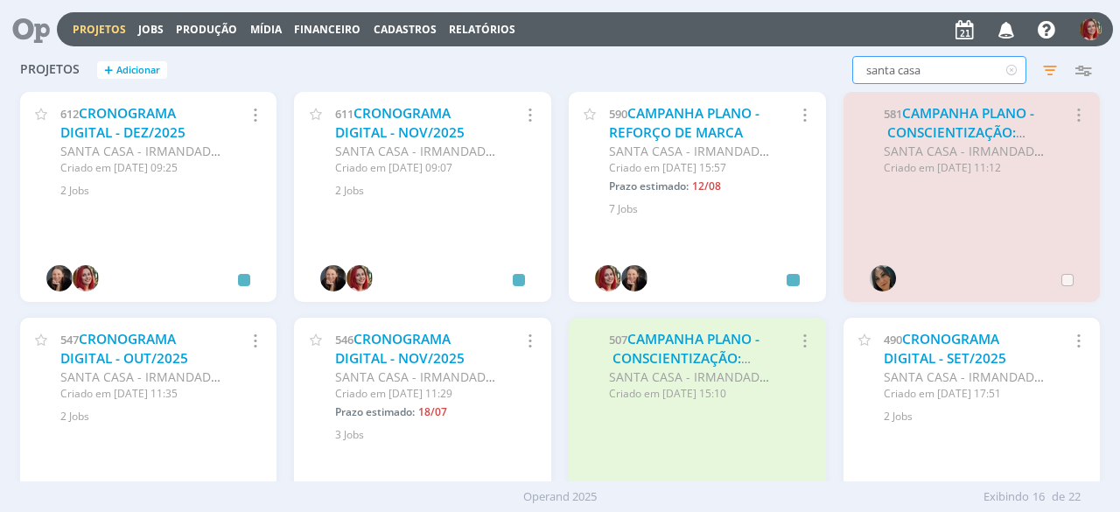
scroll to position [175, 0]
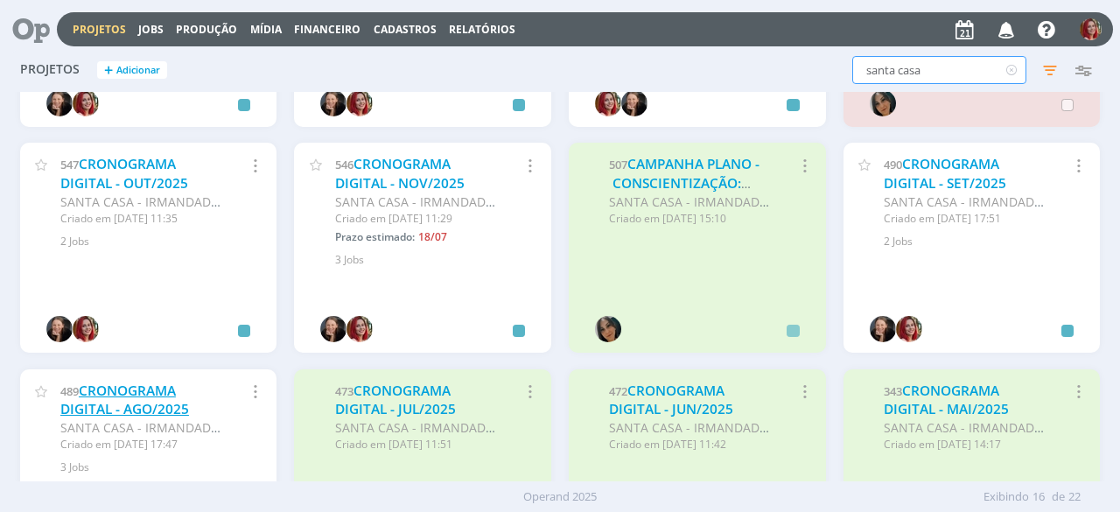
type input "santa casa"
click at [172, 400] on link "CRONOGRAMA DIGITAL - AGO/2025" at bounding box center [124, 401] width 129 height 38
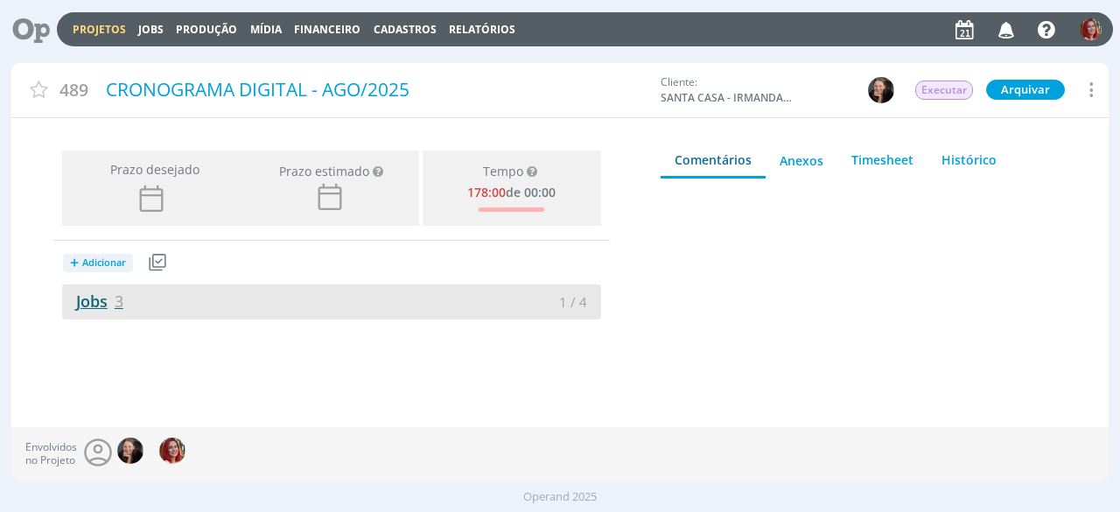
click at [79, 294] on link "Jobs 3" at bounding box center [92, 301] width 61 height 21
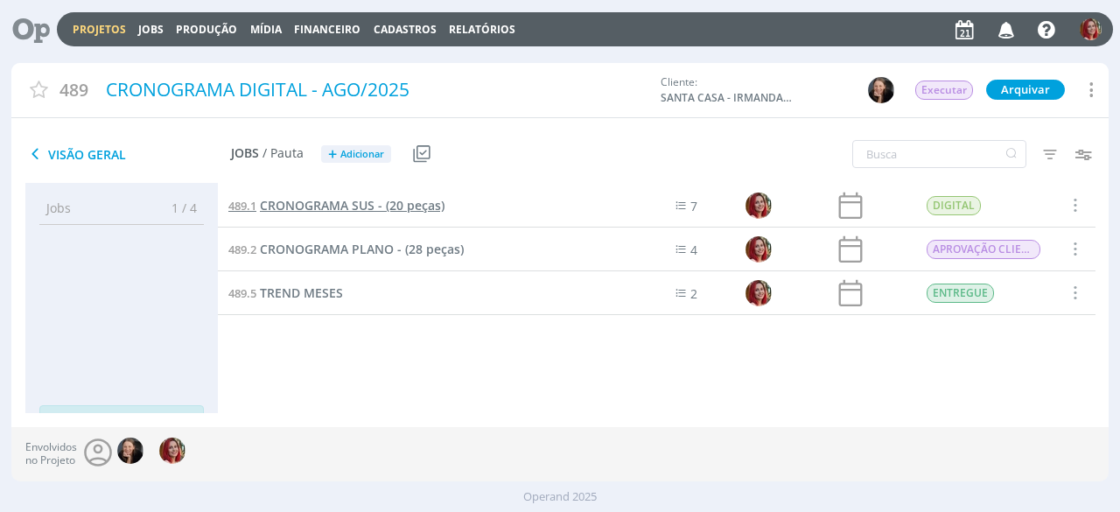
click at [330, 199] on span "CRONOGRAMA SUS - (20 peças)" at bounding box center [352, 205] width 185 height 17
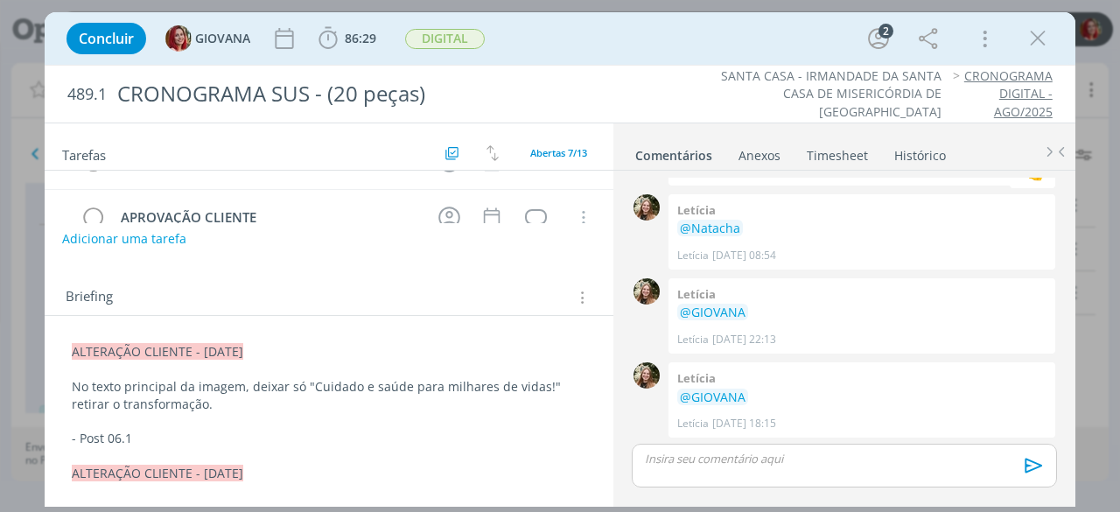
scroll to position [175, 0]
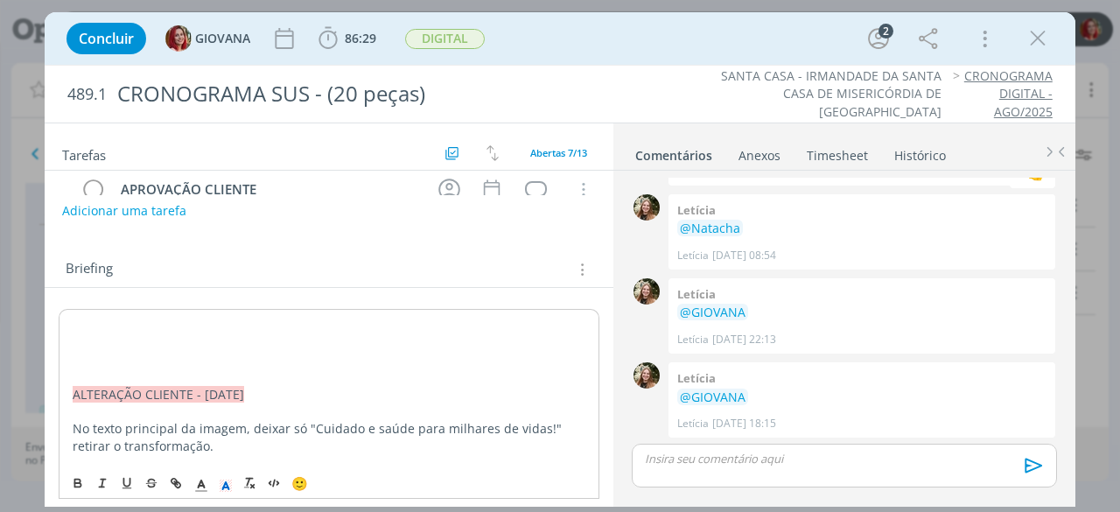
click at [92, 316] on p "dialog" at bounding box center [329, 325] width 513 height 18
drag, startPoint x: 258, startPoint y: 318, endPoint x: 68, endPoint y: 314, distance: 190.0
click at [228, 479] on icon "dialog" at bounding box center [226, 486] width 16 height 16
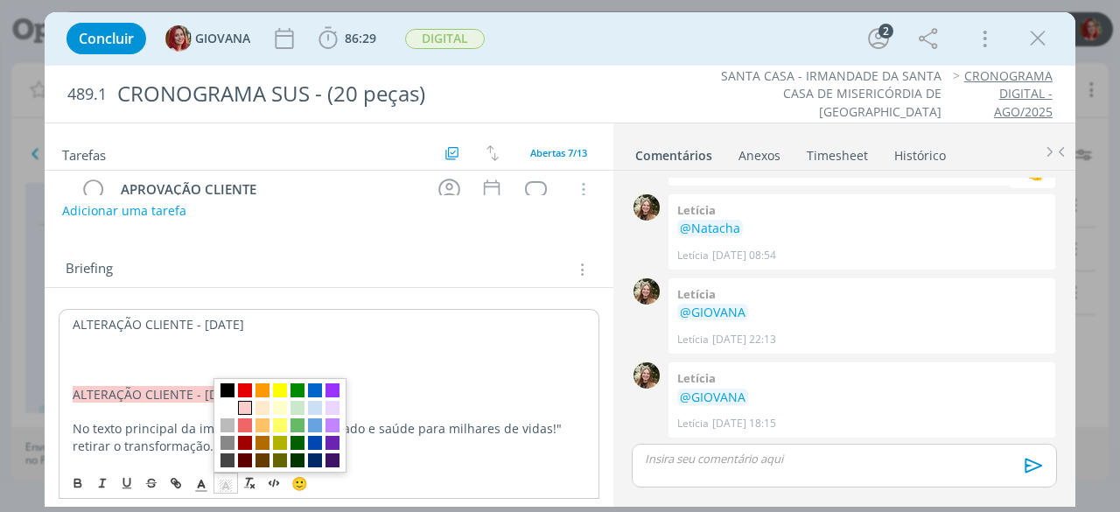
click at [241, 401] on span "dialog" at bounding box center [245, 408] width 14 height 14
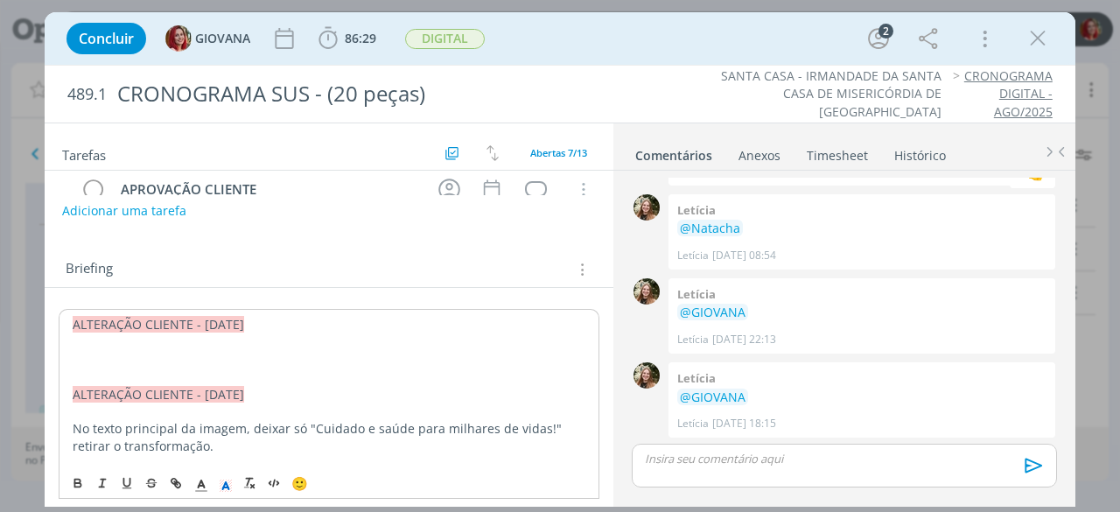
click at [99, 353] on p "dialog" at bounding box center [329, 360] width 513 height 18
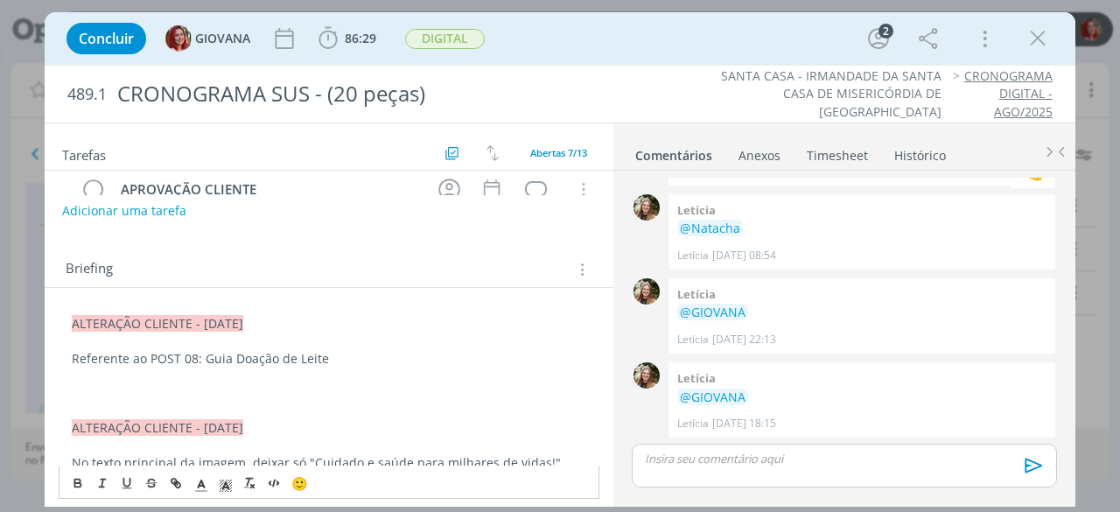
click at [144, 386] on p "dialog" at bounding box center [329, 394] width 515 height 18
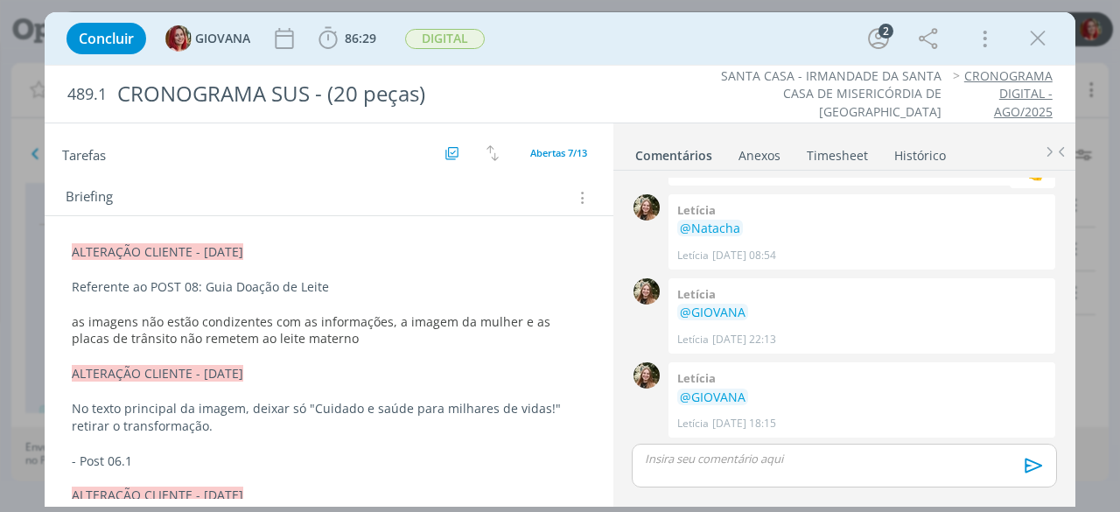
scroll to position [242, 0]
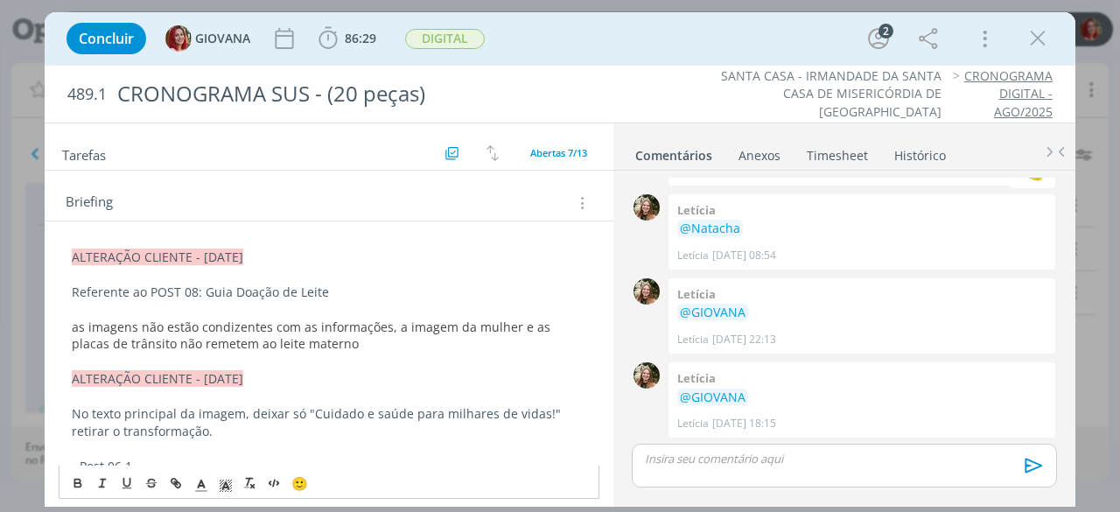
click at [360, 335] on p "as imagens não estão condizentes com as informações, a imagem da mulher e as pl…" at bounding box center [329, 336] width 515 height 35
click at [390, 321] on span "as imagens não estão condizentes com as informações, a imagem da mulher e as pl…" at bounding box center [313, 336] width 482 height 34
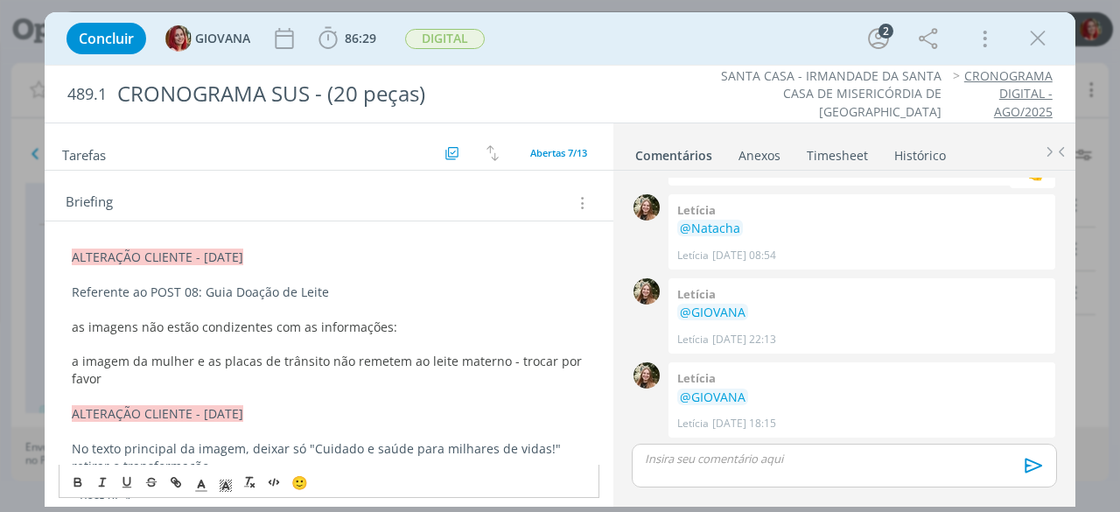
click at [75, 323] on span "as imagens não estão condizentes com as informações:" at bounding box center [235, 327] width 326 height 17
click at [79, 358] on span "a imagem da mulher e as placas de trânsito não remetem ao leite materno - troca…" at bounding box center [329, 370] width 514 height 34
click at [192, 372] on p "A imagem da mulher e as placas de trânsito não remetem ao leite materno - troca…" at bounding box center [329, 370] width 515 height 35
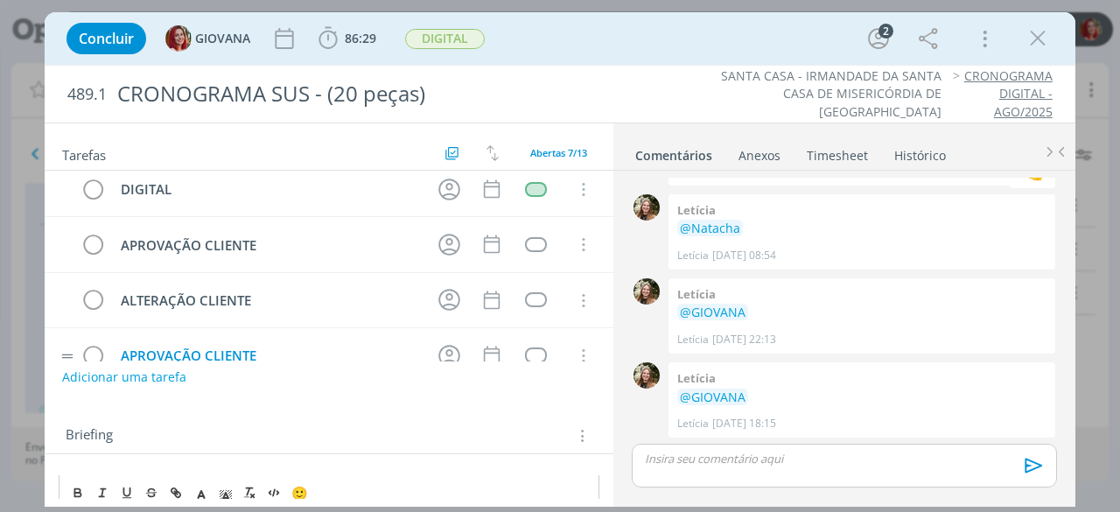
scroll to position [0, 0]
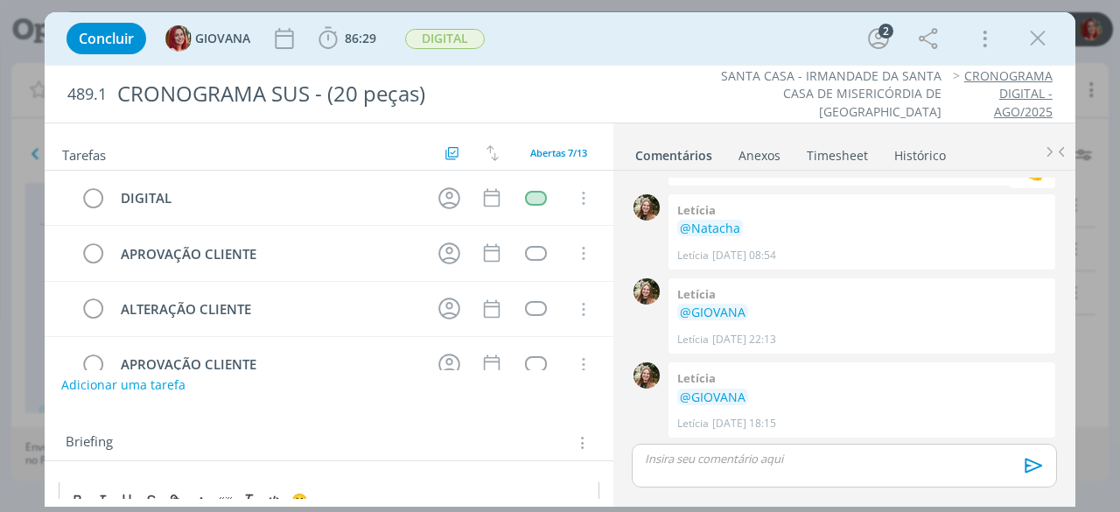
click at [163, 383] on button "Adicionar uma tarefa" at bounding box center [123, 385] width 124 height 30
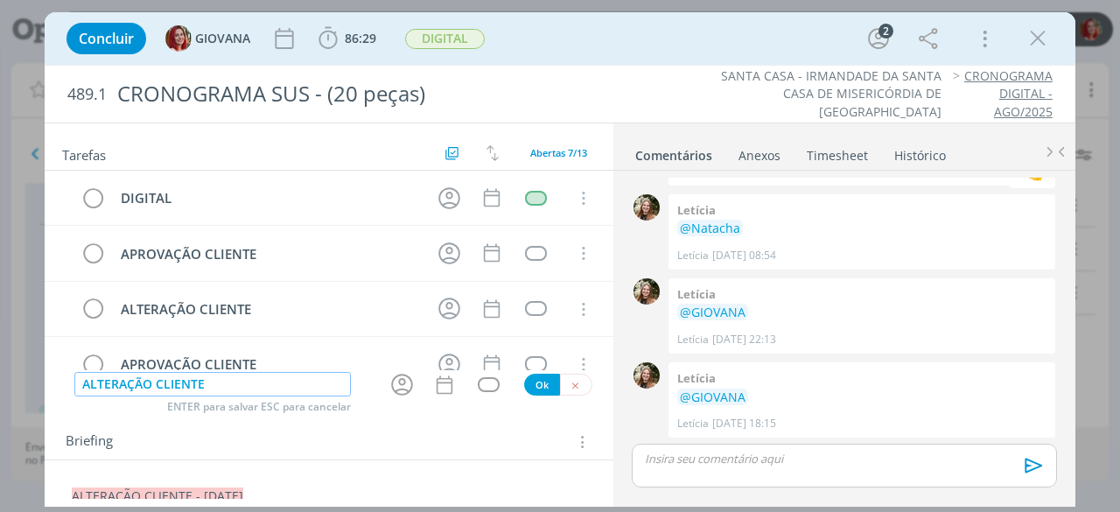
type input "ALTERAÇÃO CLIENTE"
click at [525, 389] on button "Ok" at bounding box center [542, 385] width 36 height 22
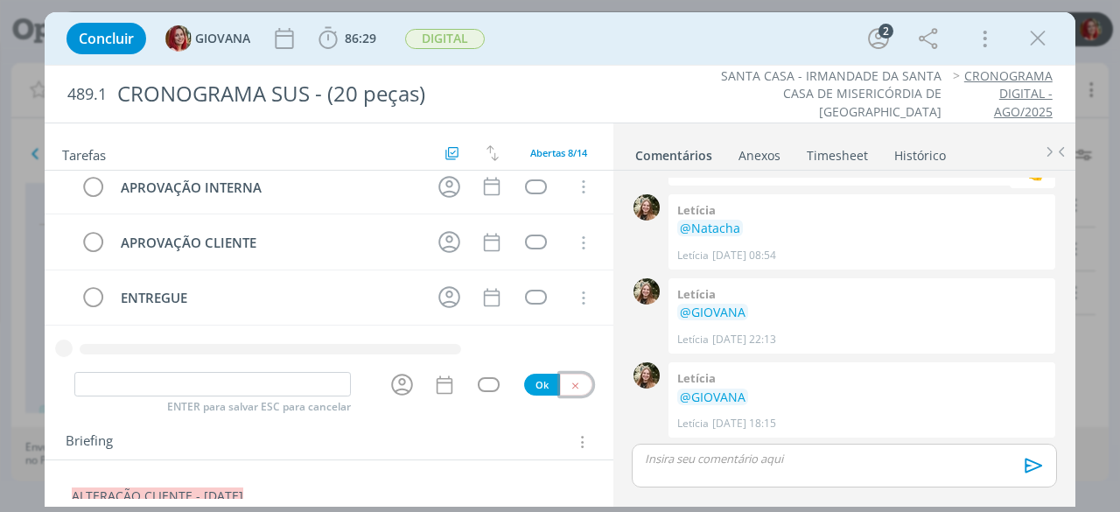
click at [569, 391] on button "dialog" at bounding box center [576, 385] width 32 height 22
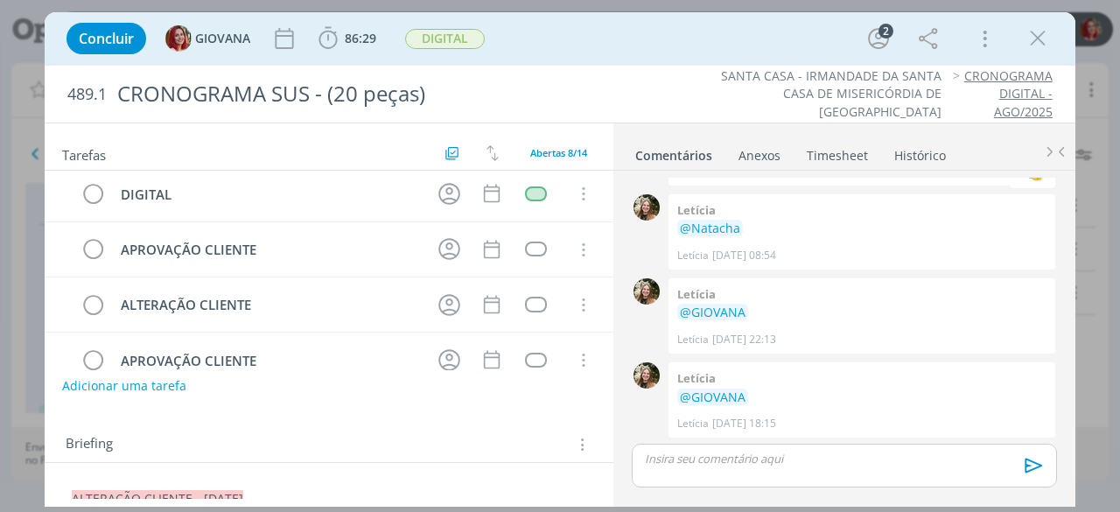
scroll to position [0, 0]
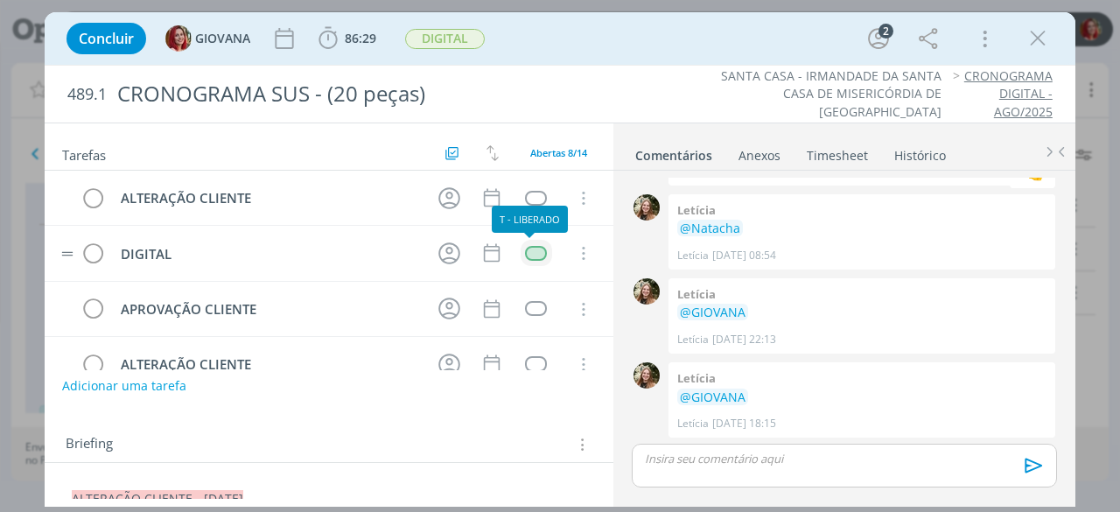
click at [536, 246] on div "dialog" at bounding box center [536, 253] width 22 height 15
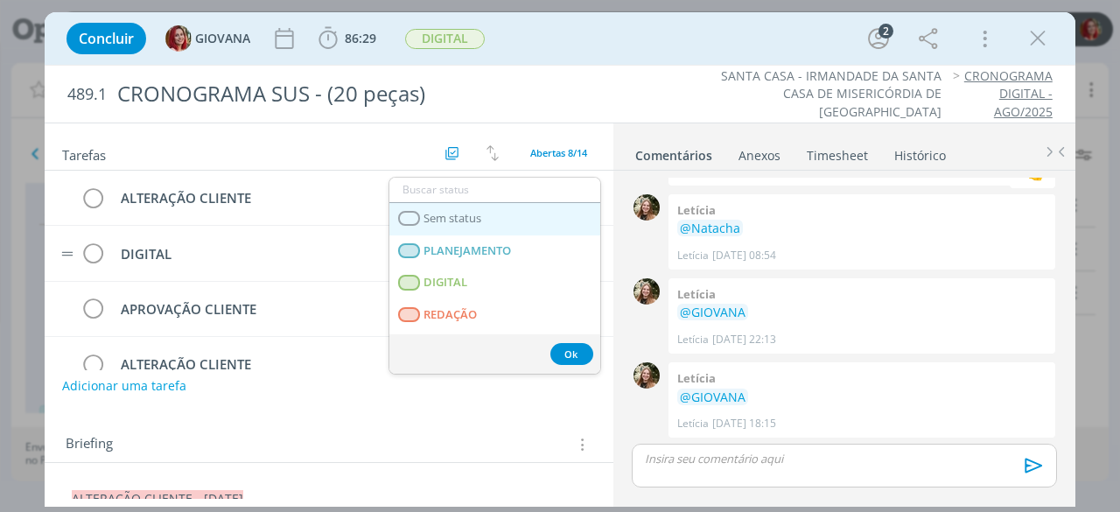
click at [468, 221] on span "Sem status" at bounding box center [453, 219] width 58 height 14
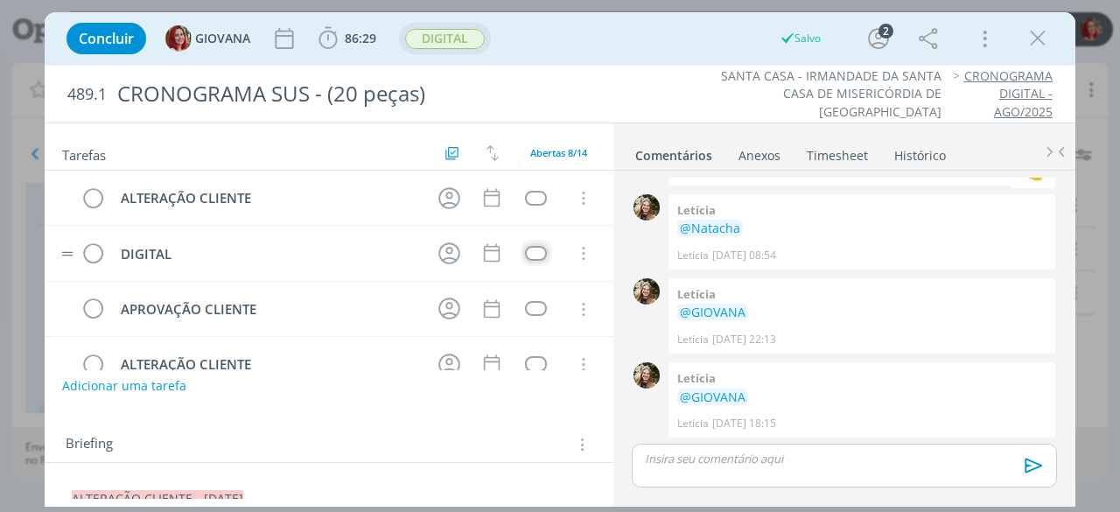
click at [468, 38] on span "DIGITAL" at bounding box center [445, 39] width 80 height 20
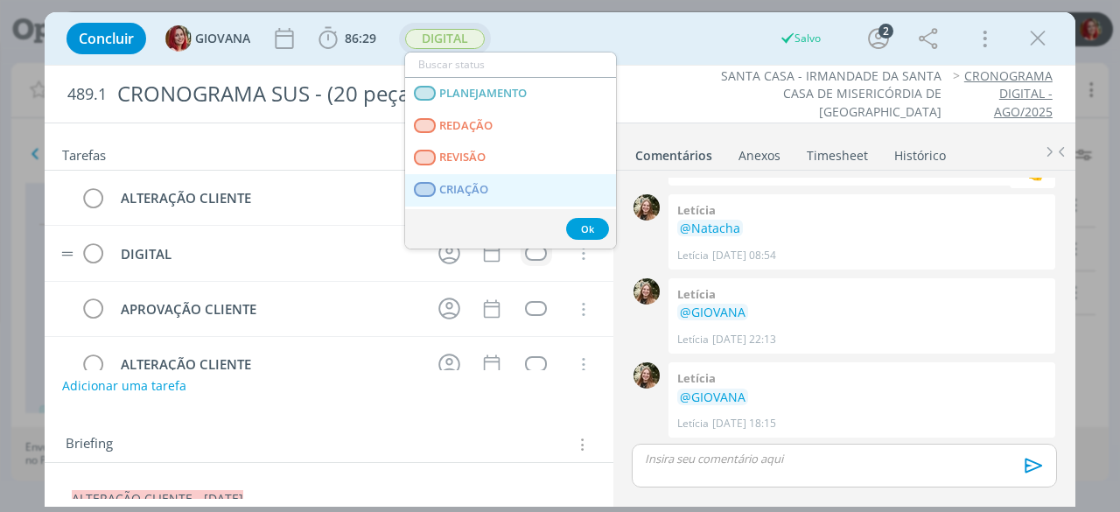
click at [454, 186] on span "CRIAÇÃO" at bounding box center [464, 190] width 49 height 14
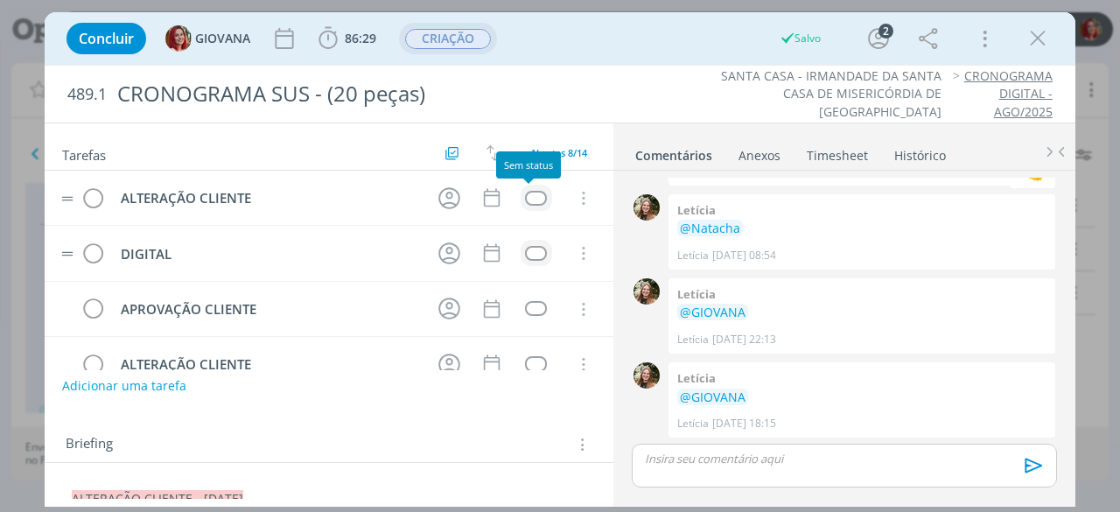
click at [525, 193] on div "dialog" at bounding box center [536, 198] width 22 height 15
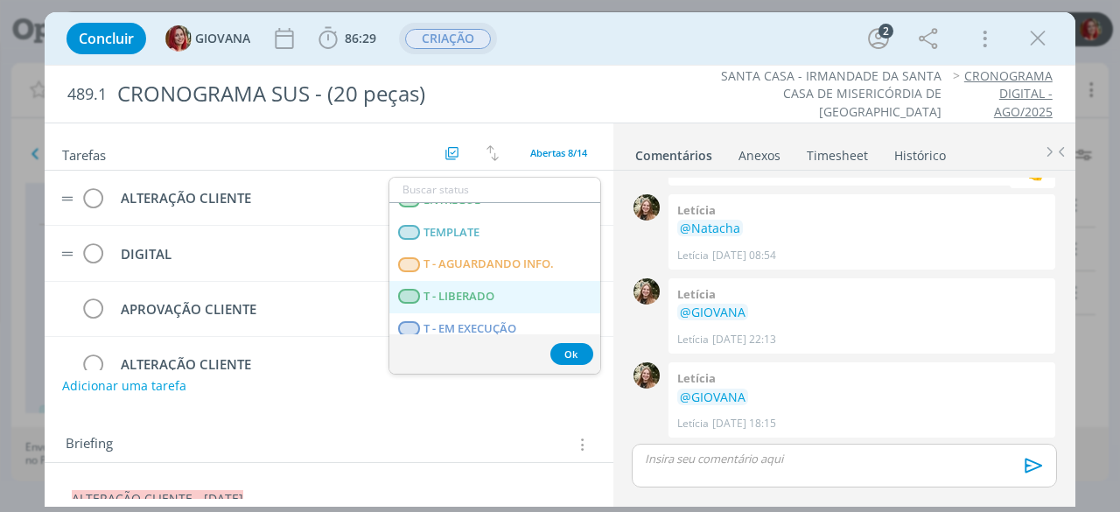
scroll to position [446, 0]
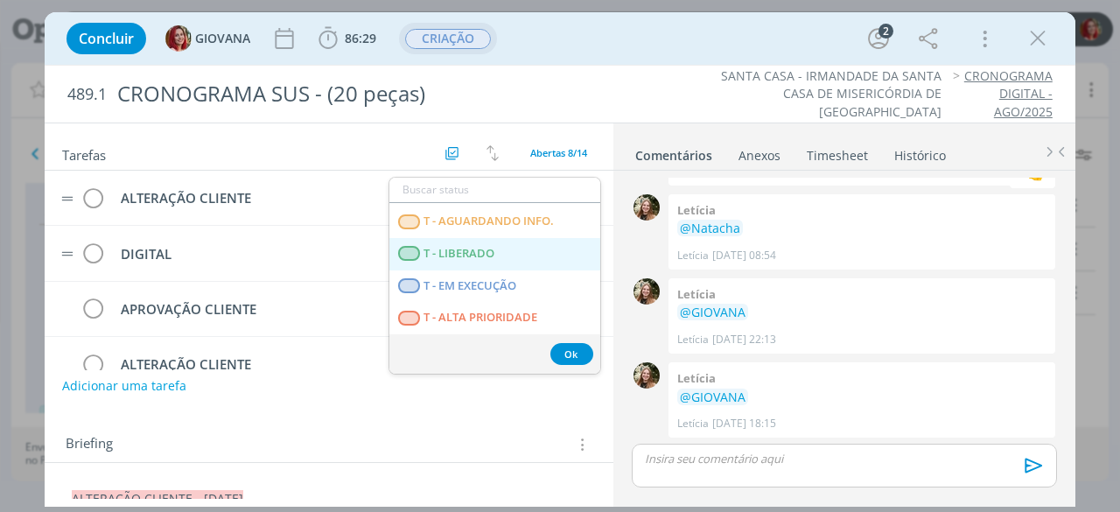
click at [481, 252] on span "T - LIBERADO" at bounding box center [459, 254] width 71 height 14
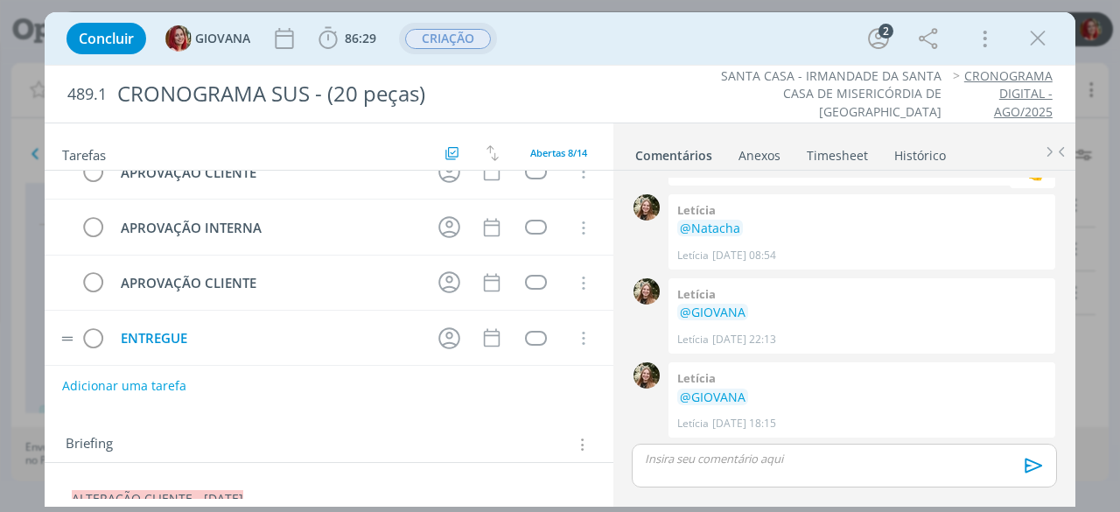
scroll to position [0, 0]
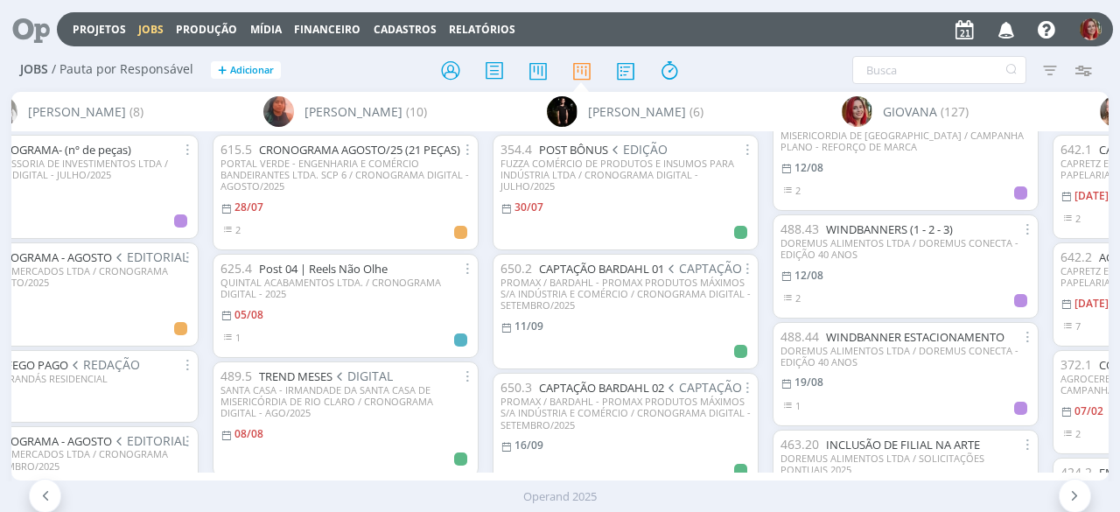
scroll to position [0, 2037]
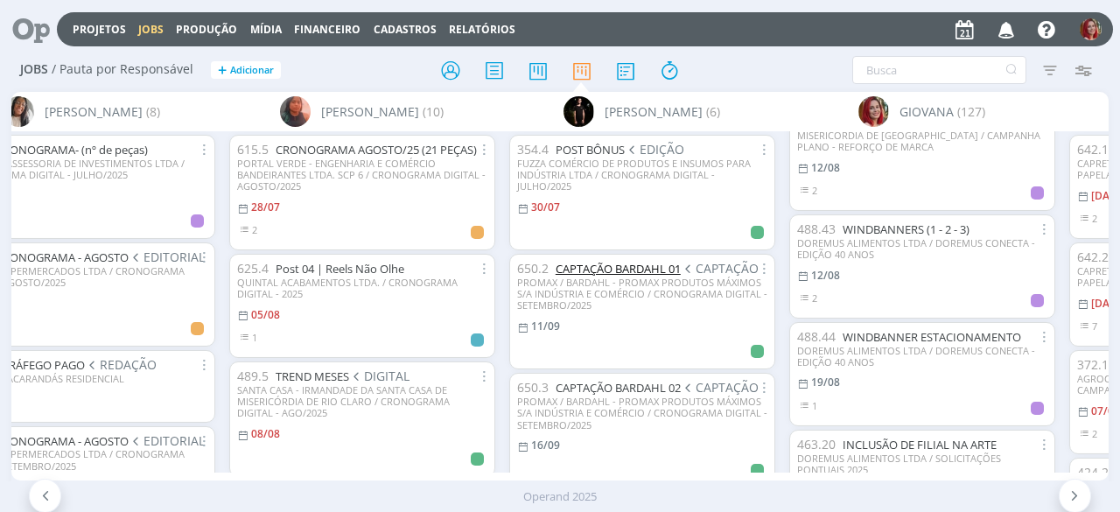
click at [604, 270] on link "CAPTAÇÃO BARDAHL 01" at bounding box center [618, 269] width 125 height 16
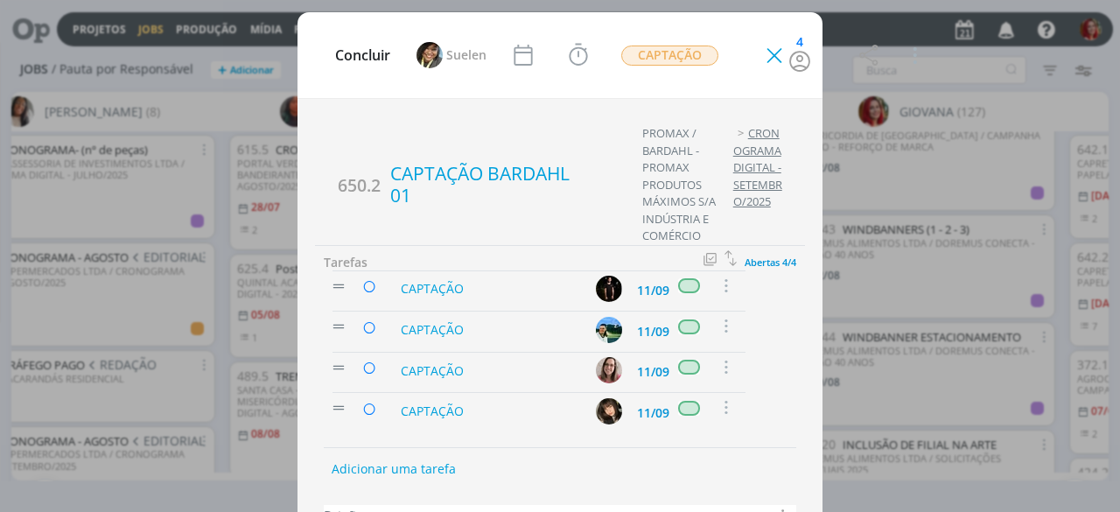
click at [788, 43] on icon "dialog" at bounding box center [774, 56] width 26 height 26
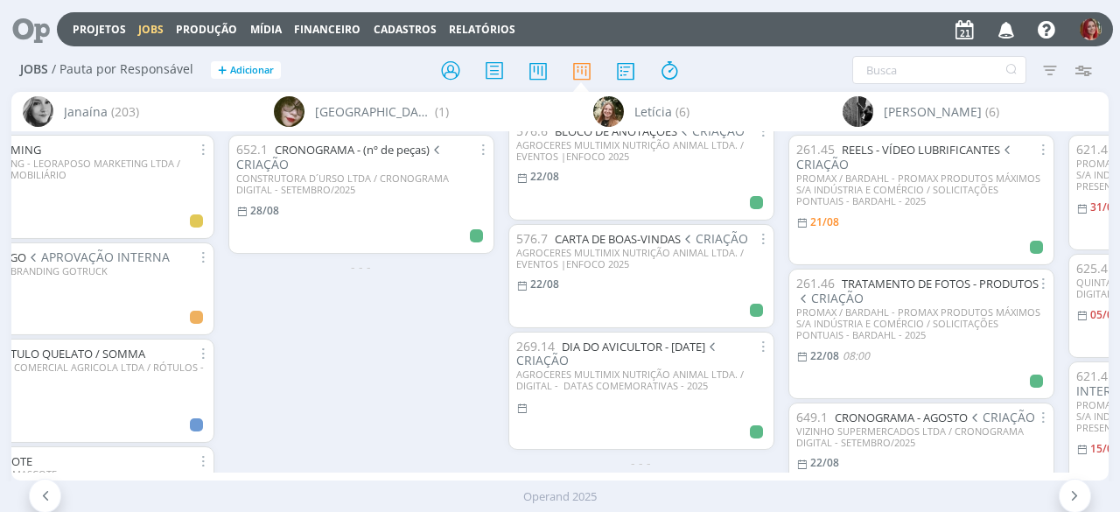
scroll to position [263, 0]
